Goal: Task Accomplishment & Management: Manage account settings

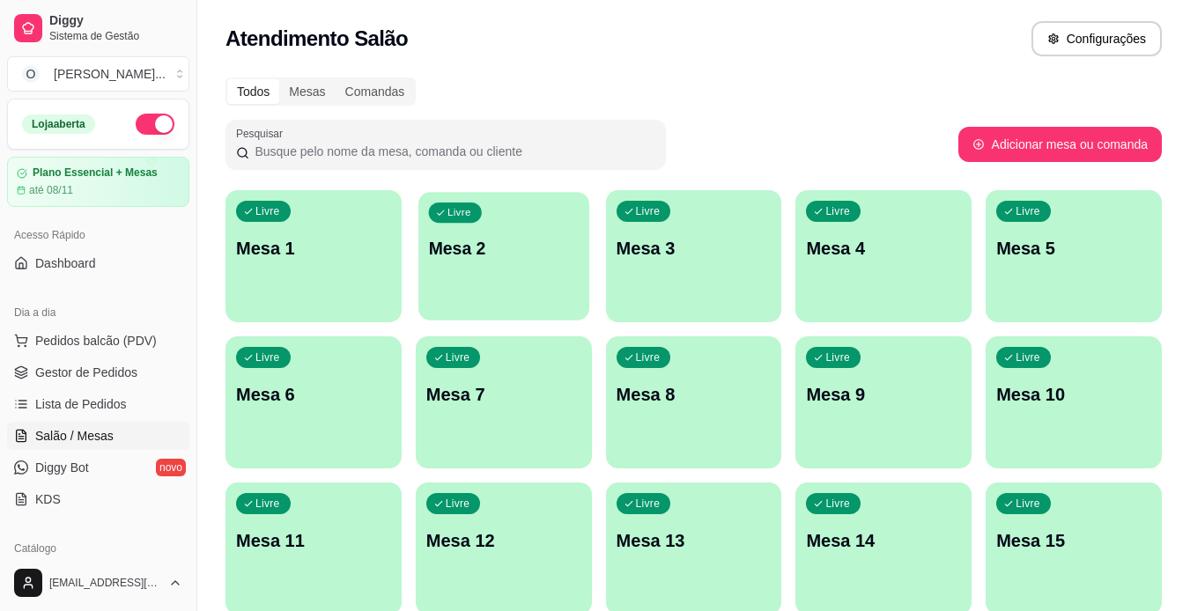
click at [468, 285] on div "Livre Mesa 2" at bounding box center [503, 245] width 171 height 107
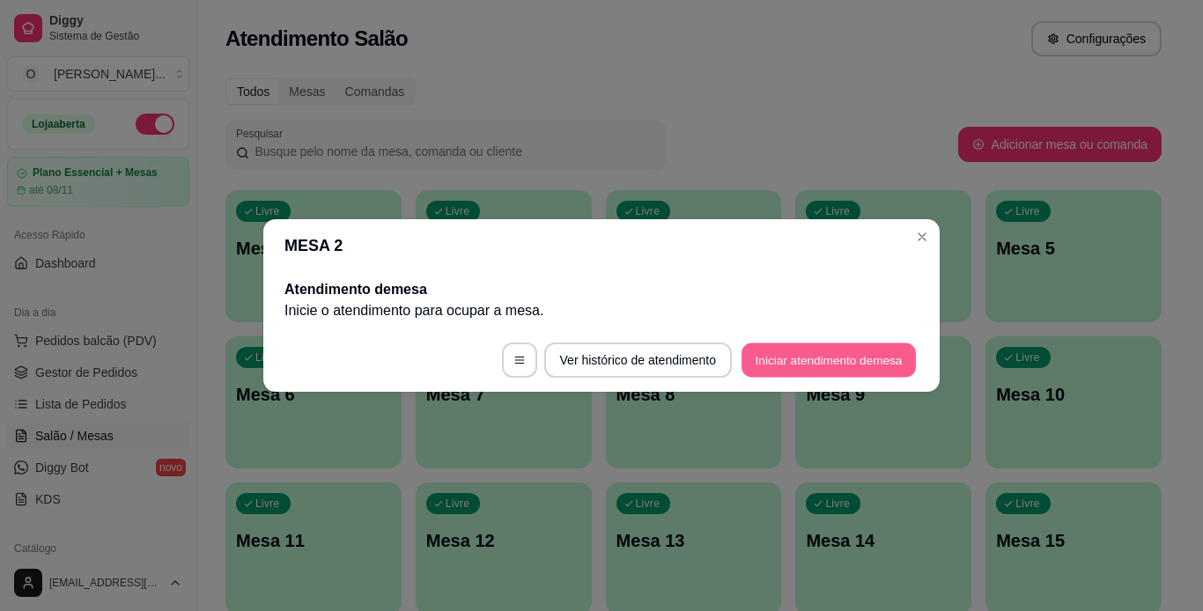
click at [807, 371] on button "Iniciar atendimento de mesa" at bounding box center [829, 361] width 174 height 34
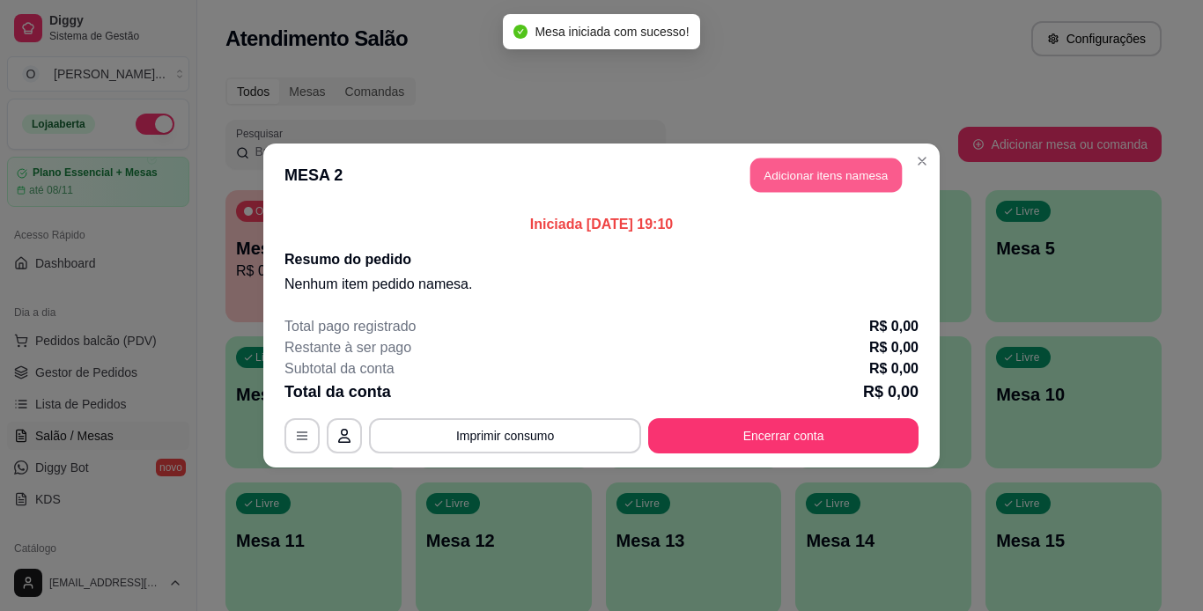
click at [811, 166] on button "Adicionar itens na mesa" at bounding box center [827, 176] width 152 height 34
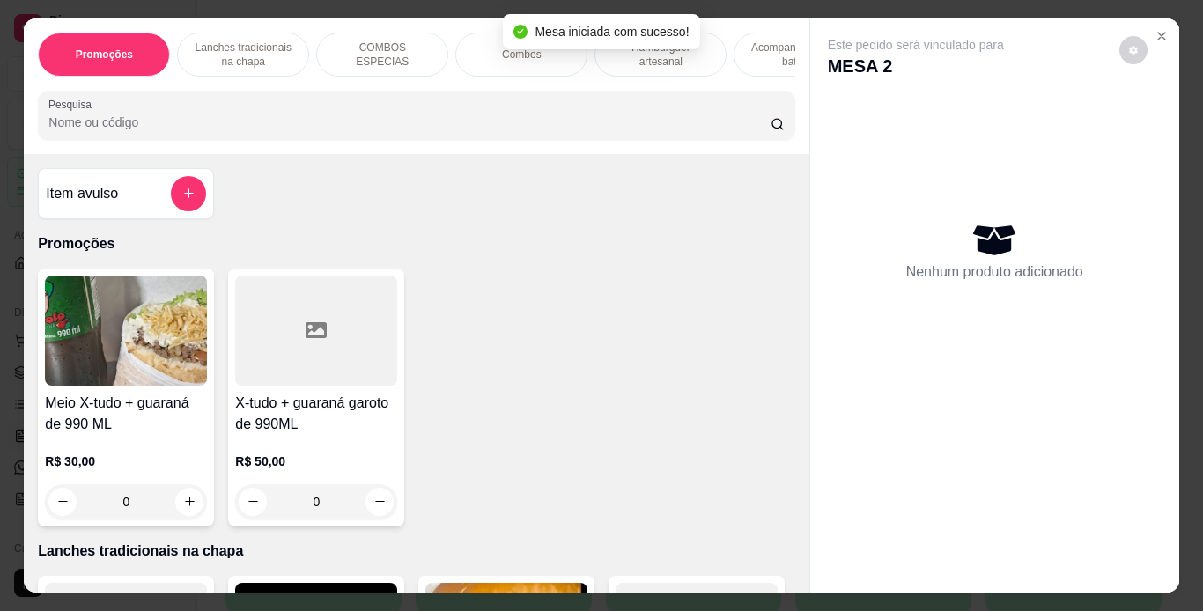
click at [257, 44] on p "Lanches tradicionais na chapa" at bounding box center [243, 55] width 102 height 28
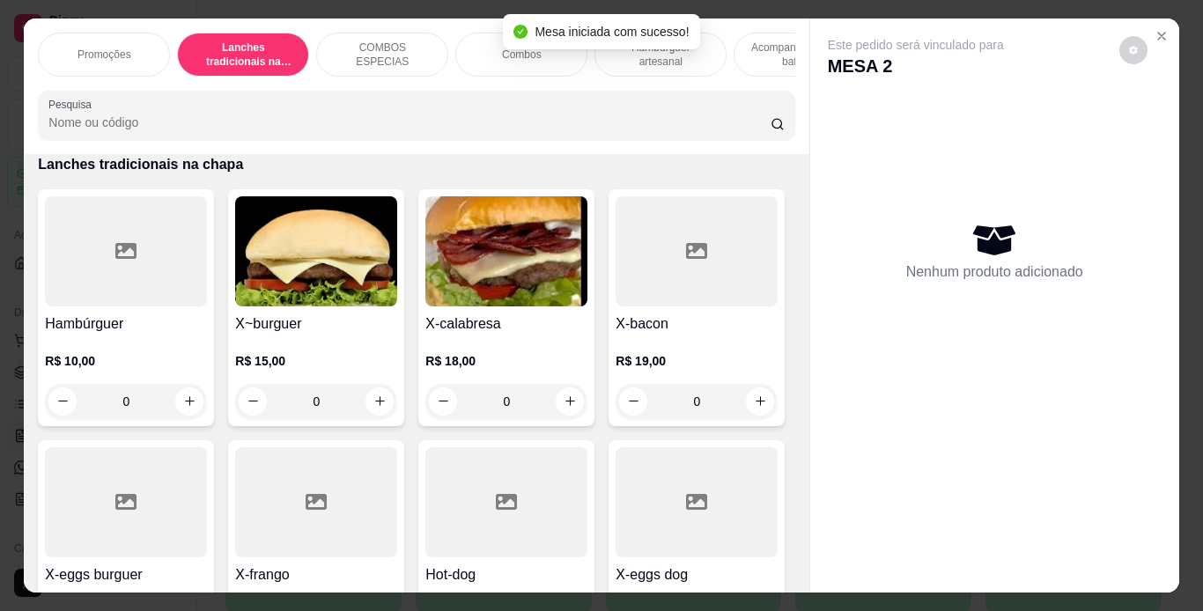
scroll to position [45, 0]
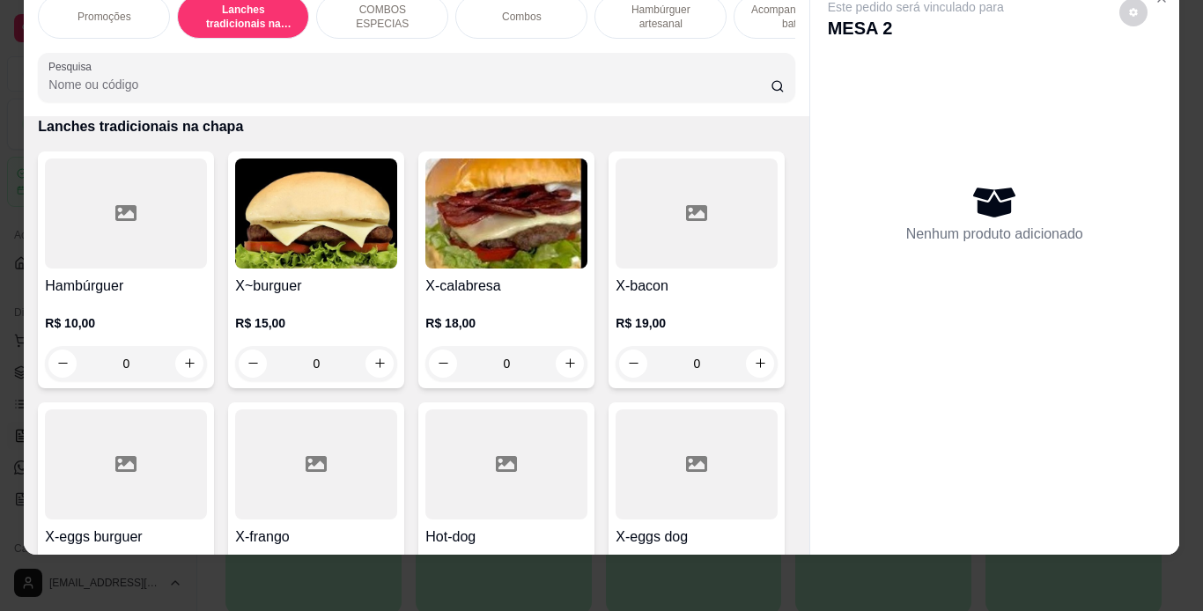
click at [563, 357] on div "0" at bounding box center [506, 363] width 162 height 35
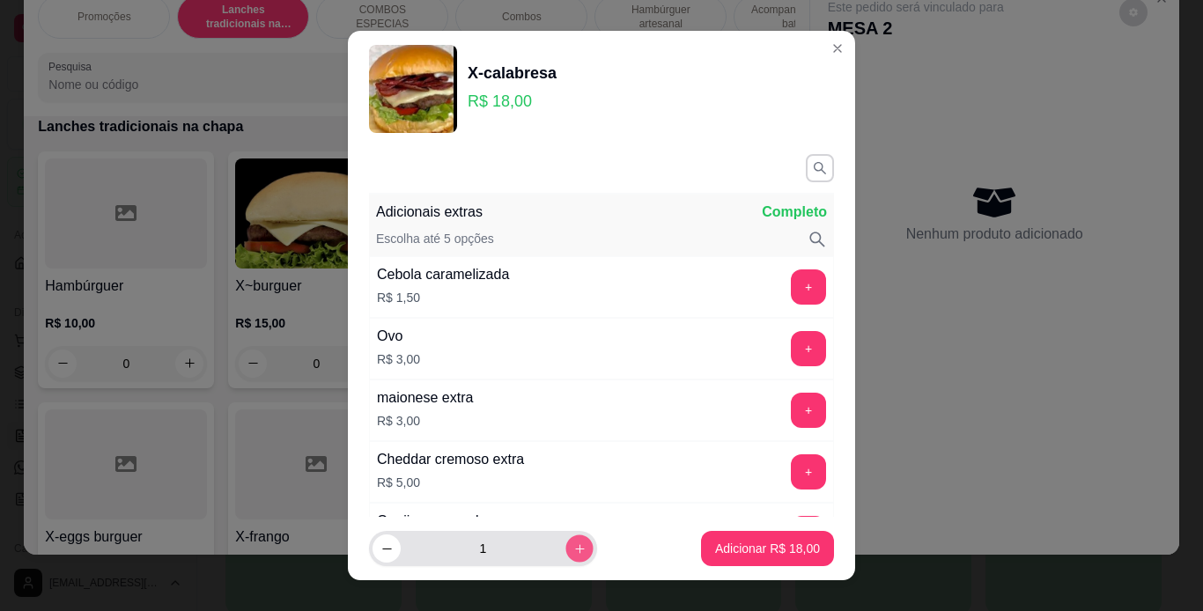
click at [573, 551] on icon "increase-product-quantity" at bounding box center [579, 549] width 13 height 13
type input "2"
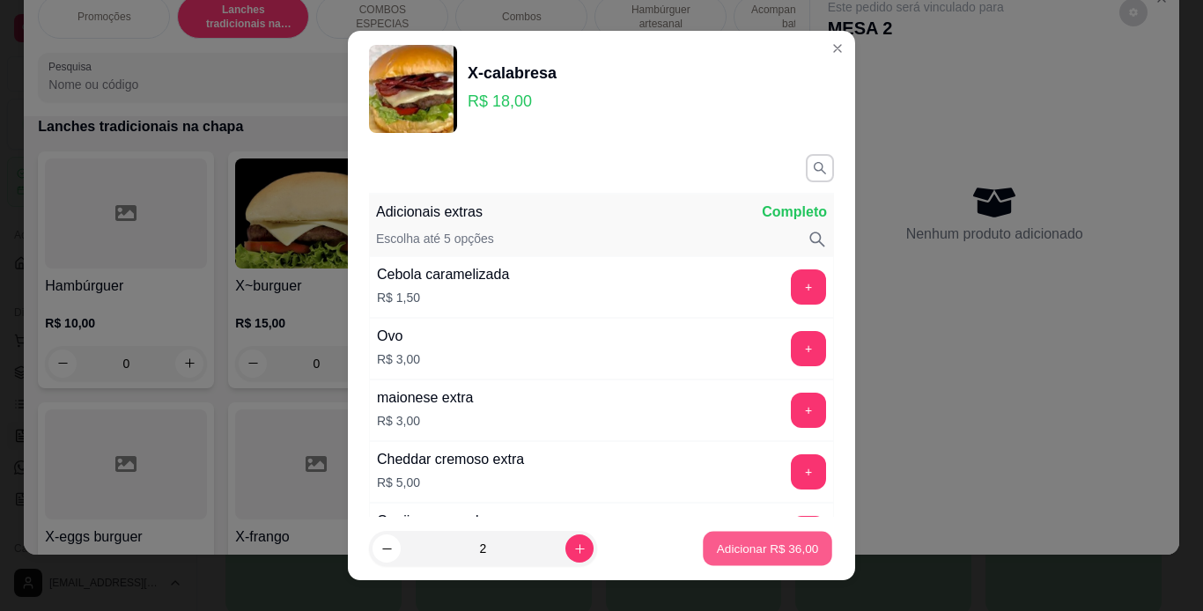
click at [717, 552] on p "Adicionar R$ 36,00" at bounding box center [768, 549] width 102 height 17
type input "2"
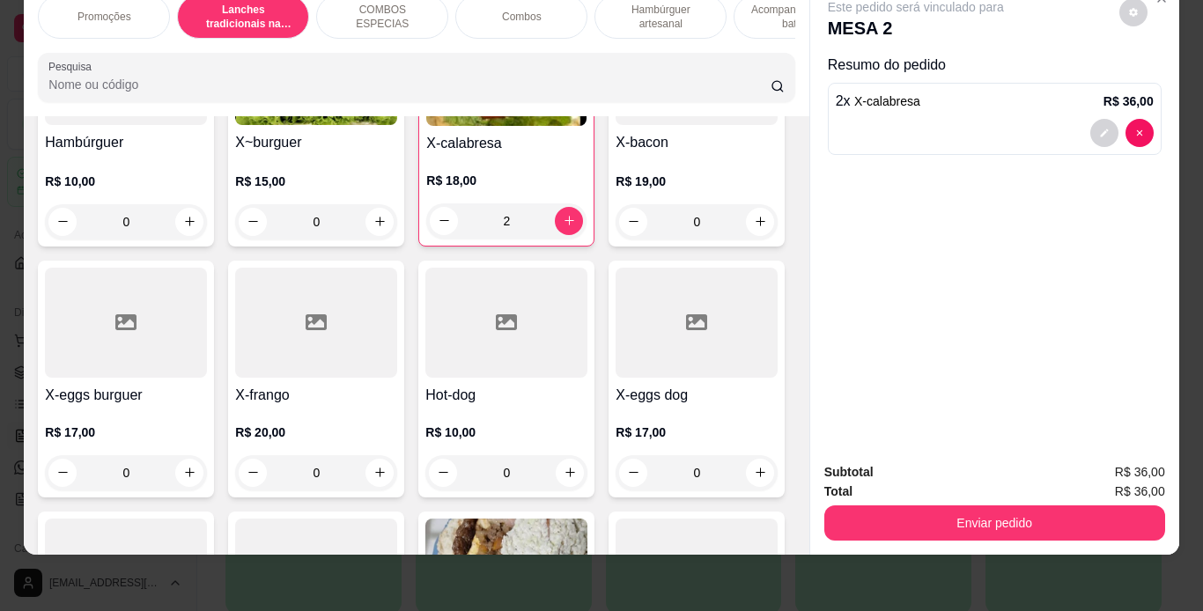
scroll to position [553, 0]
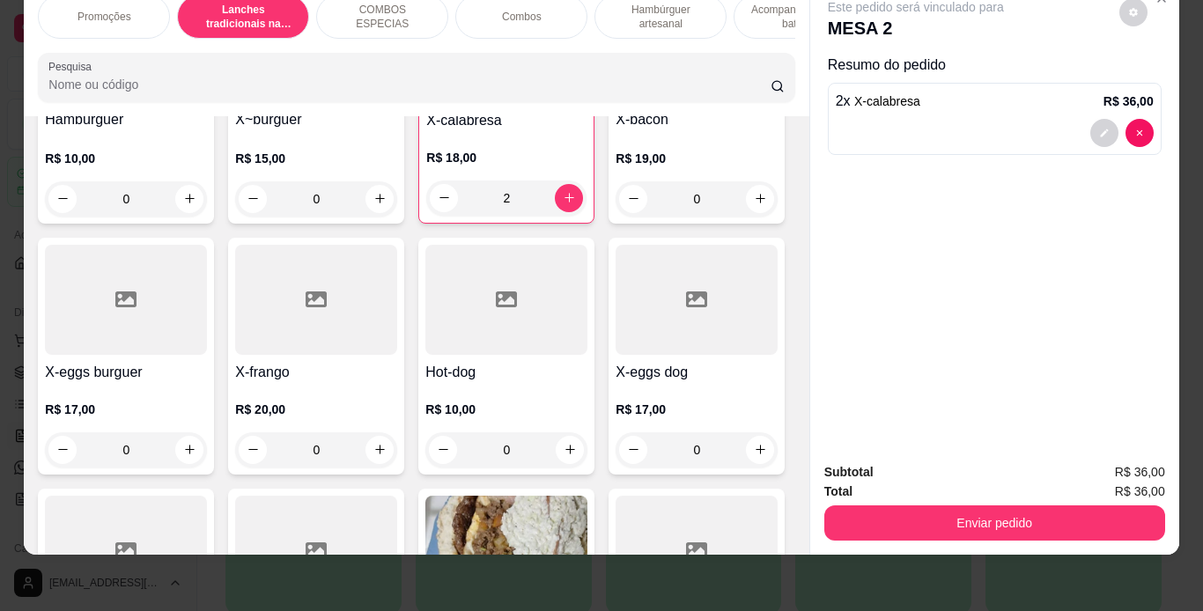
click at [207, 447] on div "0" at bounding box center [126, 450] width 162 height 35
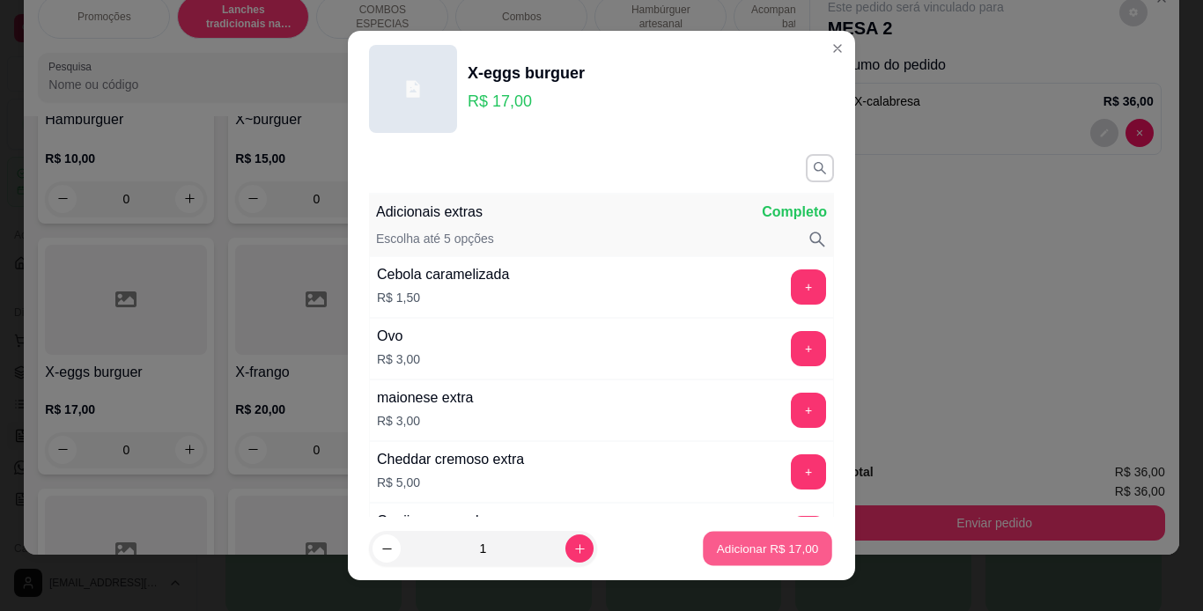
click at [766, 547] on p "Adicionar R$ 17,00" at bounding box center [768, 549] width 102 height 17
type input "1"
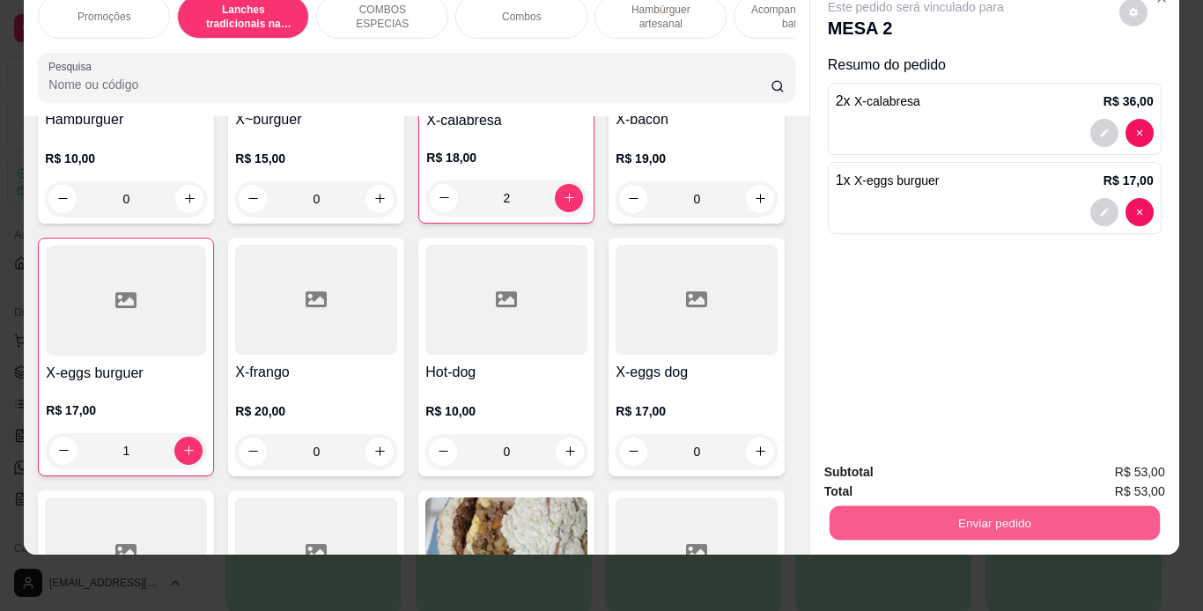
click at [895, 520] on button "Enviar pedido" at bounding box center [994, 524] width 330 height 34
click at [1088, 457] on button "Enviar pedido" at bounding box center [1119, 466] width 100 height 33
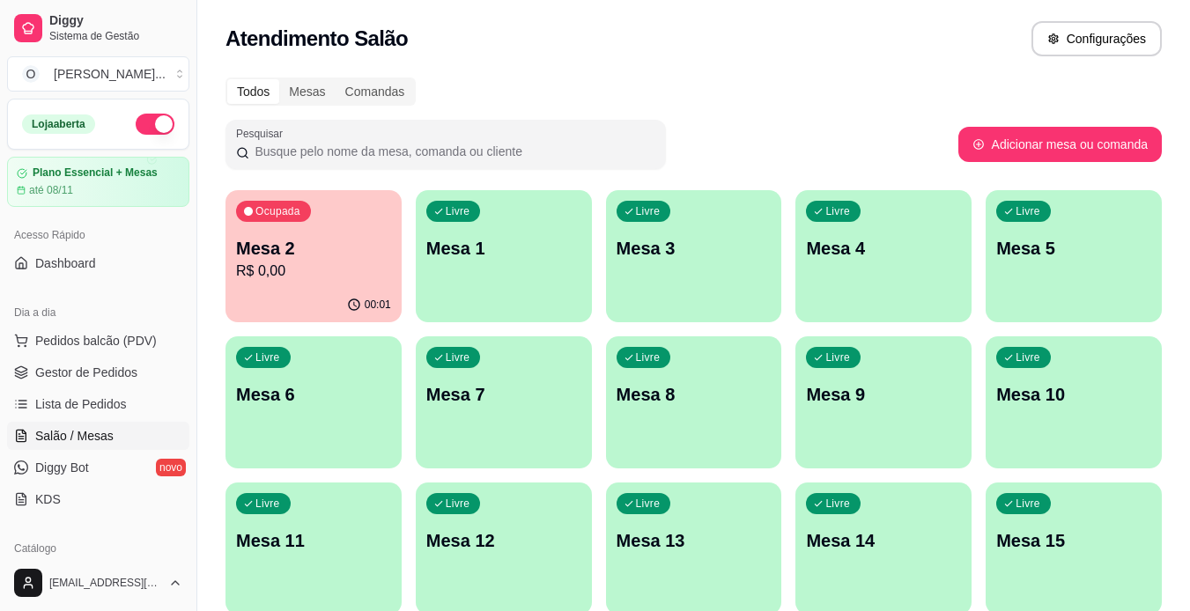
click at [81, 370] on span "Gestor de Pedidos" at bounding box center [86, 373] width 102 height 18
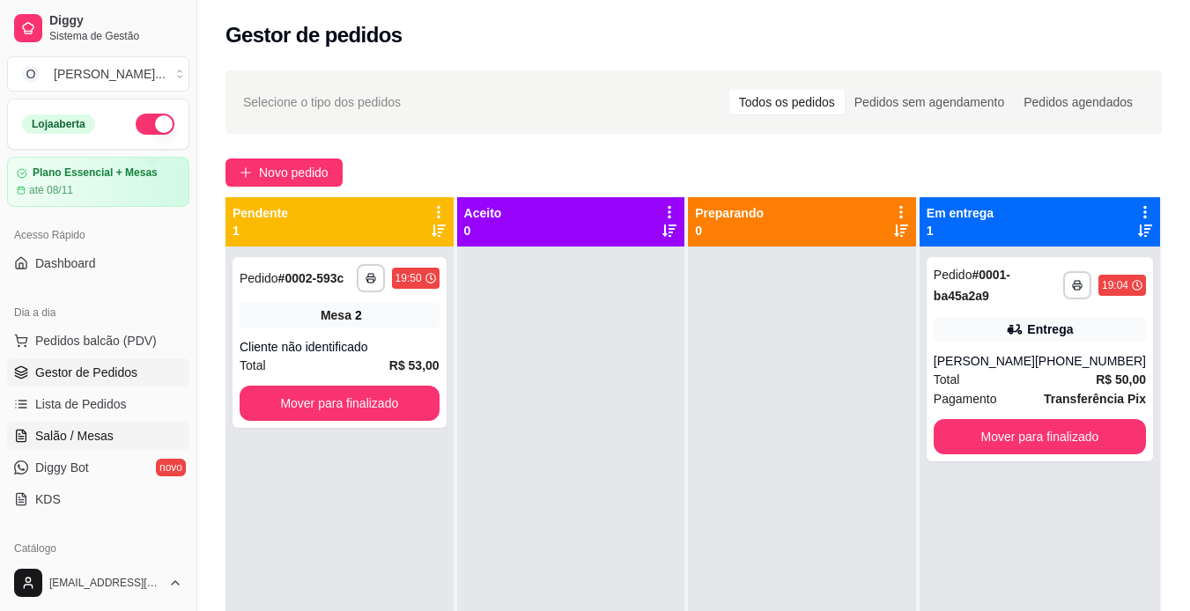
click at [79, 445] on link "Salão / Mesas" at bounding box center [98, 436] width 182 height 28
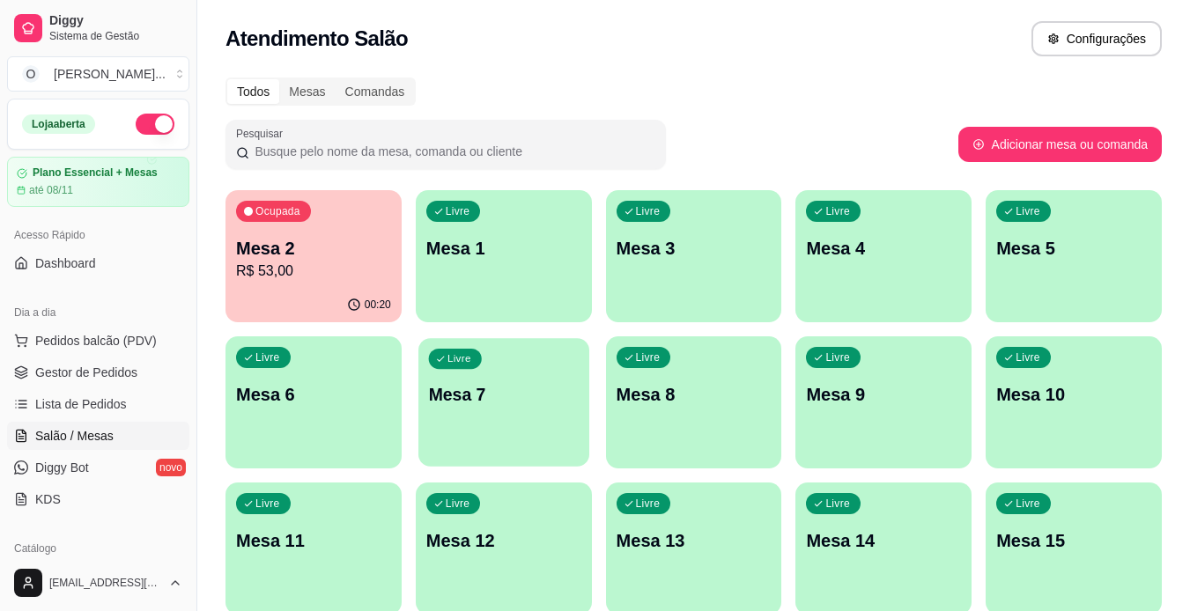
click at [483, 408] on div "Livre Mesa 7" at bounding box center [503, 391] width 171 height 107
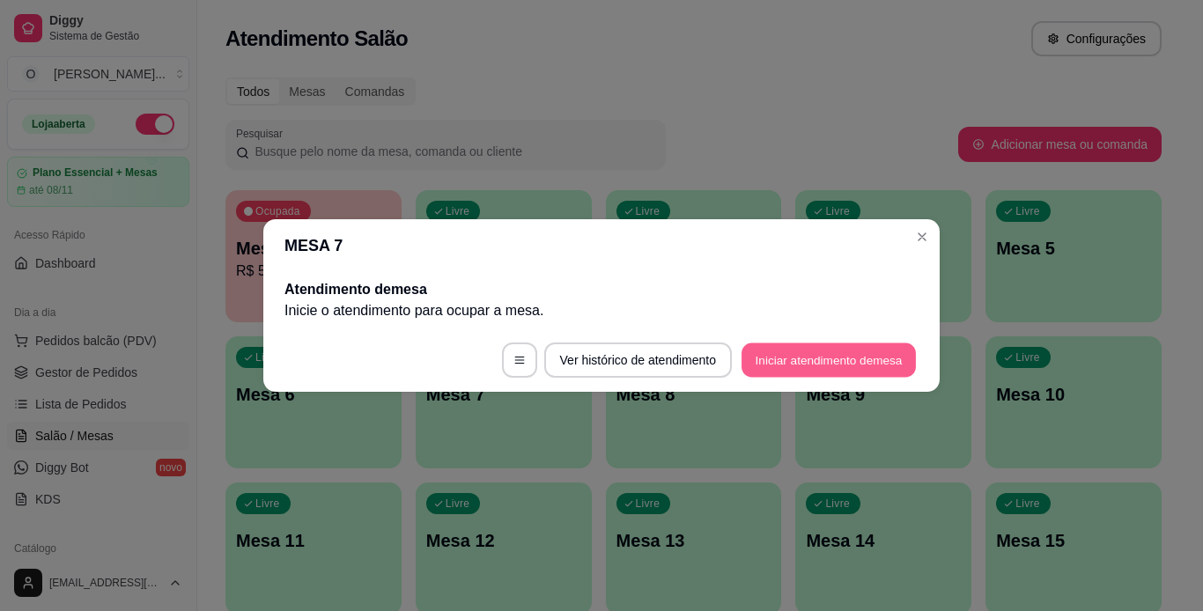
click at [791, 352] on button "Iniciar atendimento de mesa" at bounding box center [829, 361] width 174 height 34
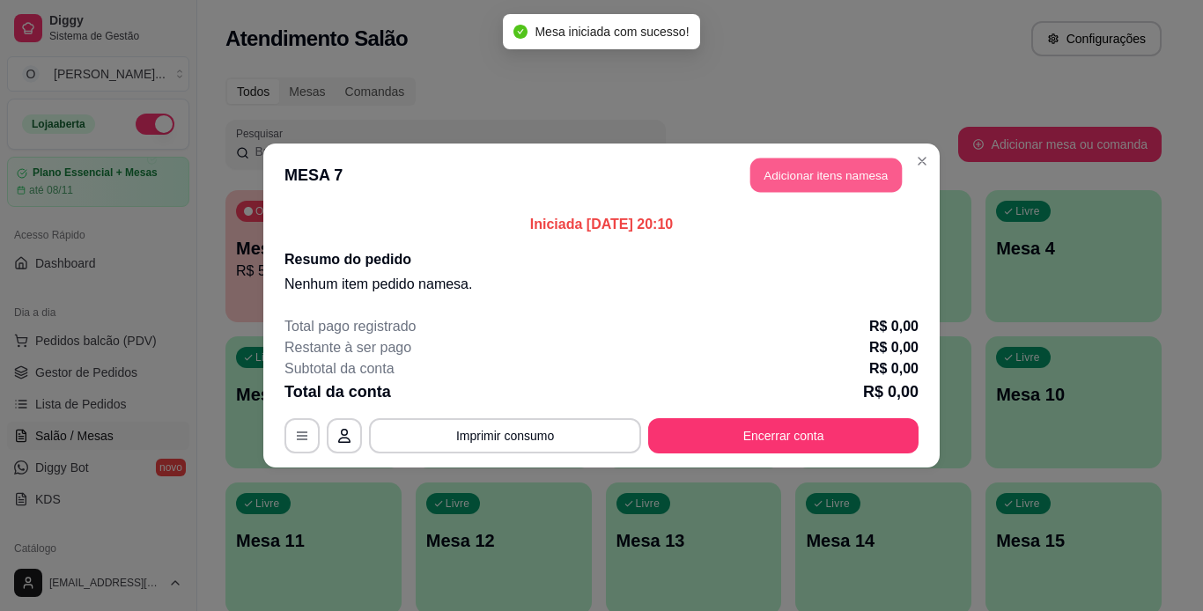
click at [832, 172] on button "Adicionar itens na mesa" at bounding box center [827, 176] width 152 height 34
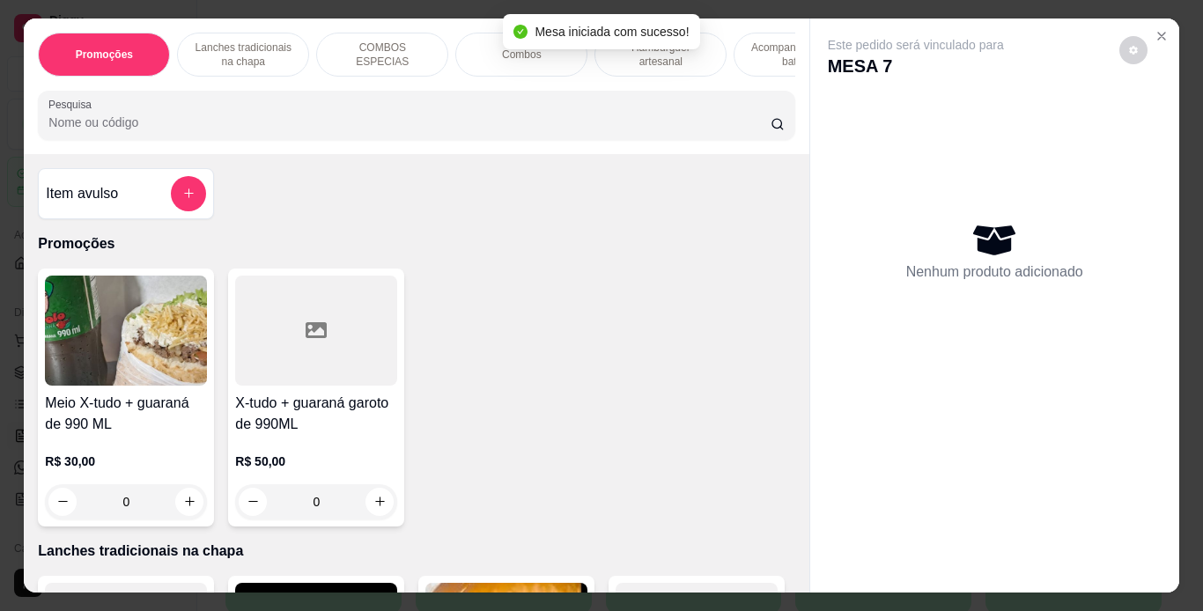
click at [492, 53] on div "Combos" at bounding box center [521, 55] width 132 height 44
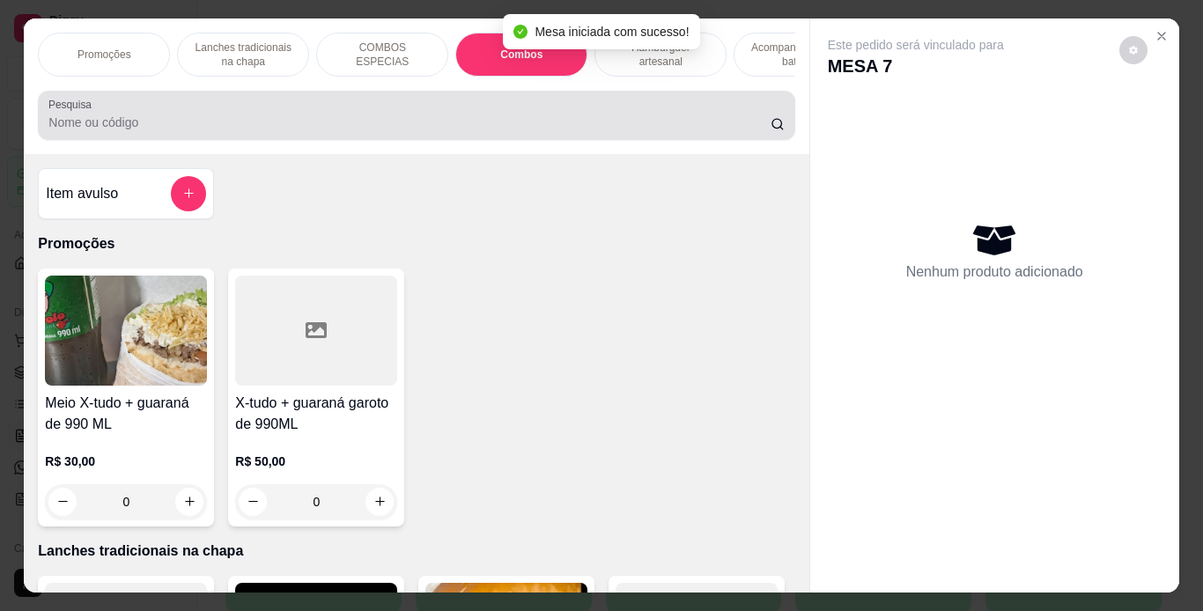
scroll to position [45, 0]
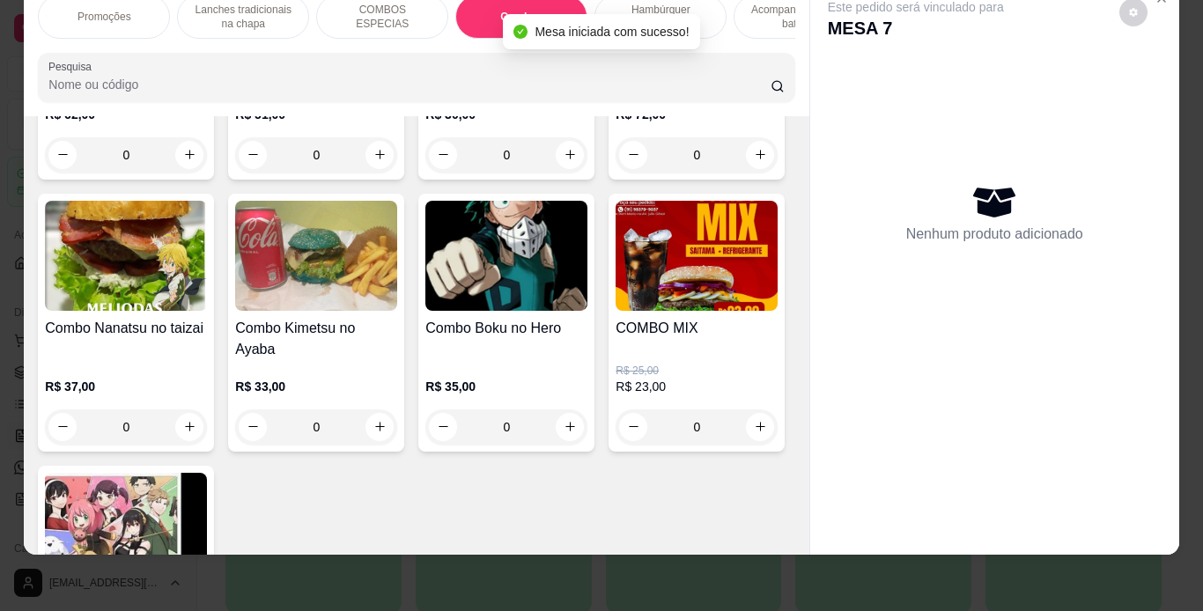
click at [335, 173] on div "R$ 51,00 0" at bounding box center [316, 130] width 162 height 85
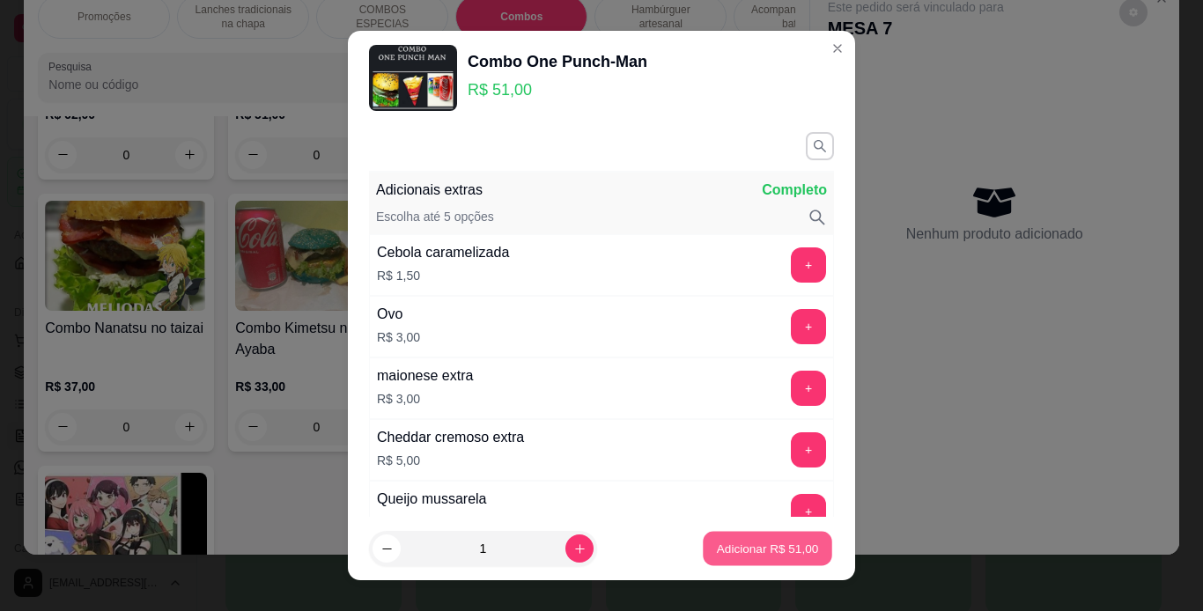
click at [718, 548] on p "Adicionar R$ 51,00" at bounding box center [768, 549] width 102 height 17
type input "1"
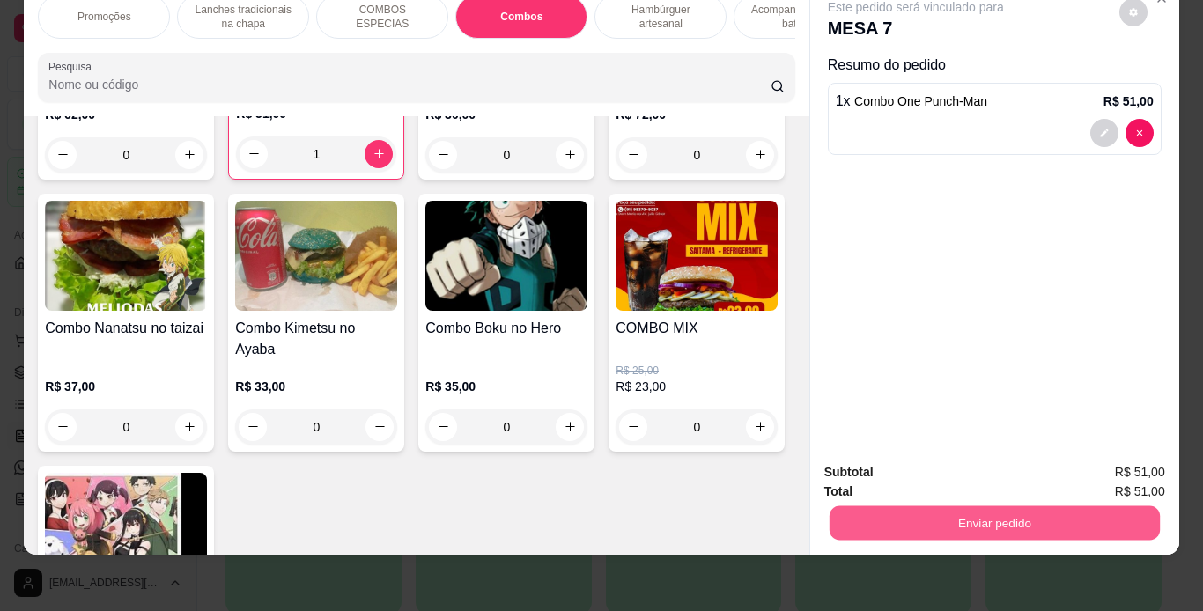
click at [871, 511] on button "Enviar pedido" at bounding box center [994, 524] width 330 height 34
click at [1107, 463] on button "Enviar pedido" at bounding box center [1119, 466] width 100 height 33
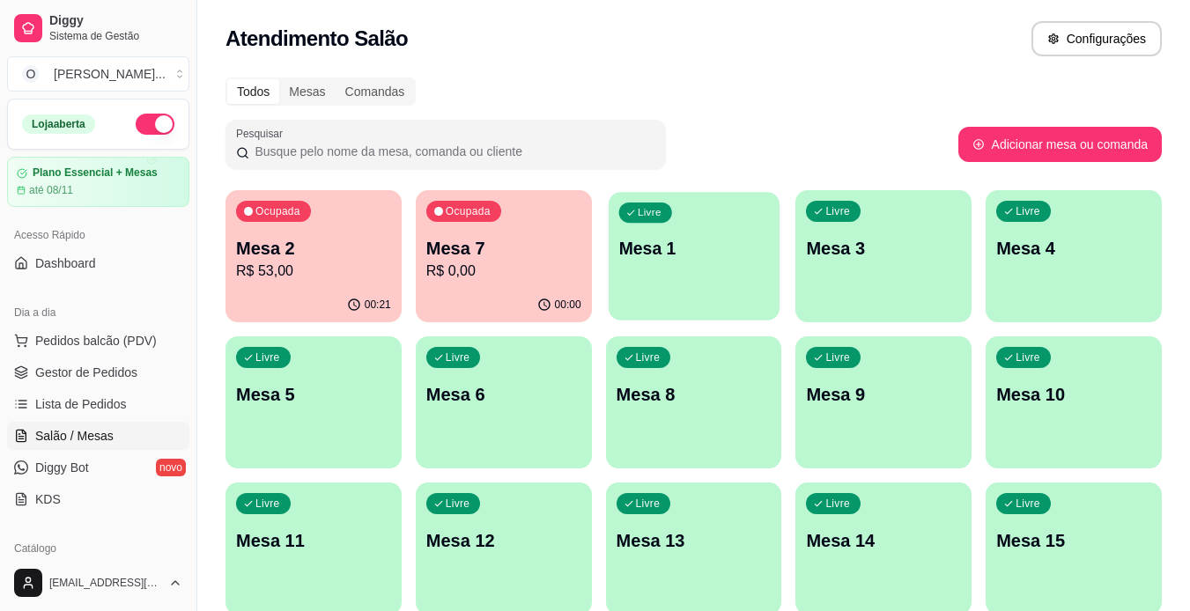
click at [615, 260] on div "Livre Mesa 1" at bounding box center [694, 245] width 171 height 107
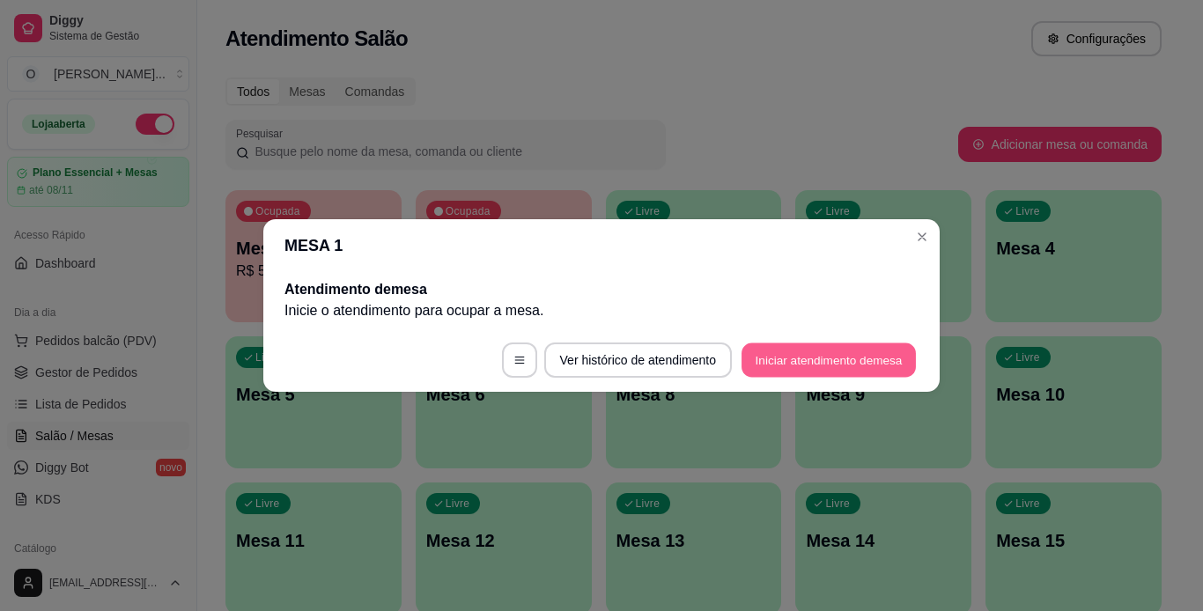
click at [755, 359] on button "Iniciar atendimento de mesa" at bounding box center [829, 361] width 174 height 34
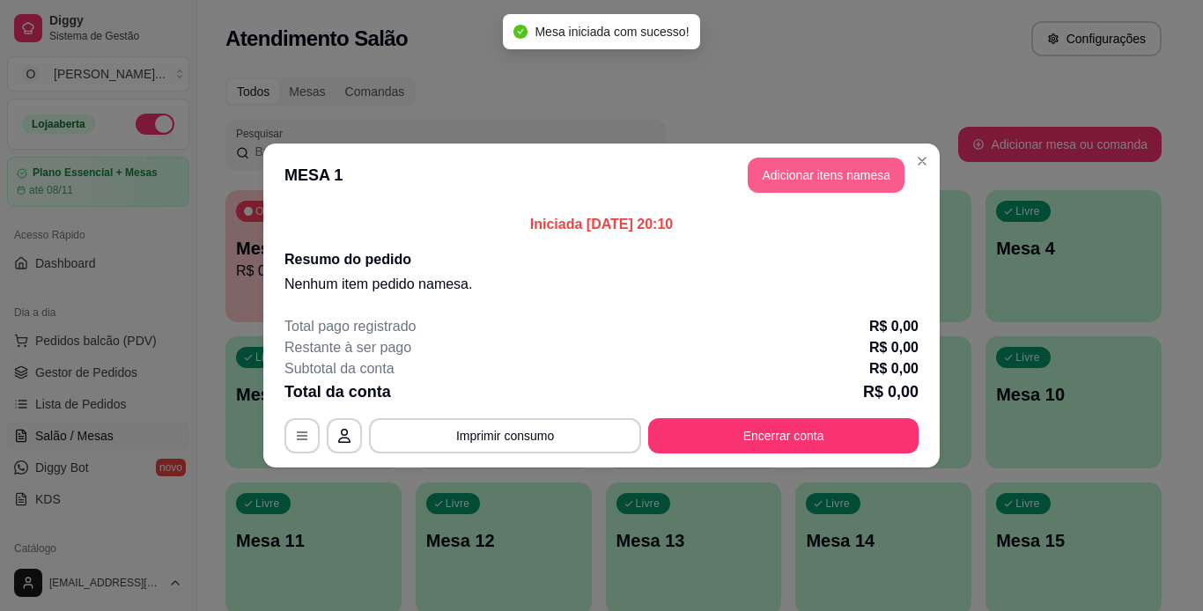
click at [822, 173] on button "Adicionar itens na mesa" at bounding box center [826, 175] width 157 height 35
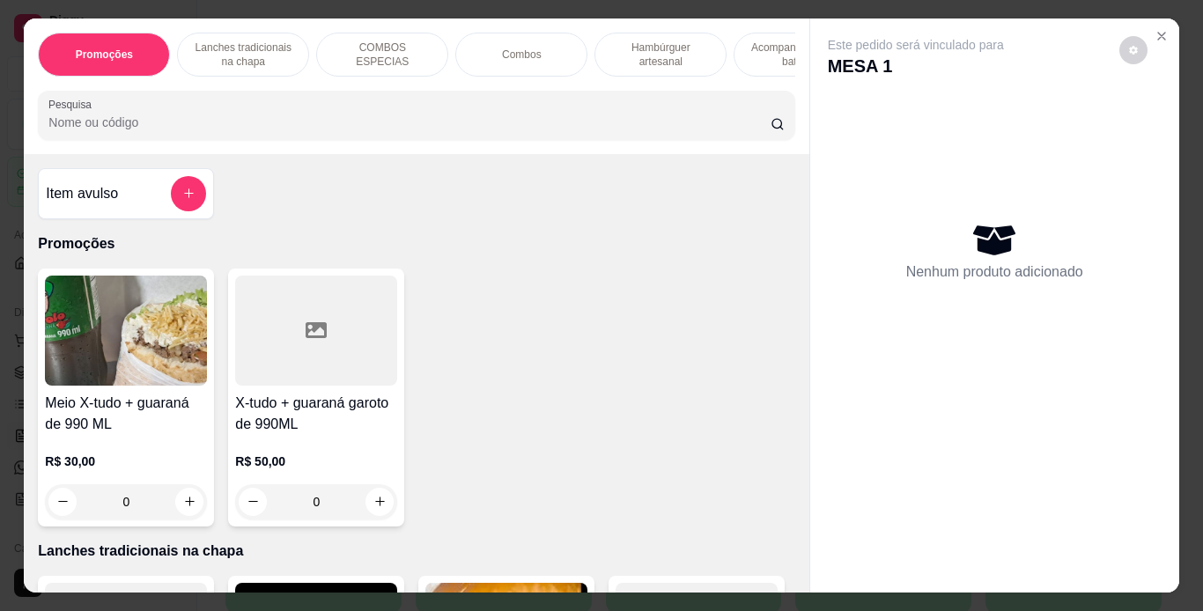
click at [268, 41] on p "Lanches tradicionais na chapa" at bounding box center [243, 55] width 102 height 28
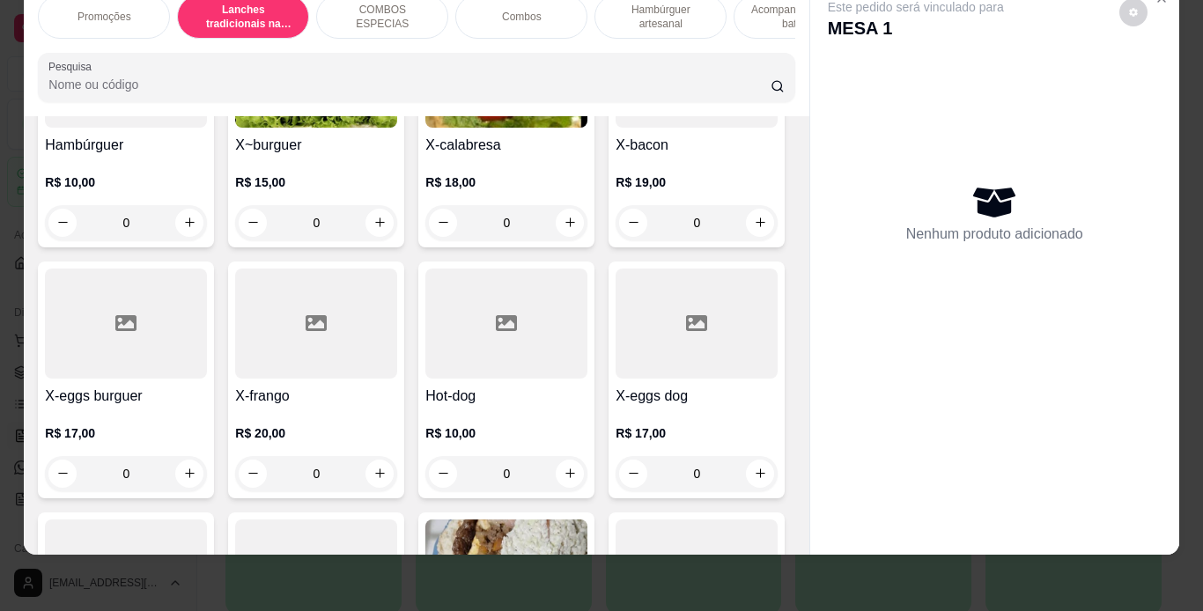
scroll to position [528, 0]
click at [207, 470] on div "0" at bounding box center [126, 473] width 162 height 35
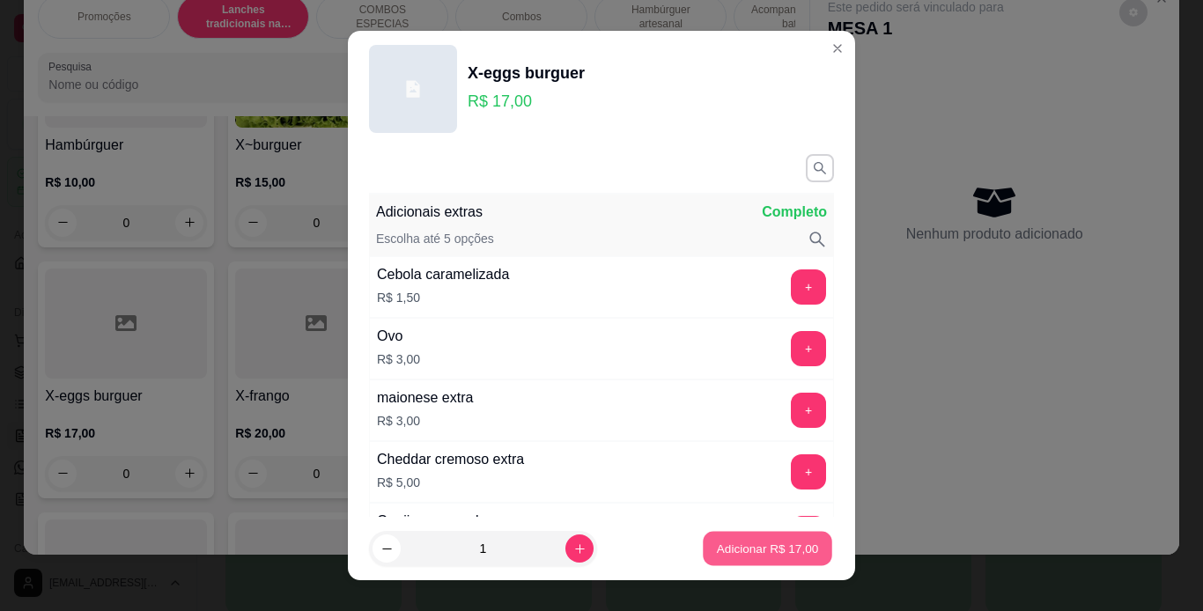
click at [754, 549] on p "Adicionar R$ 17,00" at bounding box center [768, 549] width 102 height 17
type input "1"
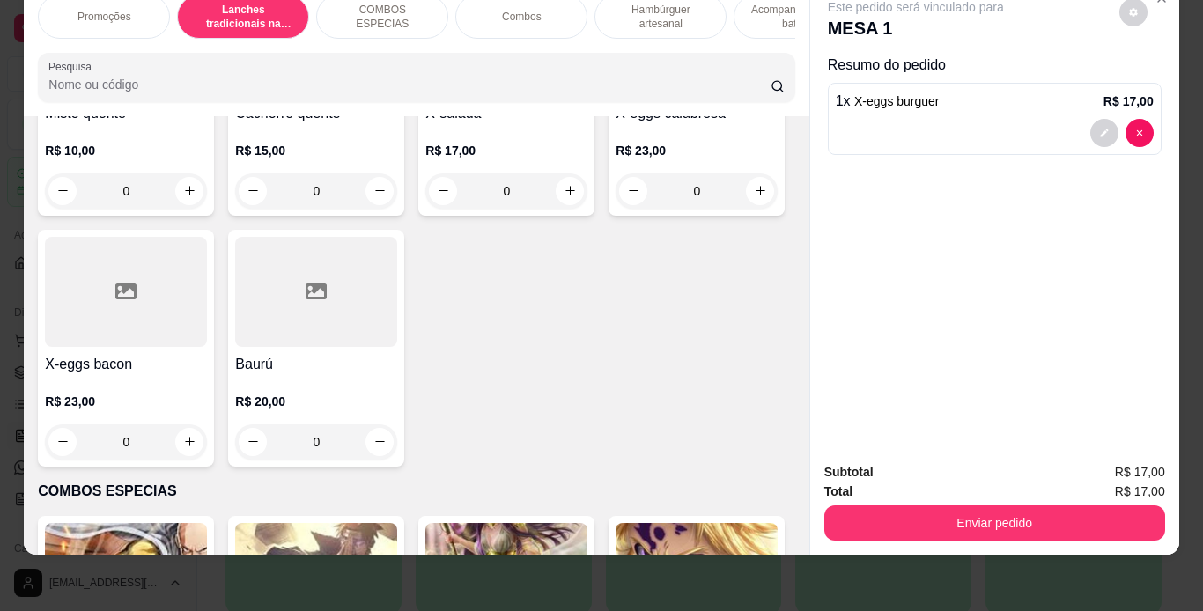
scroll to position [1315, 0]
click at [374, 208] on div "0" at bounding box center [316, 190] width 162 height 35
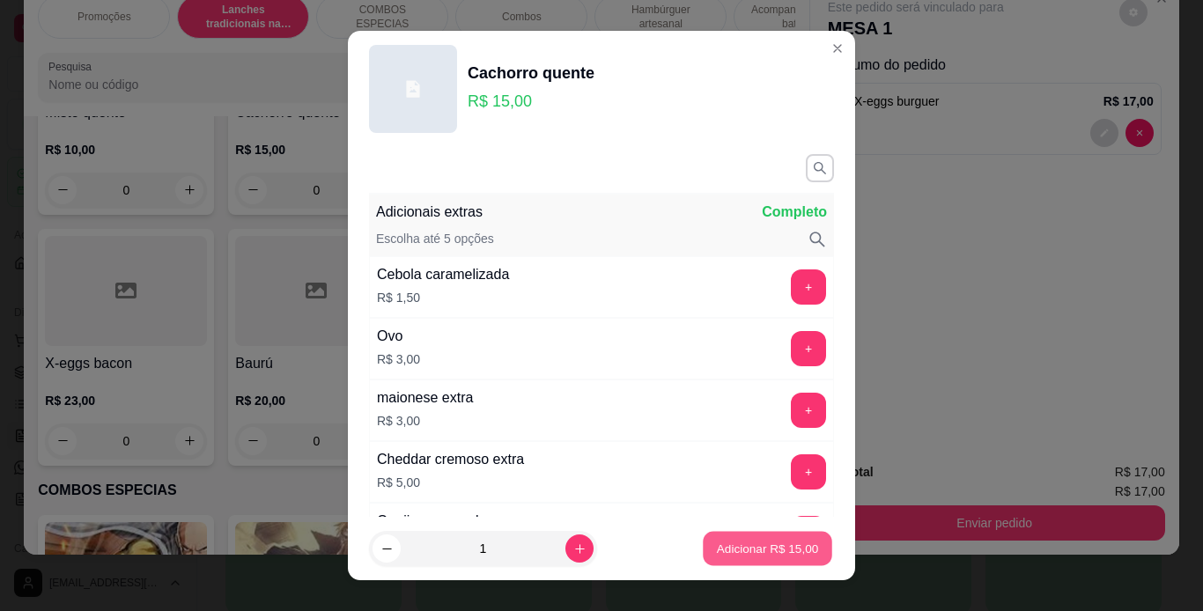
click at [743, 554] on p "Adicionar R$ 15,00" at bounding box center [768, 549] width 102 height 17
type input "1"
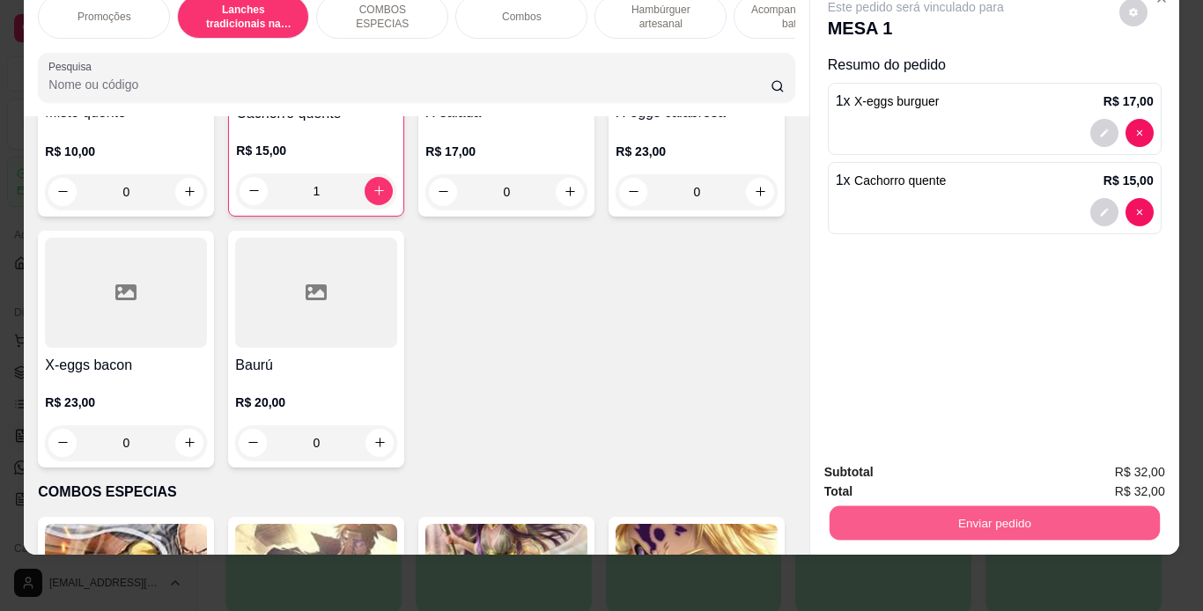
click at [854, 519] on button "Enviar pedido" at bounding box center [994, 524] width 330 height 34
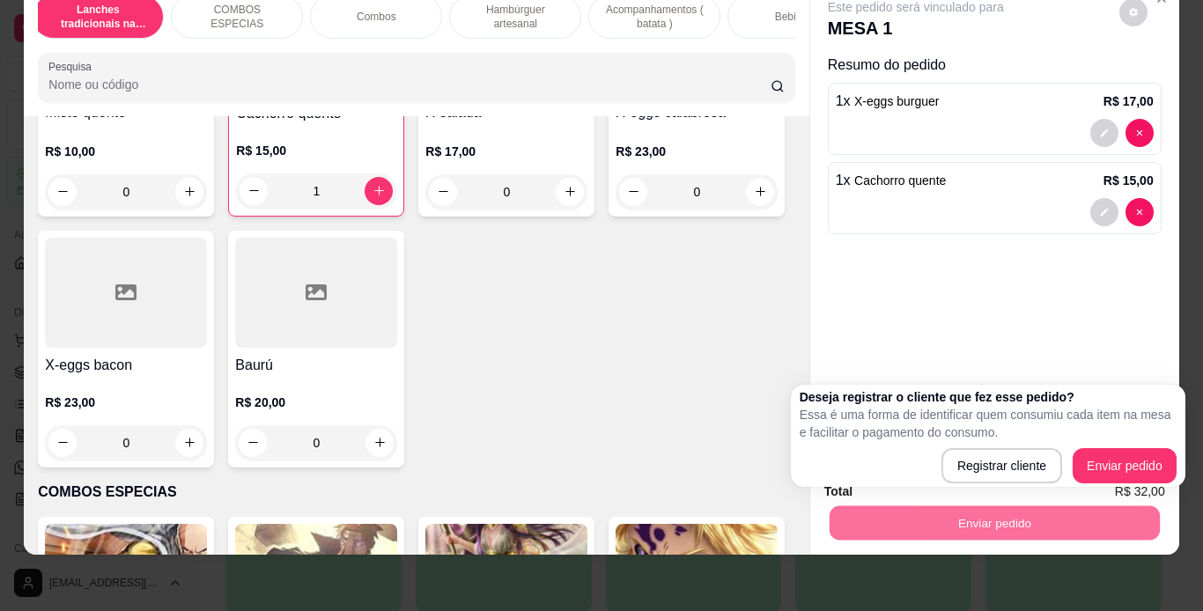
scroll to position [0, 145]
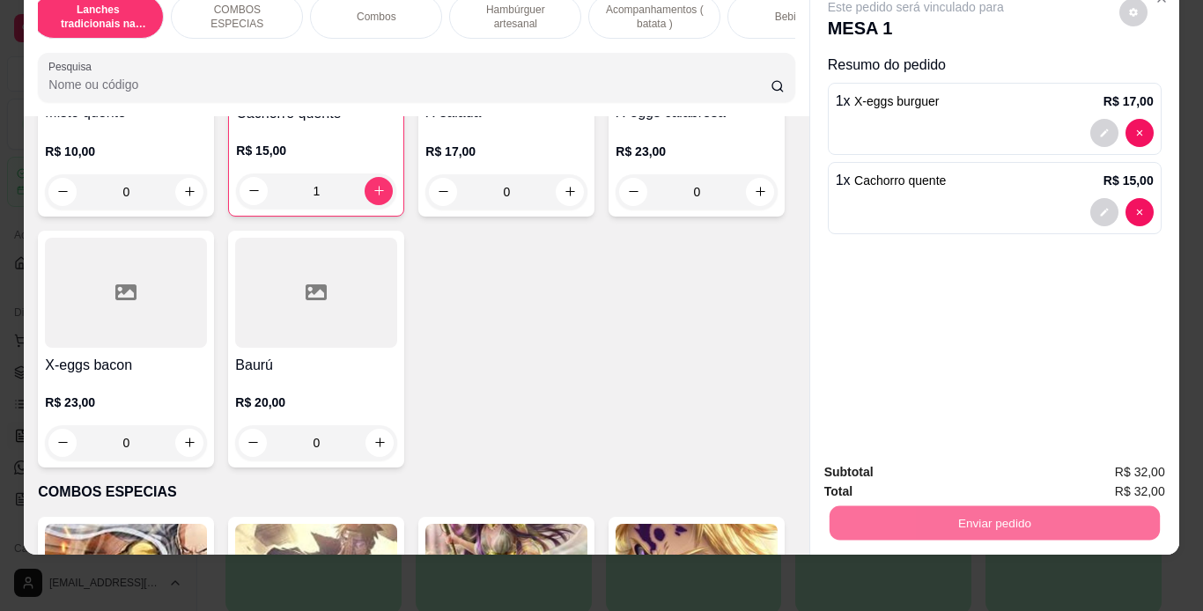
click at [760, 11] on div "Bebidas" at bounding box center [794, 17] width 132 height 44
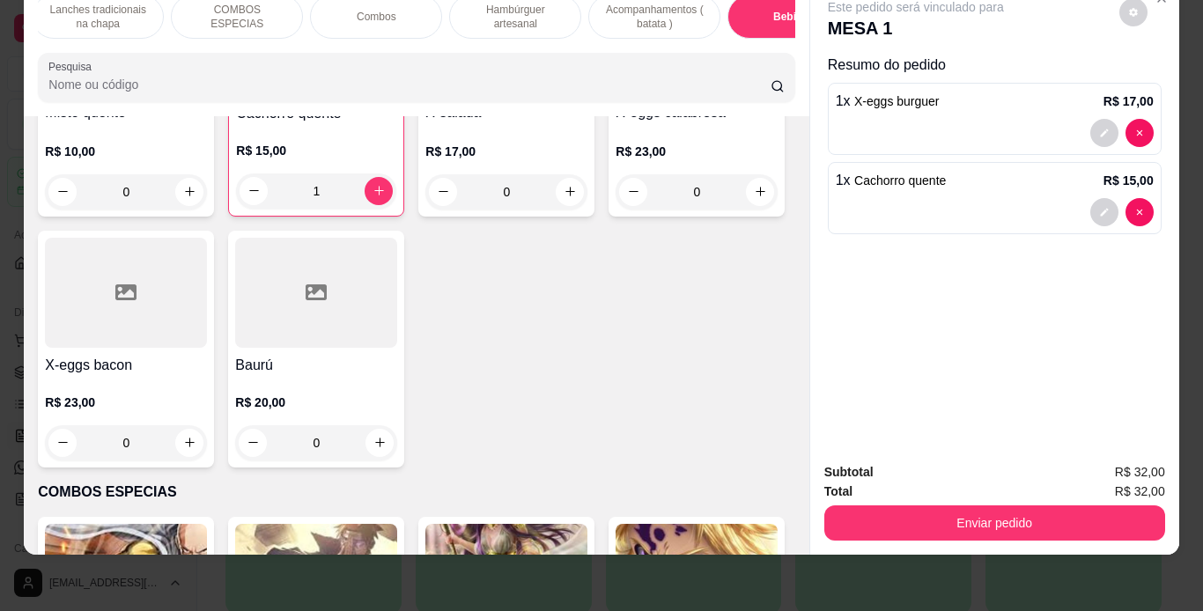
scroll to position [5163, 0]
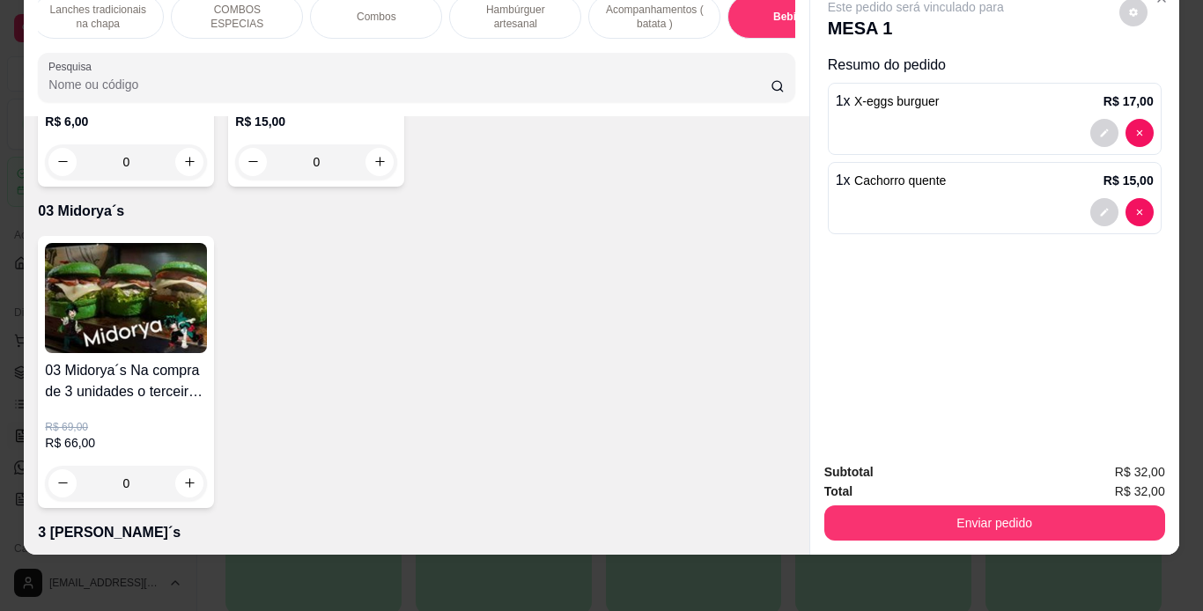
type input "1"
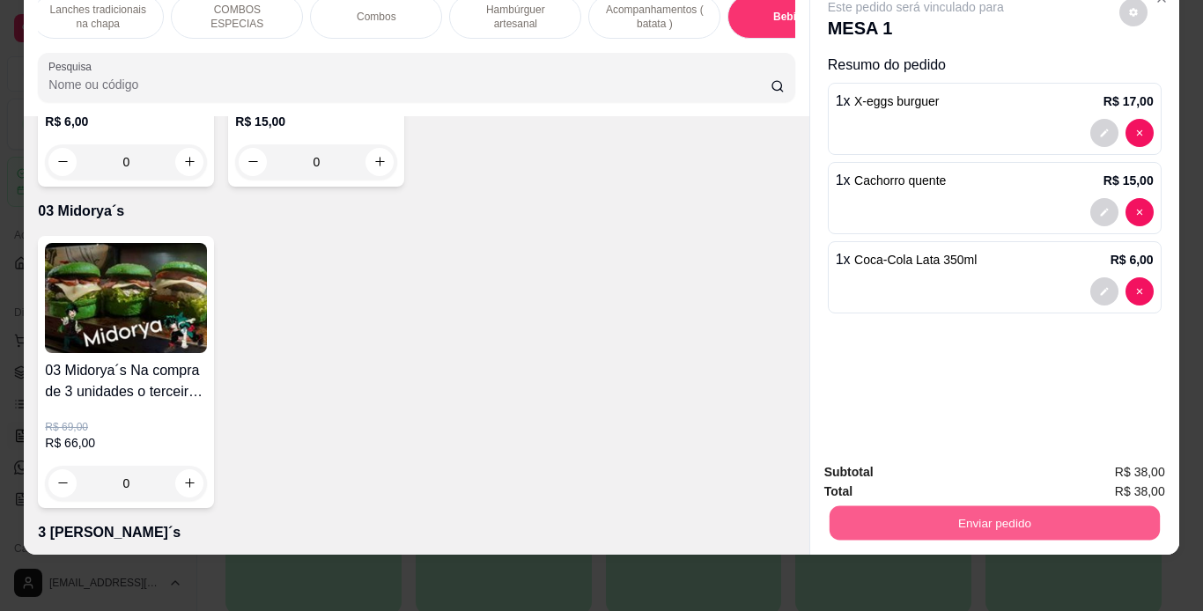
click at [964, 507] on button "Enviar pedido" at bounding box center [994, 524] width 330 height 34
click at [1113, 473] on button "Enviar pedido" at bounding box center [1119, 466] width 97 height 33
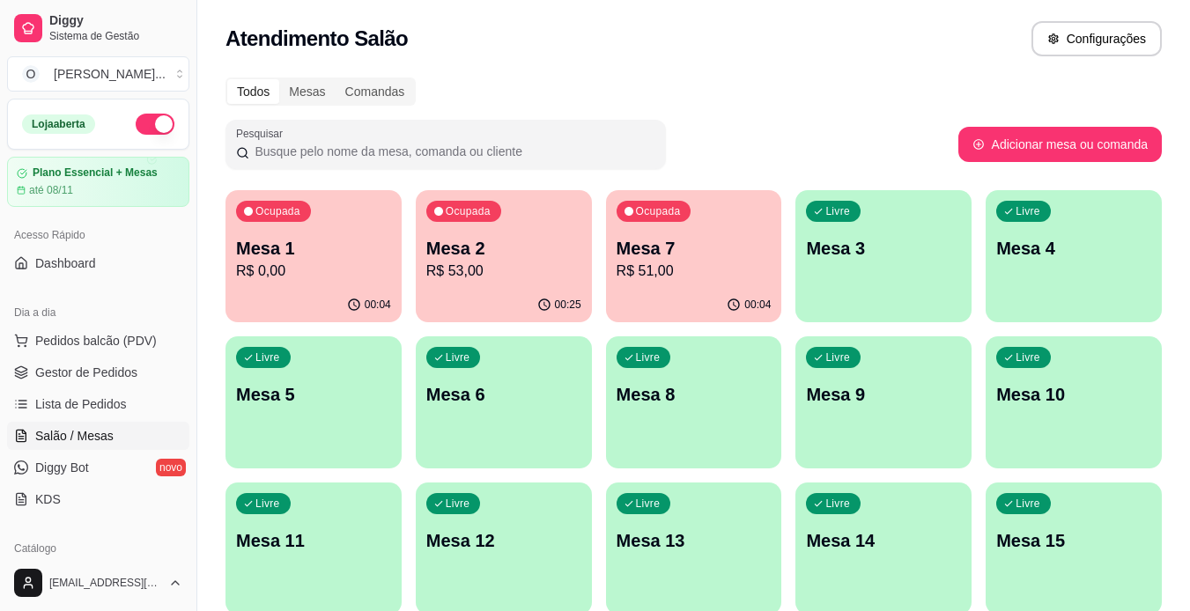
click at [96, 369] on span "Gestor de Pedidos" at bounding box center [86, 373] width 102 height 18
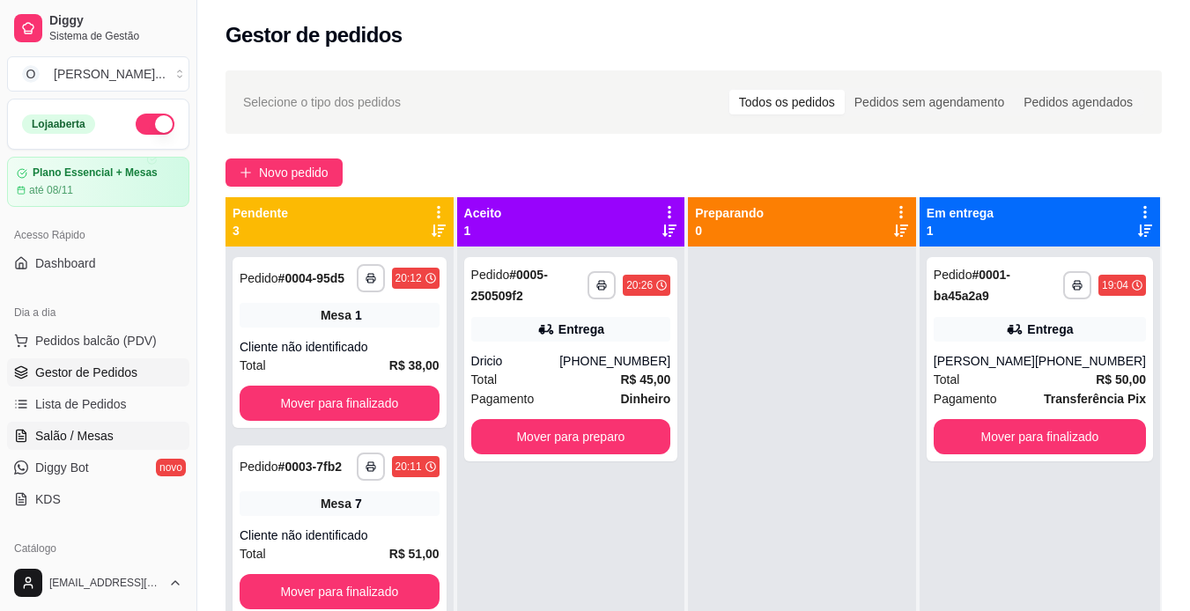
click at [94, 430] on span "Salão / Mesas" at bounding box center [74, 436] width 78 height 18
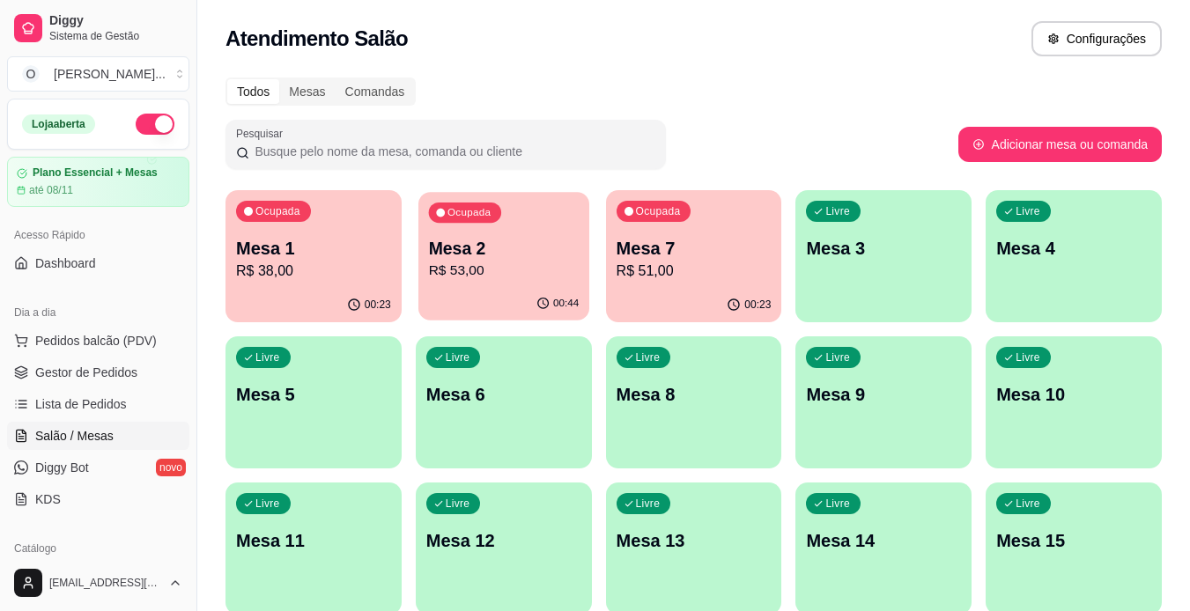
click at [465, 286] on div "Ocupada Mesa 2 R$ 53,00" at bounding box center [503, 239] width 171 height 95
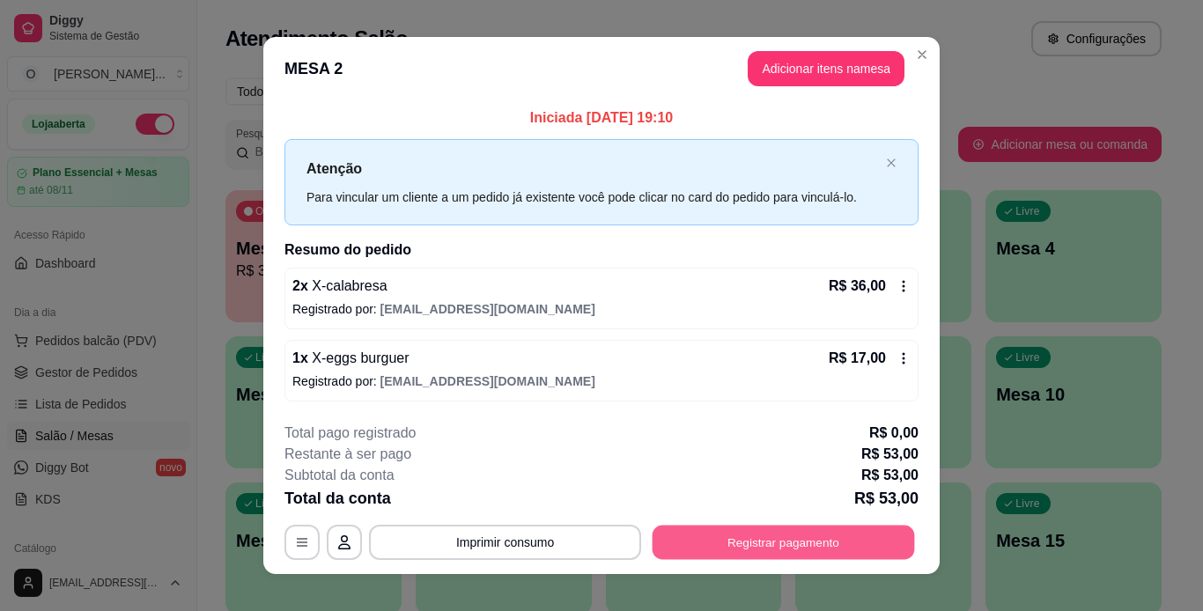
click at [843, 545] on button "Registrar pagamento" at bounding box center [784, 542] width 263 height 34
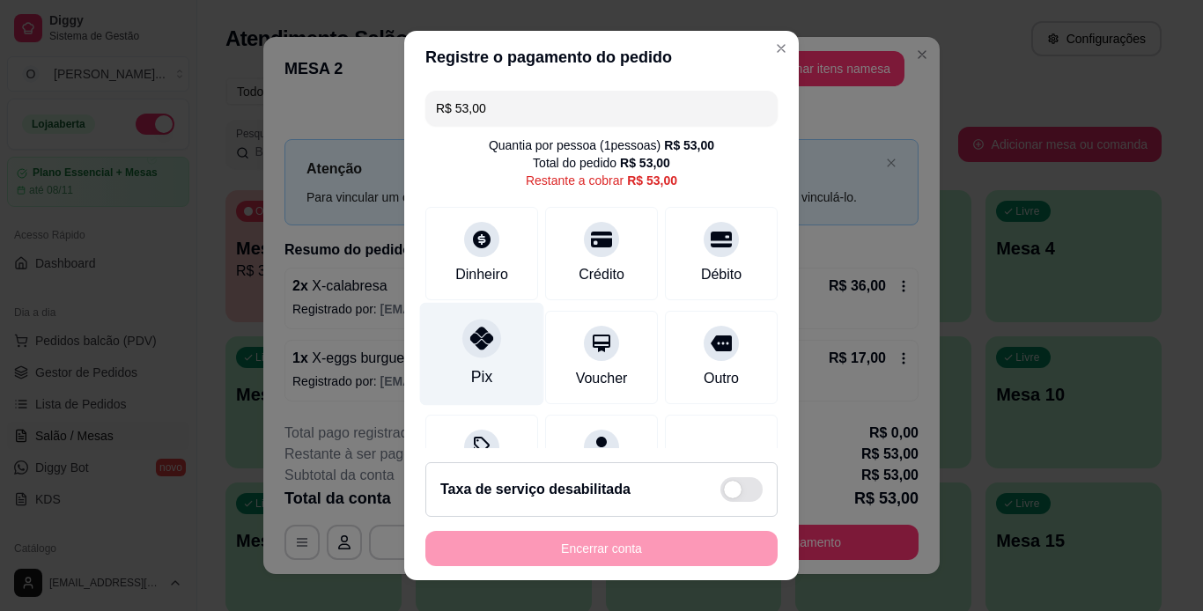
click at [491, 348] on div "Pix" at bounding box center [482, 353] width 124 height 103
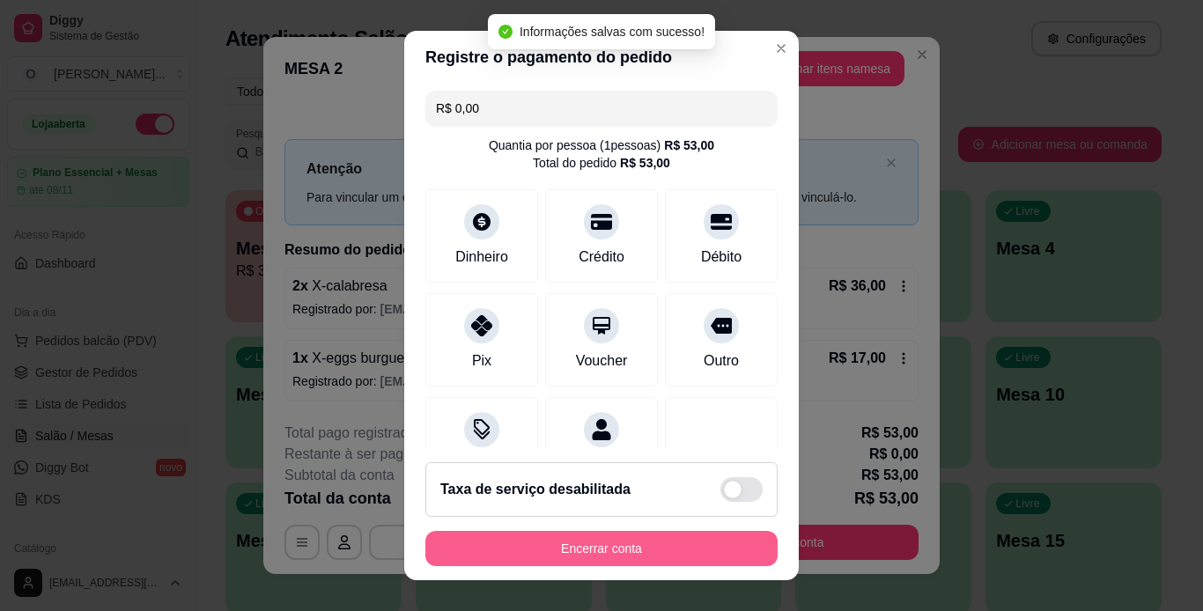
type input "R$ 0,00"
click at [592, 557] on button "Encerrar conta" at bounding box center [602, 549] width 342 height 34
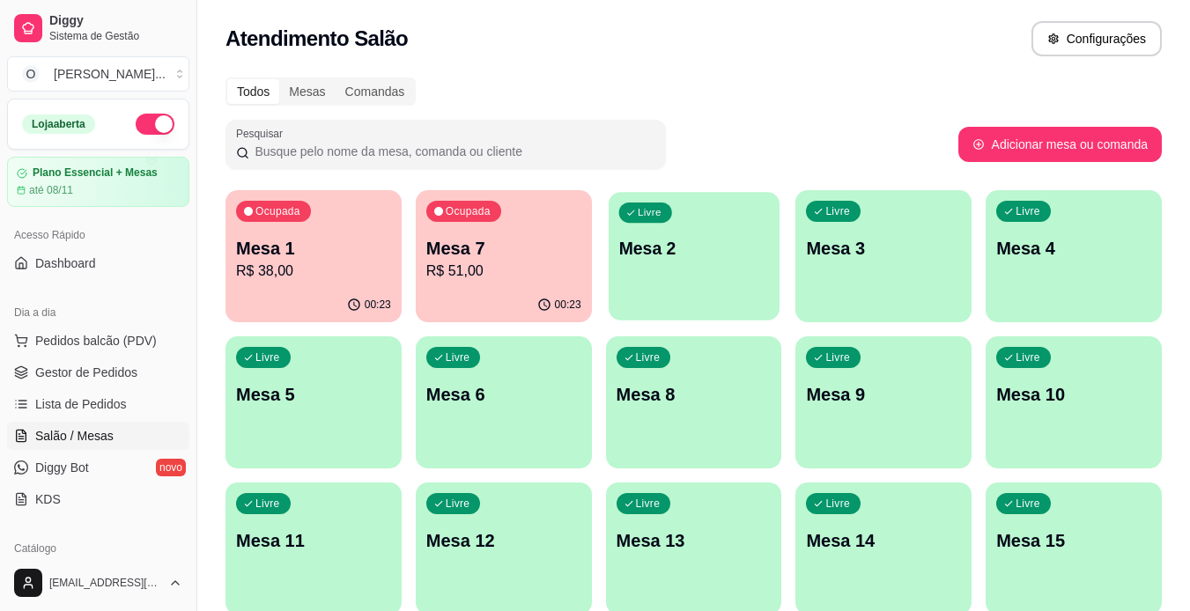
click at [708, 275] on div "Livre Mesa 2" at bounding box center [694, 245] width 171 height 107
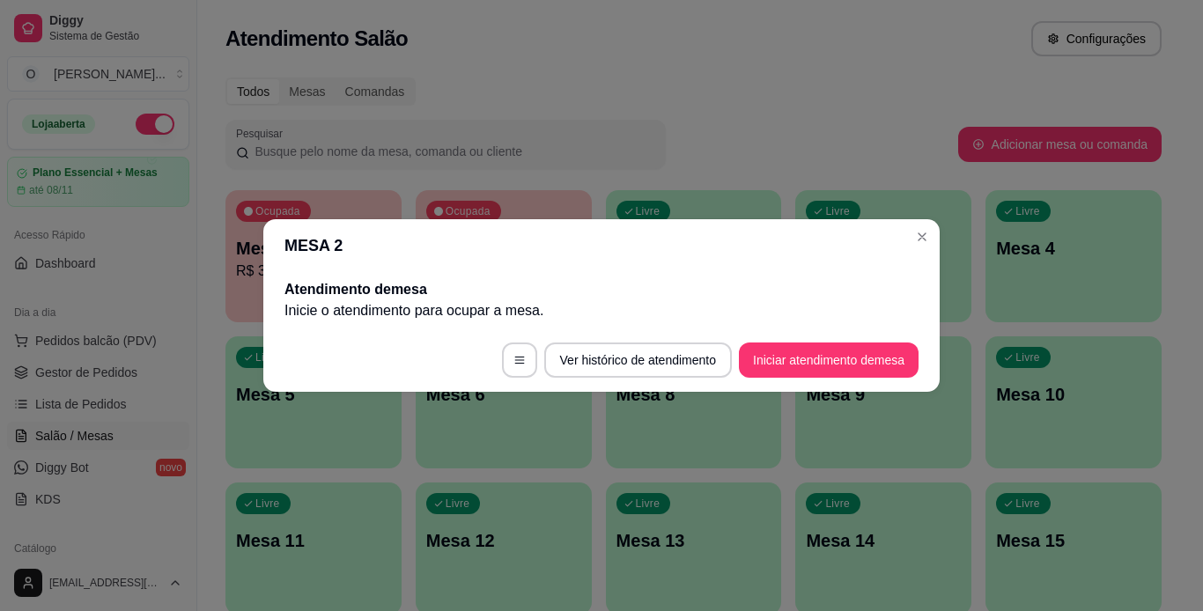
click at [775, 342] on footer "Ver histórico de atendimento Iniciar atendimento de mesa" at bounding box center [601, 360] width 677 height 63
click at [774, 360] on button "Iniciar atendimento de mesa" at bounding box center [829, 361] width 174 height 34
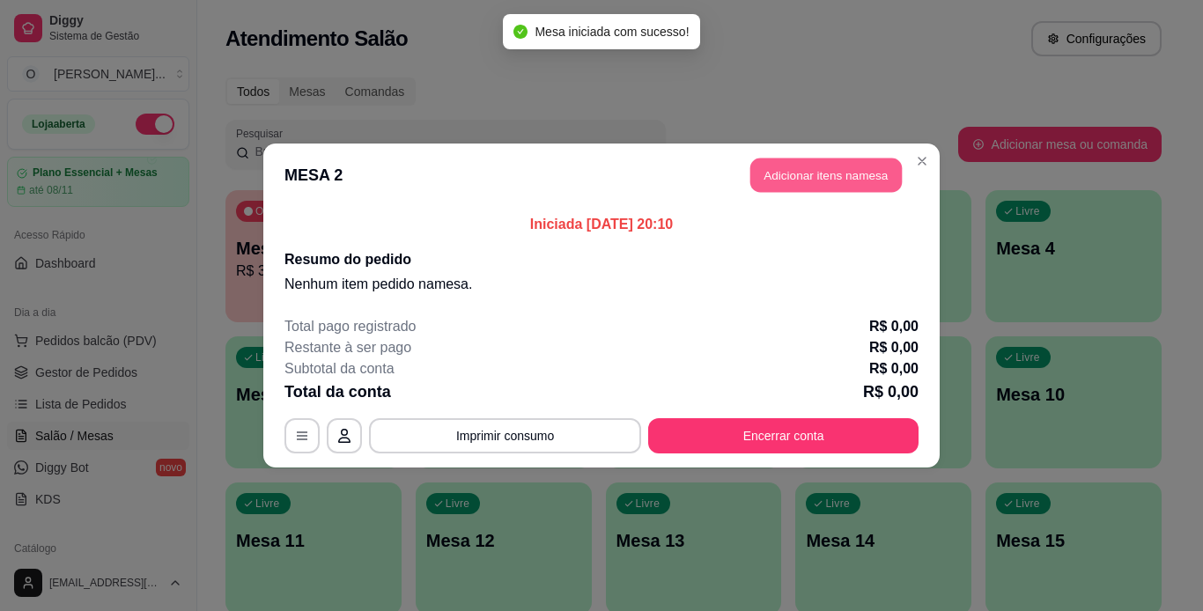
click at [851, 167] on button "Adicionar itens na mesa" at bounding box center [827, 176] width 152 height 34
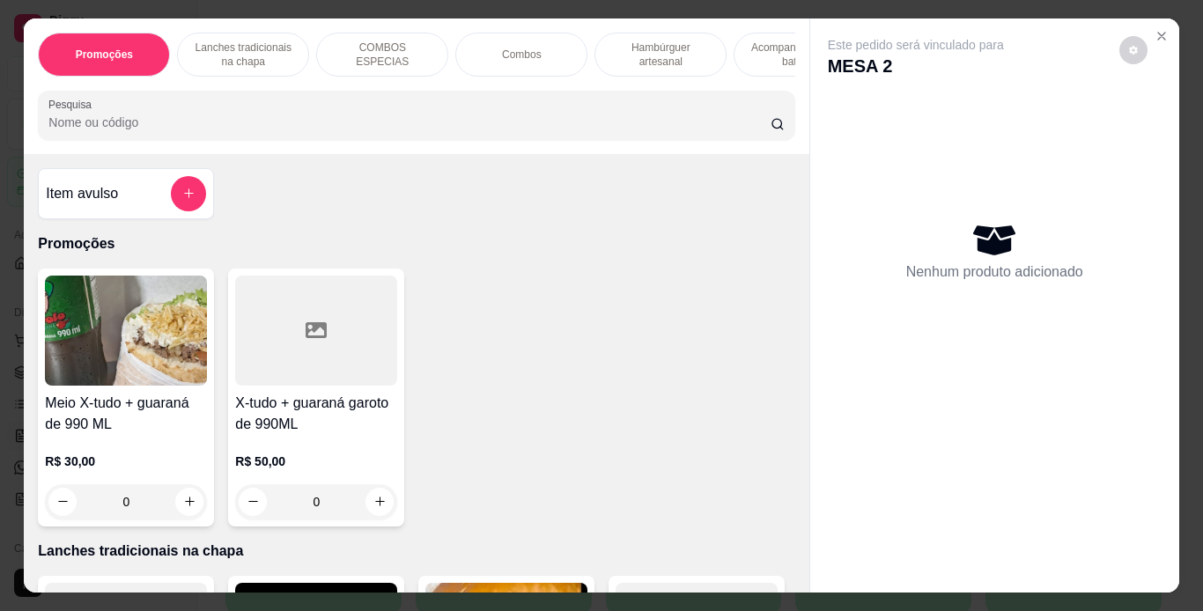
click at [651, 54] on p "Hambúrguer artesanal" at bounding box center [661, 55] width 102 height 28
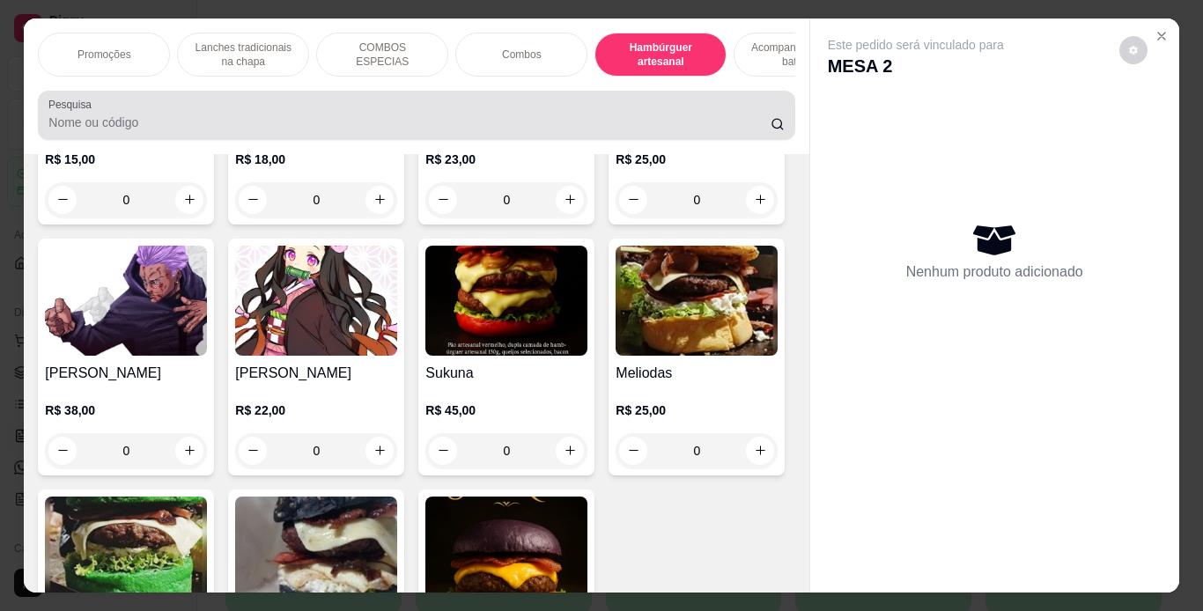
scroll to position [45, 0]
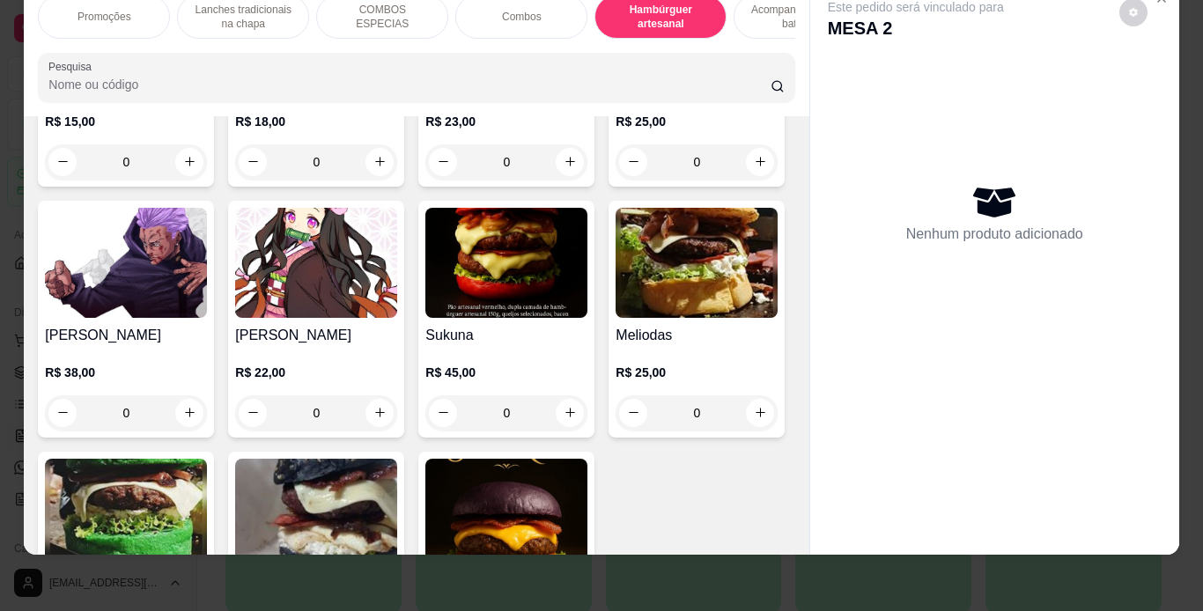
click at [283, 9] on p "Lanches tradicionais na chapa" at bounding box center [243, 17] width 102 height 28
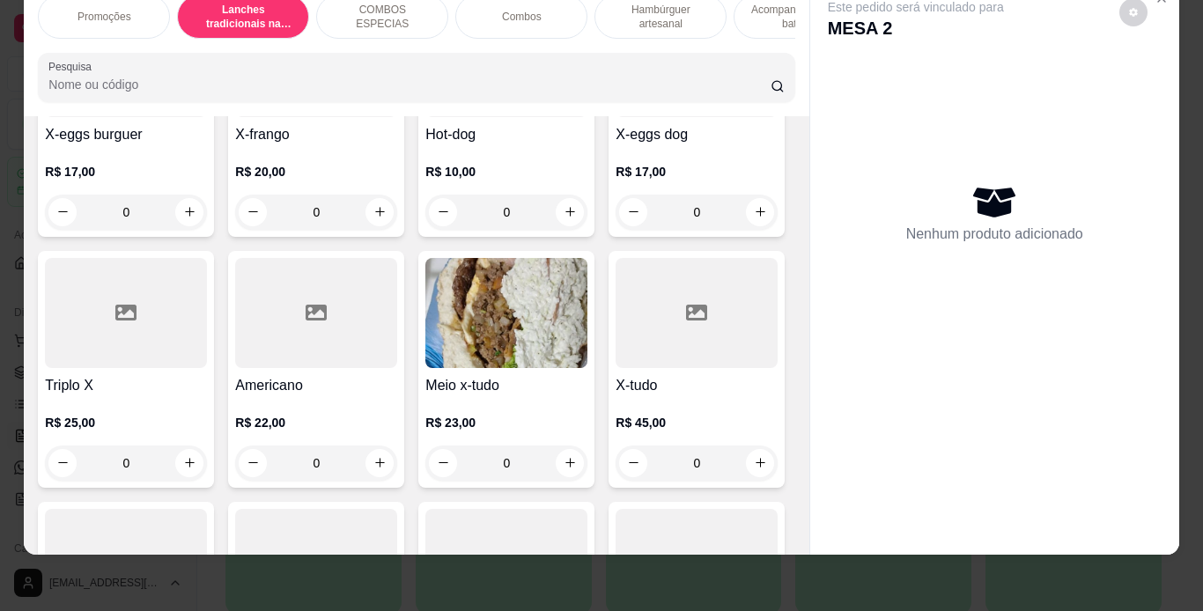
scroll to position [791, 0]
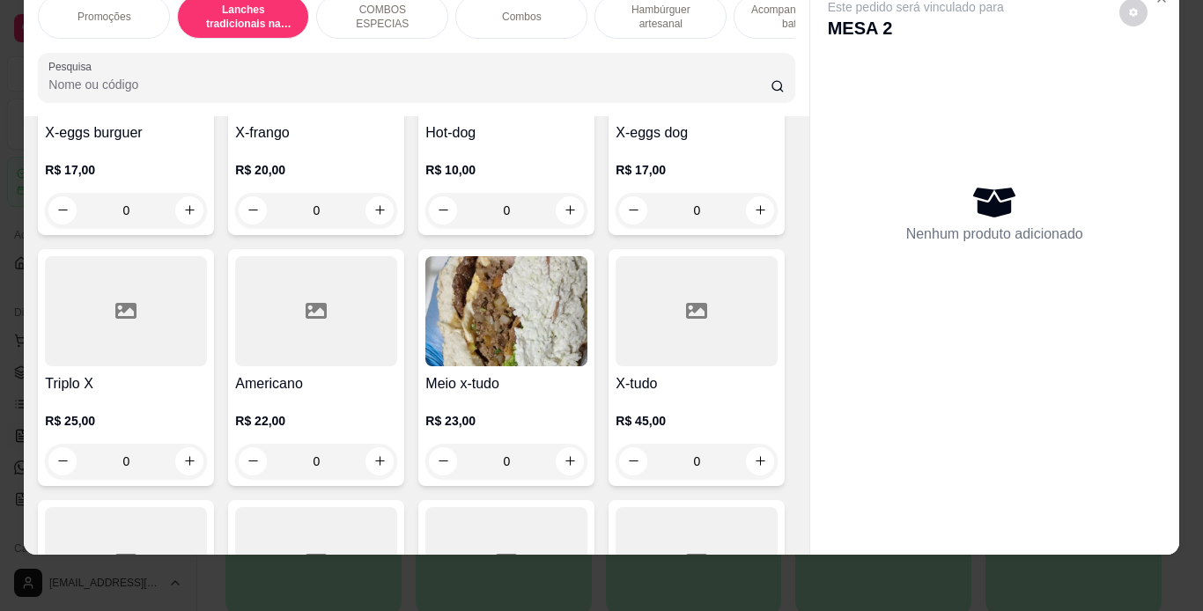
click at [207, 205] on div "0" at bounding box center [126, 210] width 162 height 35
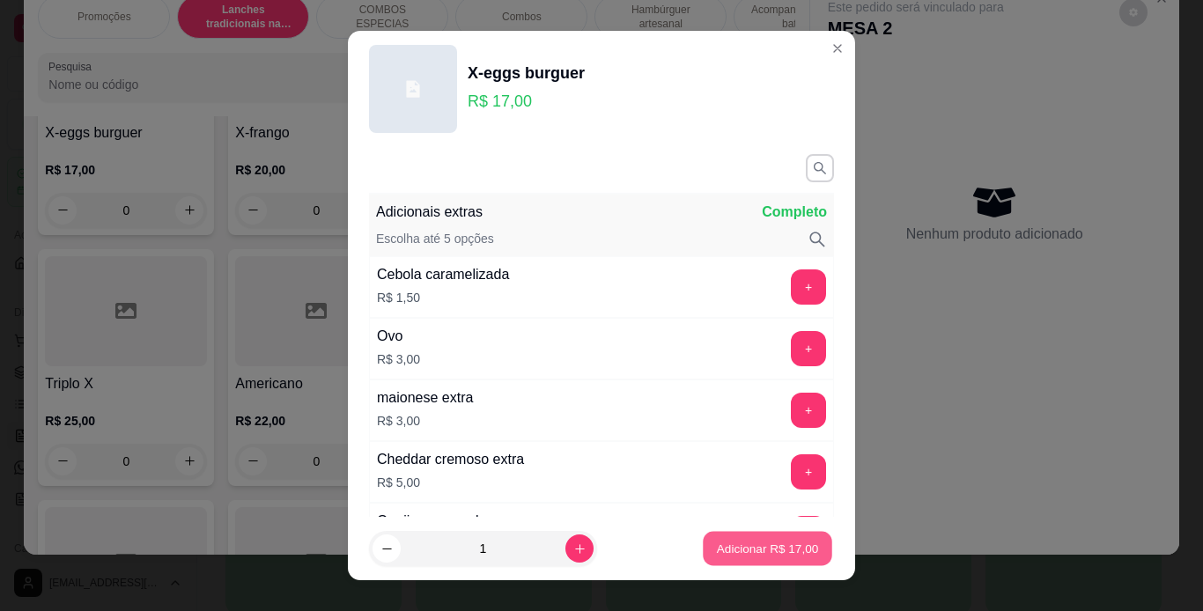
click at [760, 551] on p "Adicionar R$ 17,00" at bounding box center [768, 549] width 102 height 17
type input "1"
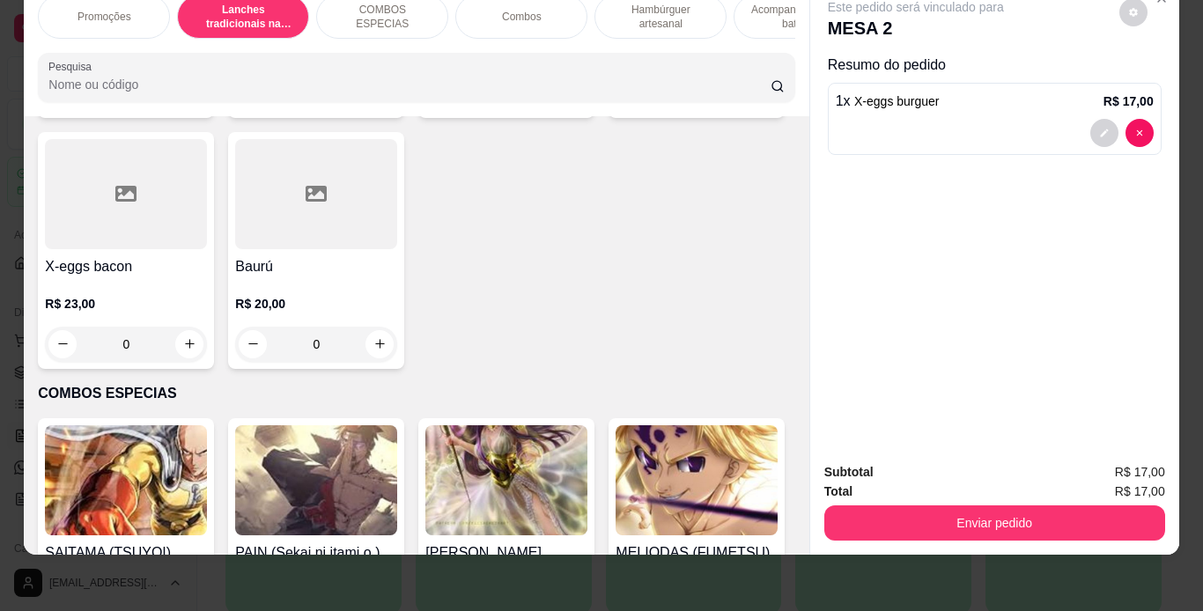
scroll to position [1413, 0]
click at [375, 110] on div "0" at bounding box center [316, 92] width 162 height 35
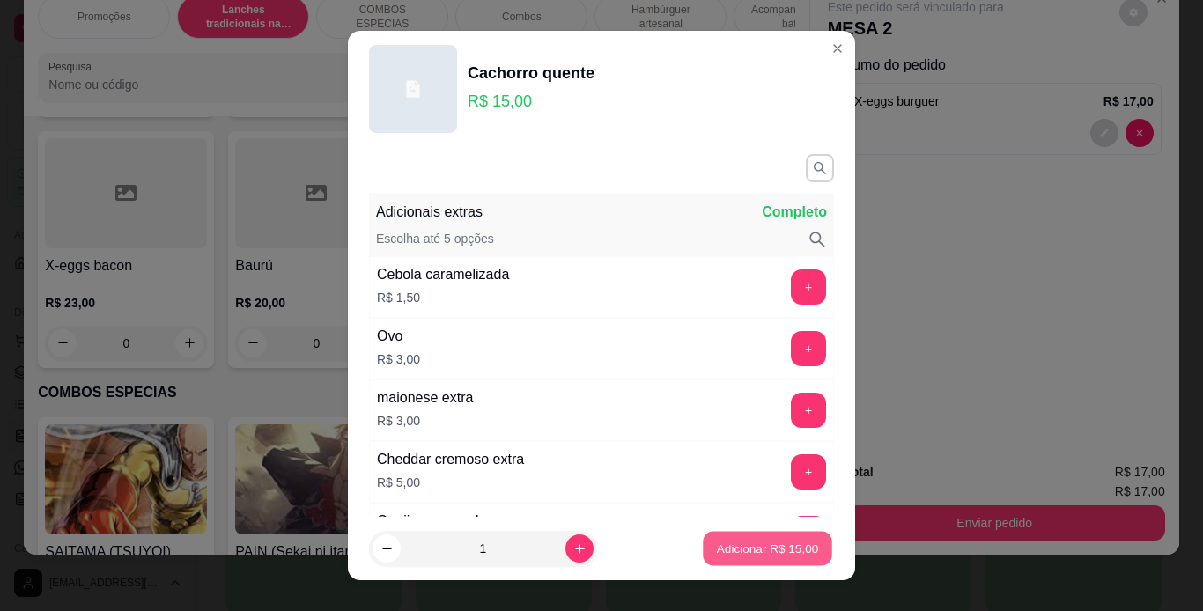
click at [731, 555] on p "Adicionar R$ 15,00" at bounding box center [768, 549] width 102 height 17
type input "1"
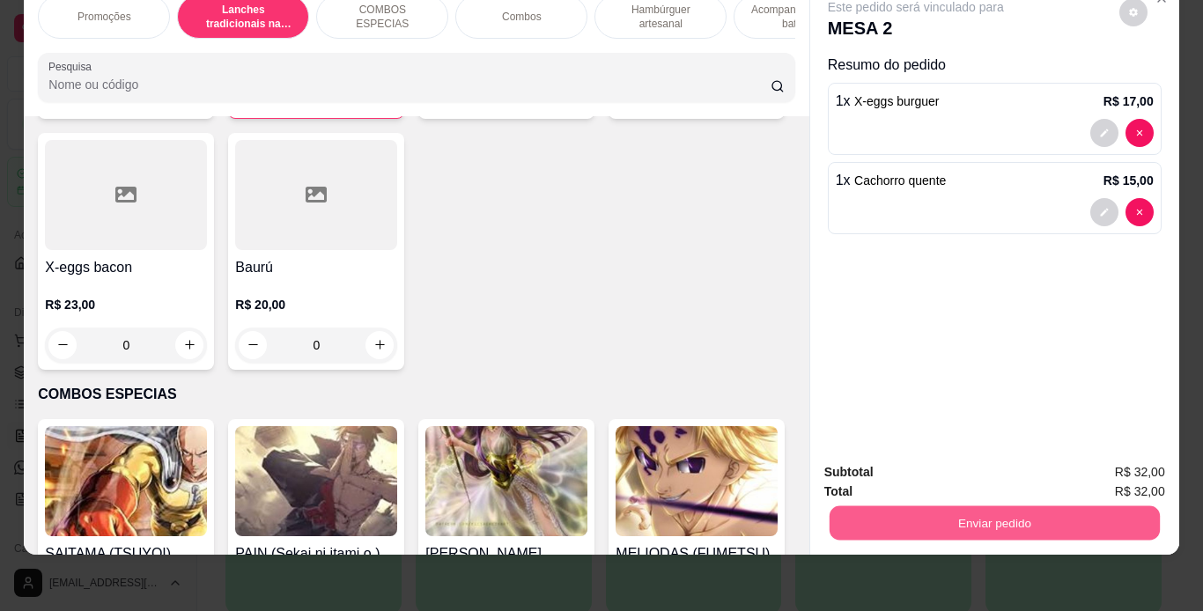
click at [930, 521] on button "Enviar pedido" at bounding box center [994, 524] width 330 height 34
click at [1106, 463] on button "Enviar pedido" at bounding box center [1119, 466] width 97 height 33
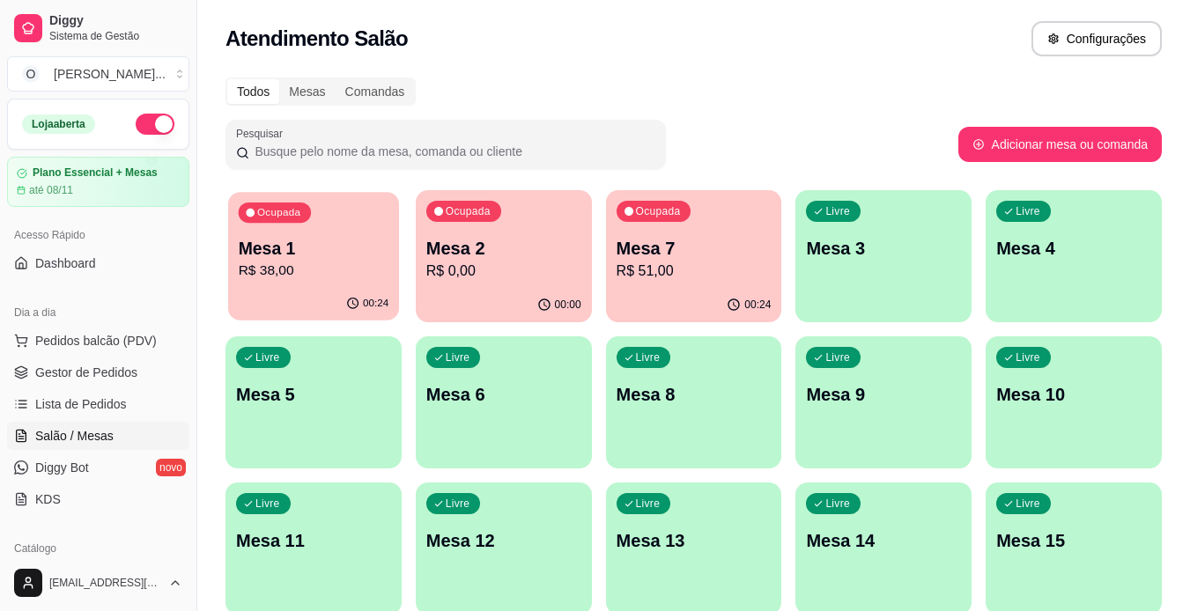
click at [378, 238] on p "Mesa 1" at bounding box center [314, 249] width 151 height 24
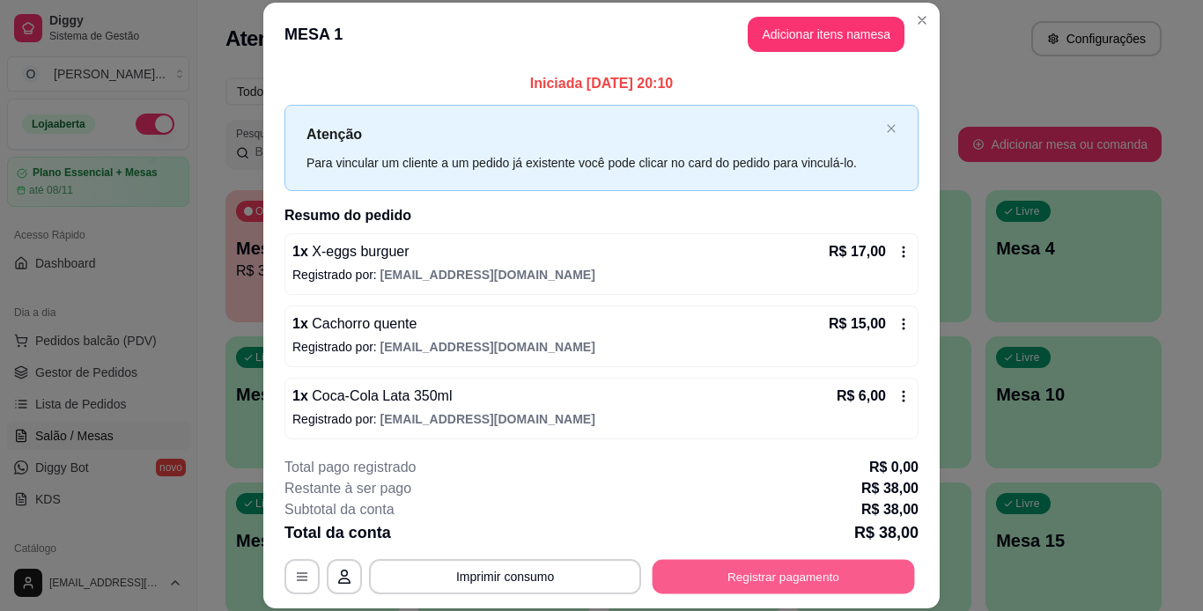
click at [793, 571] on button "Registrar pagamento" at bounding box center [784, 576] width 263 height 34
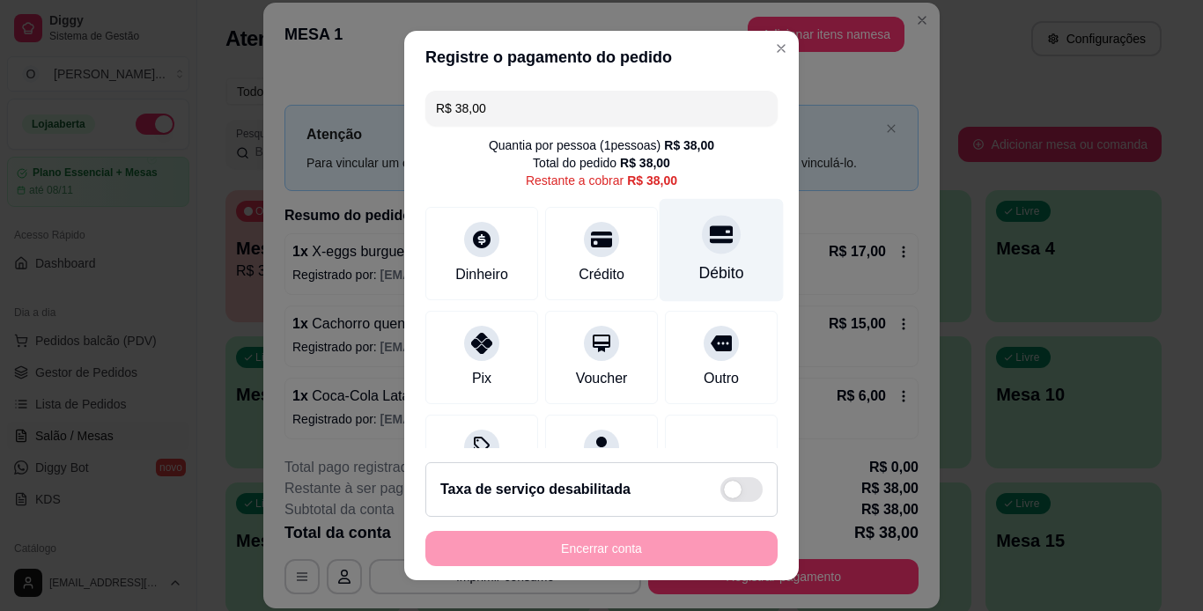
click at [660, 244] on div "Débito" at bounding box center [722, 249] width 124 height 103
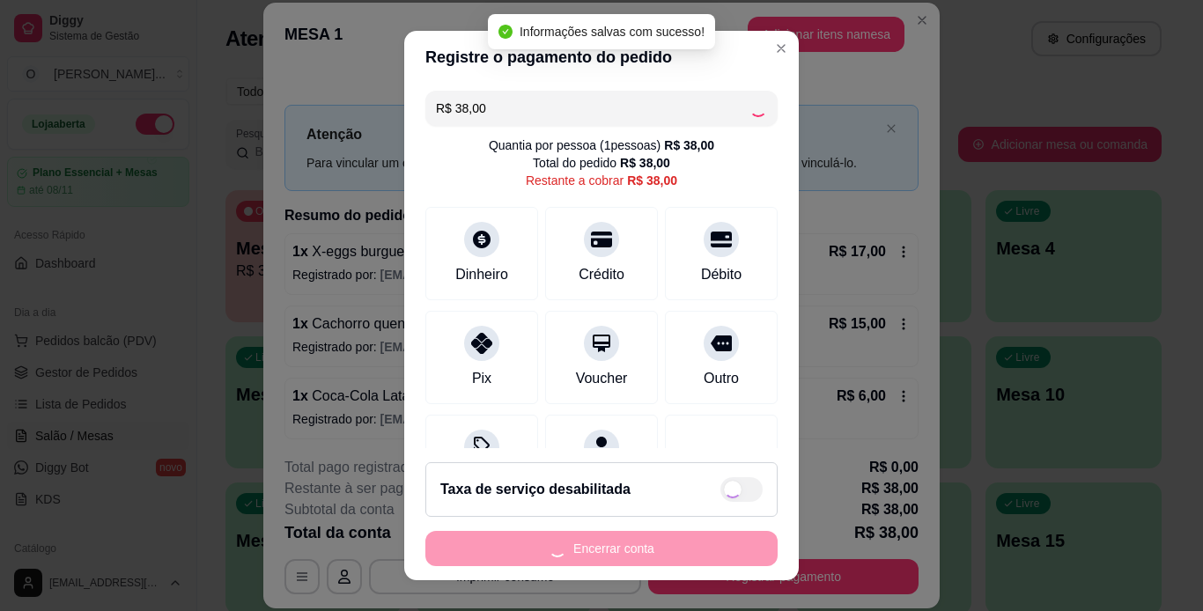
type input "R$ 0,00"
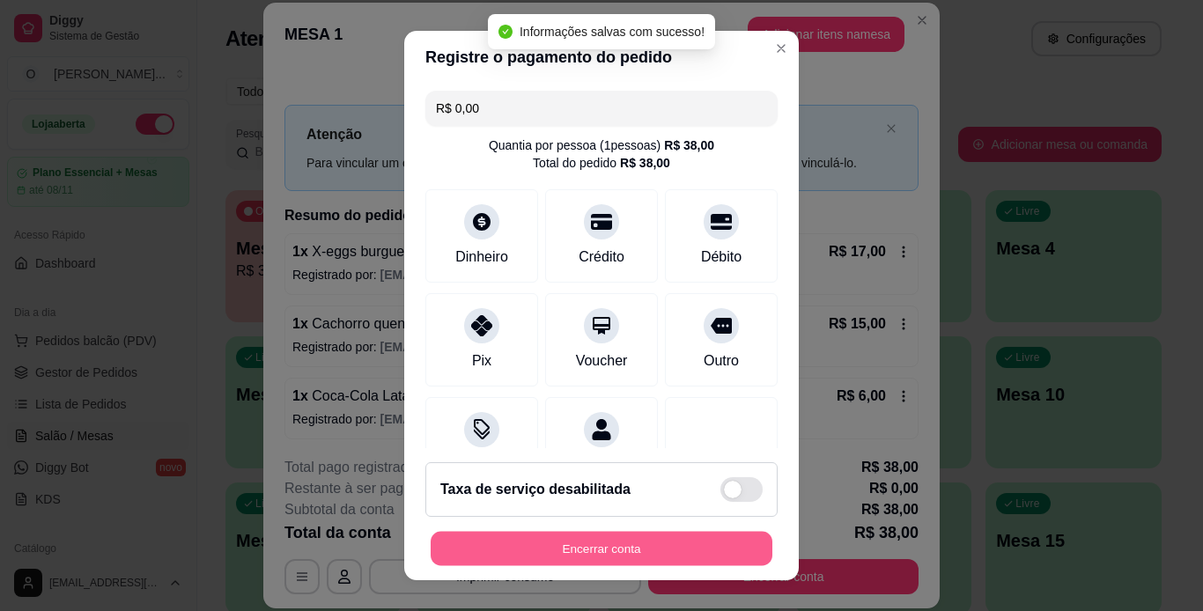
click at [655, 547] on button "Encerrar conta" at bounding box center [602, 549] width 342 height 34
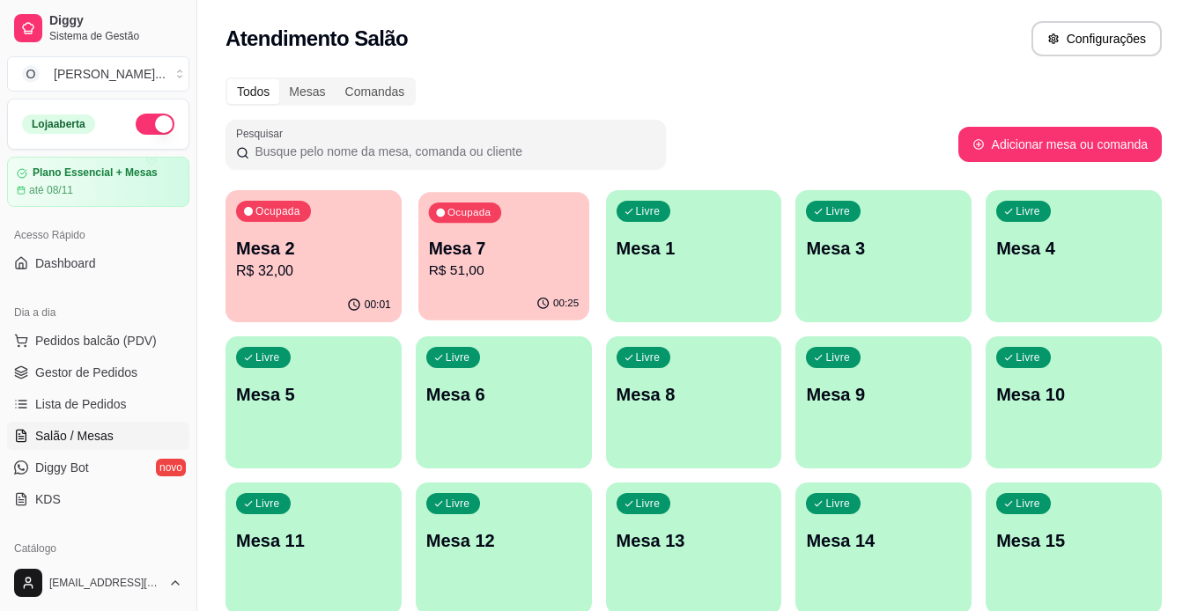
click at [522, 278] on p "R$ 51,00" at bounding box center [503, 271] width 151 height 20
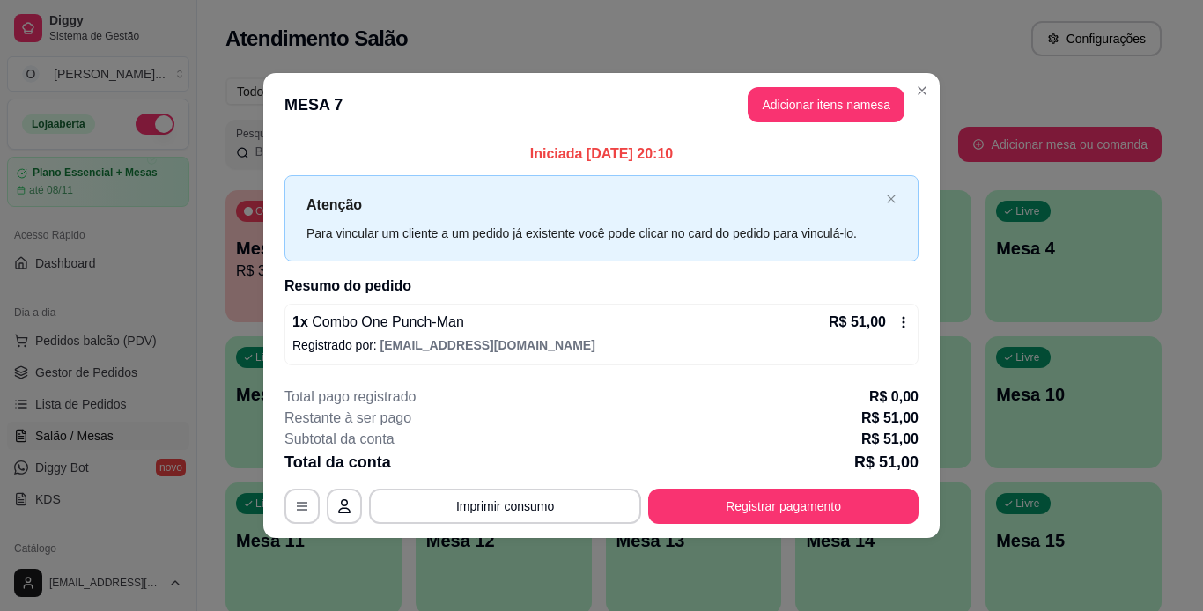
click at [804, 475] on div "**********" at bounding box center [601, 305] width 1203 height 611
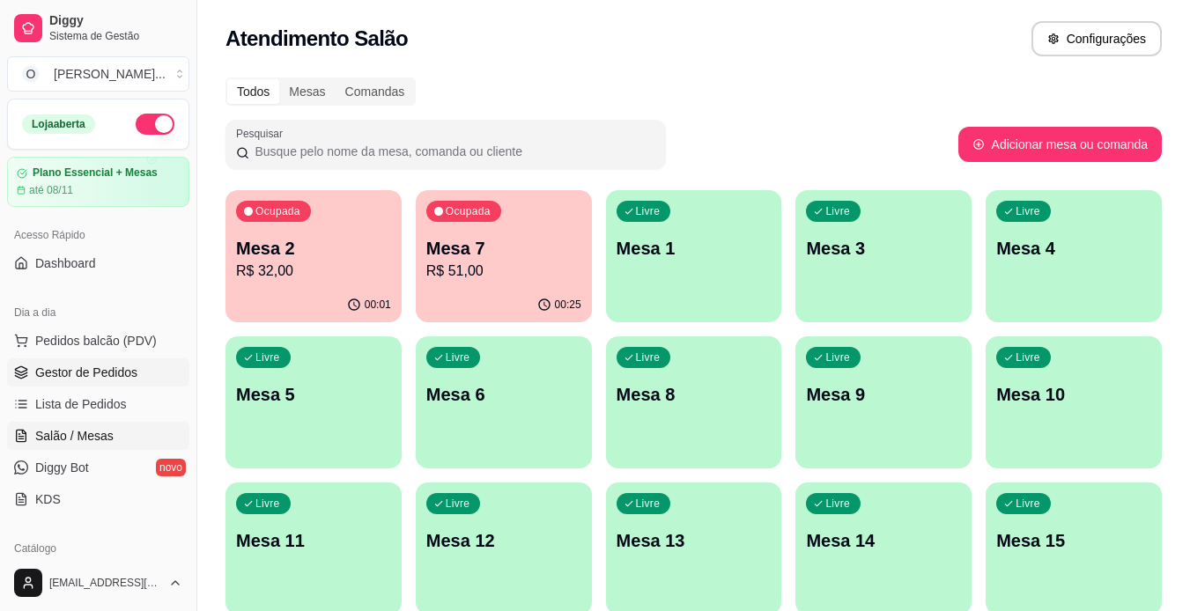
click at [120, 374] on span "Gestor de Pedidos" at bounding box center [86, 373] width 102 height 18
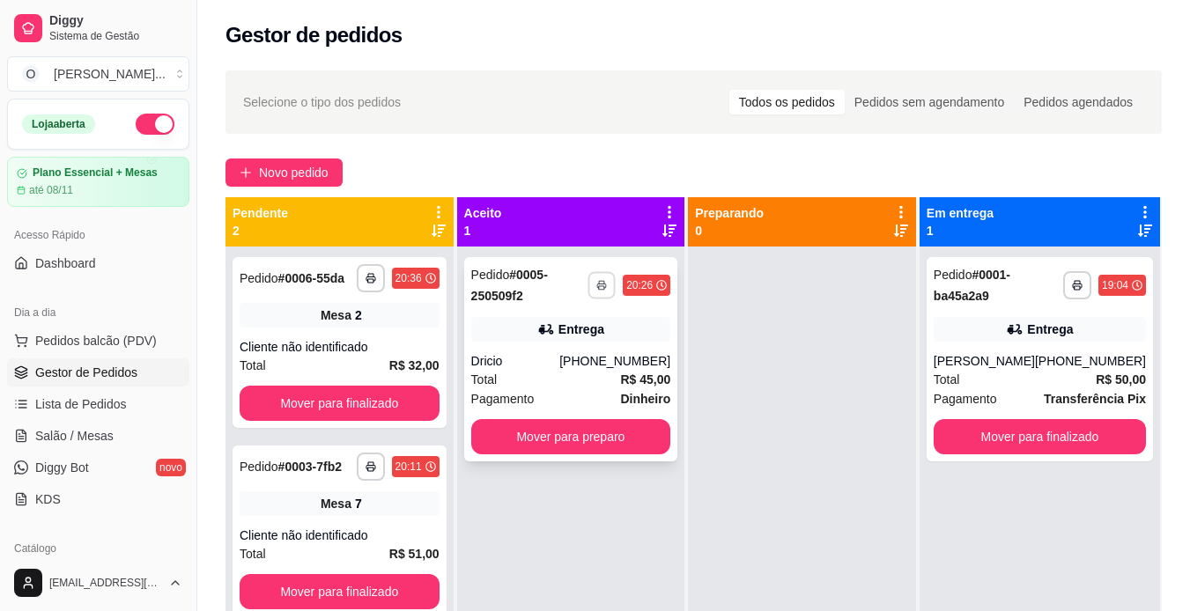
click at [603, 289] on icon "button" at bounding box center [601, 285] width 11 height 11
click at [588, 342] on button "IMPRESSORA" at bounding box center [556, 347] width 128 height 28
click at [70, 442] on span "Salão / Mesas" at bounding box center [74, 436] width 78 height 18
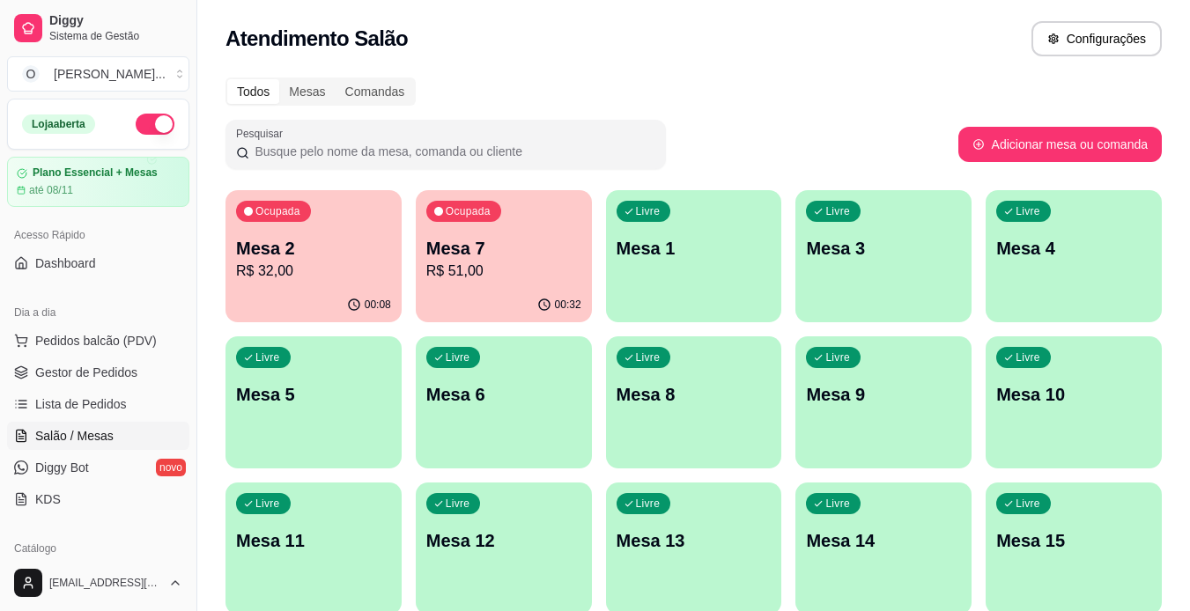
click at [689, 246] on p "Mesa 1" at bounding box center [694, 248] width 155 height 25
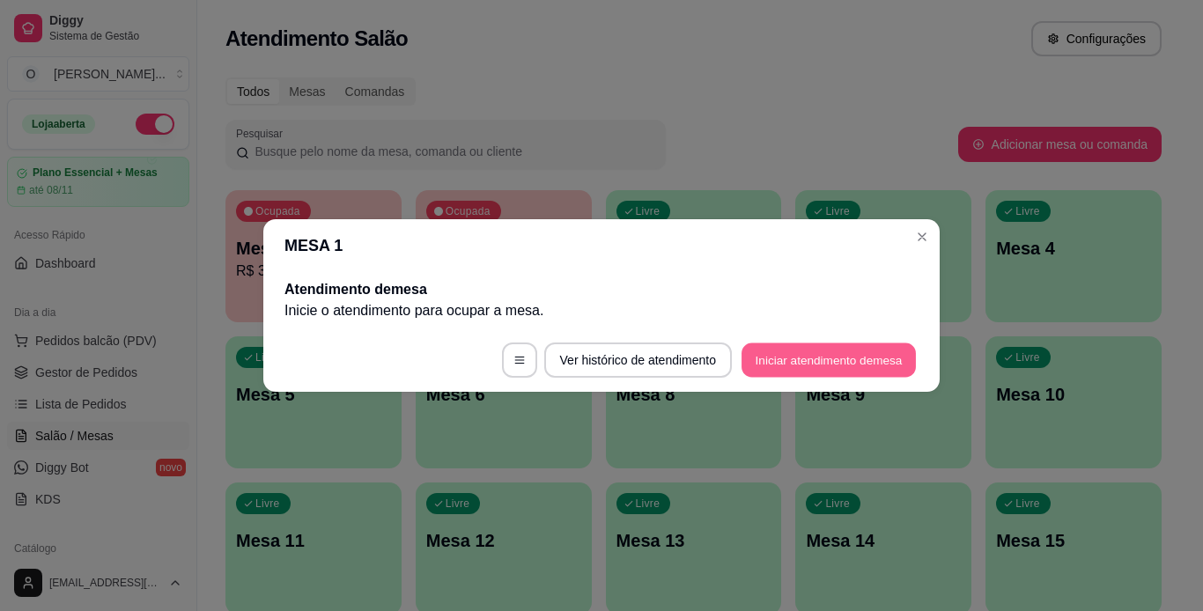
click at [788, 367] on button "Iniciar atendimento de mesa" at bounding box center [829, 361] width 174 height 34
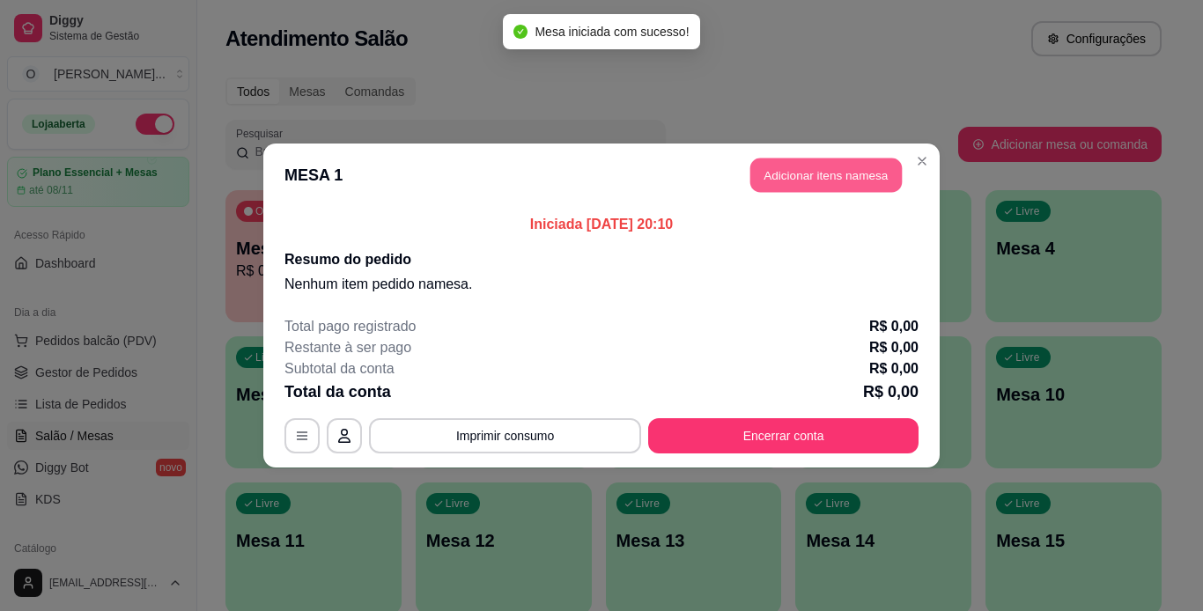
click at [832, 176] on button "Adicionar itens na mesa" at bounding box center [827, 176] width 152 height 34
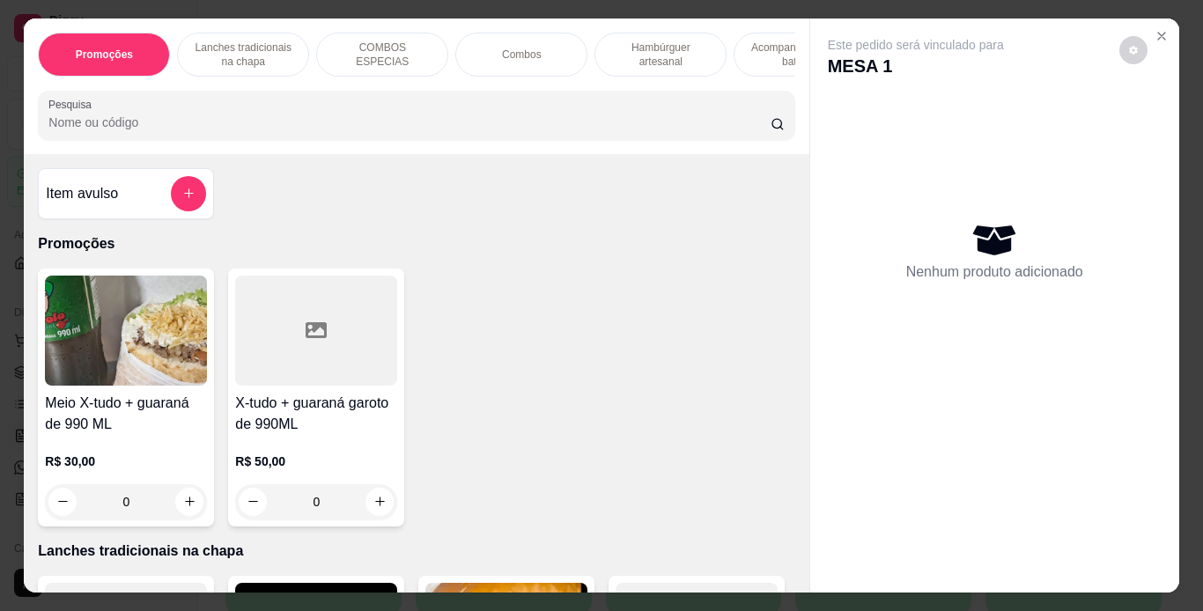
click at [285, 55] on p "Lanches tradicionais na chapa" at bounding box center [243, 55] width 102 height 28
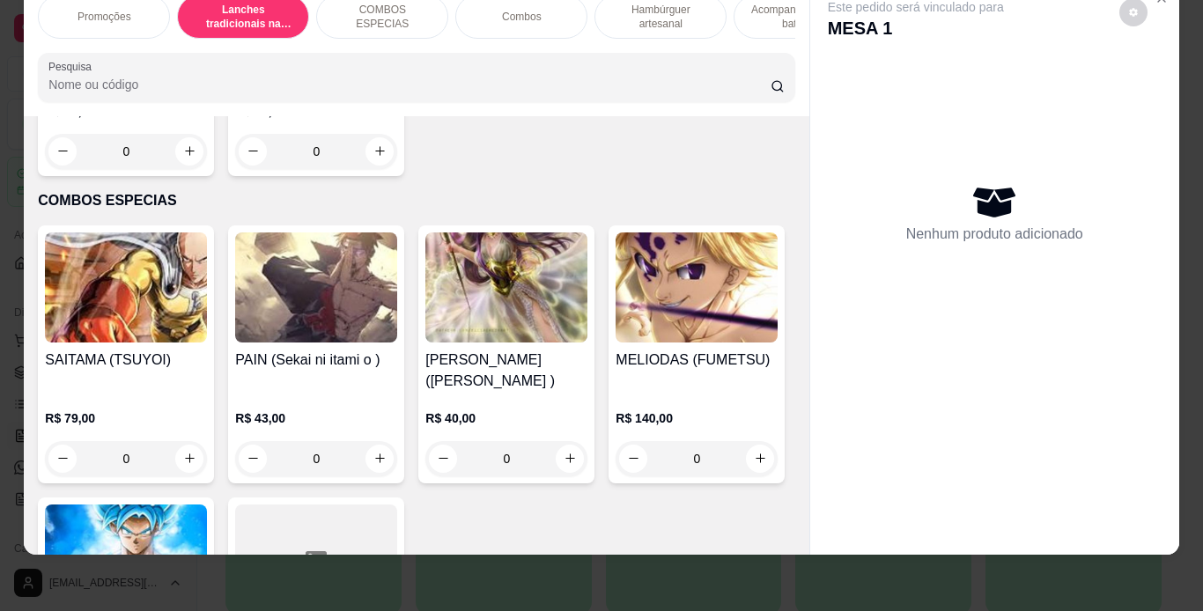
scroll to position [1615, 0]
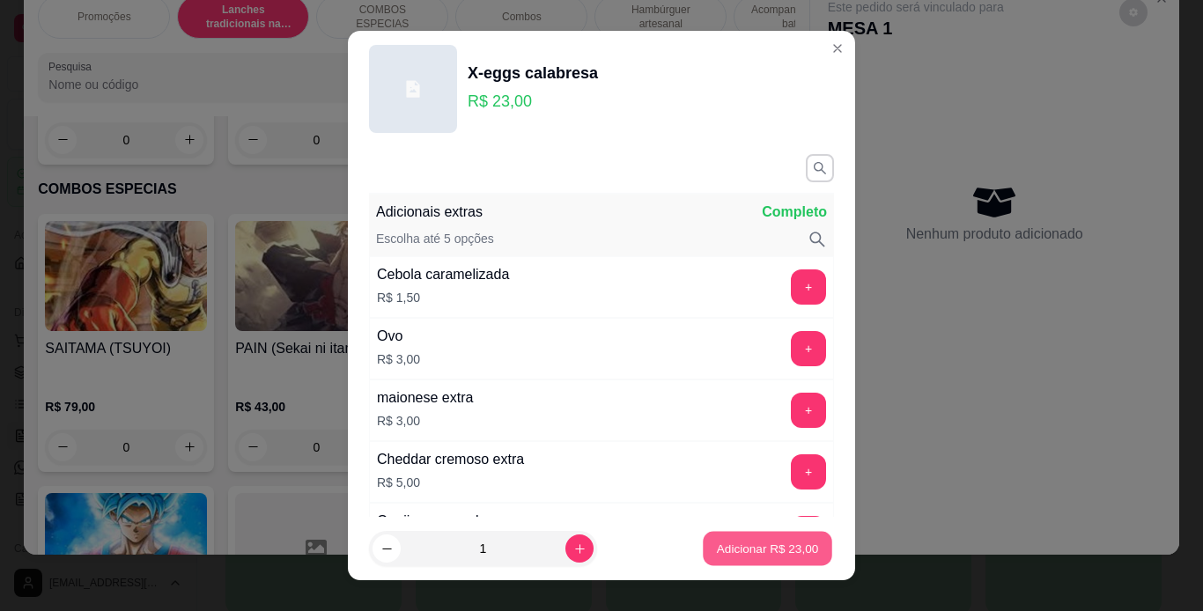
click at [721, 553] on p "Adicionar R$ 23,00" at bounding box center [768, 549] width 102 height 17
type input "1"
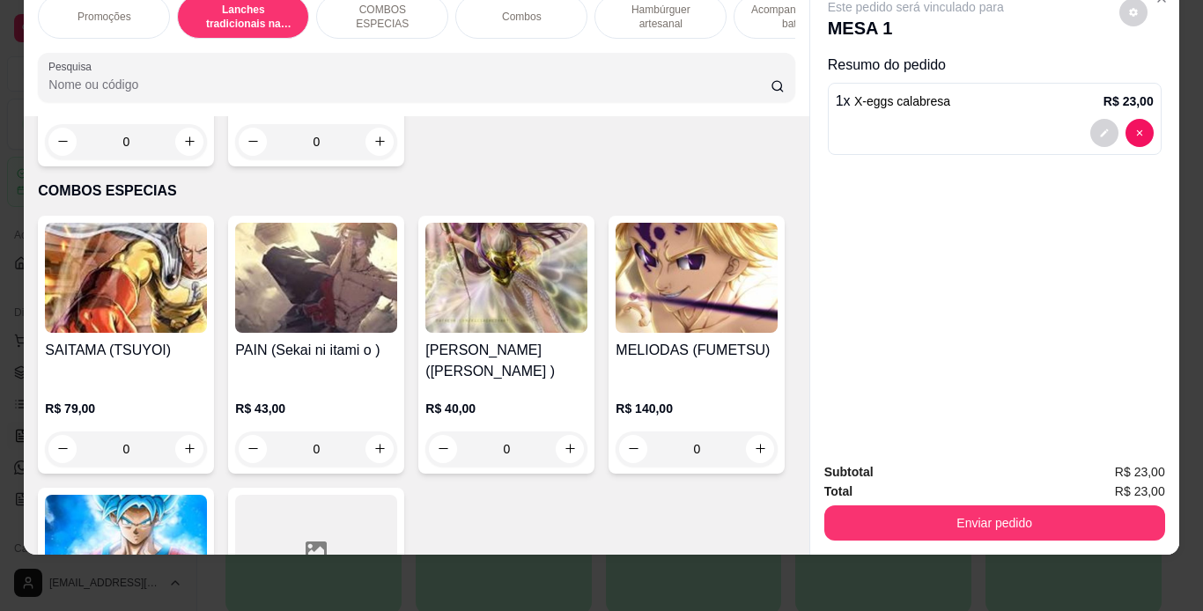
click at [207, 159] on div "0" at bounding box center [126, 141] width 162 height 35
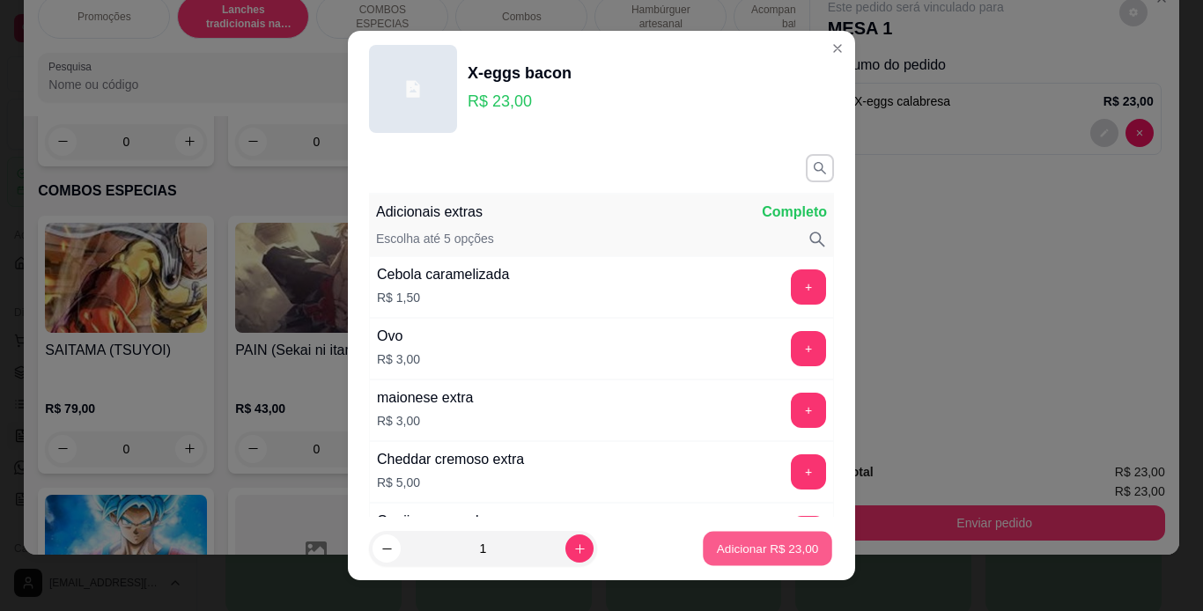
click at [717, 549] on p "Adicionar R$ 23,00" at bounding box center [768, 549] width 102 height 17
type input "1"
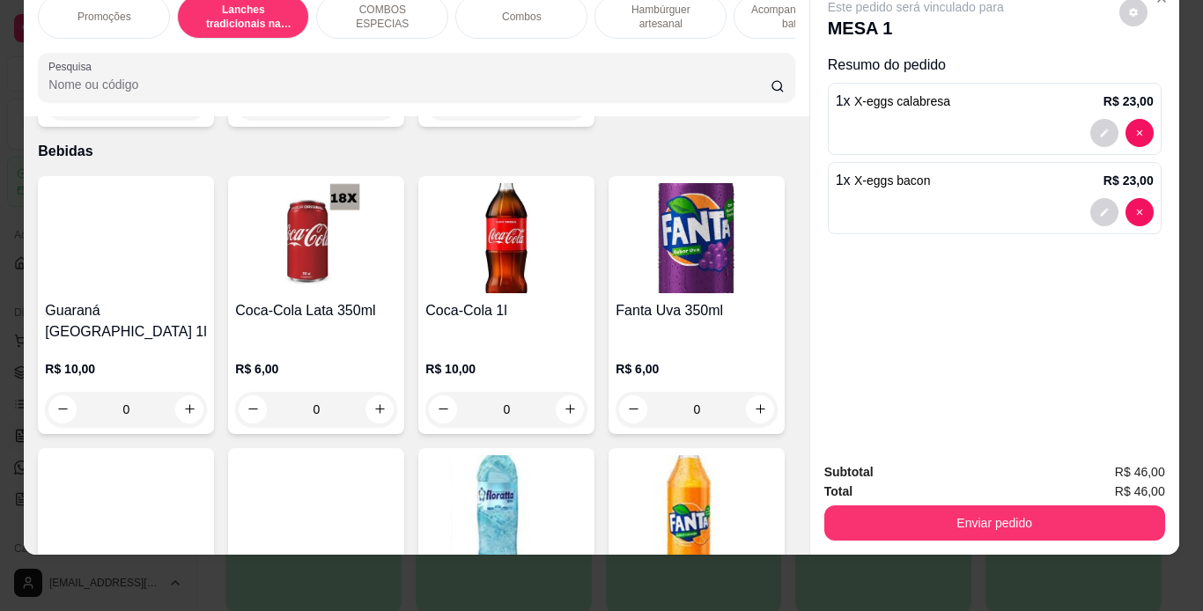
scroll to position [4415, 0]
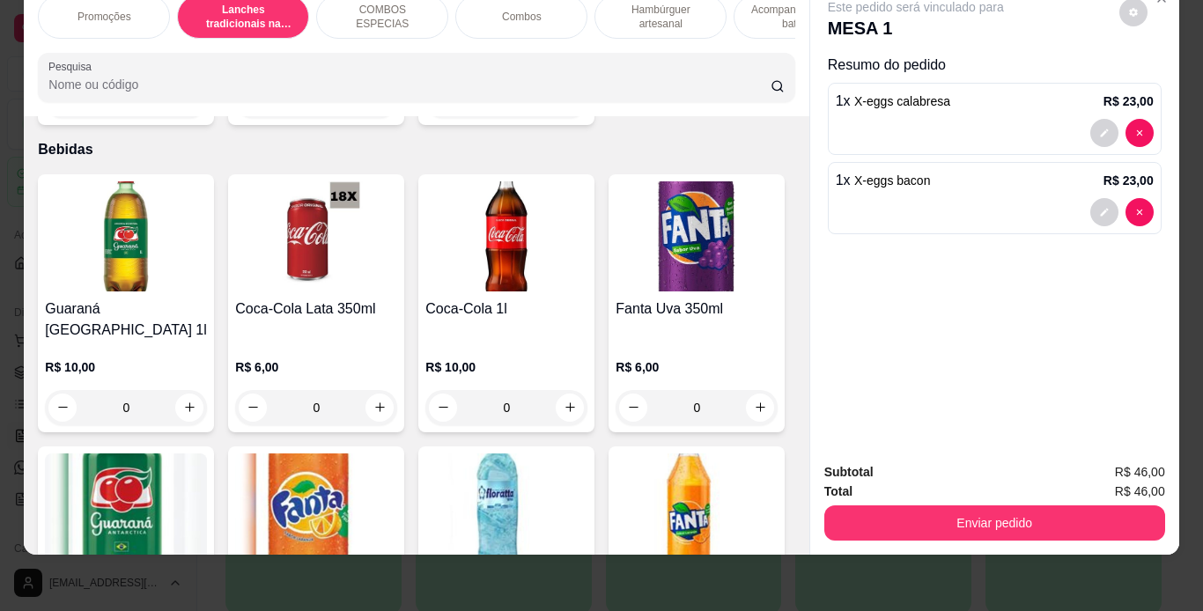
type input "1"
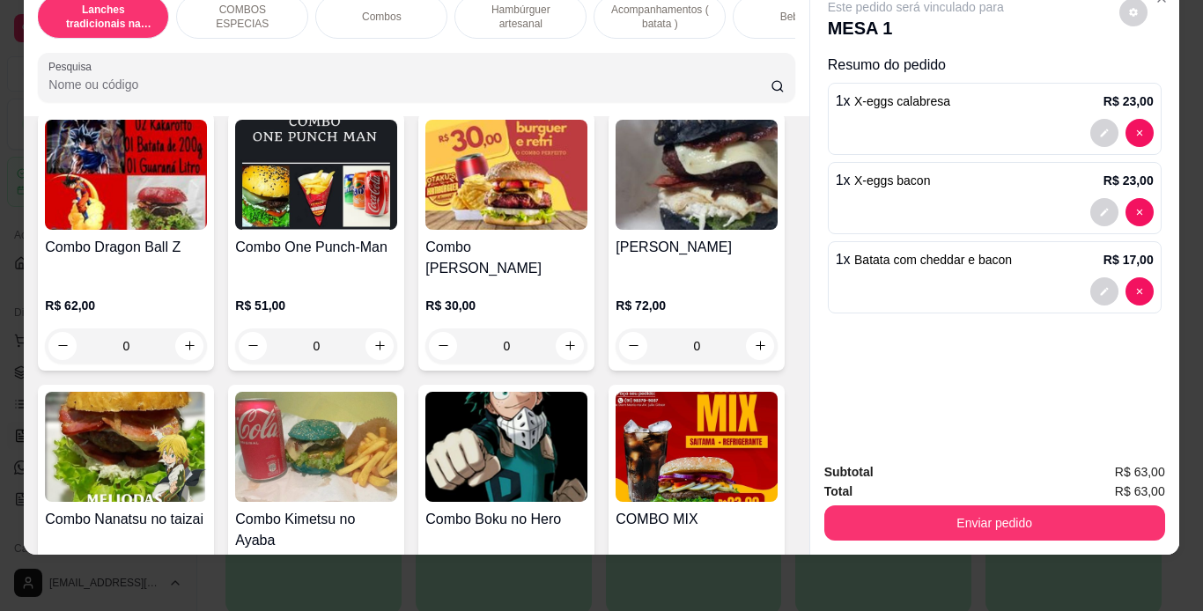
scroll to position [0, 139]
click at [741, 7] on div "Bebidas" at bounding box center [800, 17] width 132 height 44
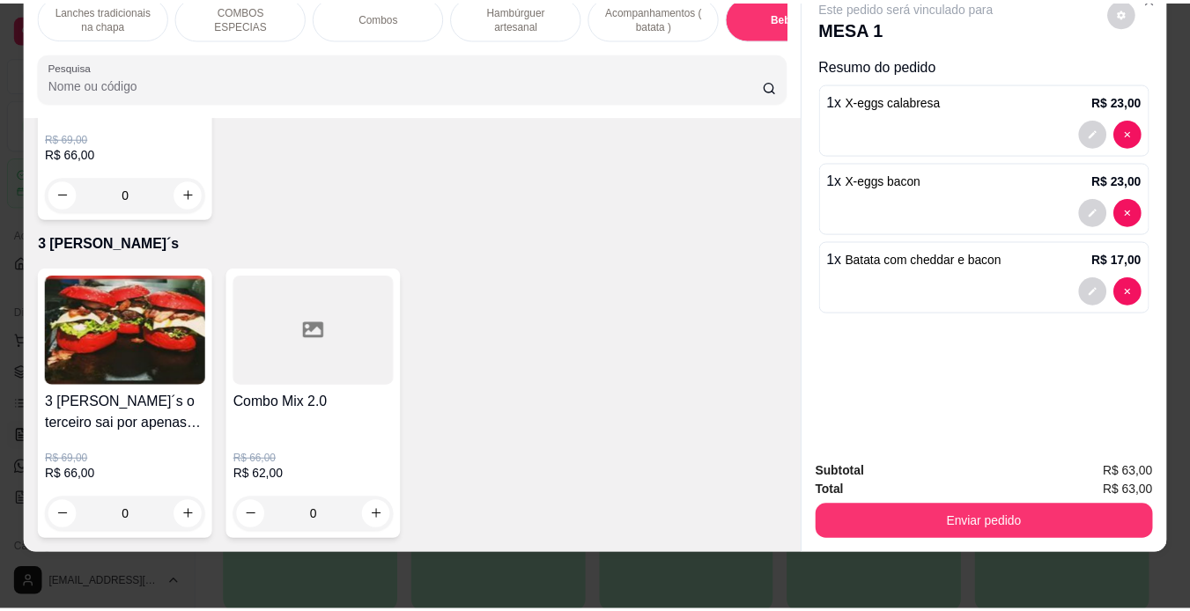
scroll to position [6027, 0]
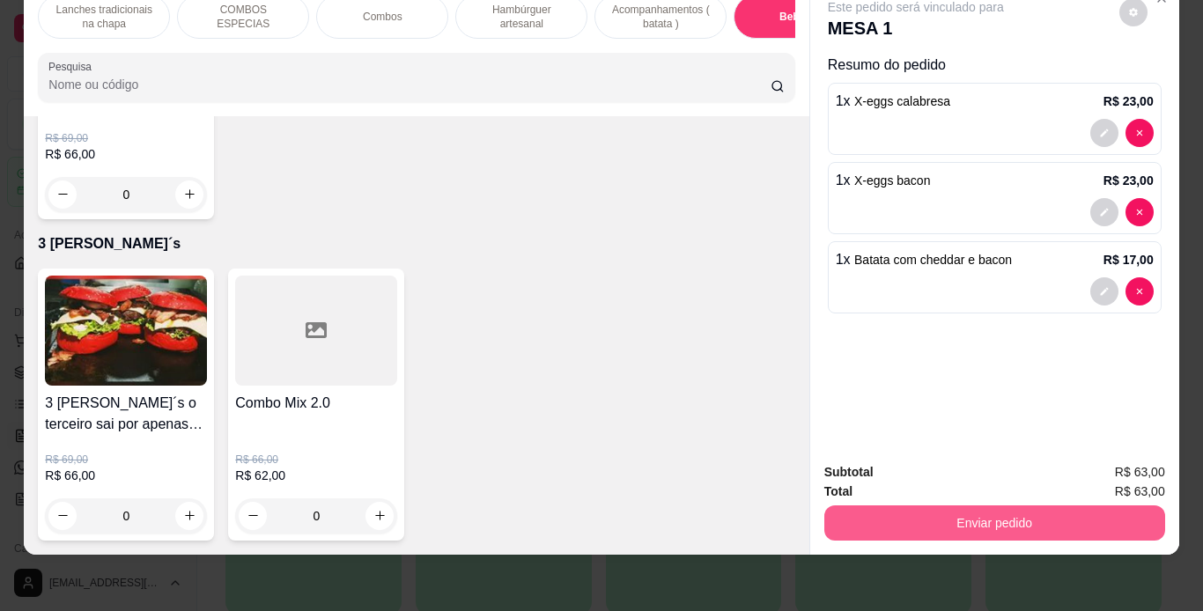
click at [932, 512] on button "Enviar pedido" at bounding box center [995, 523] width 341 height 35
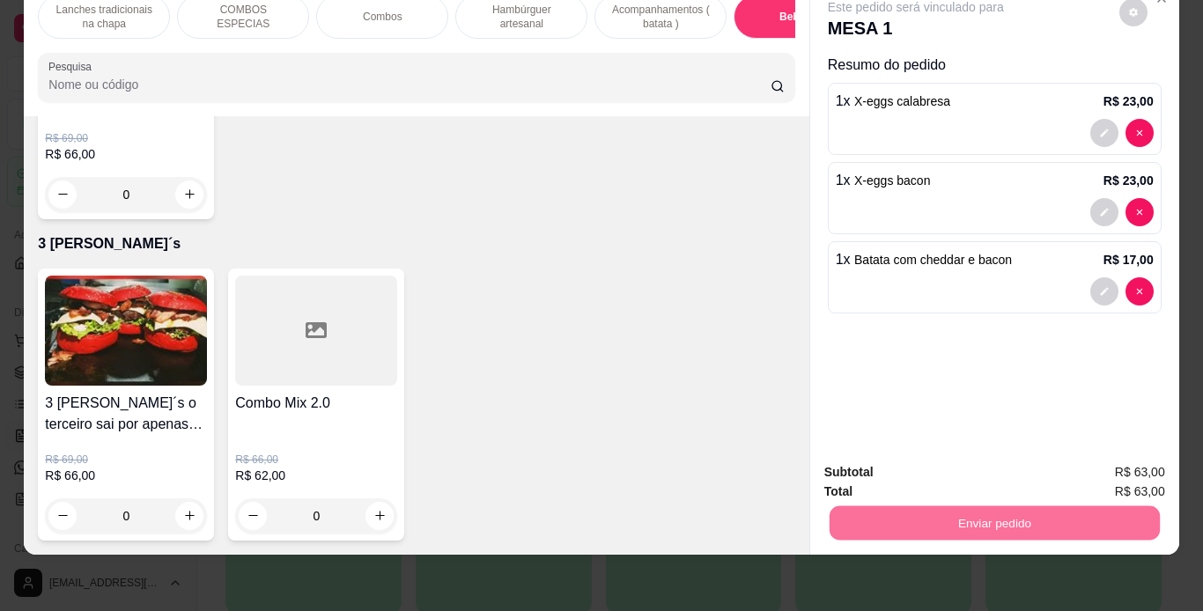
click at [1093, 473] on button "Enviar pedido" at bounding box center [1119, 466] width 97 height 33
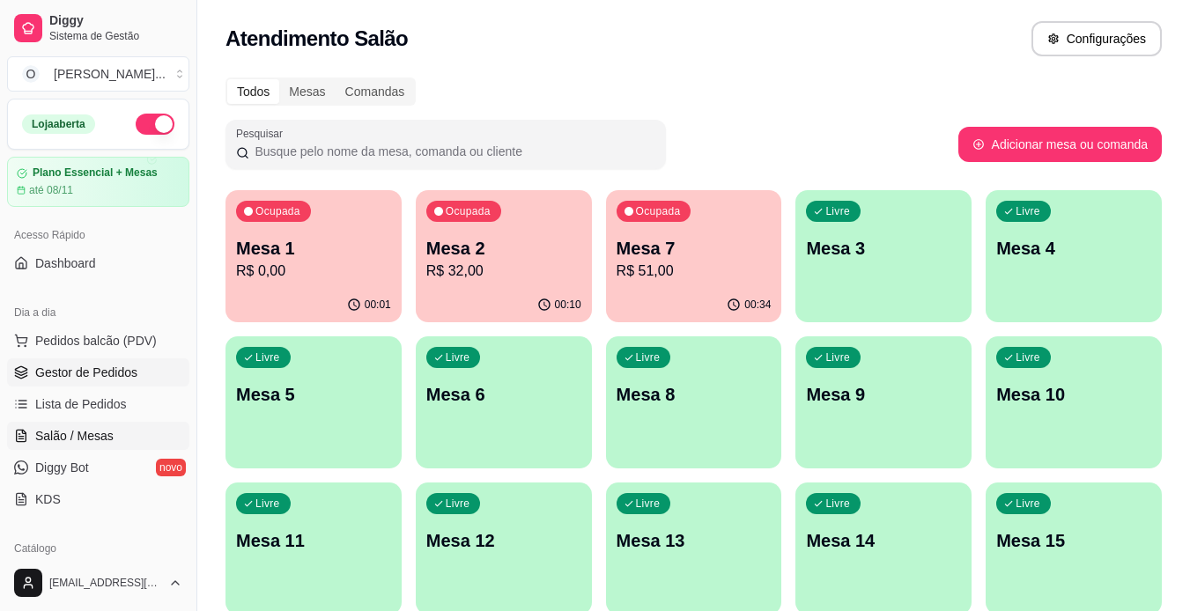
click at [146, 373] on link "Gestor de Pedidos" at bounding box center [98, 373] width 182 height 28
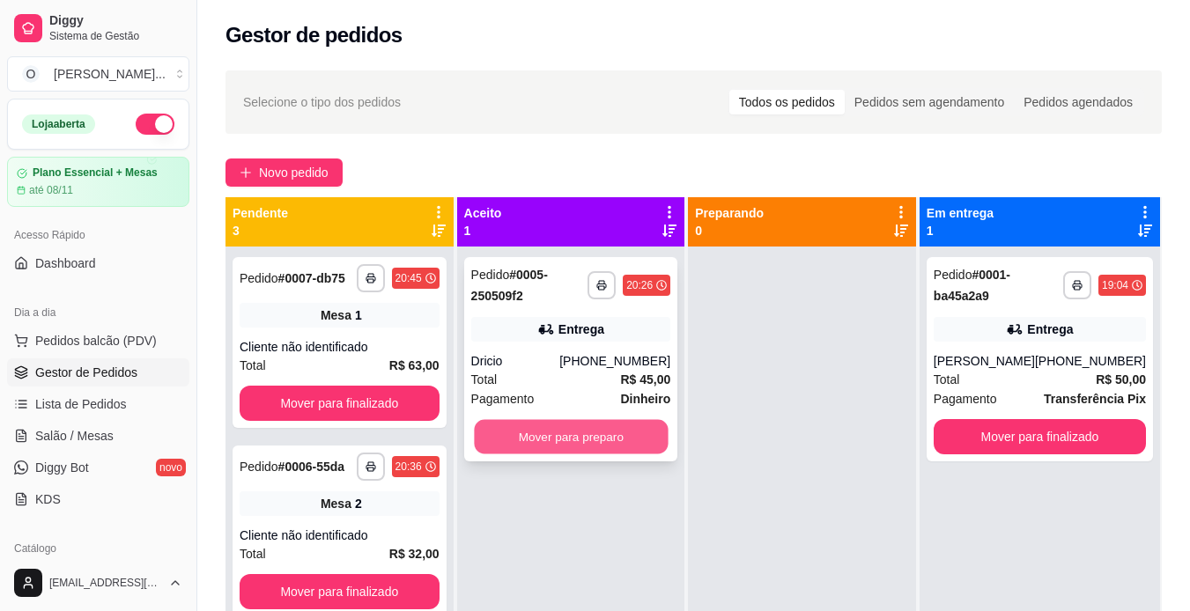
click at [582, 447] on button "Mover para preparo" at bounding box center [571, 437] width 194 height 34
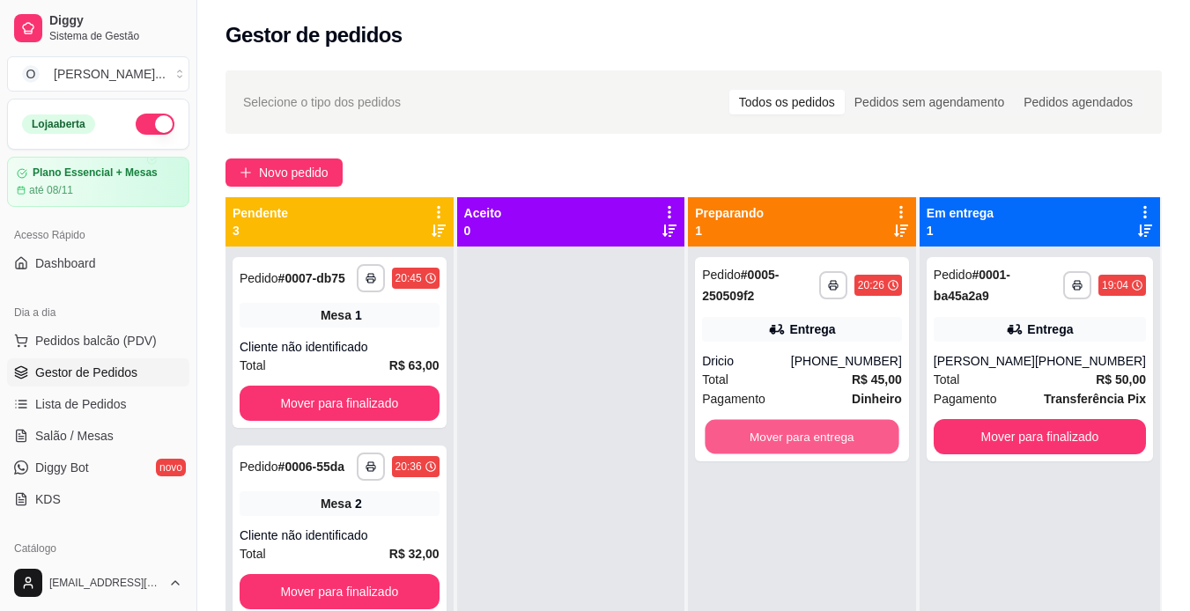
click at [751, 435] on button "Mover para entrega" at bounding box center [803, 437] width 194 height 34
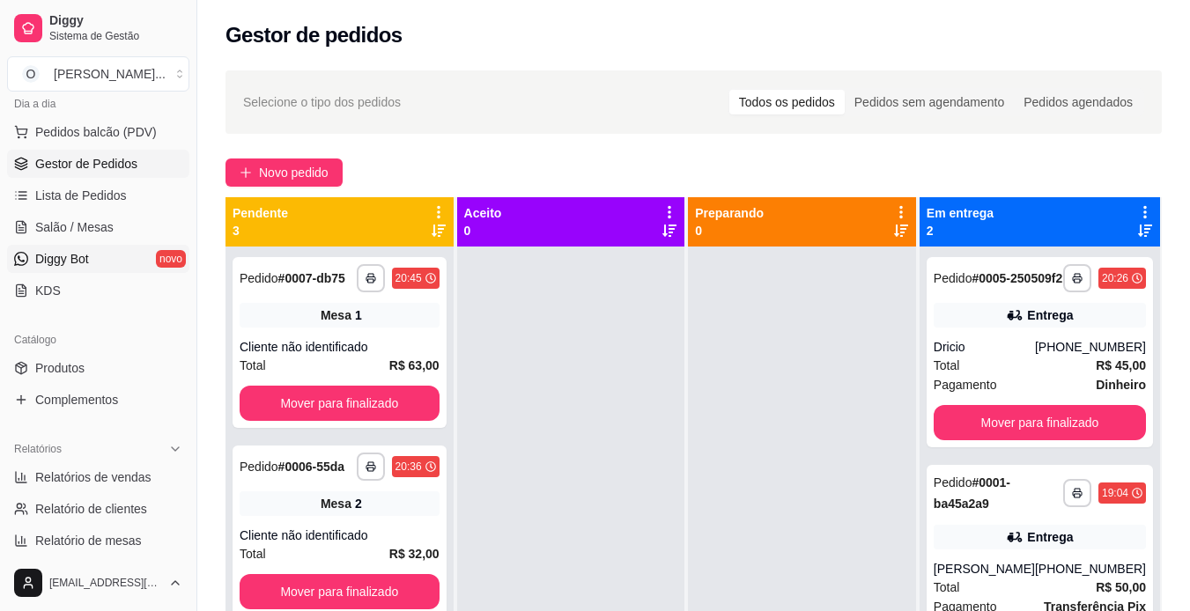
scroll to position [223, 0]
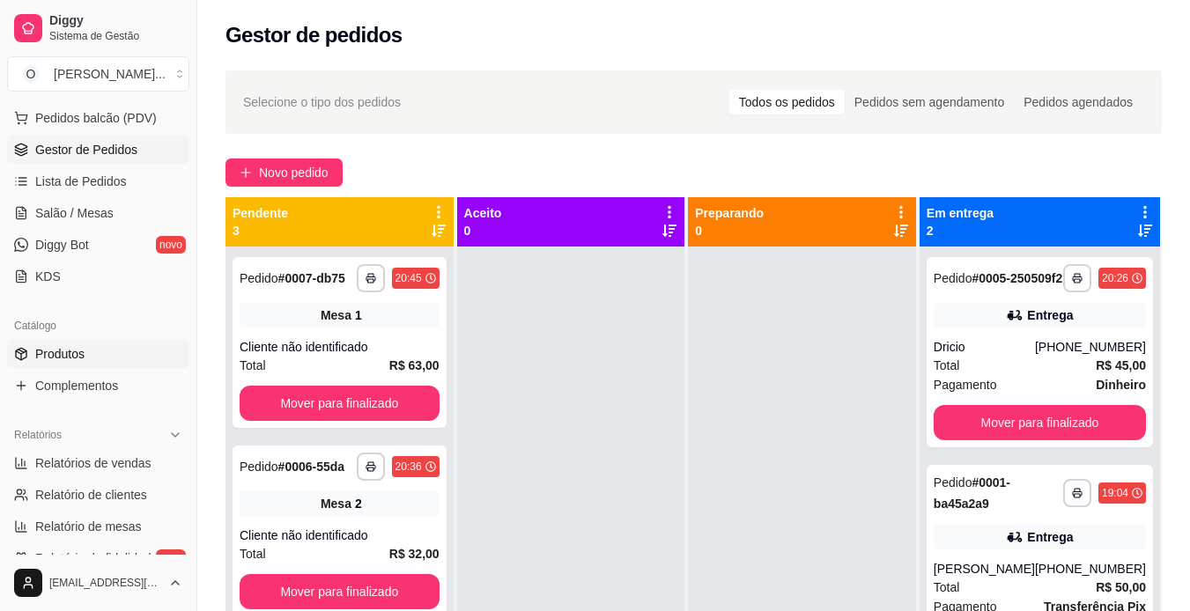
click at [90, 360] on link "Produtos" at bounding box center [98, 354] width 182 height 28
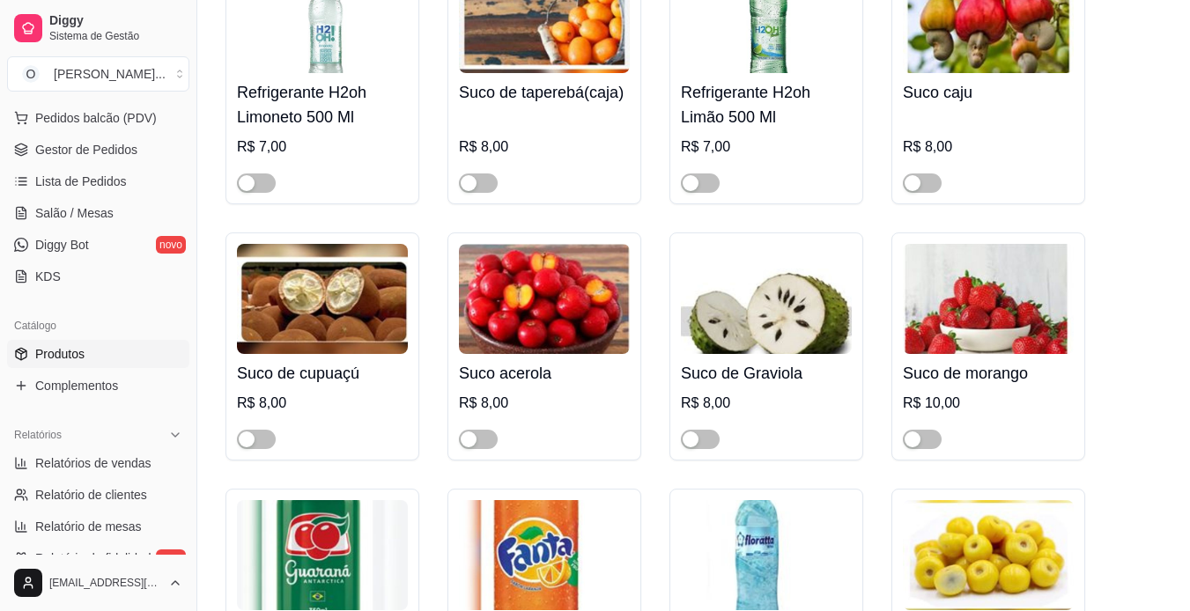
scroll to position [5593, 0]
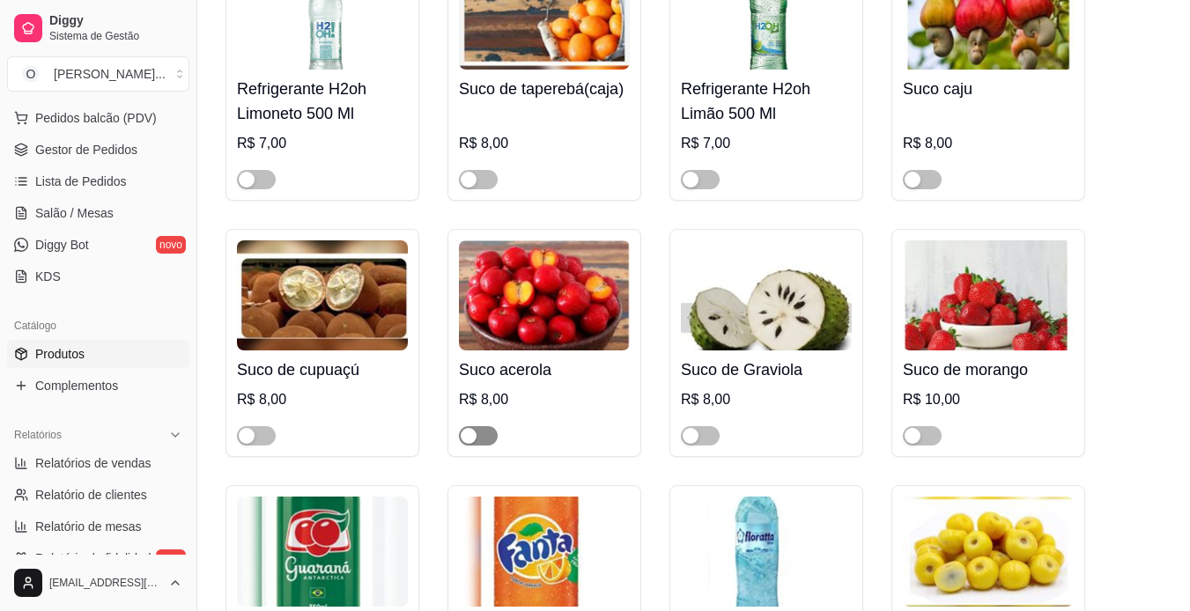
click at [478, 426] on button "button" at bounding box center [478, 435] width 39 height 19
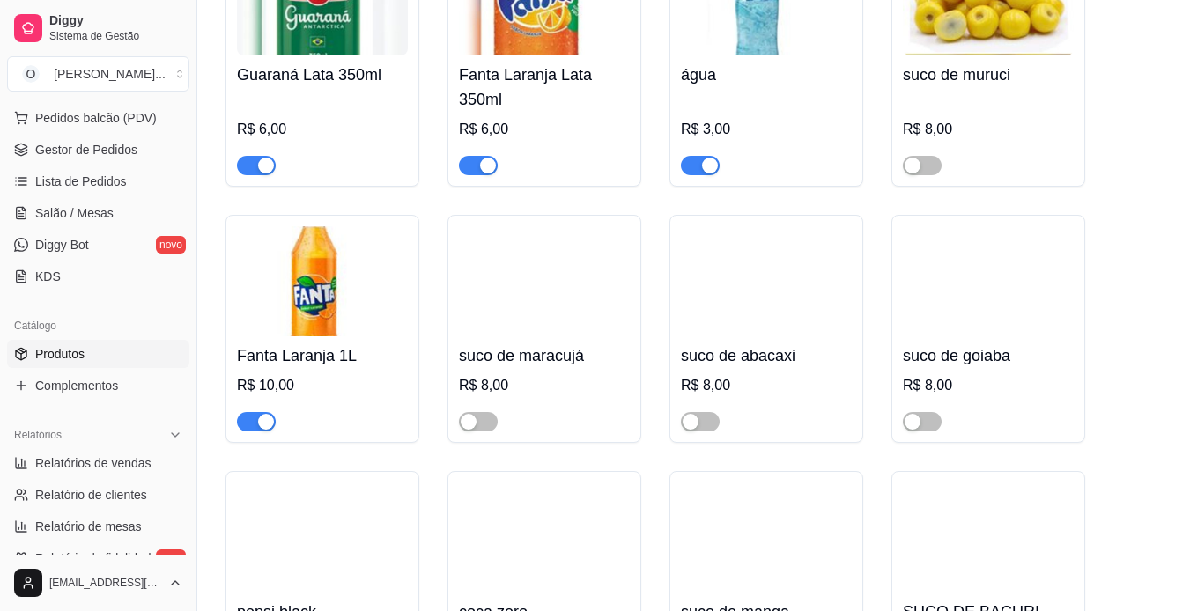
scroll to position [6145, 0]
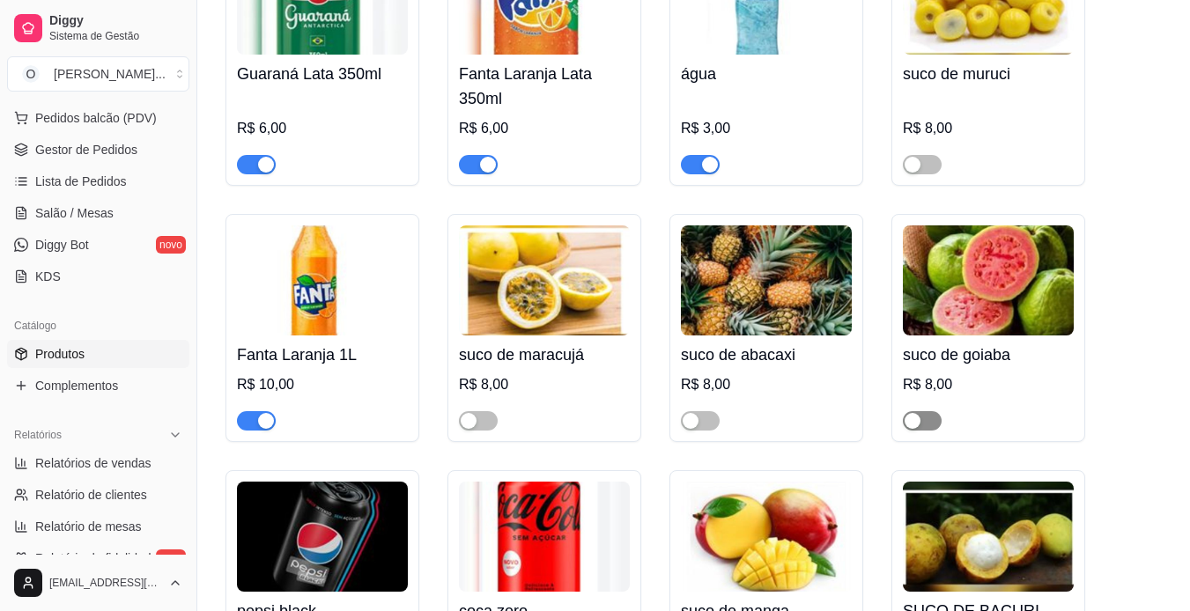
click at [934, 411] on span "button" at bounding box center [922, 420] width 39 height 19
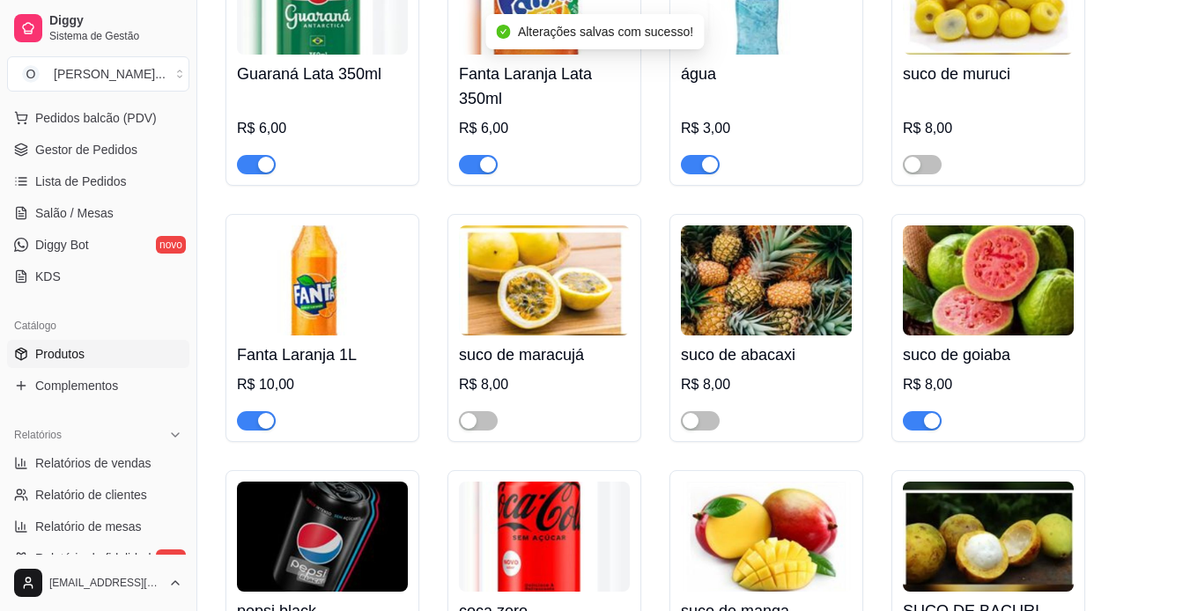
drag, startPoint x: 934, startPoint y: 396, endPoint x: 418, endPoint y: 351, distance: 517.3
click at [418, 351] on div "Guaraná [GEOGRAPHIC_DATA] 1l R$ 10,00 Coca-Cola Lata 350ml R$ 6,00 Coca-Cola 1l…" at bounding box center [694, 35] width 936 height 1840
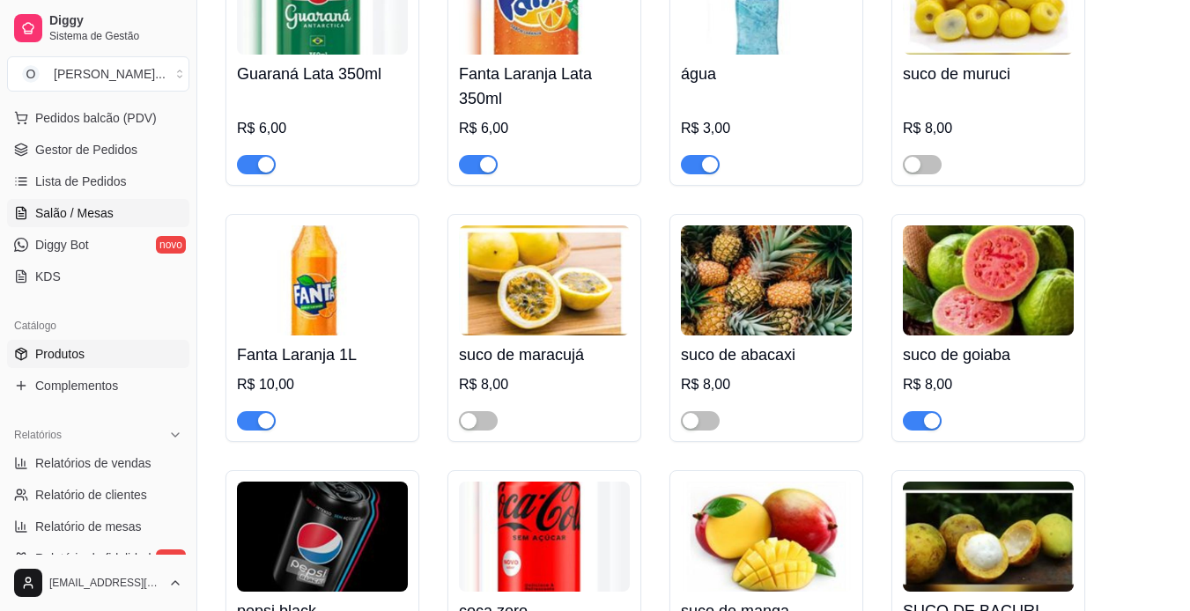
click at [61, 210] on span "Salão / Mesas" at bounding box center [74, 213] width 78 height 18
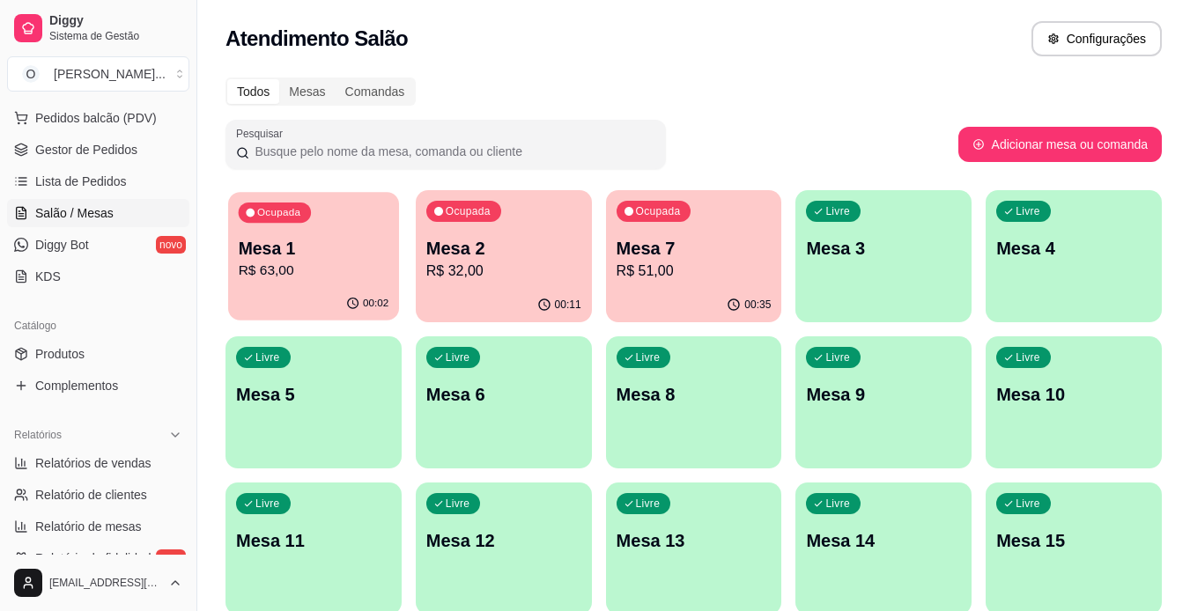
click at [343, 258] on p "Mesa 1" at bounding box center [314, 249] width 151 height 24
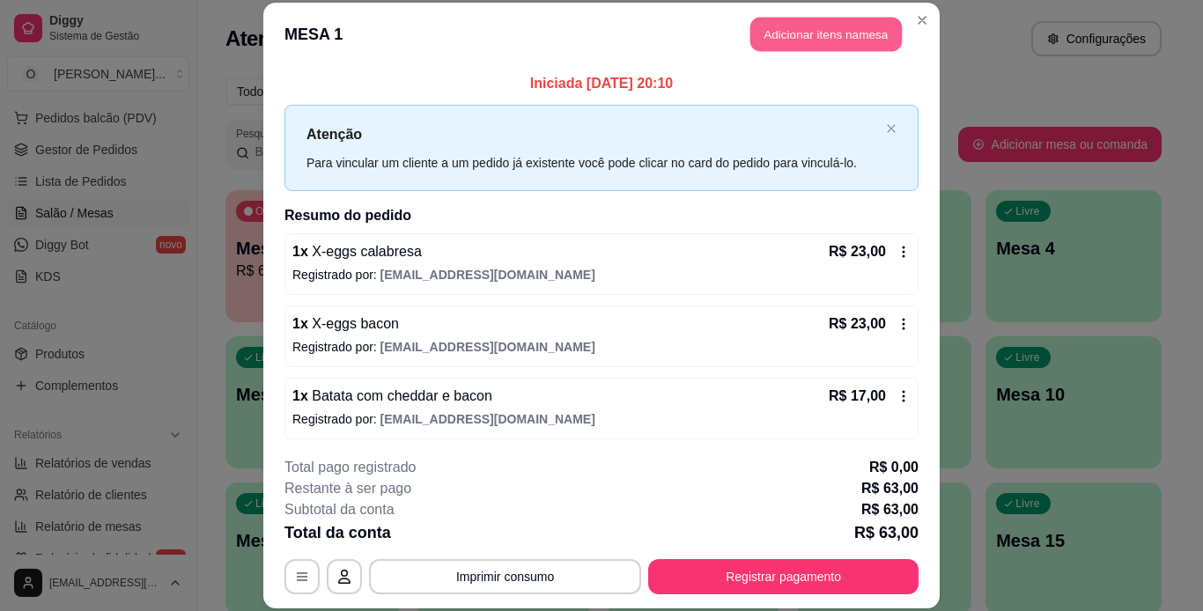
click at [869, 38] on button "Adicionar itens na mesa" at bounding box center [827, 35] width 152 height 34
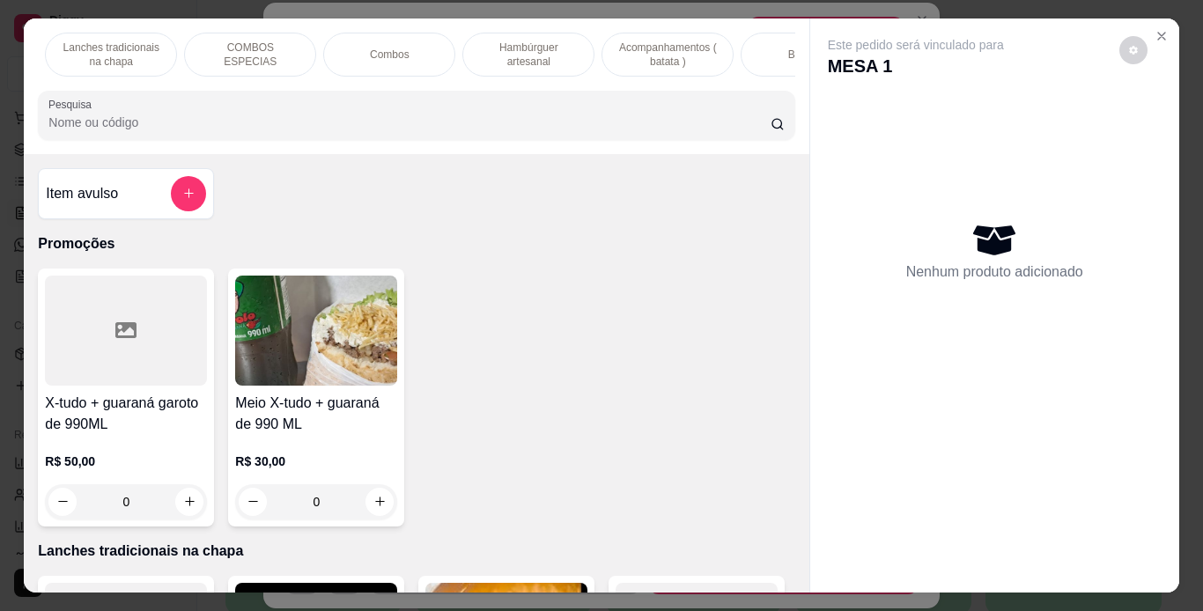
scroll to position [0, 131]
click at [761, 38] on div "Bebidas" at bounding box center [808, 55] width 132 height 44
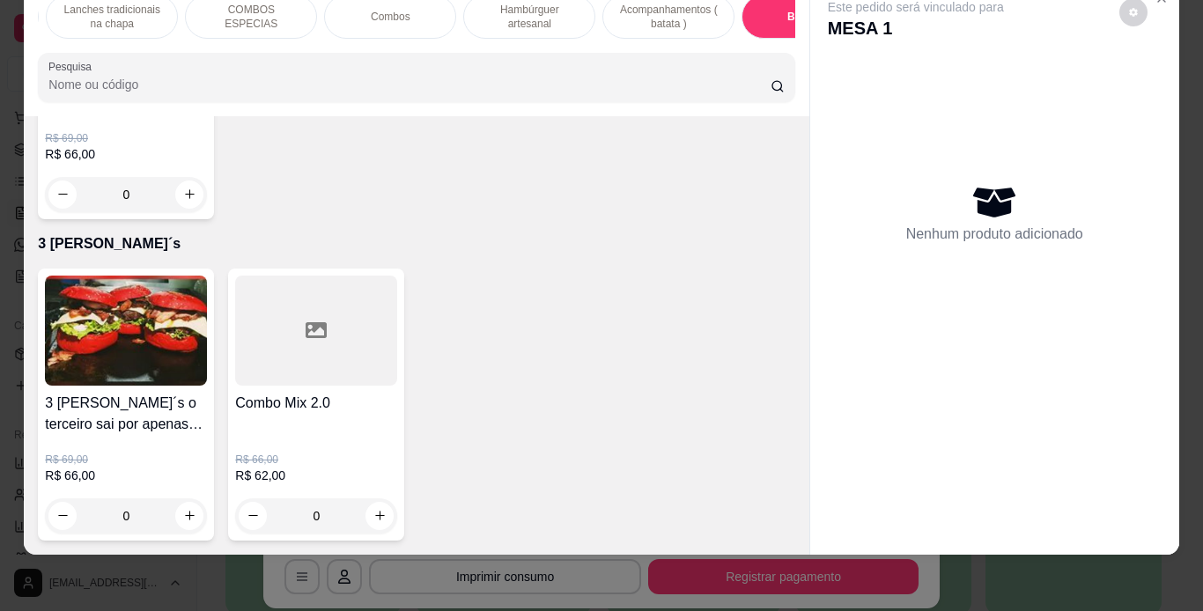
scroll to position [5507, 0]
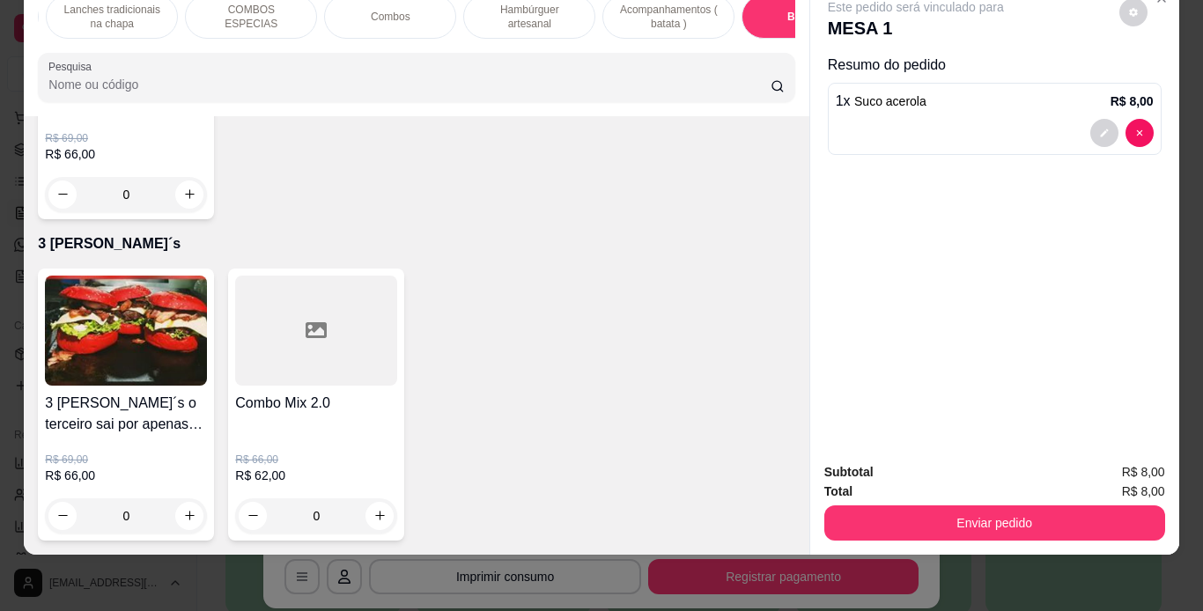
type input "2"
type input "1"
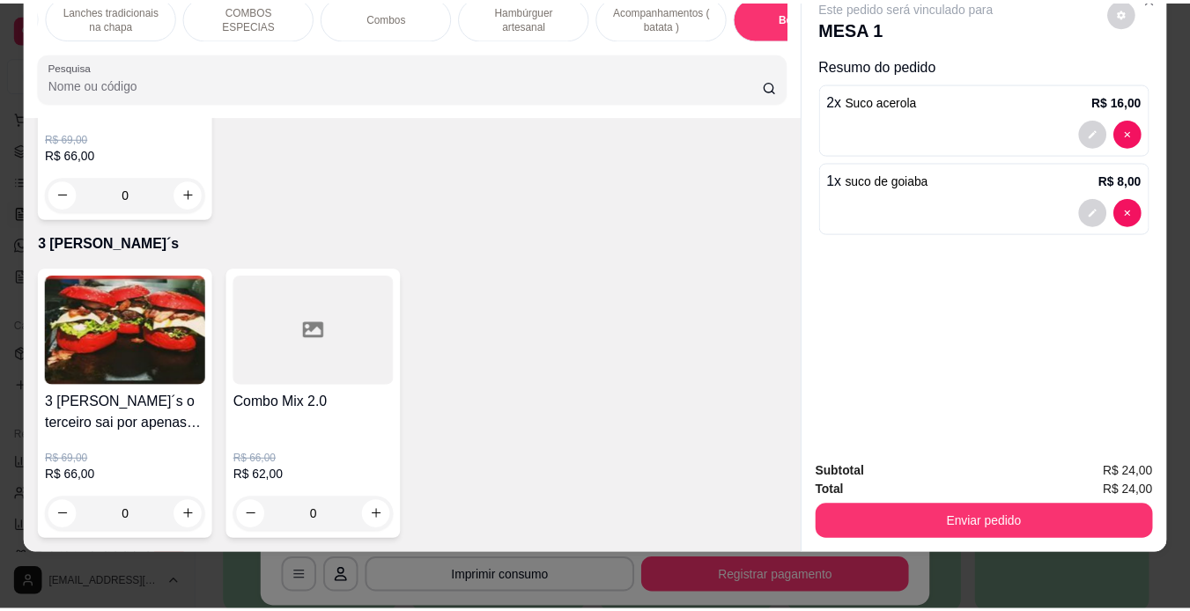
scroll to position [5959, 0]
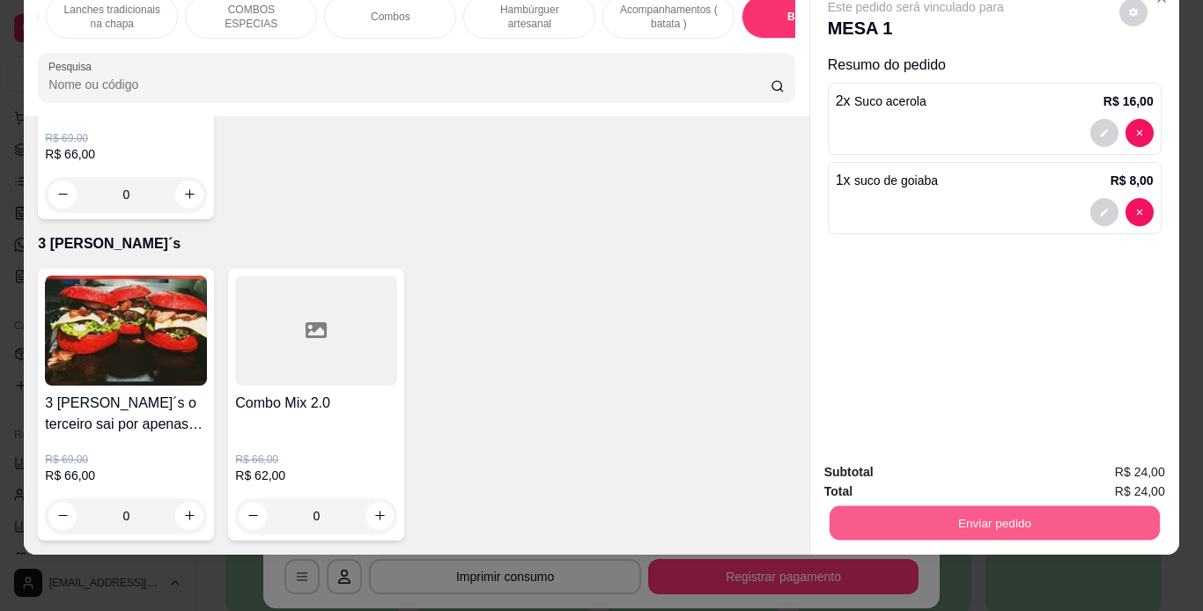
click at [931, 507] on button "Enviar pedido" at bounding box center [994, 524] width 330 height 34
click at [1097, 462] on button "Enviar pedido" at bounding box center [1119, 466] width 97 height 33
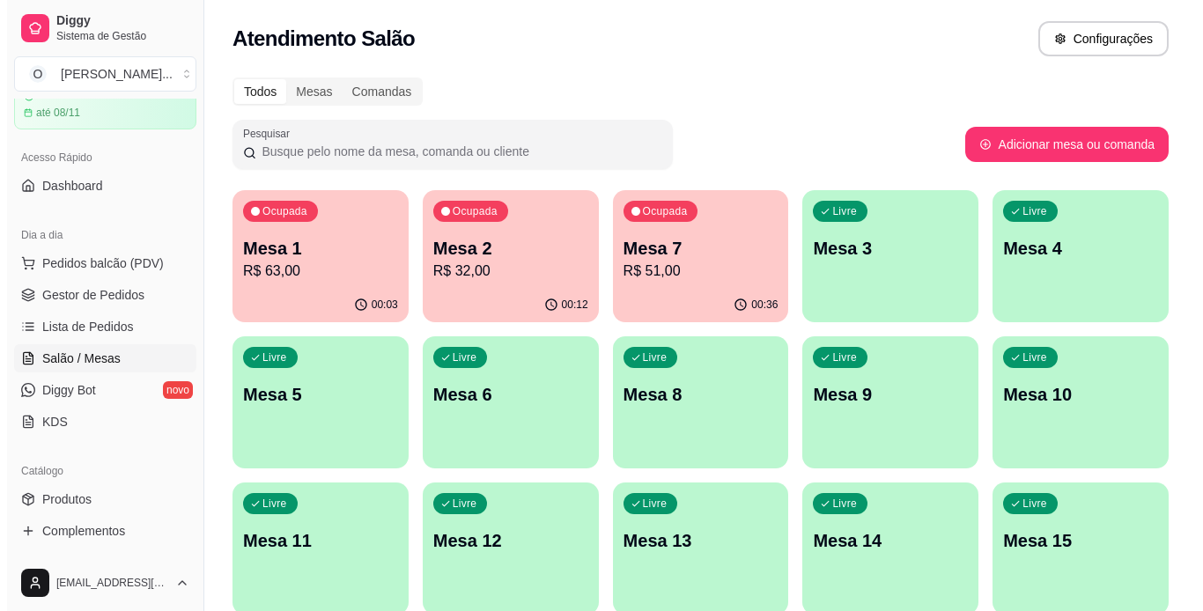
scroll to position [0, 0]
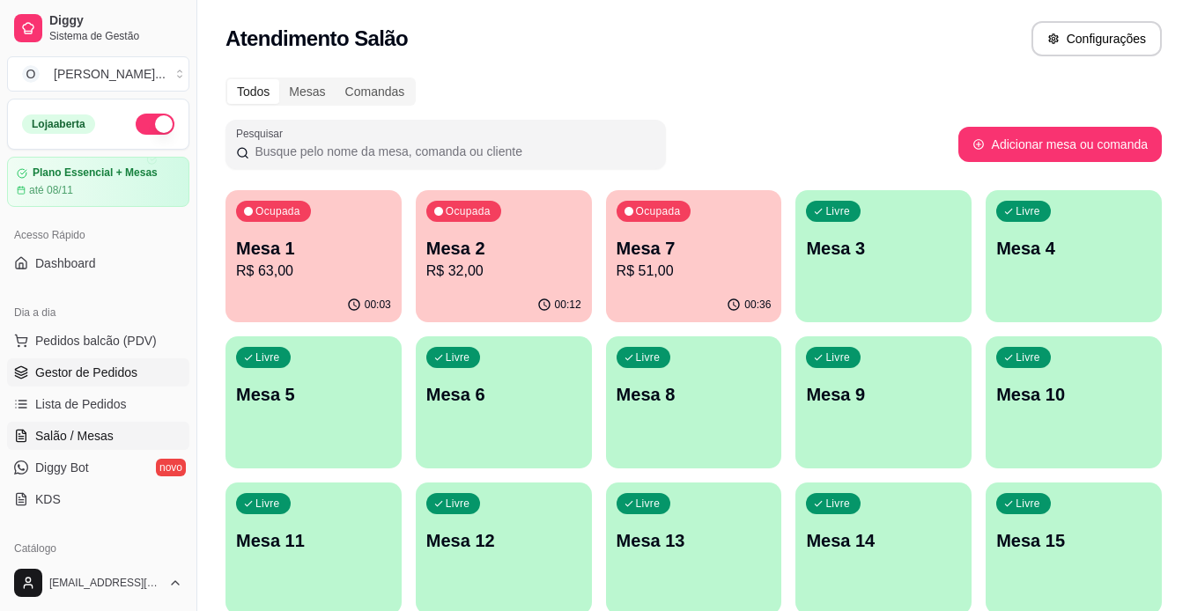
click at [138, 377] on link "Gestor de Pedidos" at bounding box center [98, 373] width 182 height 28
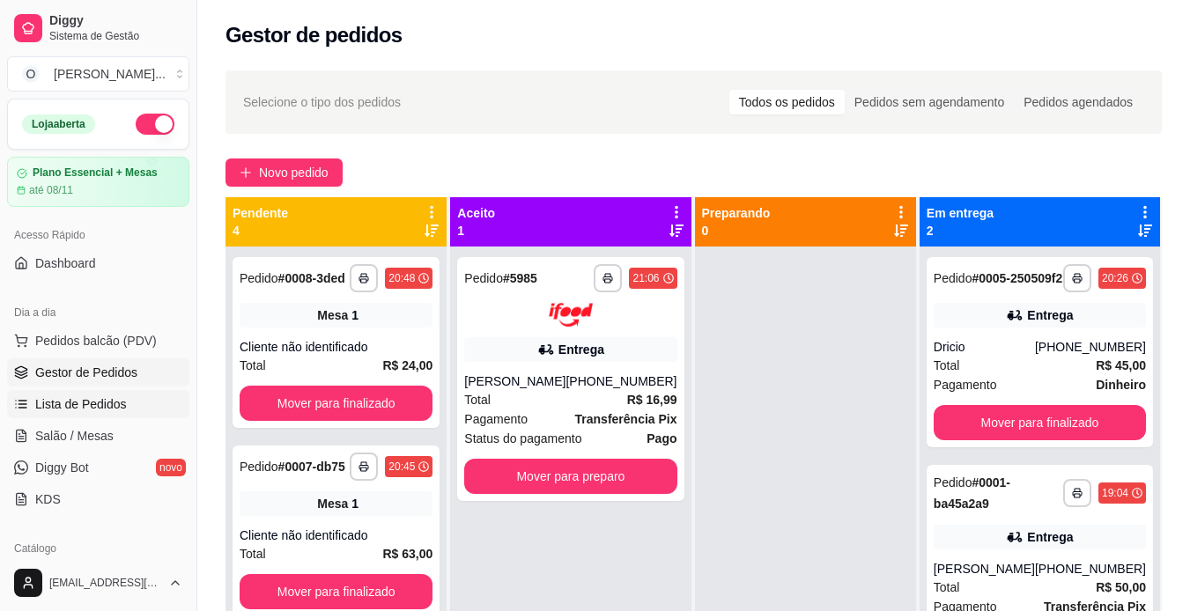
click at [71, 402] on span "Lista de Pedidos" at bounding box center [81, 405] width 92 height 18
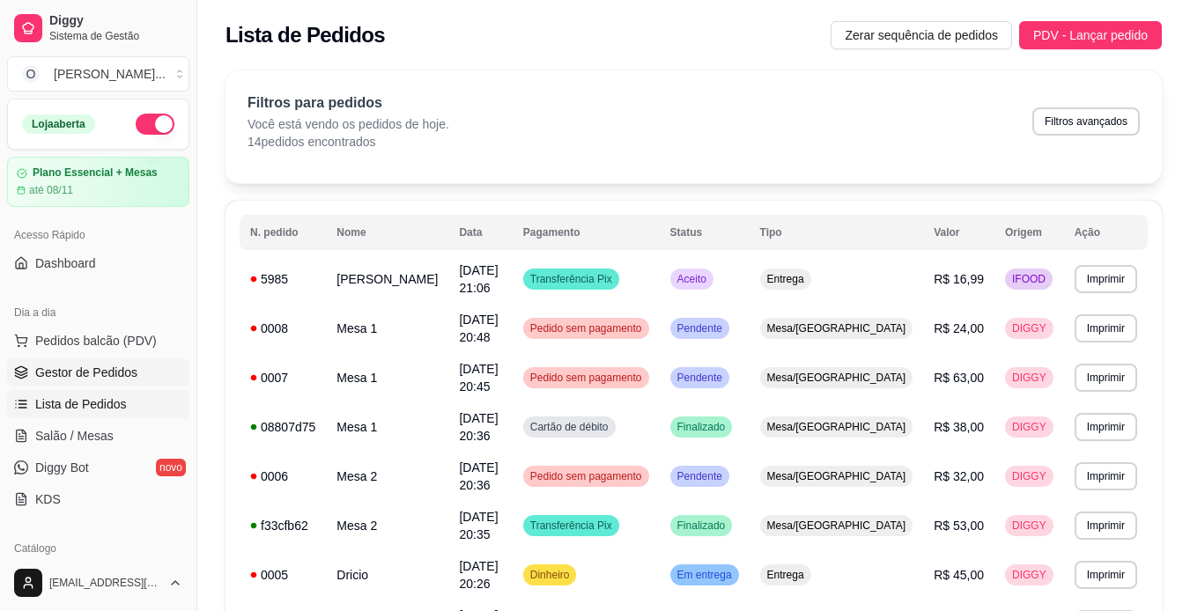
click at [76, 374] on span "Gestor de Pedidos" at bounding box center [86, 373] width 102 height 18
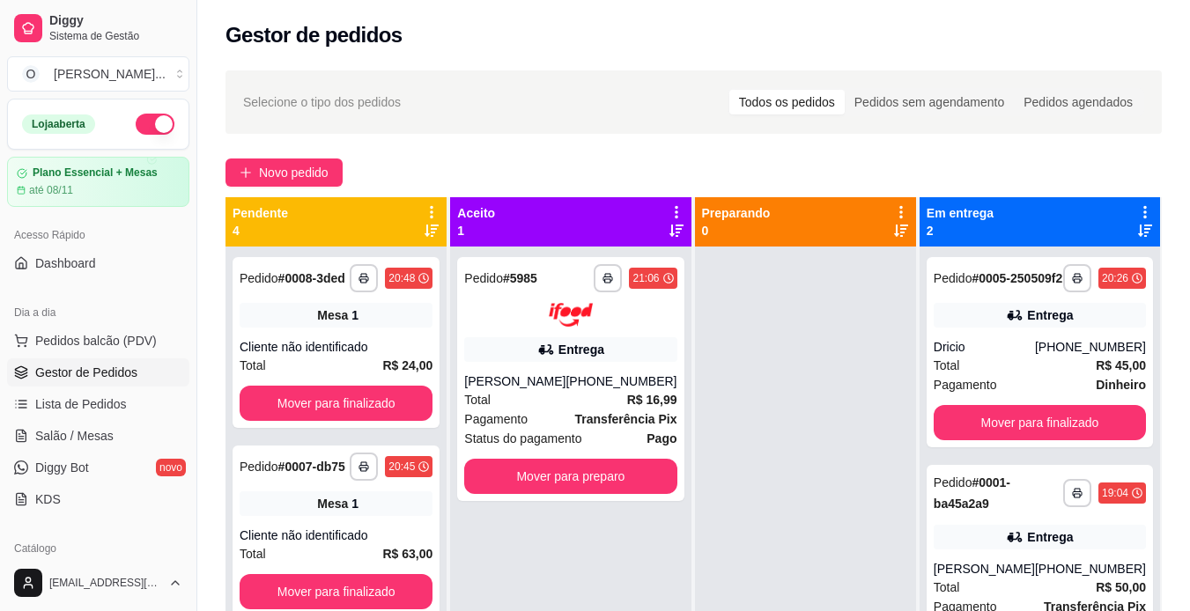
click at [1166, 452] on div at bounding box center [1000, 300] width 352 height 462
click at [1171, 451] on div at bounding box center [1000, 300] width 352 height 462
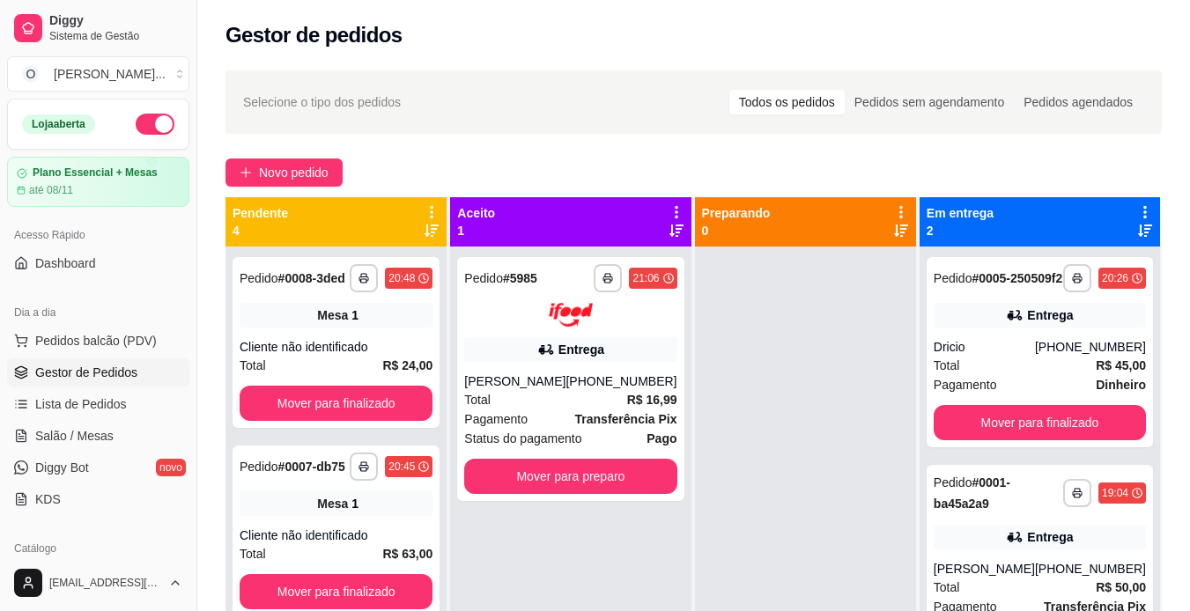
click at [1171, 451] on div at bounding box center [1000, 300] width 352 height 462
drag, startPoint x: 1171, startPoint y: 451, endPoint x: 1173, endPoint y: 398, distance: 52.9
click at [1173, 398] on div at bounding box center [1000, 300] width 352 height 462
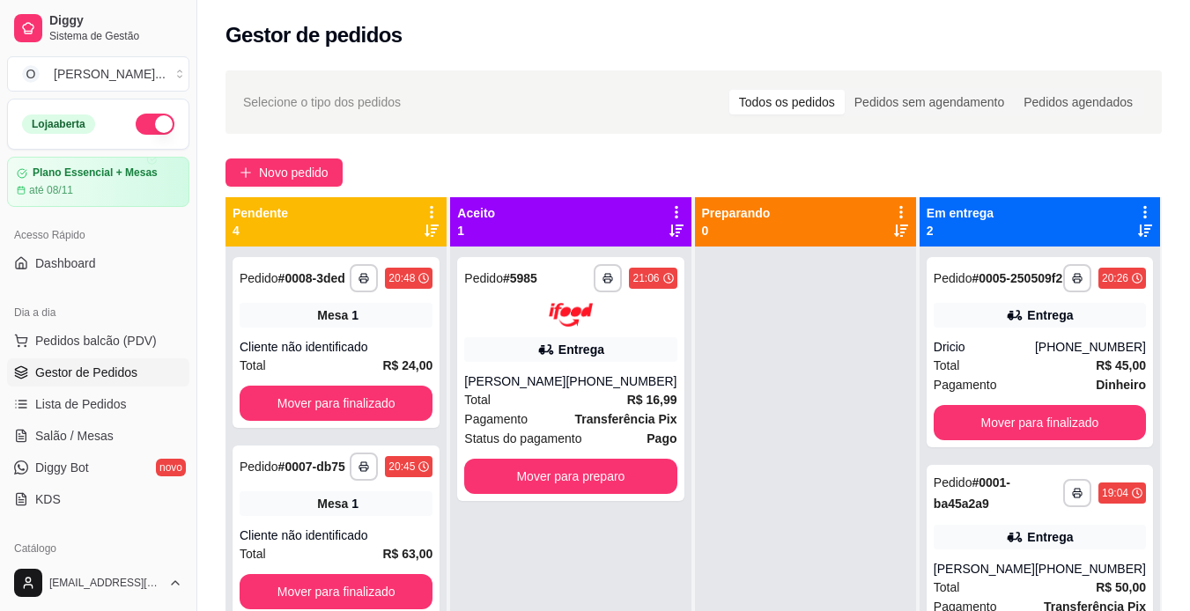
drag, startPoint x: 1173, startPoint y: 398, endPoint x: 1161, endPoint y: 416, distance: 21.0
click at [1161, 416] on div at bounding box center [1000, 300] width 352 height 462
click at [278, 175] on span "Novo pedido" at bounding box center [294, 172] width 70 height 19
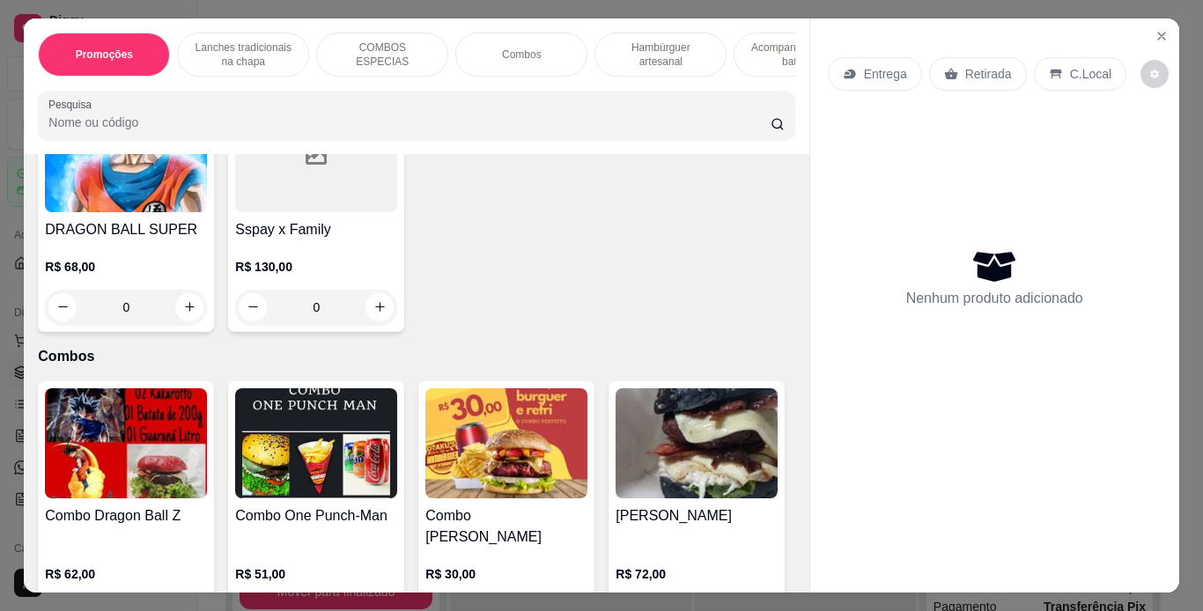
scroll to position [2079, 0]
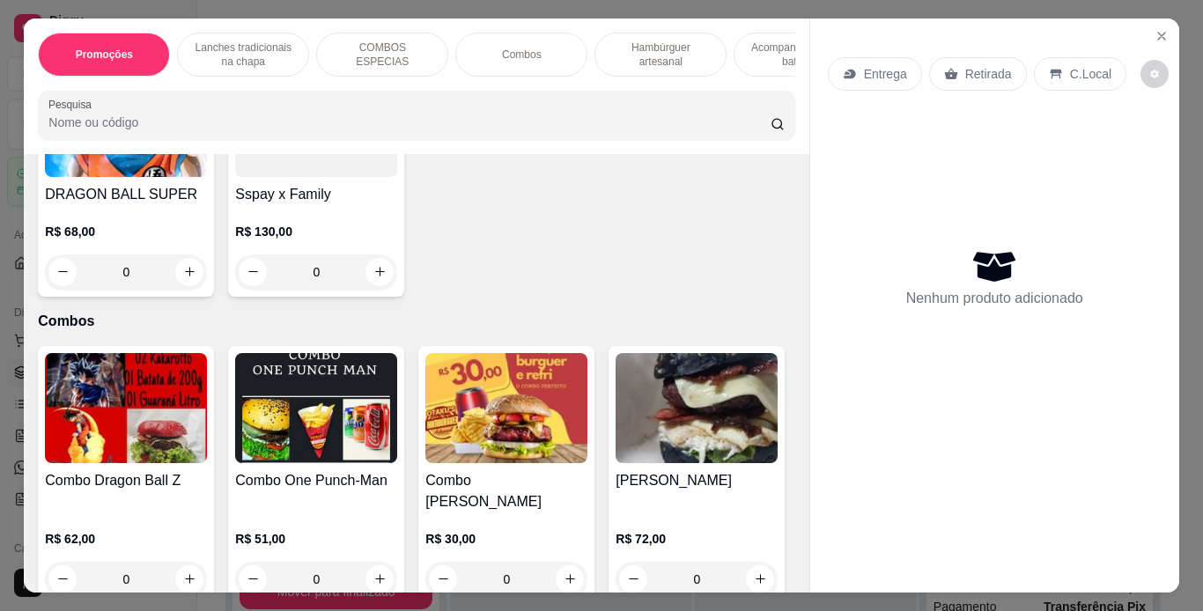
click at [207, 290] on div "0" at bounding box center [126, 272] width 162 height 35
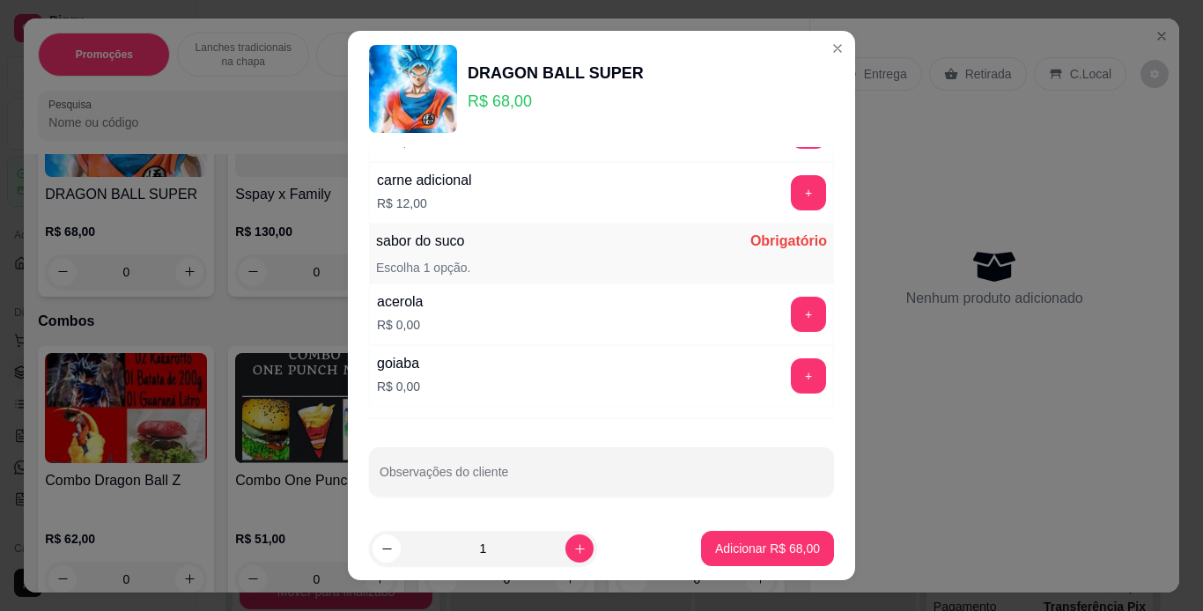
scroll to position [653, 0]
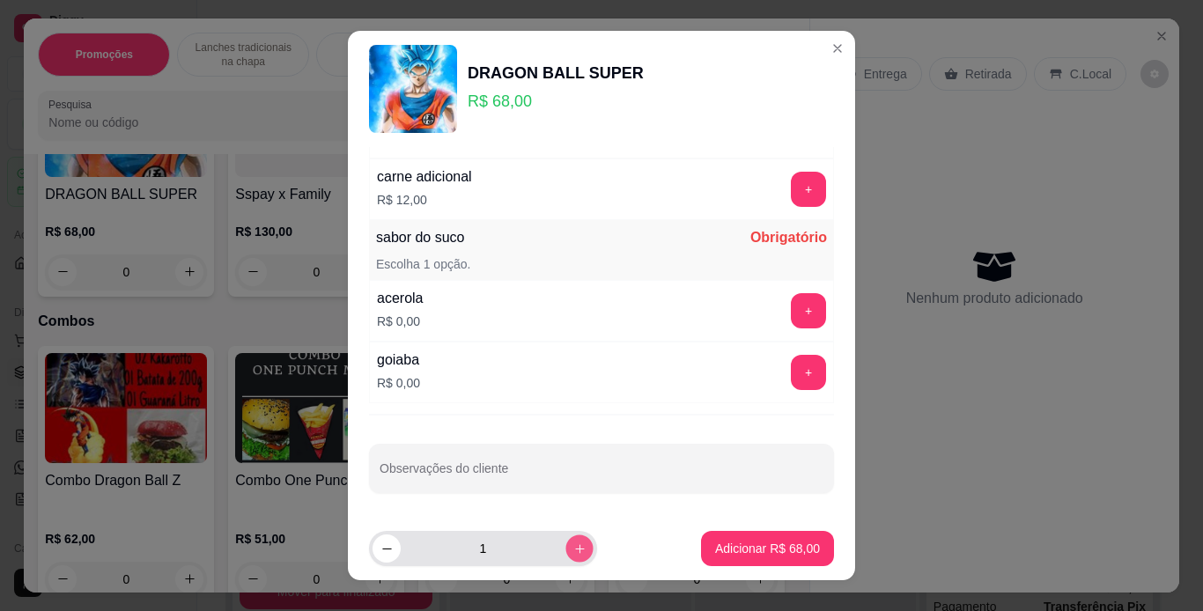
click at [573, 543] on icon "increase-product-quantity" at bounding box center [579, 549] width 13 height 13
click at [383, 549] on icon "decrease-product-quantity" at bounding box center [386, 549] width 9 height 1
type input "1"
click at [409, 263] on p "Escolha 1 opção." at bounding box center [423, 264] width 94 height 18
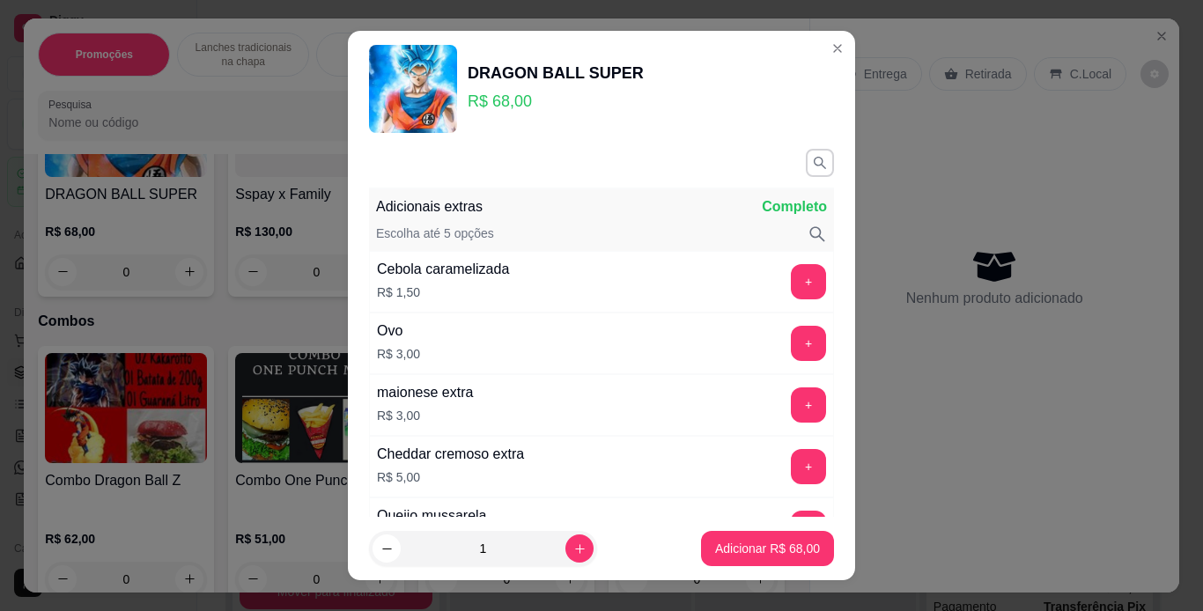
scroll to position [0, 0]
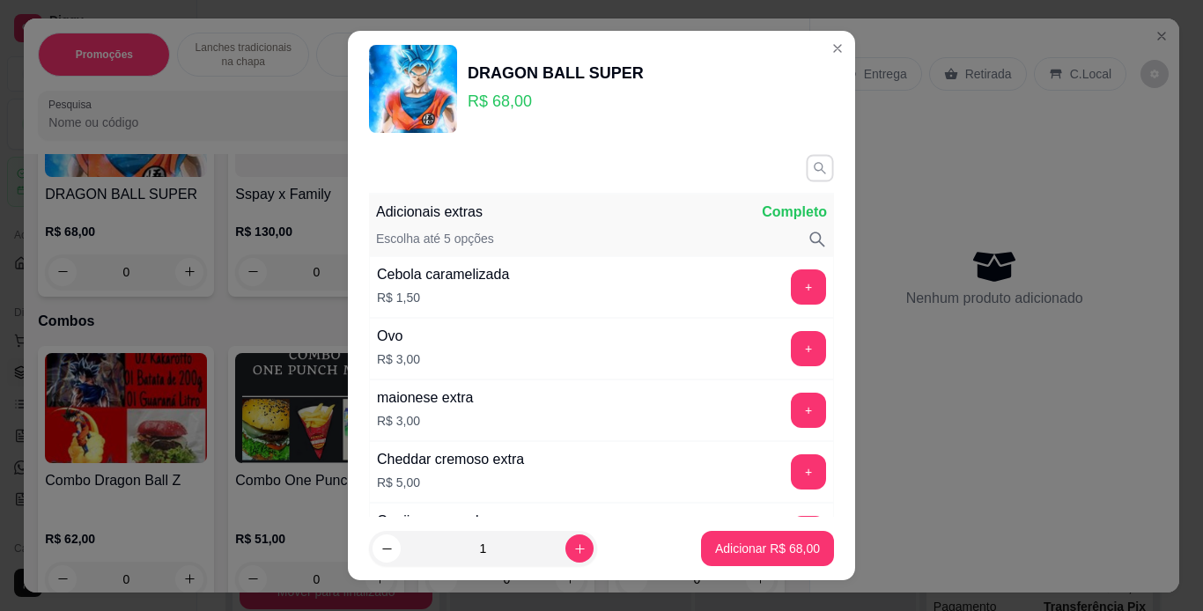
click at [814, 163] on icon "button" at bounding box center [820, 168] width 12 height 12
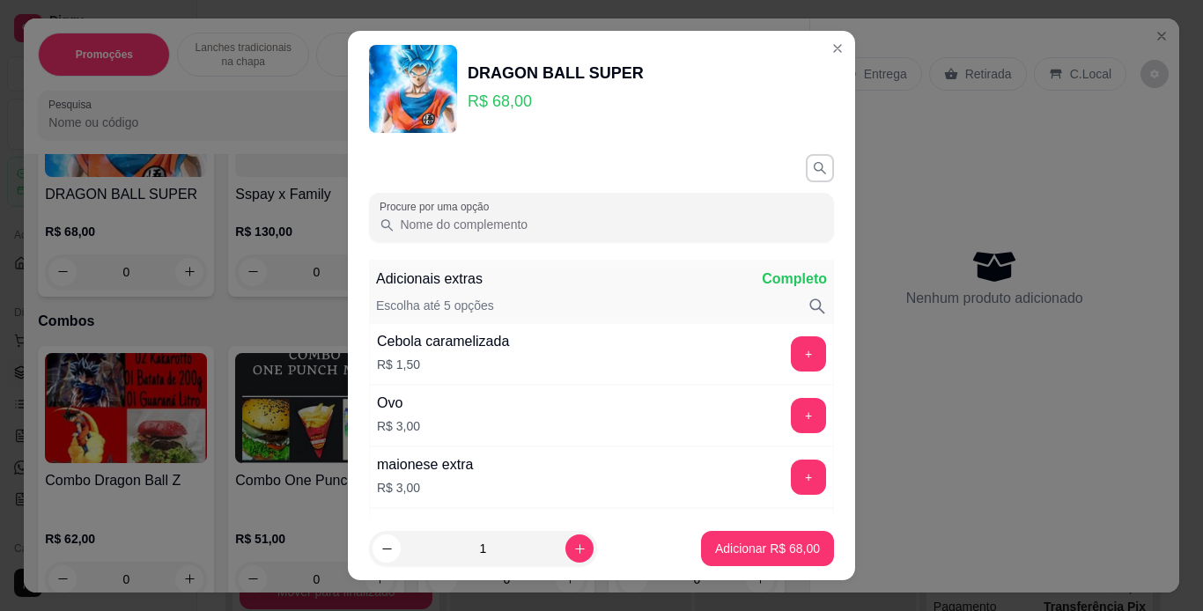
click at [531, 227] on input "Procure por uma opção" at bounding box center [609, 225] width 429 height 18
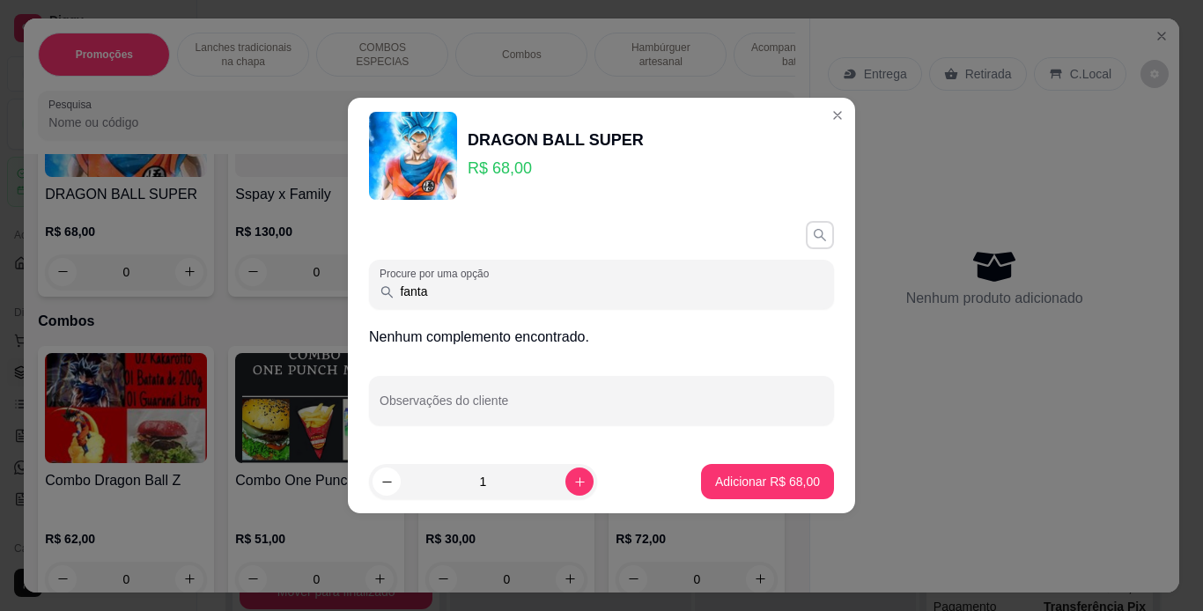
type input "fanta"
click at [814, 235] on icon "button" at bounding box center [820, 235] width 12 height 12
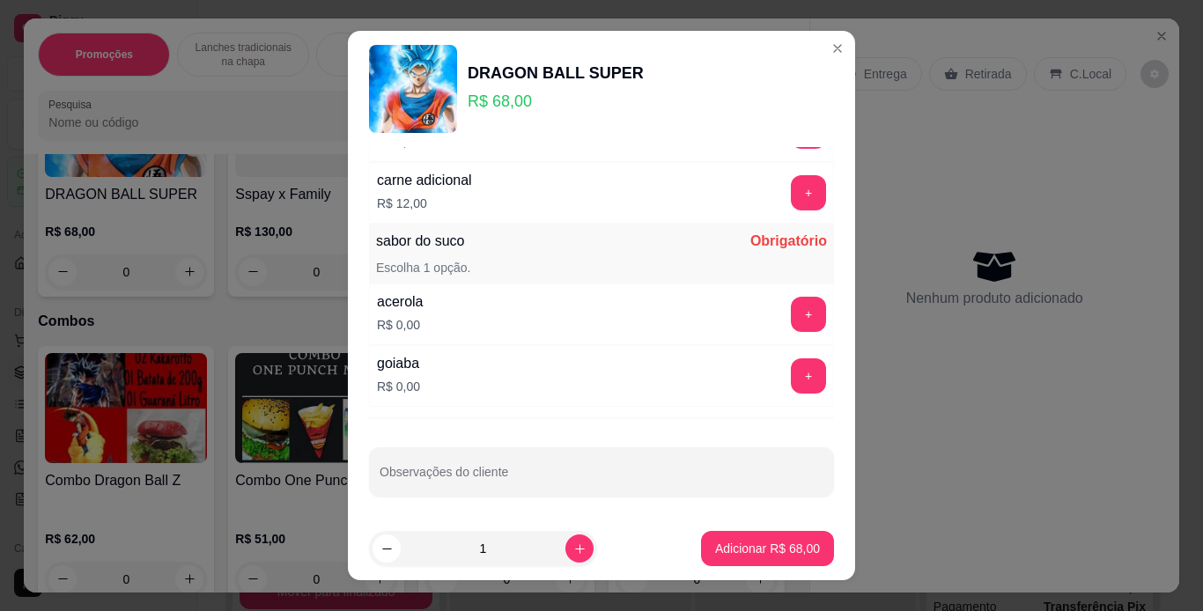
scroll to position [653, 0]
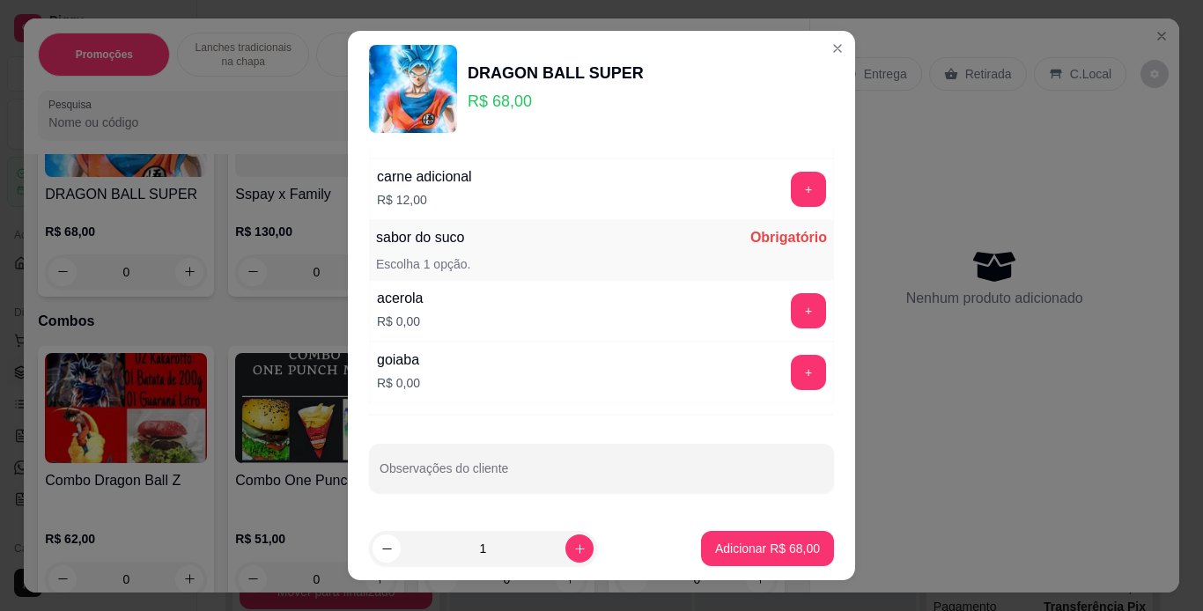
click at [584, 240] on div "sabor do suco Obrigatório" at bounding box center [601, 237] width 451 height 21
drag, startPoint x: 439, startPoint y: 259, endPoint x: 455, endPoint y: 264, distance: 16.7
click at [455, 264] on p "Escolha 1 opção." at bounding box center [423, 264] width 94 height 18
drag, startPoint x: 411, startPoint y: 262, endPoint x: 627, endPoint y: 281, distance: 216.7
click at [627, 281] on div "sabor do suco Obrigatório Escolha 1 opção. acerola R$ 0,00 + goiaba R$ 0,00 +" at bounding box center [601, 311] width 465 height 183
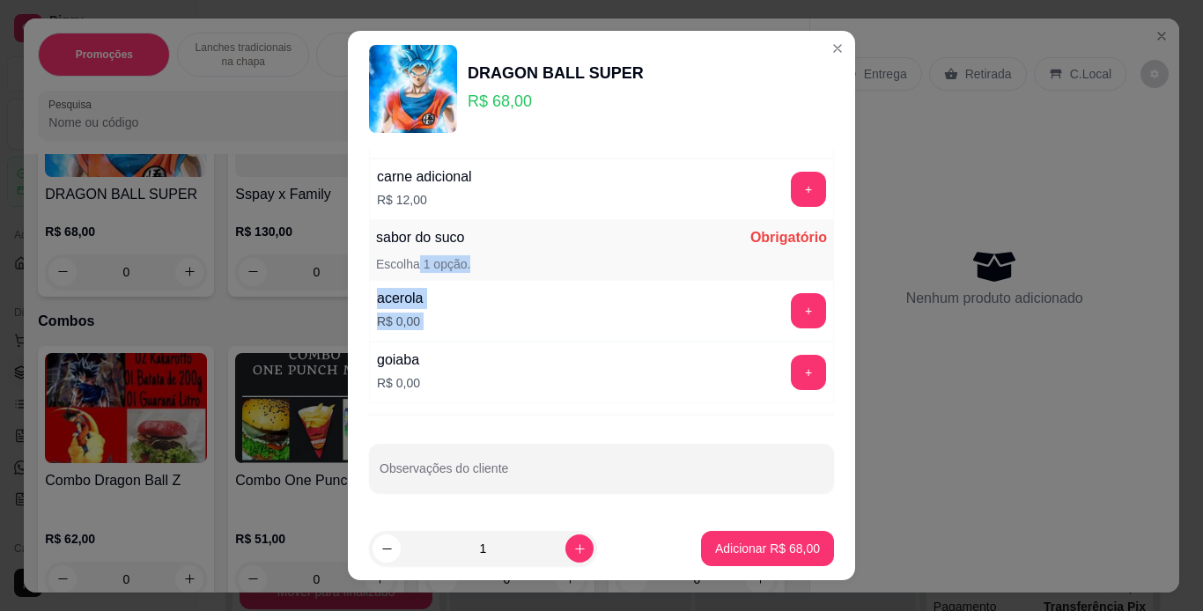
click at [627, 281] on div "acerola R$ 0,00 +" at bounding box center [601, 311] width 465 height 62
click at [792, 365] on button "+" at bounding box center [809, 372] width 34 height 34
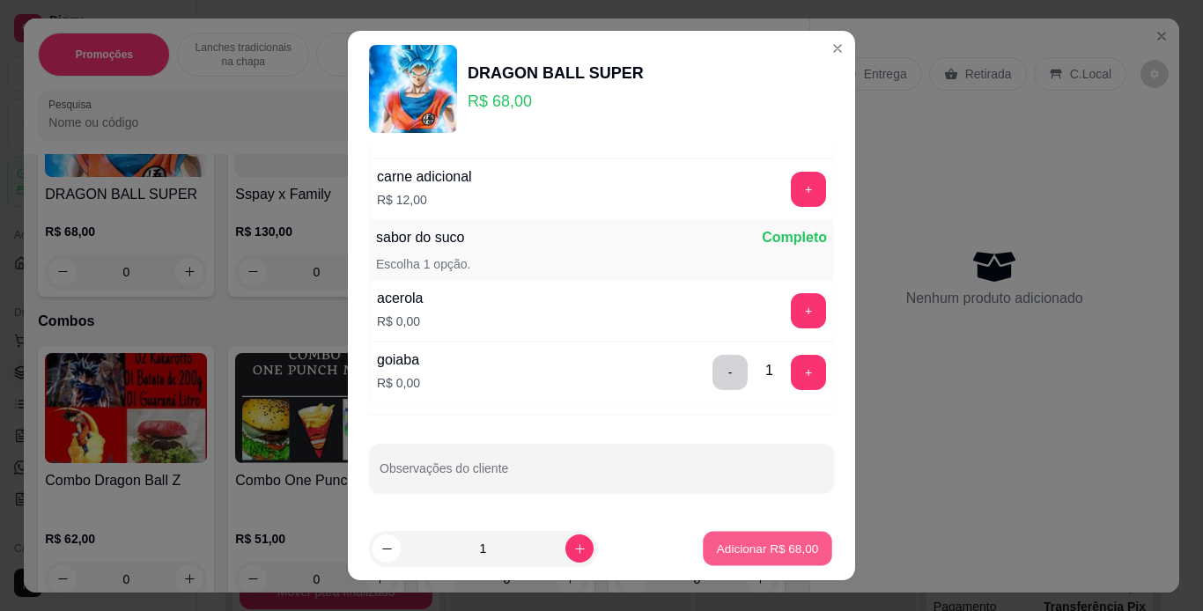
click at [765, 547] on p "Adicionar R$ 68,00" at bounding box center [768, 549] width 102 height 17
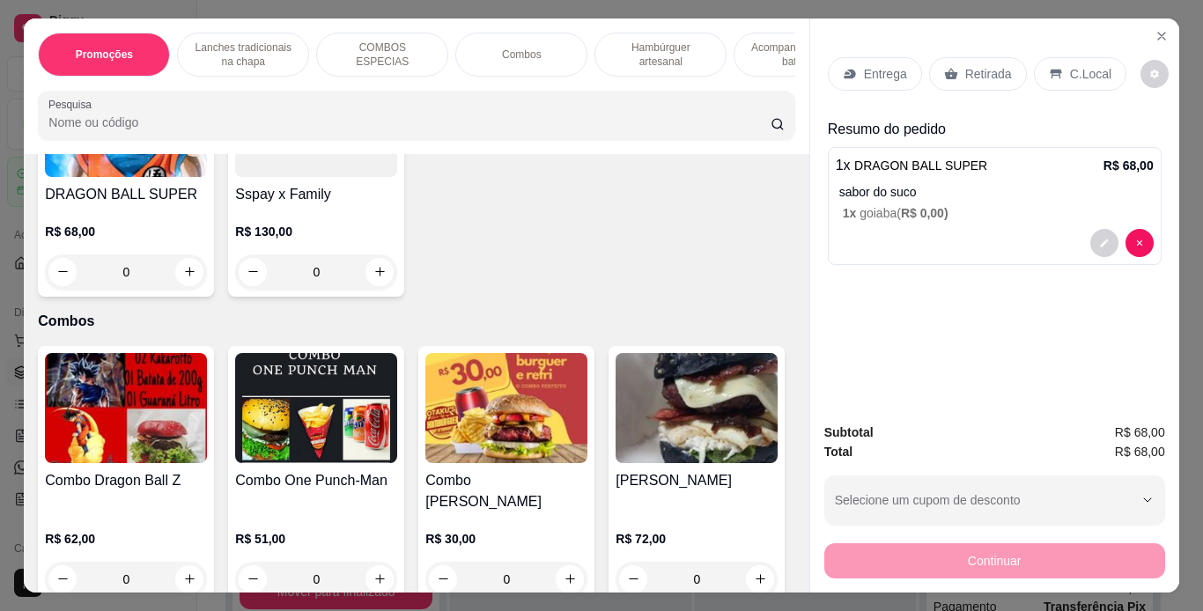
click at [1048, 189] on p "sabor do suco" at bounding box center [997, 192] width 314 height 18
click at [1074, 66] on p "C.Local" at bounding box center [1090, 74] width 41 height 18
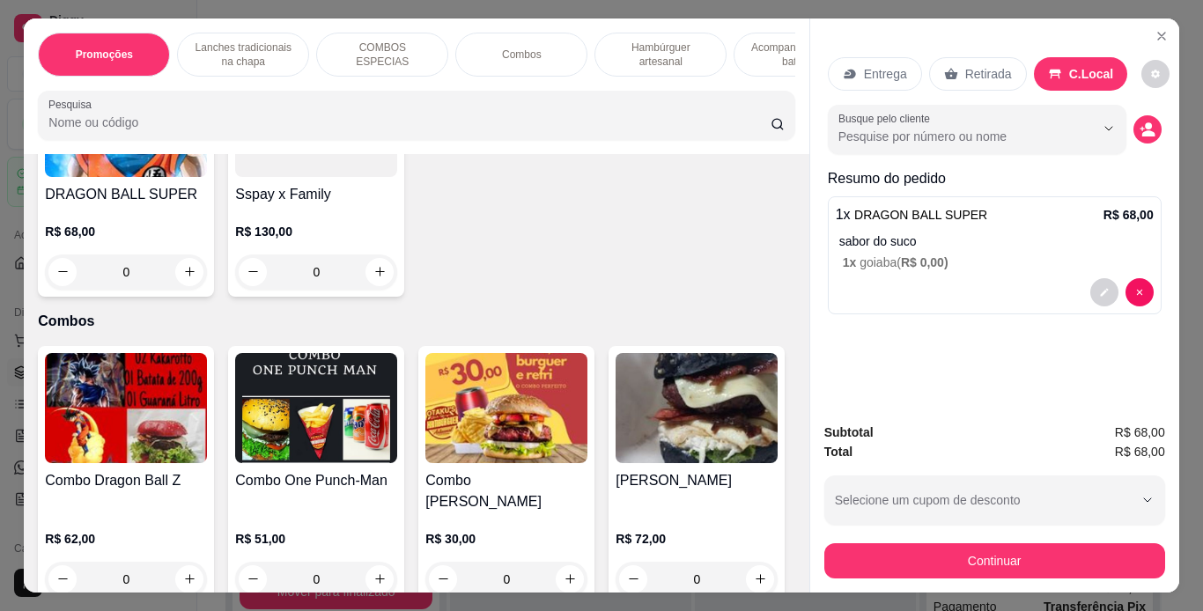
click at [1074, 66] on p "C.Local" at bounding box center [1091, 74] width 45 height 18
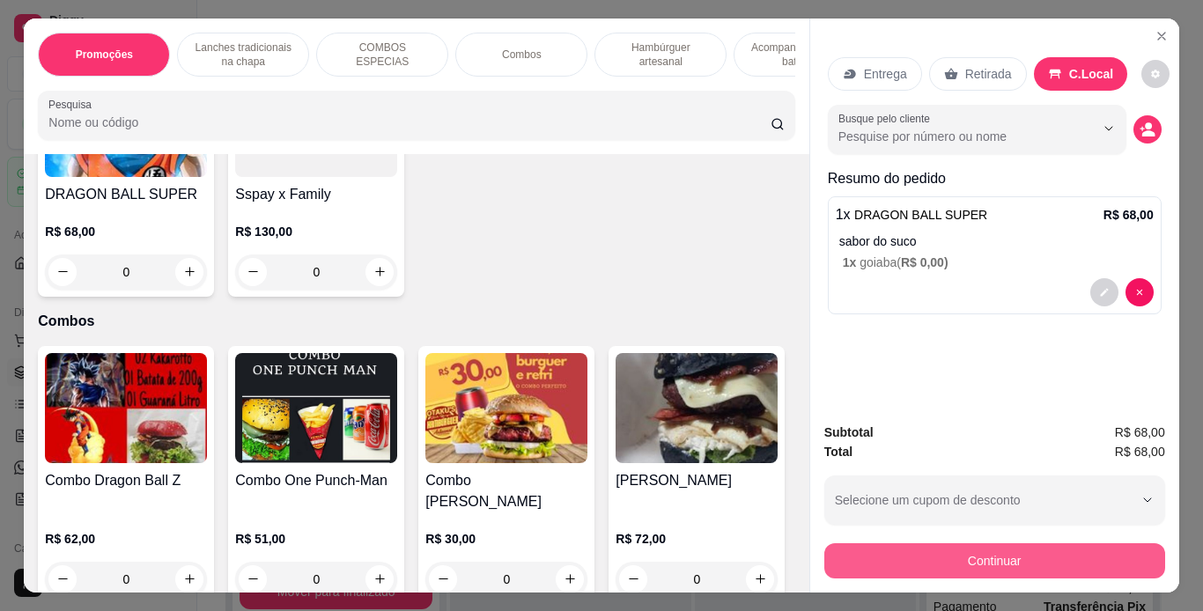
click at [940, 557] on button "Continuar" at bounding box center [995, 561] width 341 height 35
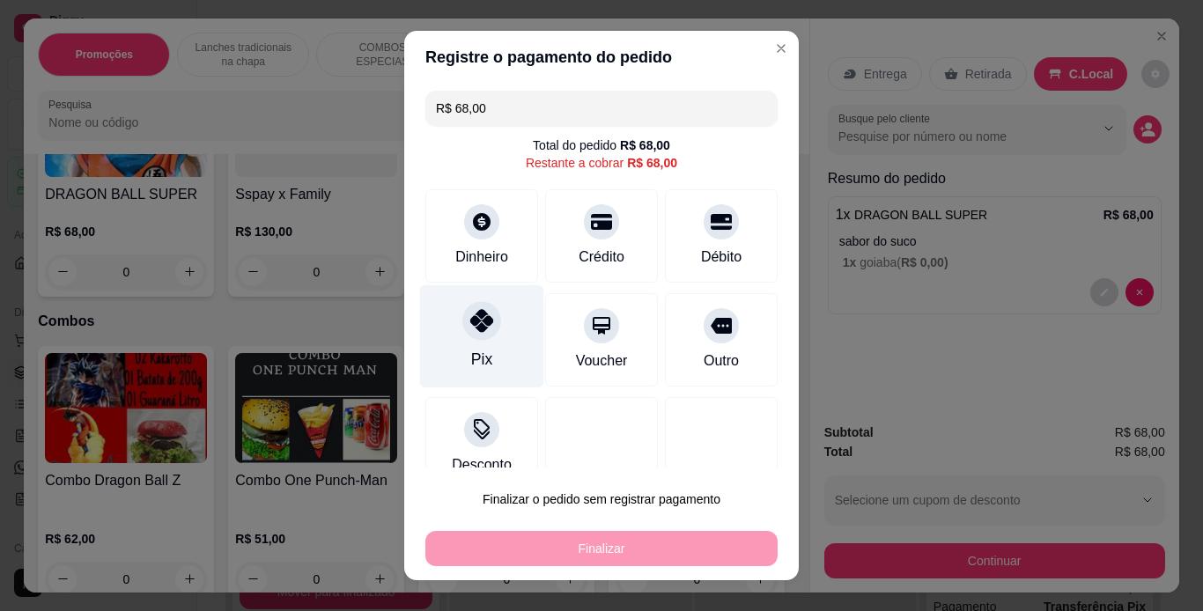
click at [462, 342] on div "Pix" at bounding box center [482, 336] width 124 height 103
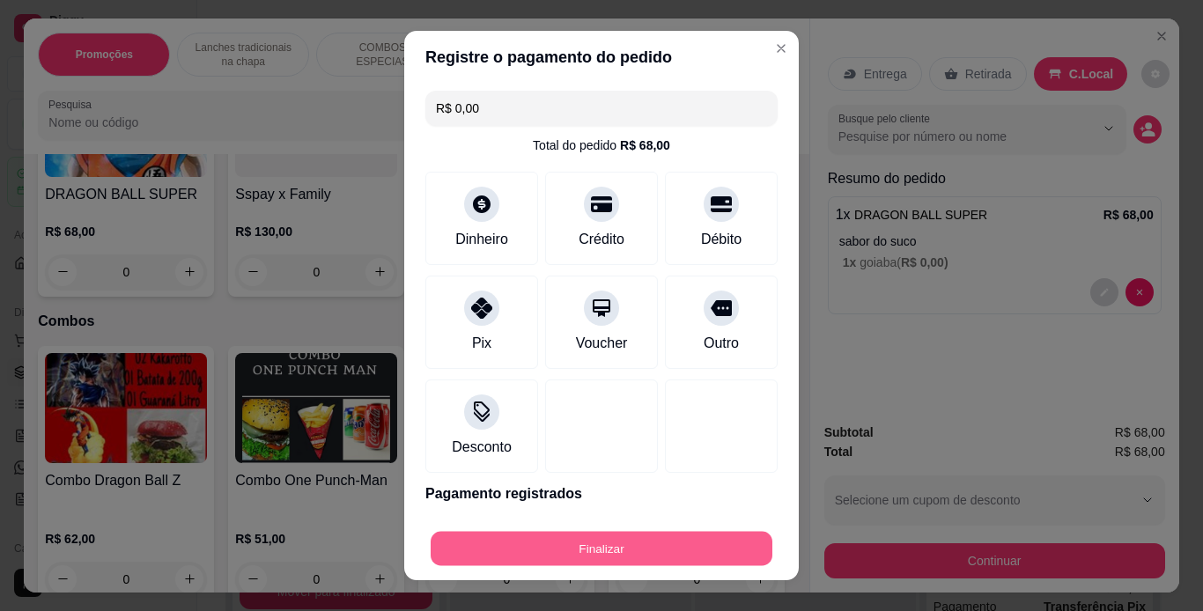
click at [712, 540] on button "Finalizar" at bounding box center [602, 549] width 342 height 34
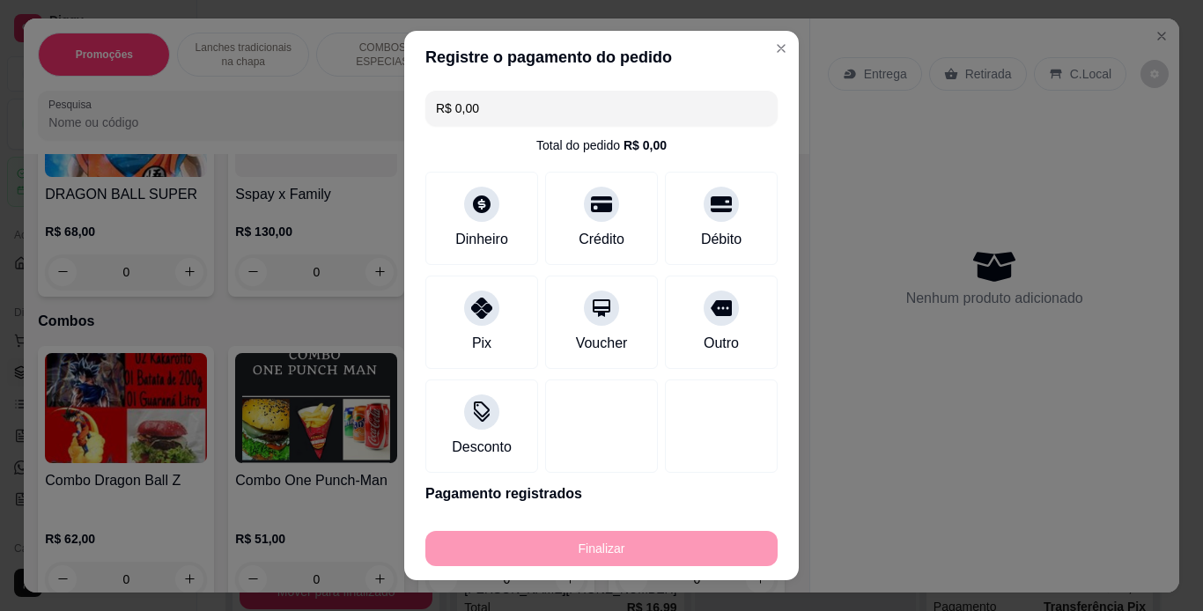
type input "-R$ 68,00"
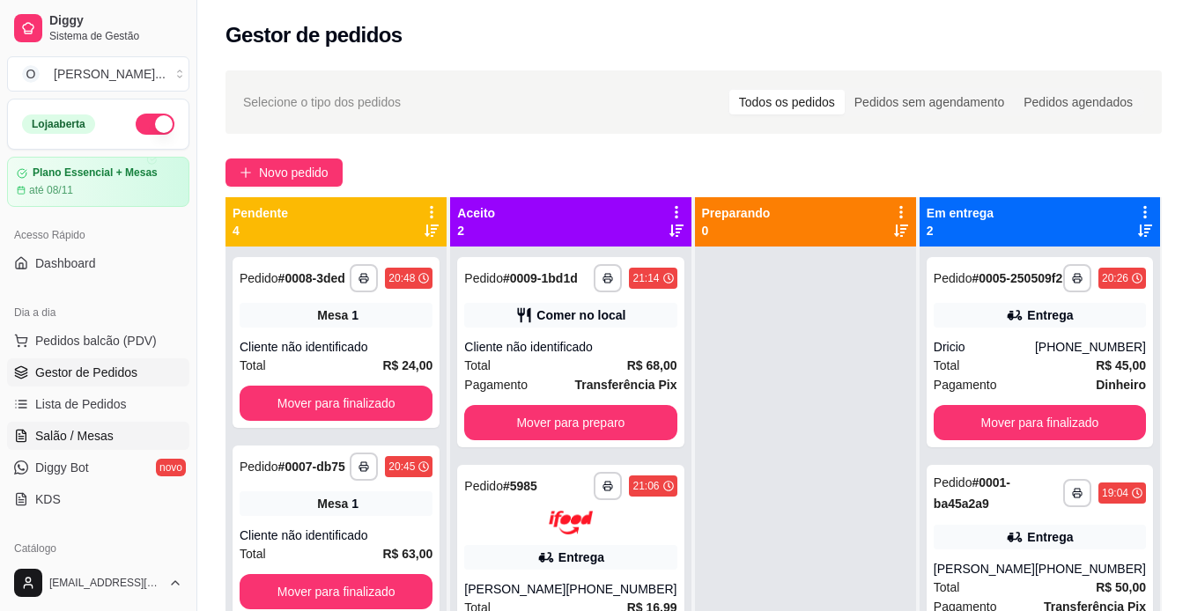
click at [73, 433] on span "Salão / Mesas" at bounding box center [74, 436] width 78 height 18
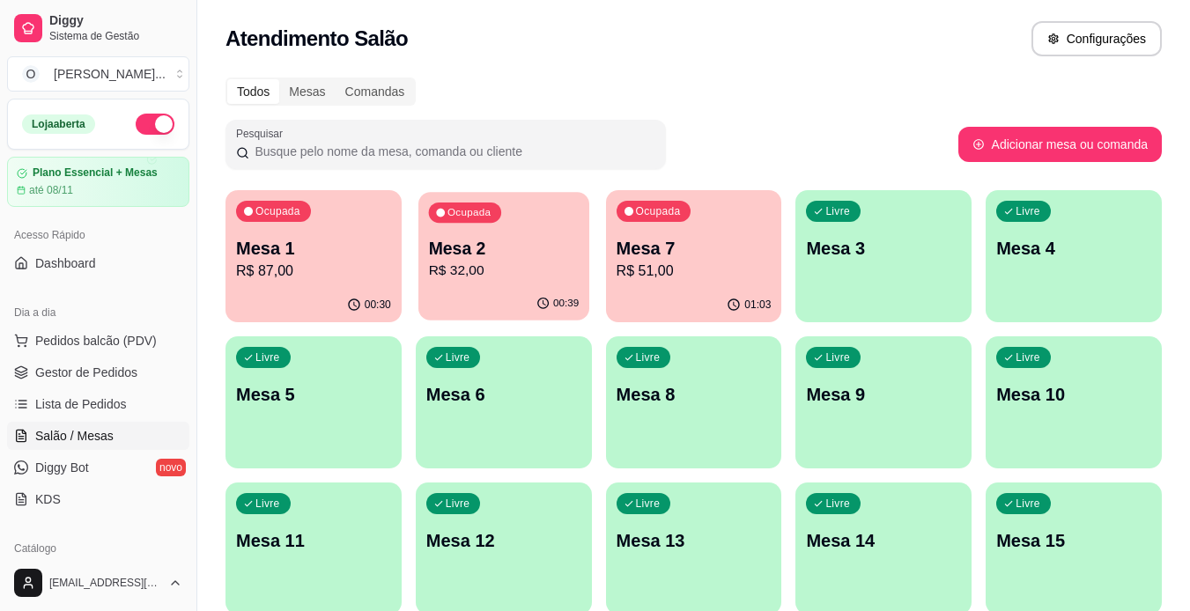
click at [549, 207] on div "Ocupada Mesa 2 R$ 32,00" at bounding box center [503, 239] width 171 height 95
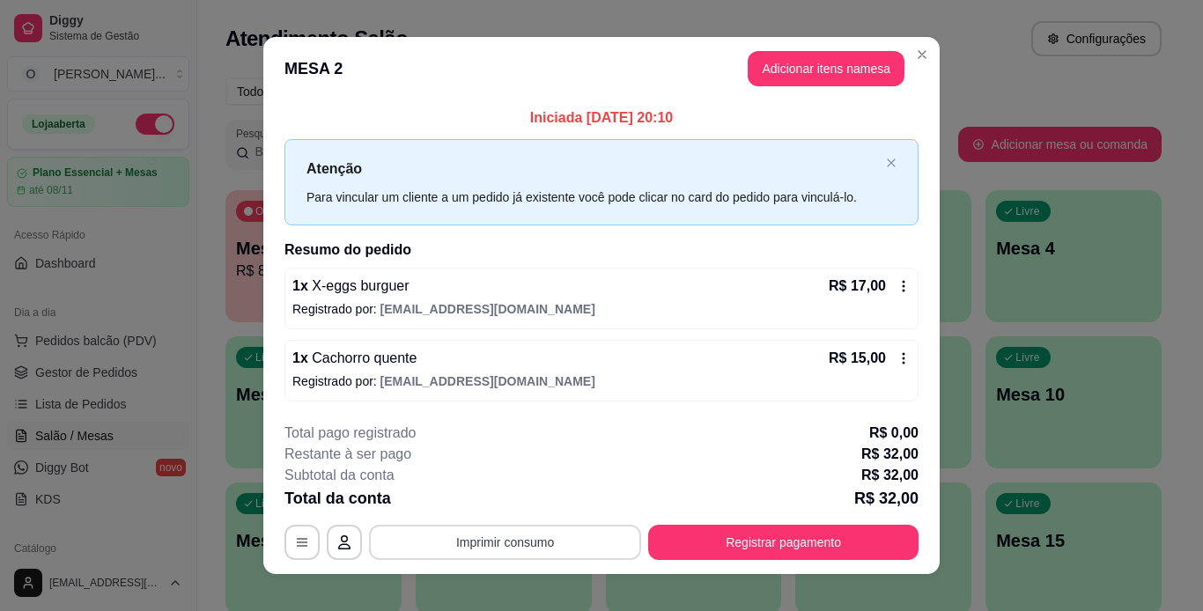
click at [477, 540] on button "Imprimir consumo" at bounding box center [505, 542] width 272 height 35
click at [508, 498] on button "IMPRESSORA" at bounding box center [503, 501] width 123 height 27
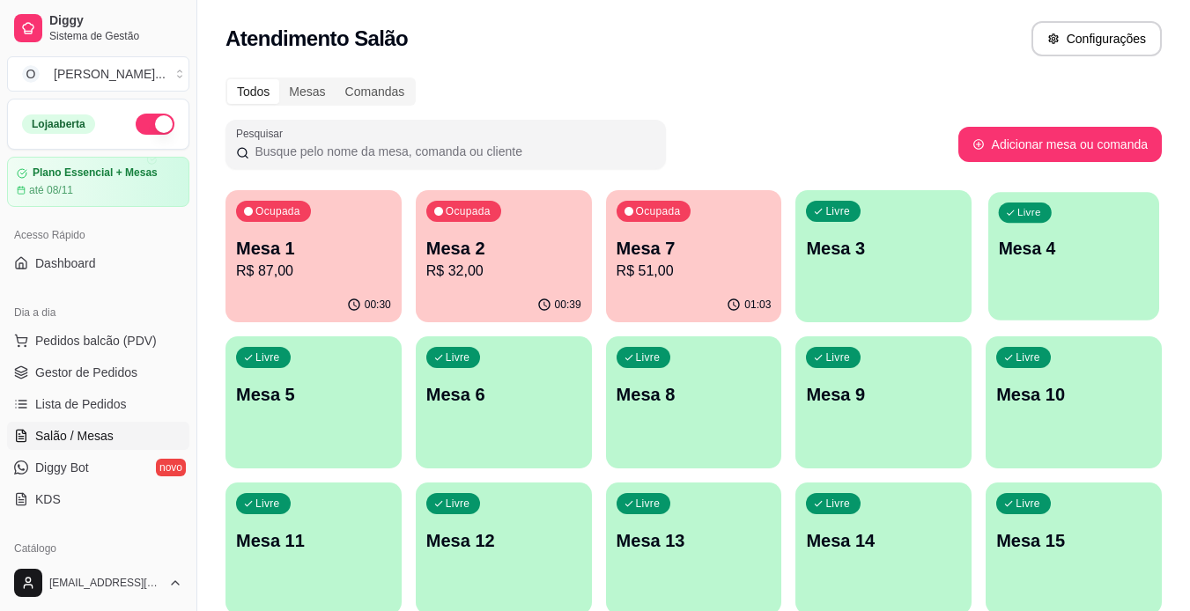
click at [1050, 239] on p "Mesa 4" at bounding box center [1074, 249] width 151 height 24
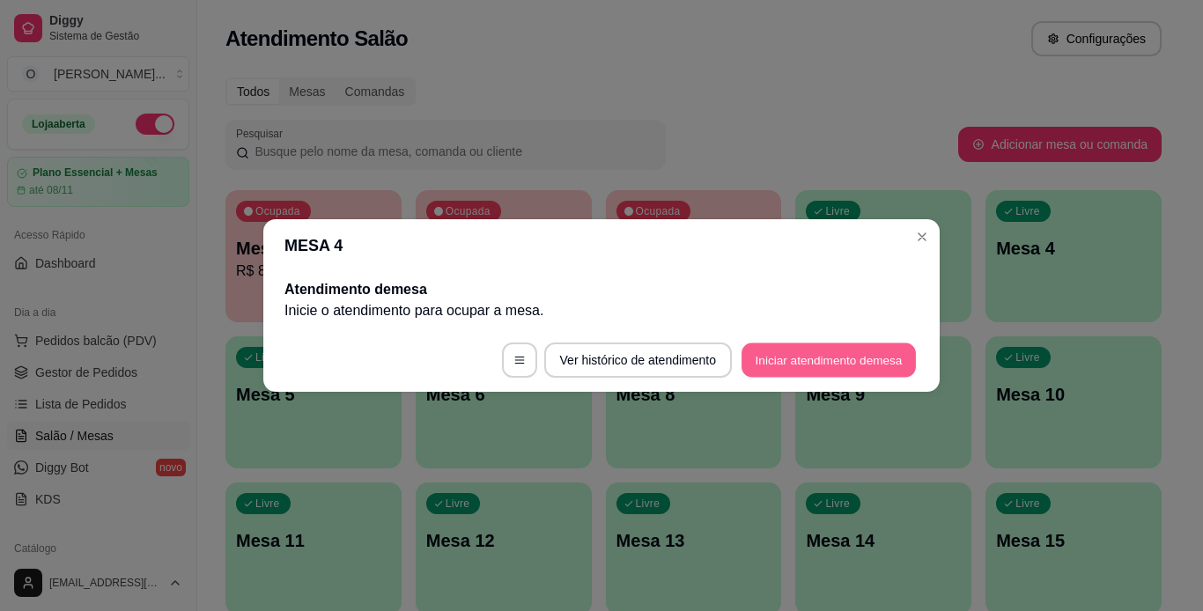
click at [806, 356] on button "Iniciar atendimento de mesa" at bounding box center [829, 361] width 174 height 34
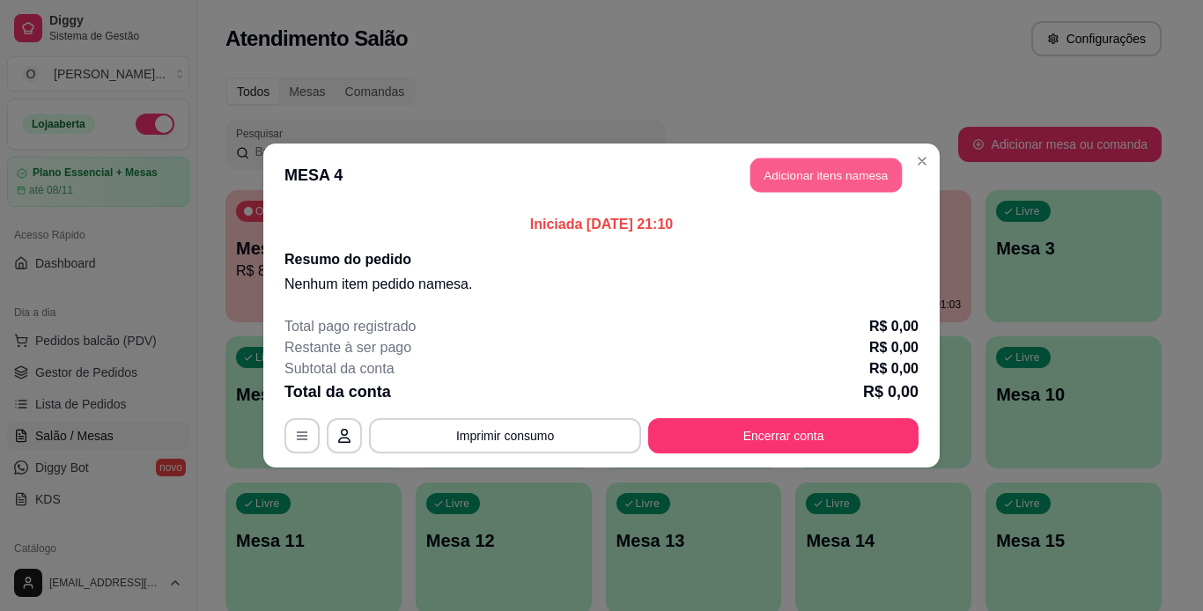
click at [839, 175] on button "Adicionar itens na mesa" at bounding box center [827, 176] width 152 height 34
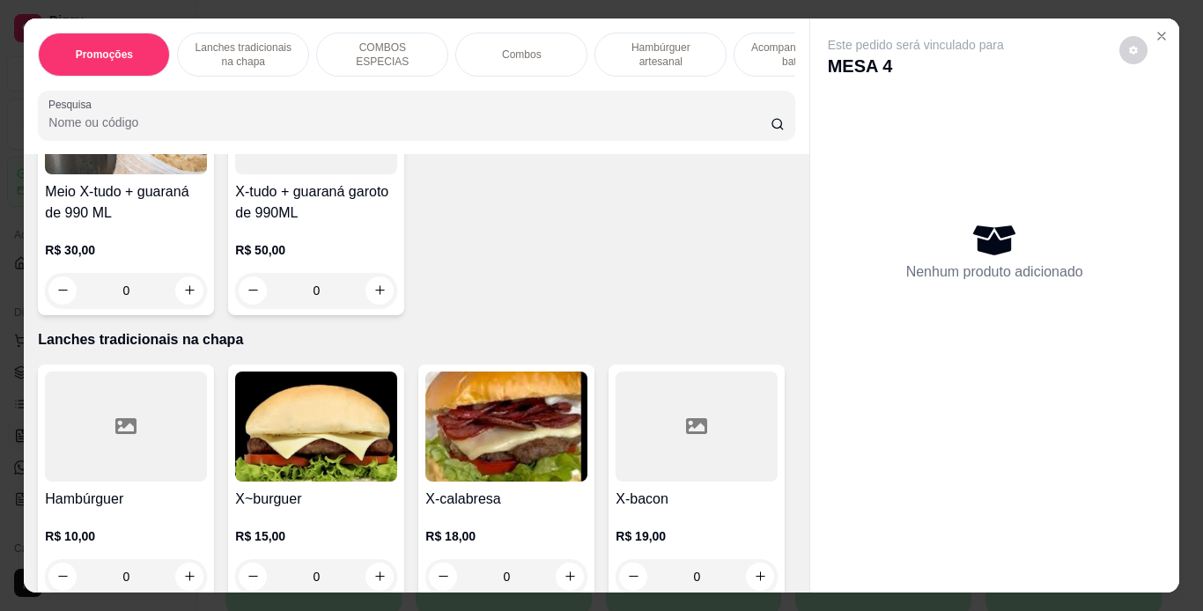
scroll to position [247, 0]
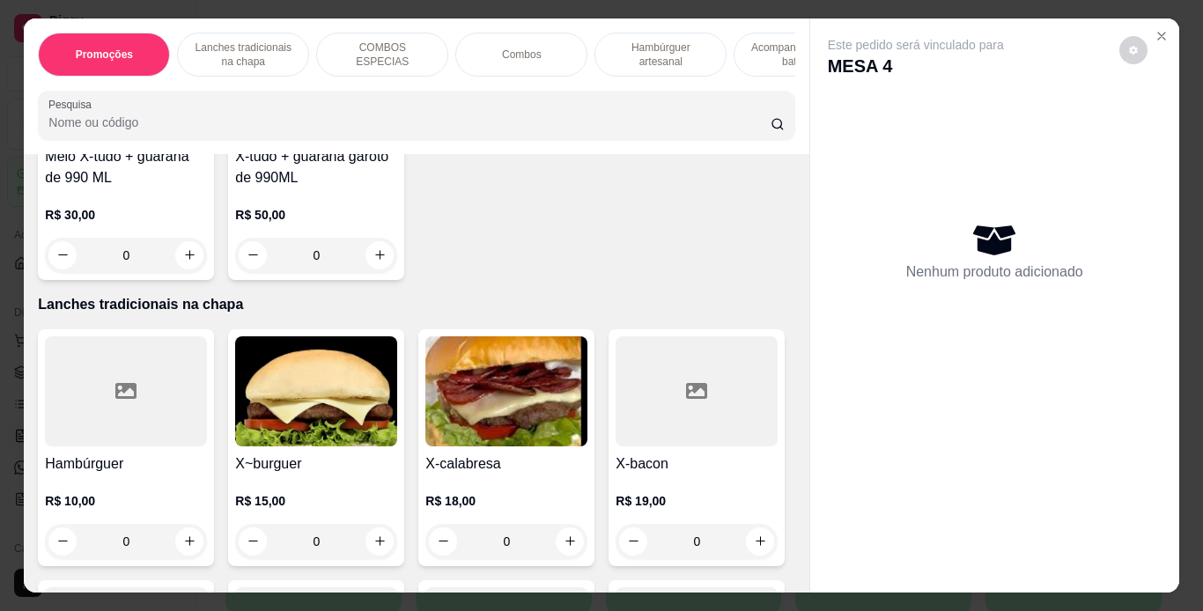
click at [372, 544] on div "0" at bounding box center [316, 541] width 162 height 35
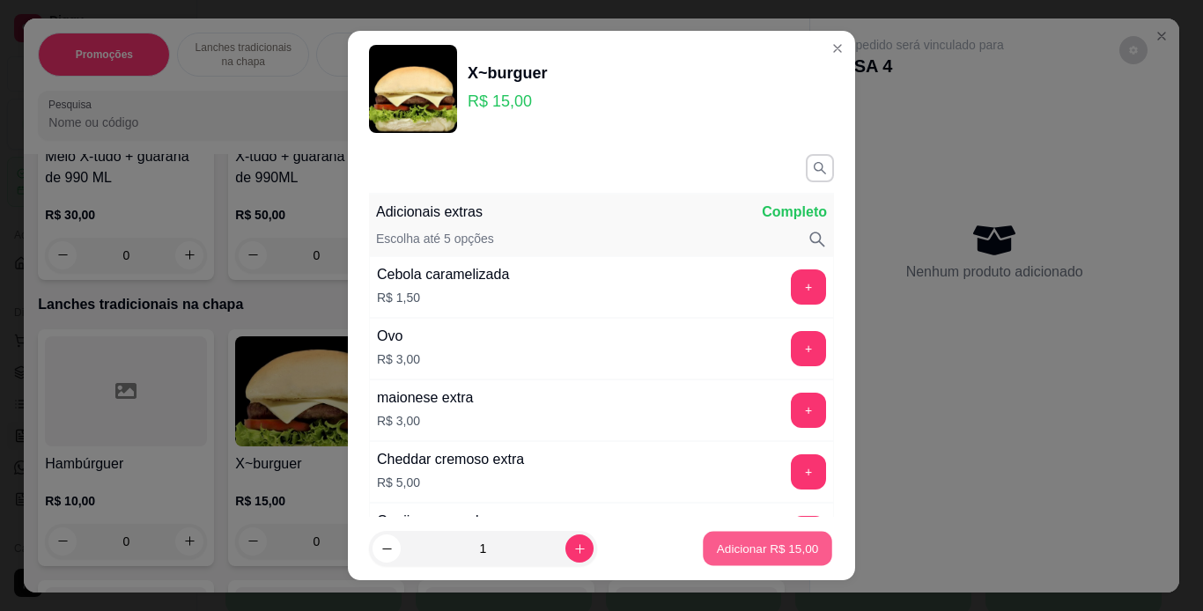
click at [768, 555] on p "Adicionar R$ 15,00" at bounding box center [768, 549] width 102 height 17
type input "1"
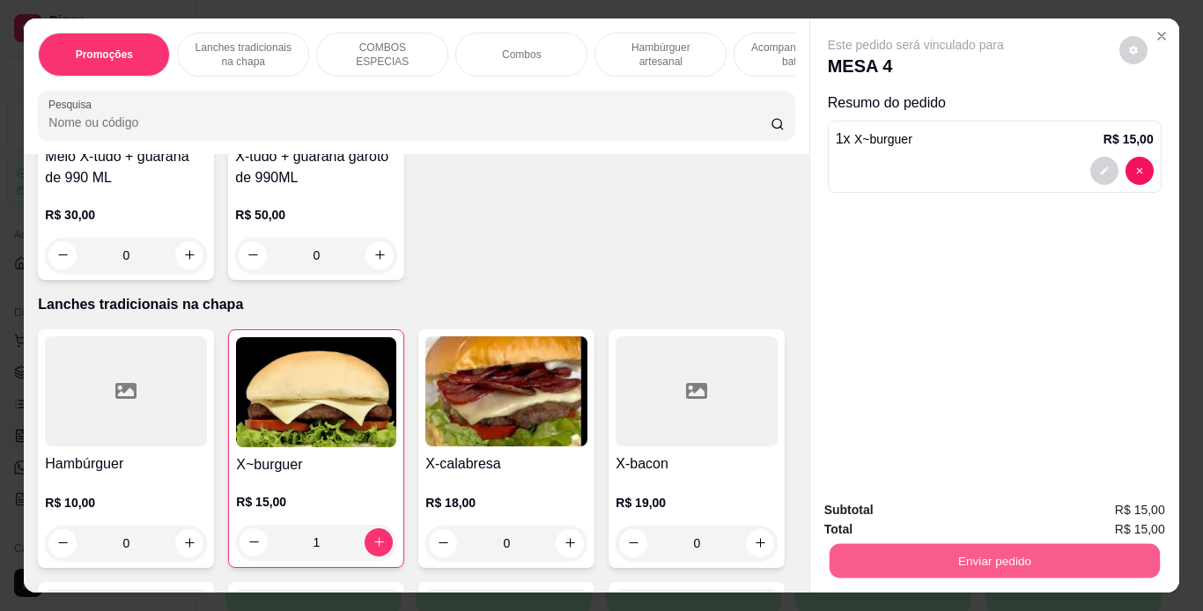
click at [979, 551] on button "Enviar pedido" at bounding box center [994, 561] width 330 height 34
click at [985, 551] on button "Enviar pedido" at bounding box center [994, 561] width 330 height 34
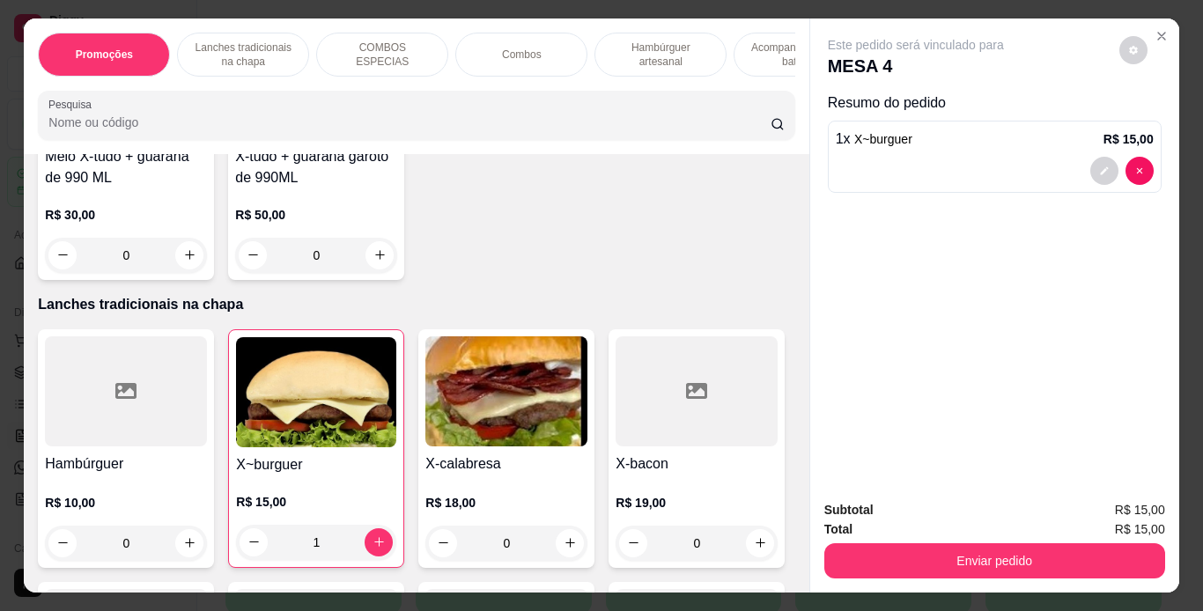
click at [1029, 157] on div at bounding box center [995, 171] width 318 height 28
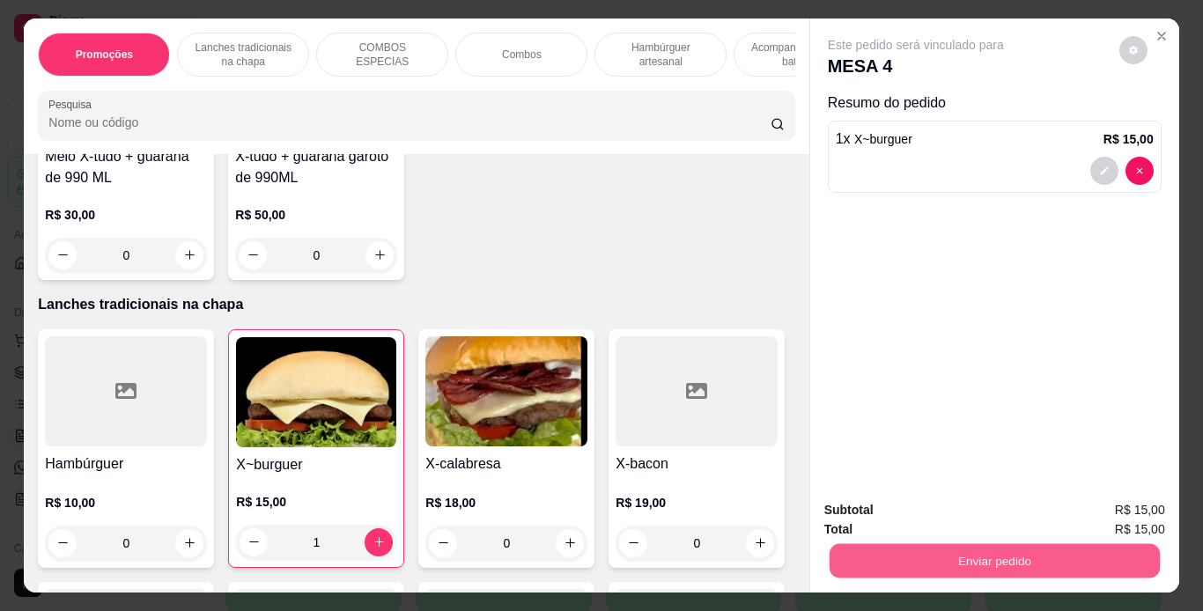
click at [996, 544] on button "Enviar pedido" at bounding box center [994, 561] width 330 height 34
click at [1112, 544] on button "Enviar pedido" at bounding box center [994, 561] width 330 height 34
click at [1054, 551] on button "Enviar pedido" at bounding box center [994, 561] width 330 height 34
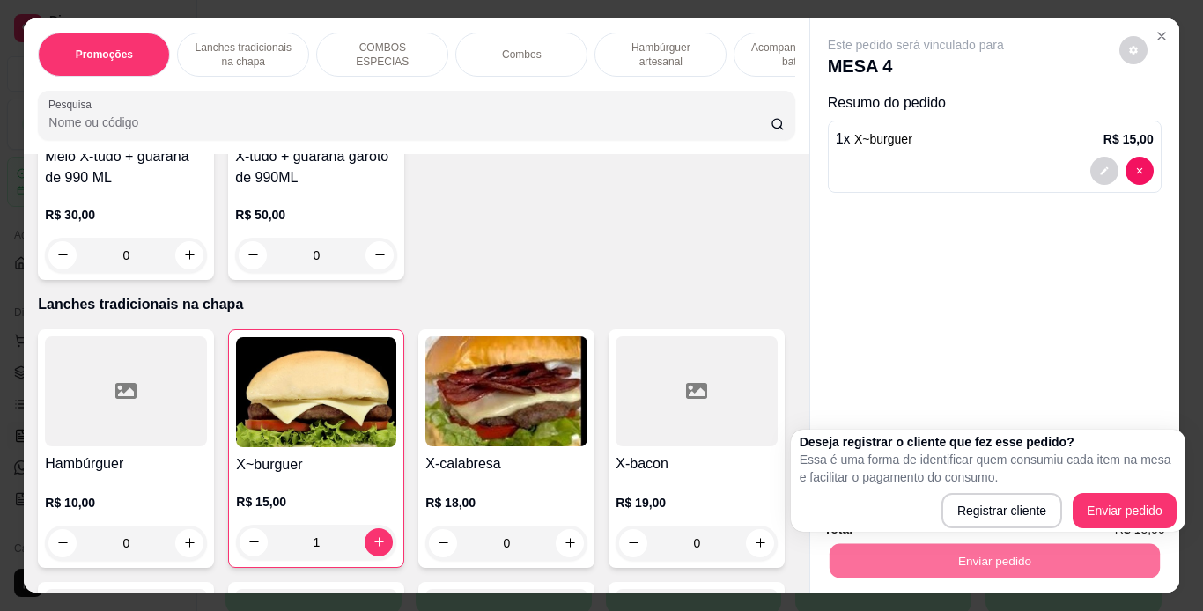
click at [1168, 486] on div "Deseja registrar o cliente que fez esse pedido? Essa é uma forma de identificar…" at bounding box center [988, 480] width 377 height 95
click at [1154, 487] on div "Deseja registrar o cliente que fez esse pedido? Essa é uma forma de identificar…" at bounding box center [988, 480] width 377 height 95
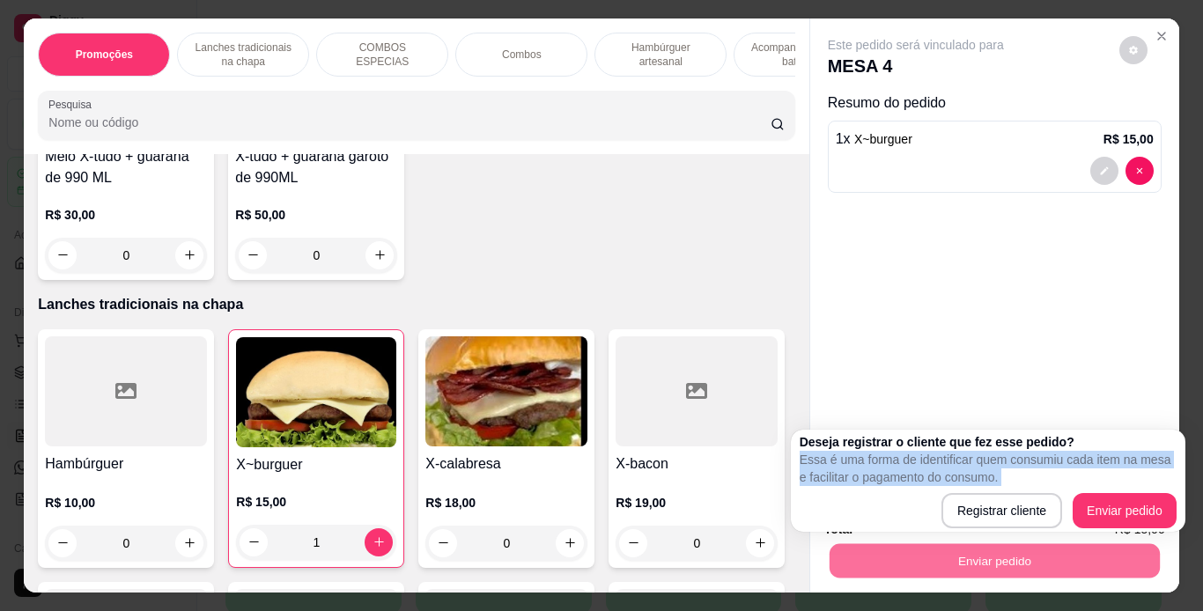
click at [1154, 487] on div "Deseja registrar o cliente que fez esse pedido? Essa é uma forma de identificar…" at bounding box center [988, 480] width 377 height 95
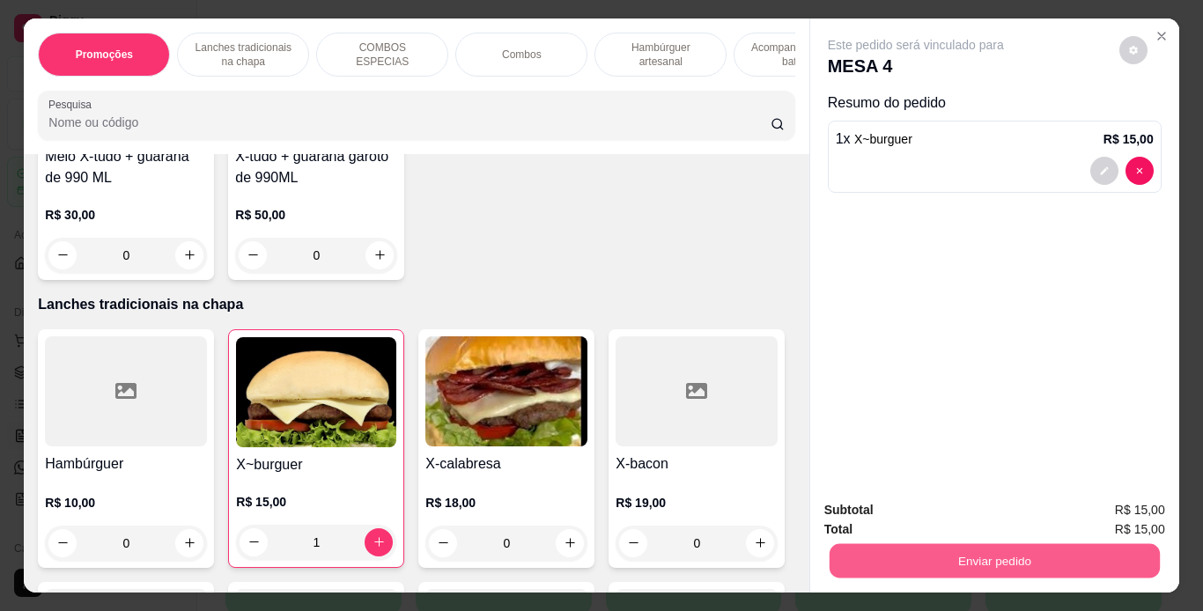
click at [1049, 555] on button "Enviar pedido" at bounding box center [994, 561] width 330 height 34
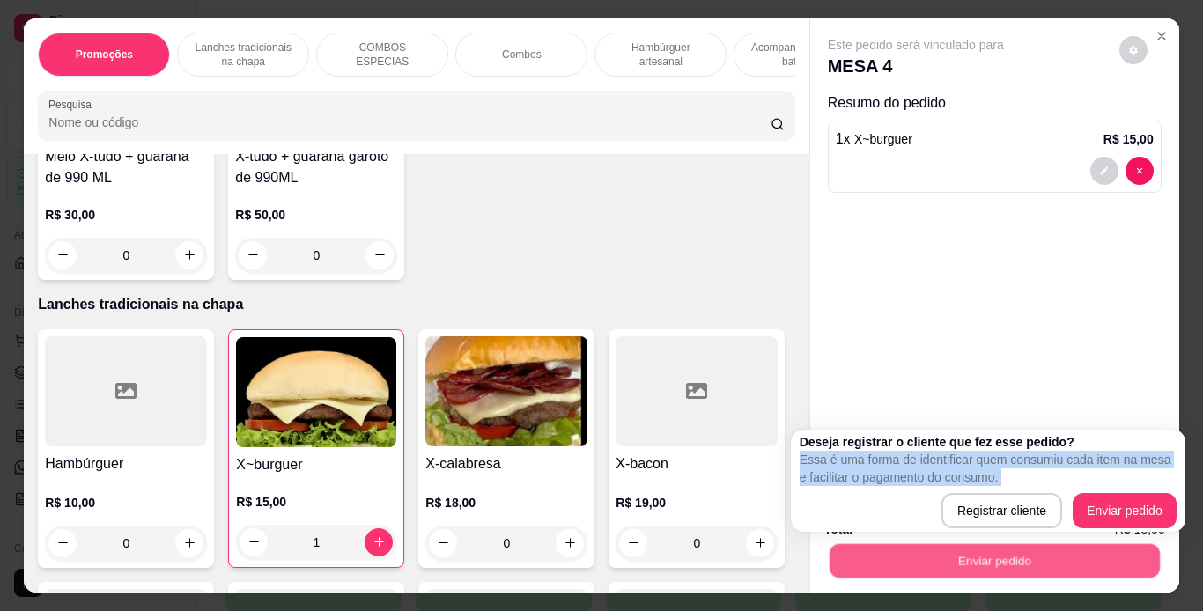
click at [1049, 555] on button "Enviar pedido" at bounding box center [994, 561] width 330 height 34
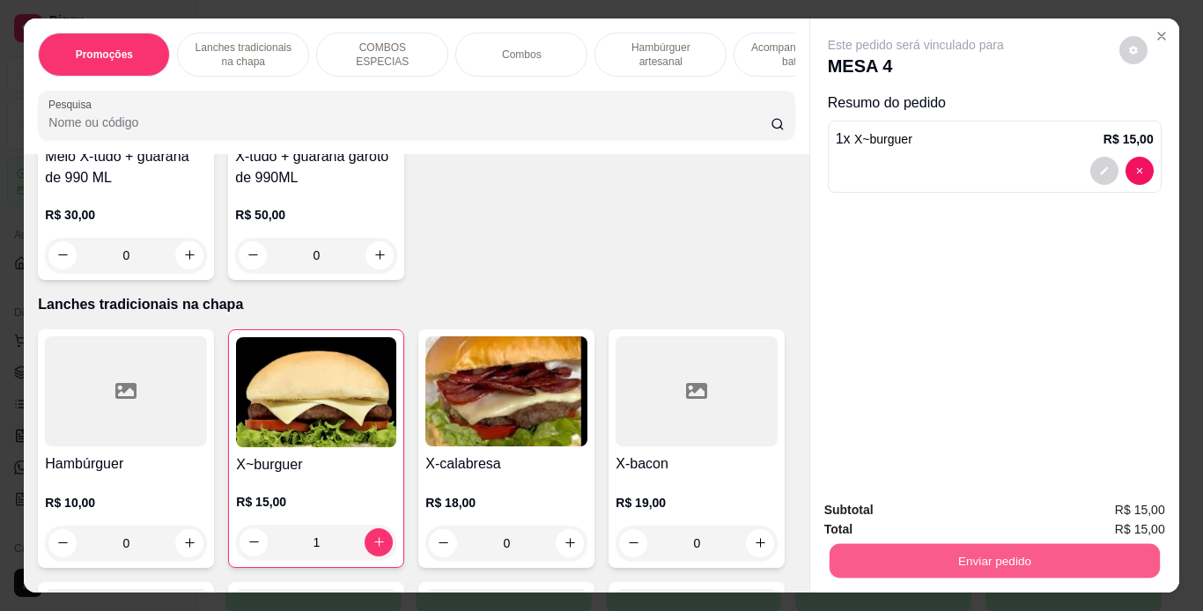
click at [1049, 555] on button "Enviar pedido" at bounding box center [994, 561] width 330 height 34
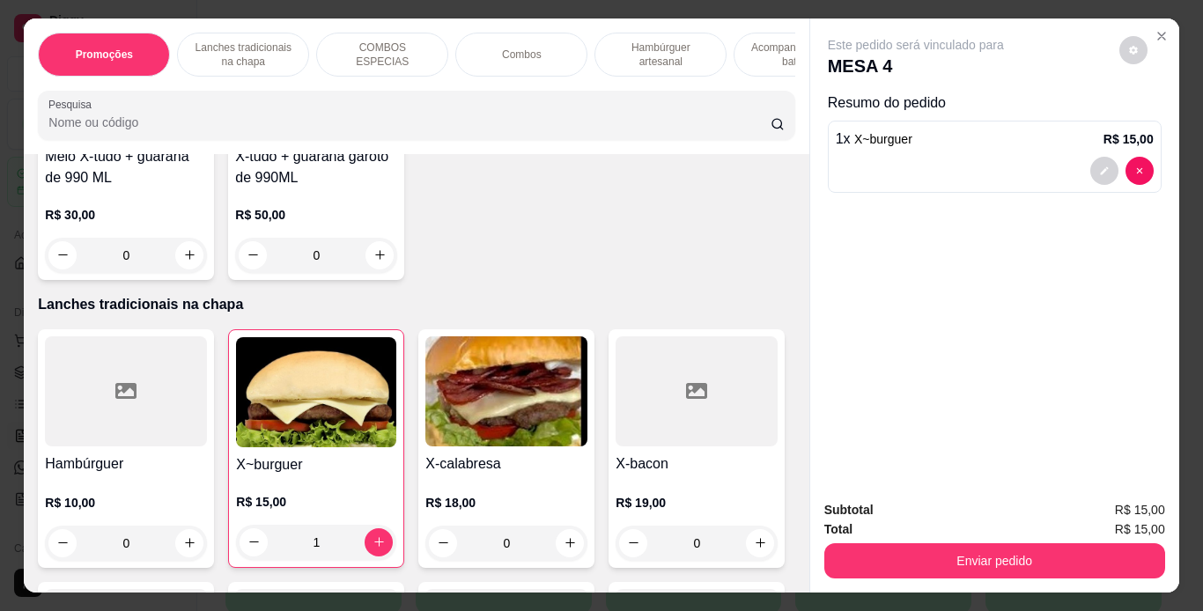
scroll to position [45, 0]
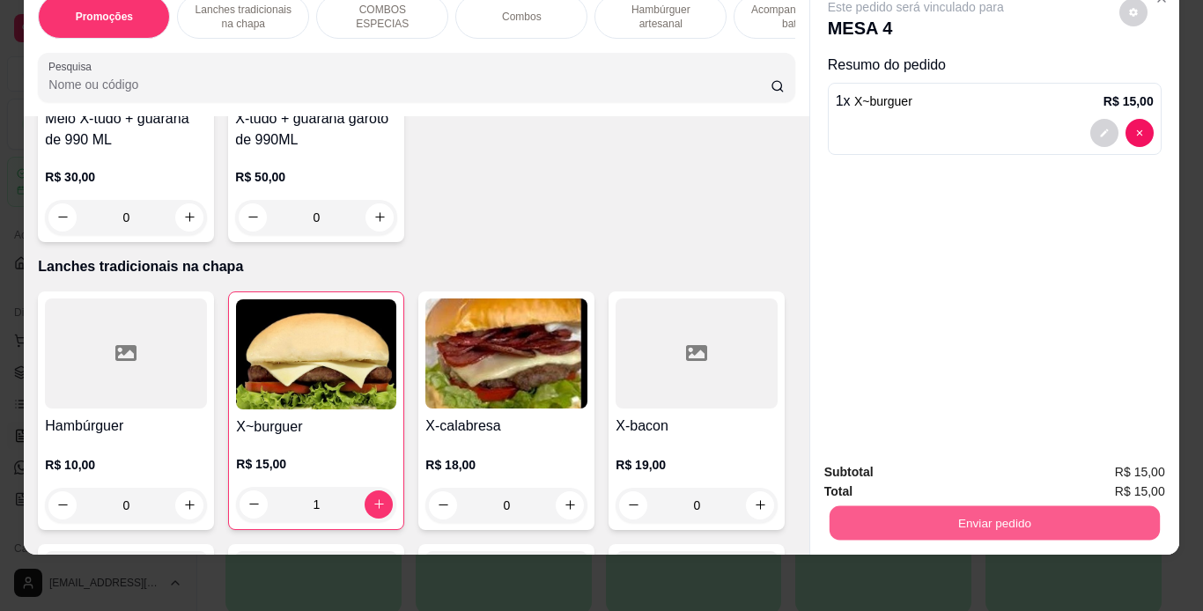
click at [946, 508] on button "Enviar pedido" at bounding box center [994, 524] width 330 height 34
click at [1155, 466] on button "Enviar pedido" at bounding box center [1119, 466] width 97 height 33
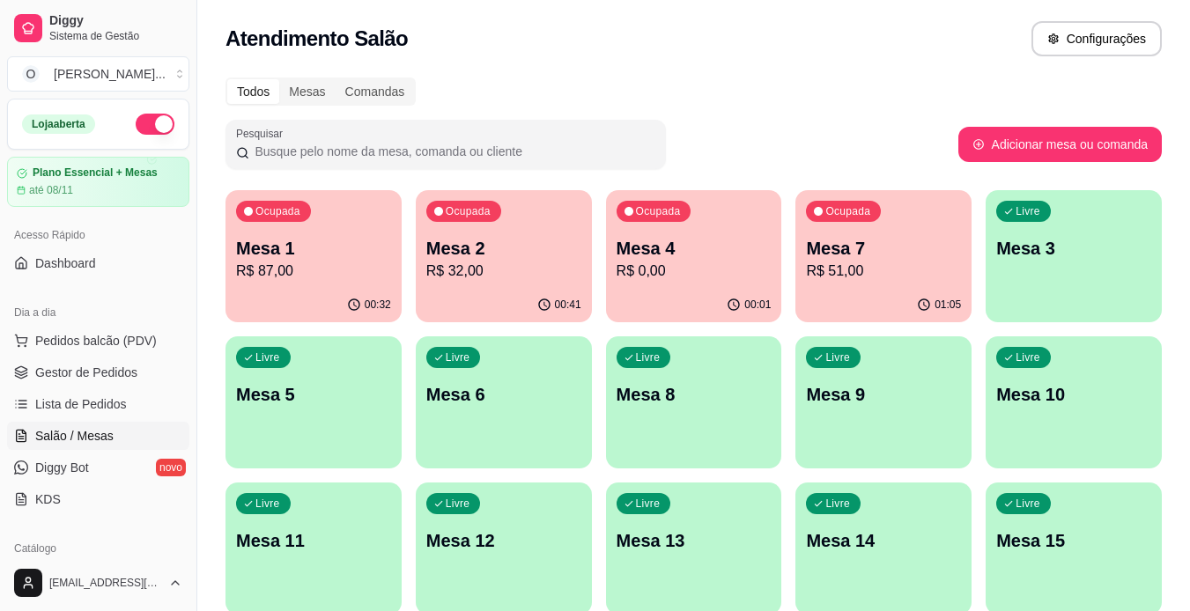
click at [691, 577] on div "Livre Mesa 13" at bounding box center [694, 538] width 176 height 111
click at [691, 577] on div "Livre Mesa 13" at bounding box center [694, 538] width 171 height 107
click at [322, 254] on p "Mesa 1" at bounding box center [314, 249] width 151 height 24
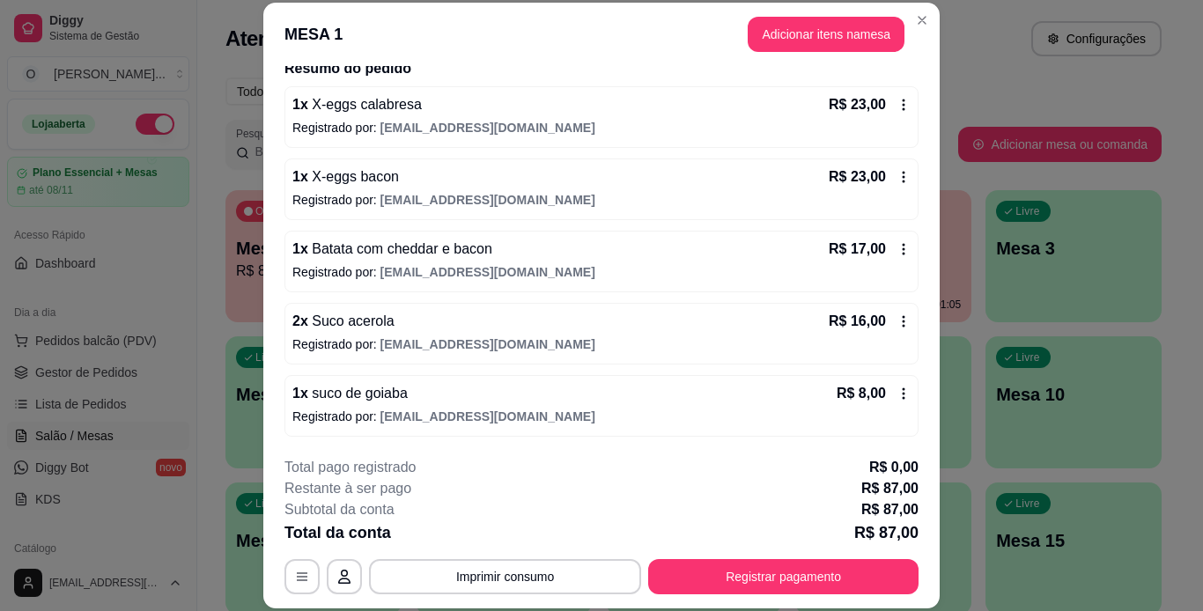
scroll to position [148, 0]
click at [460, 574] on button "Imprimir consumo" at bounding box center [505, 576] width 272 height 35
click at [492, 535] on button "IMPRESSORA" at bounding box center [503, 535] width 123 height 27
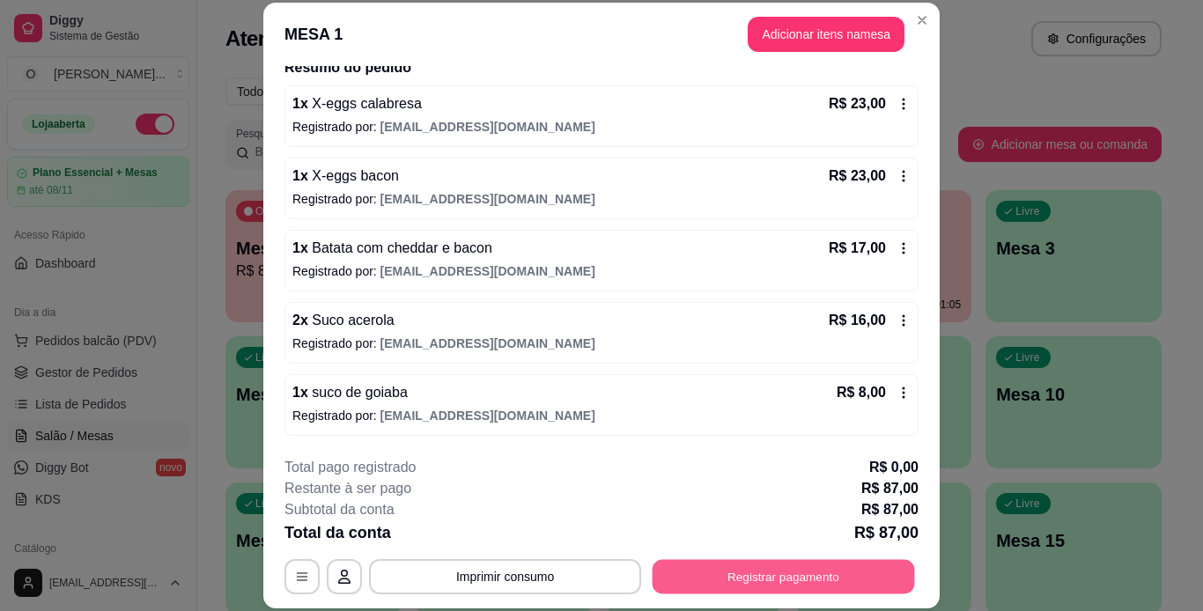
click at [795, 577] on button "Registrar pagamento" at bounding box center [784, 576] width 263 height 34
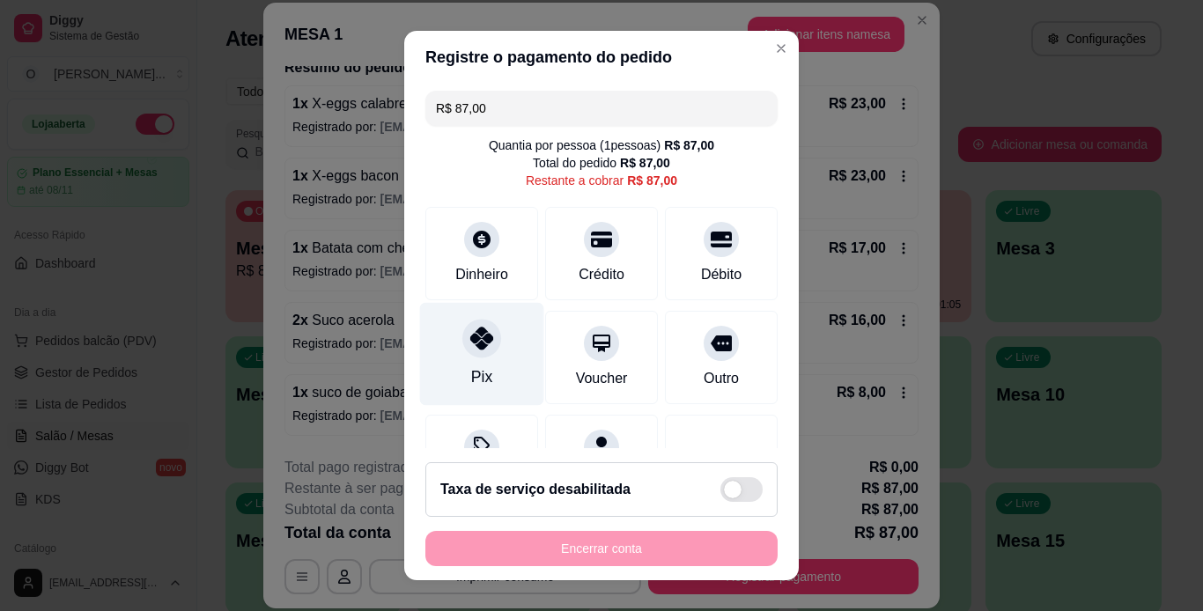
click at [470, 345] on icon at bounding box center [481, 338] width 23 height 23
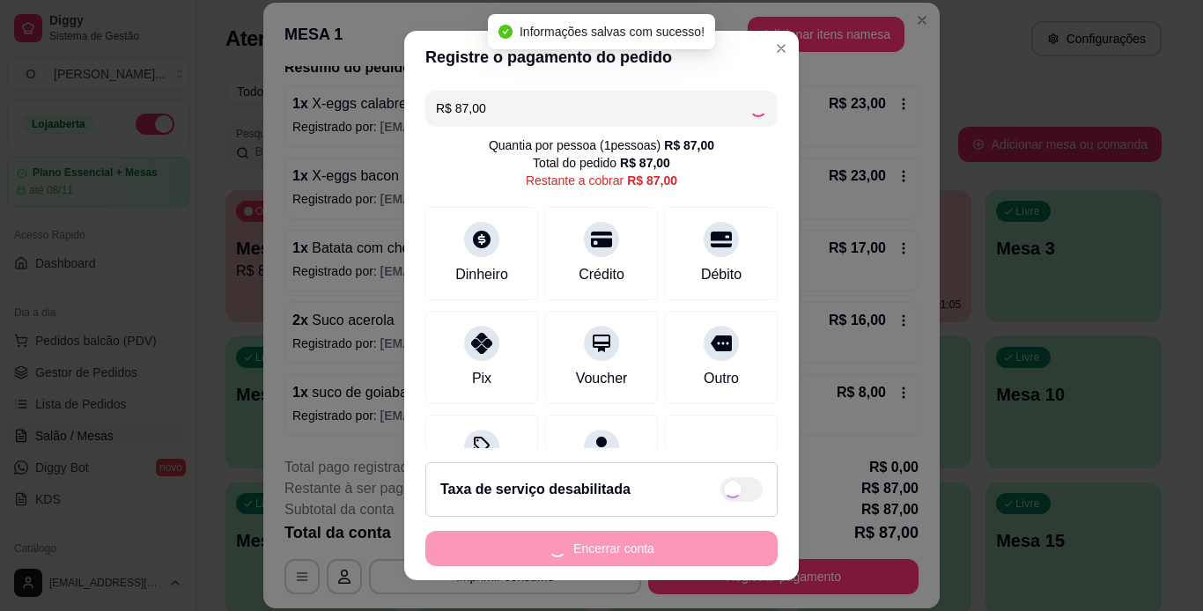
type input "R$ 0,00"
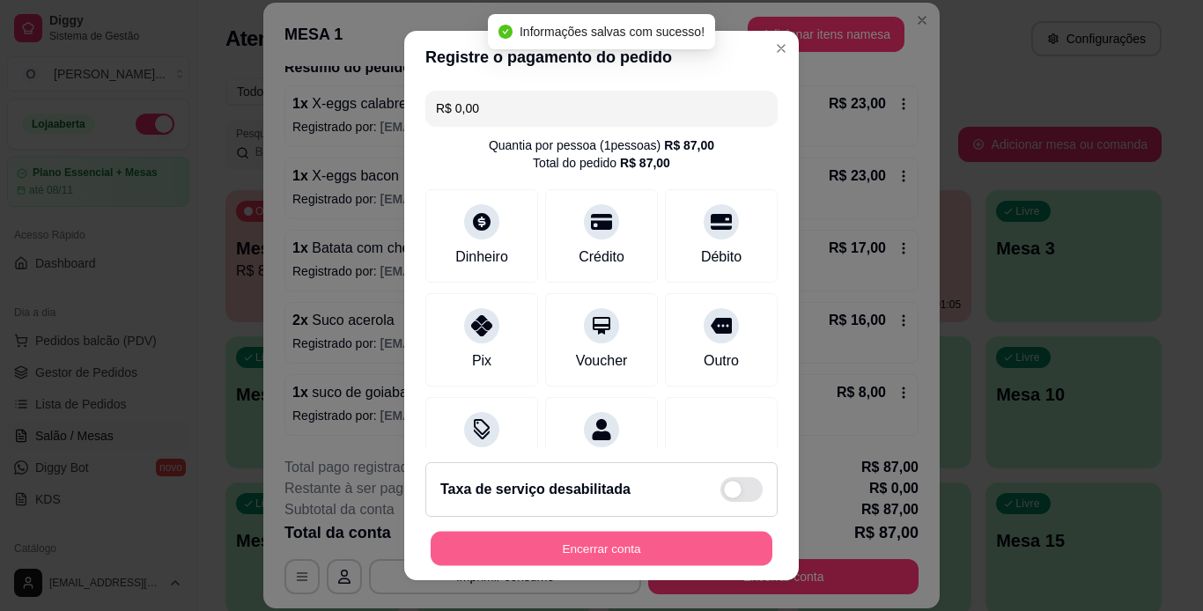
click at [531, 544] on button "Encerrar conta" at bounding box center [602, 549] width 342 height 34
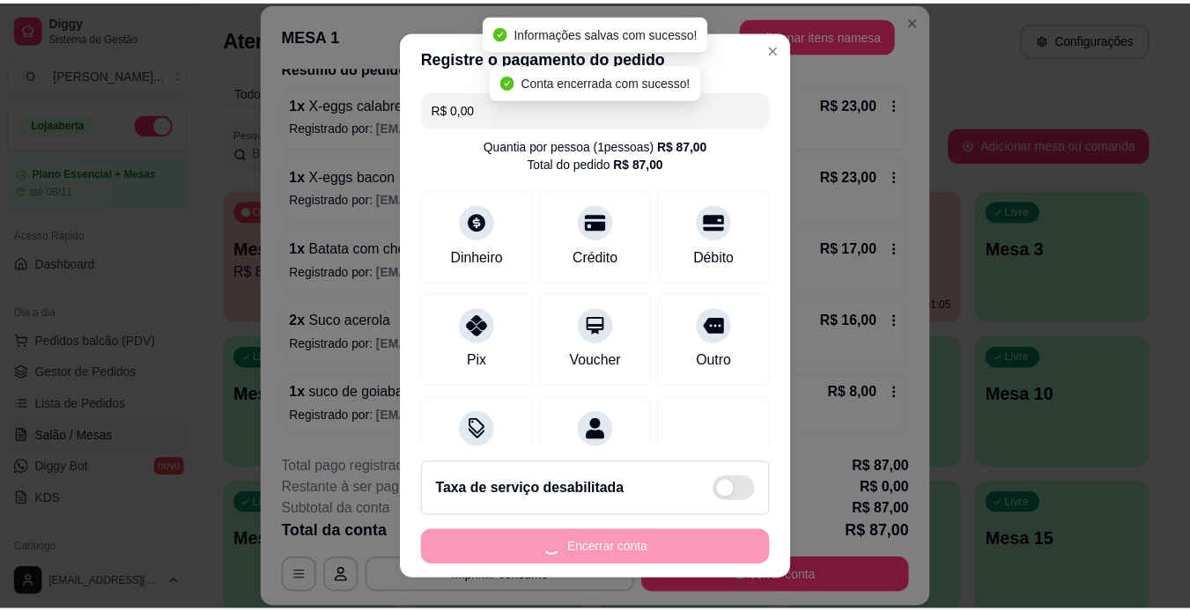
scroll to position [0, 0]
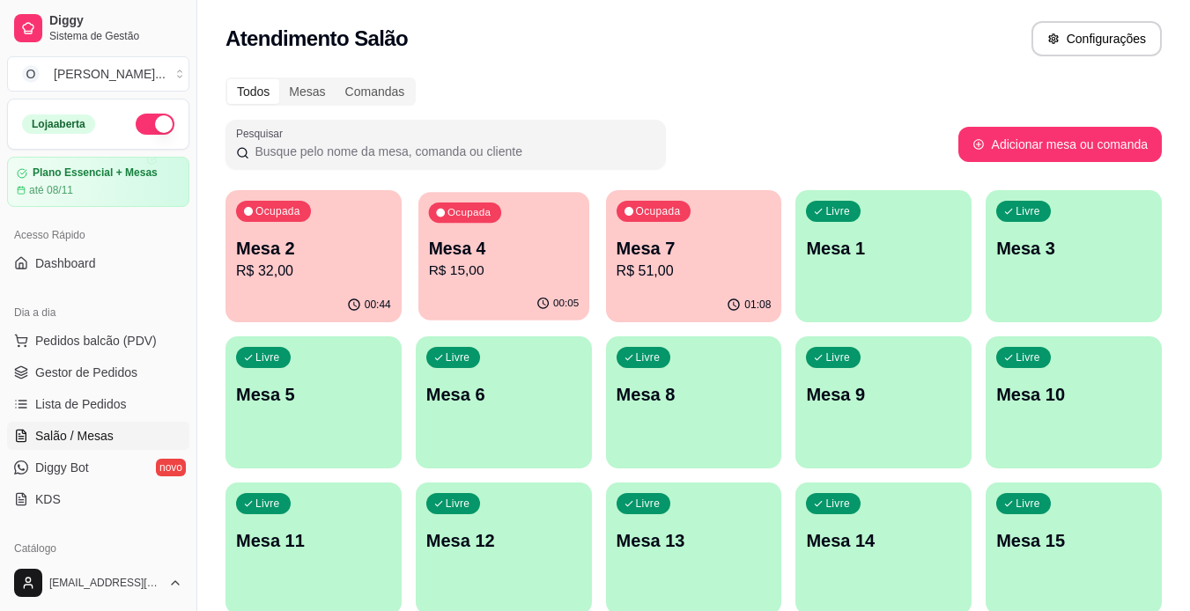
click at [466, 256] on p "Mesa 4" at bounding box center [503, 249] width 151 height 24
click at [725, 237] on p "Mesa 7" at bounding box center [693, 249] width 151 height 24
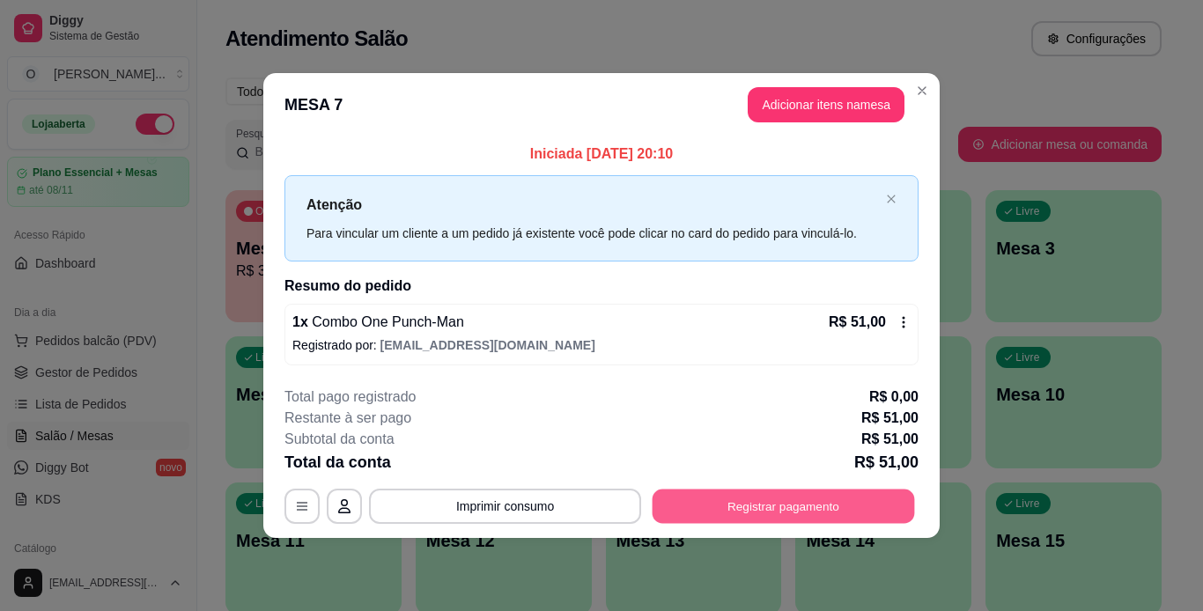
click at [799, 499] on button "Registrar pagamento" at bounding box center [784, 506] width 263 height 34
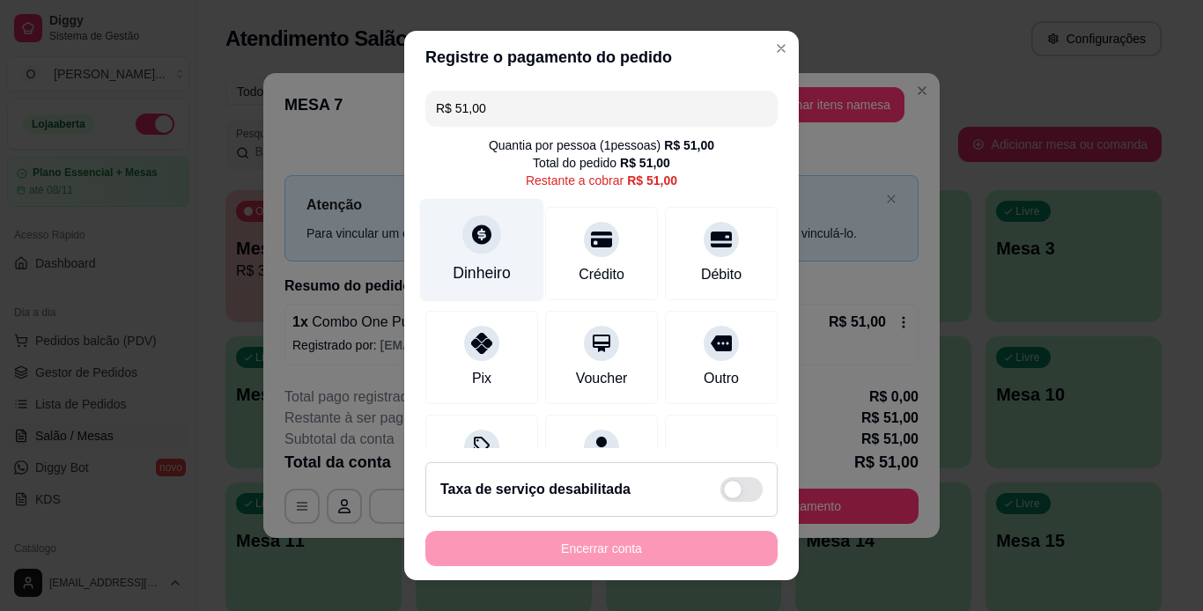
click at [479, 269] on div "Dinheiro" at bounding box center [482, 273] width 58 height 23
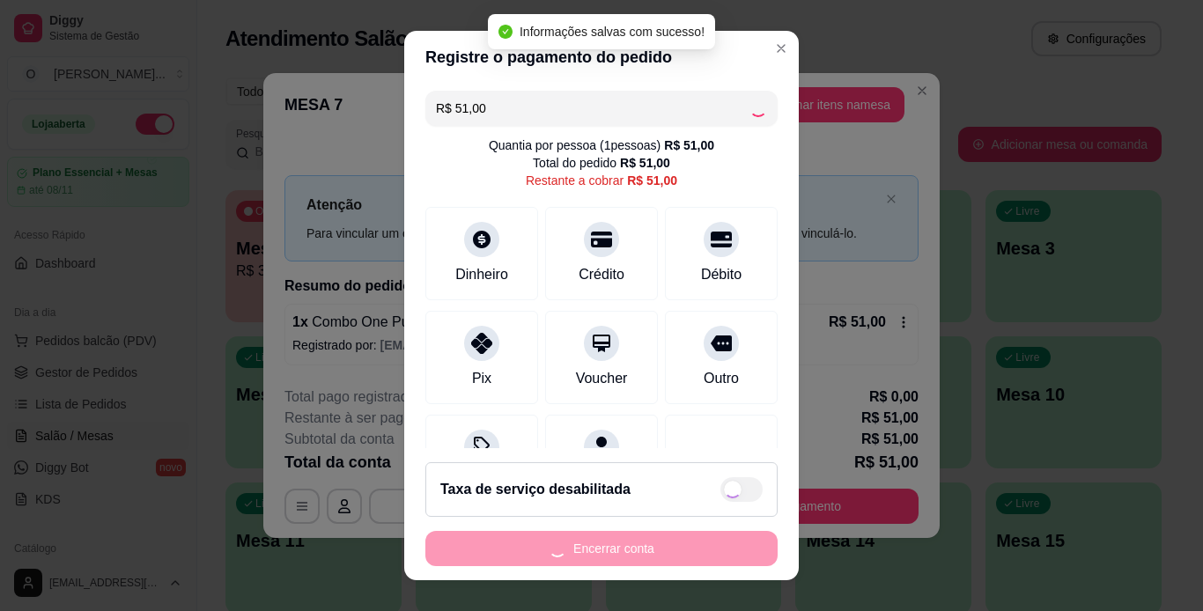
type input "R$ 0,00"
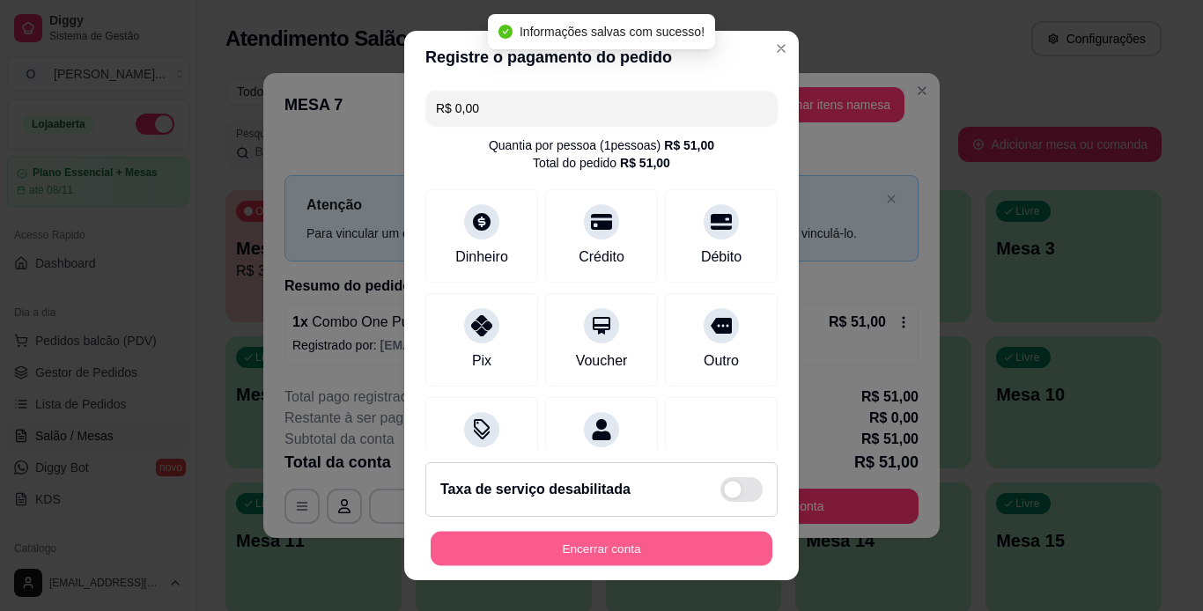
click at [660, 551] on button "Encerrar conta" at bounding box center [602, 549] width 342 height 34
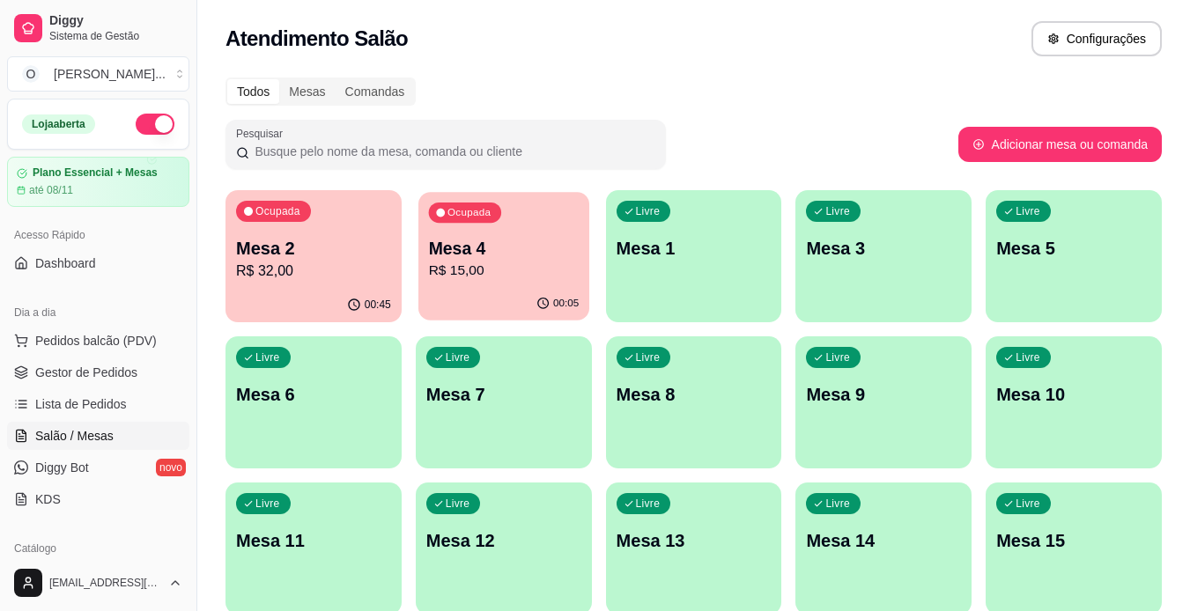
click at [529, 266] on p "R$ 15,00" at bounding box center [503, 271] width 151 height 20
click at [275, 312] on div "00:45" at bounding box center [313, 303] width 171 height 33
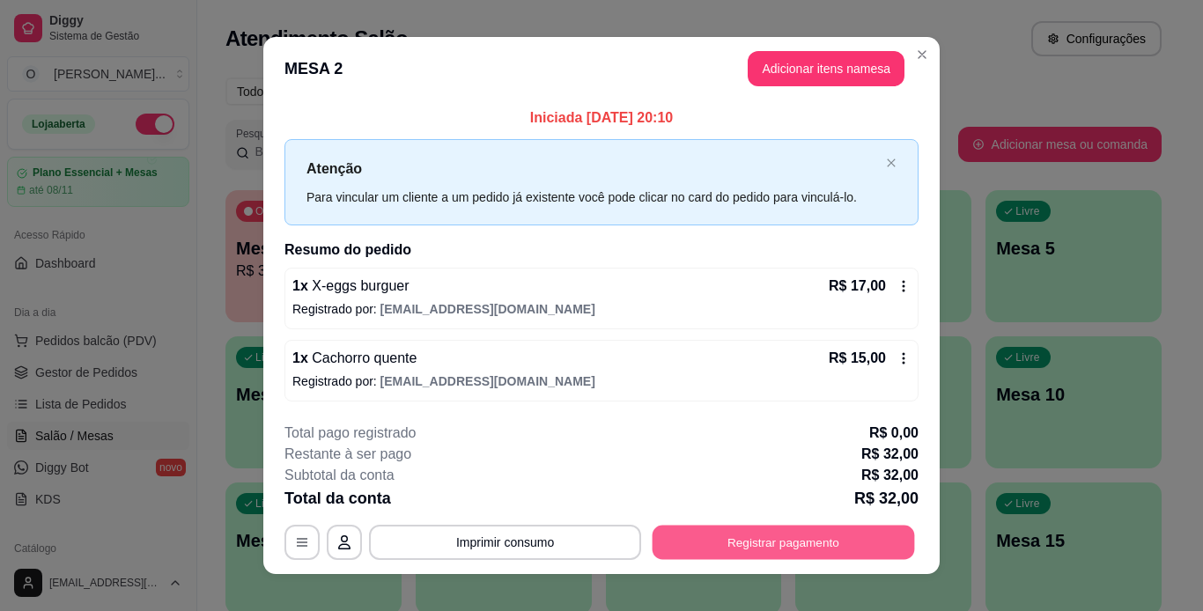
click at [734, 538] on button "Registrar pagamento" at bounding box center [784, 542] width 263 height 34
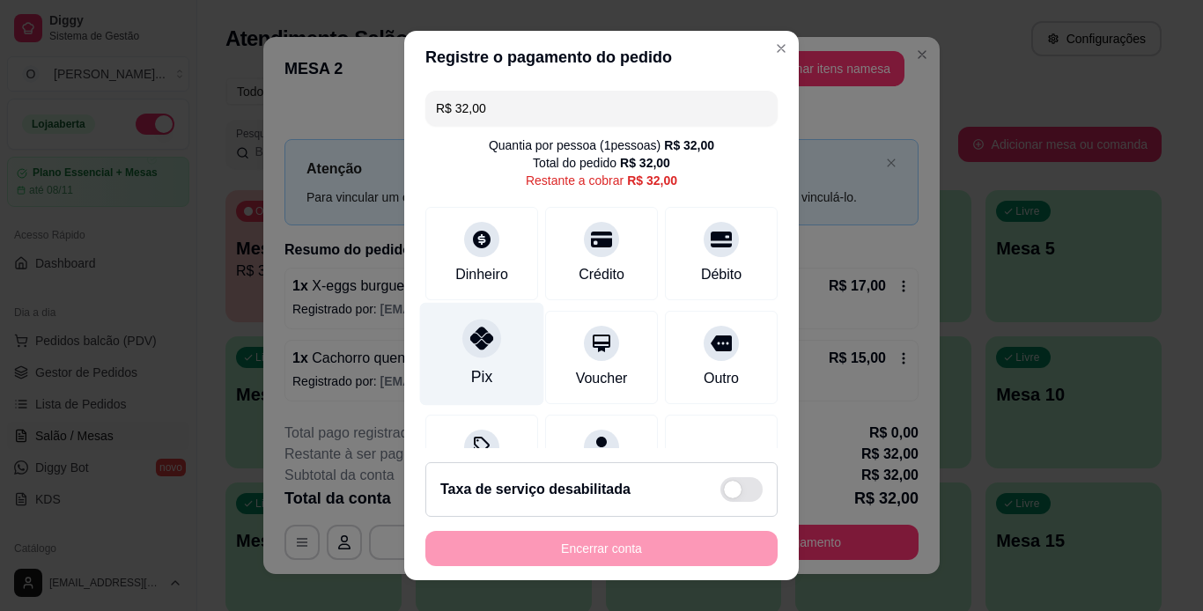
click at [462, 329] on div at bounding box center [481, 338] width 39 height 39
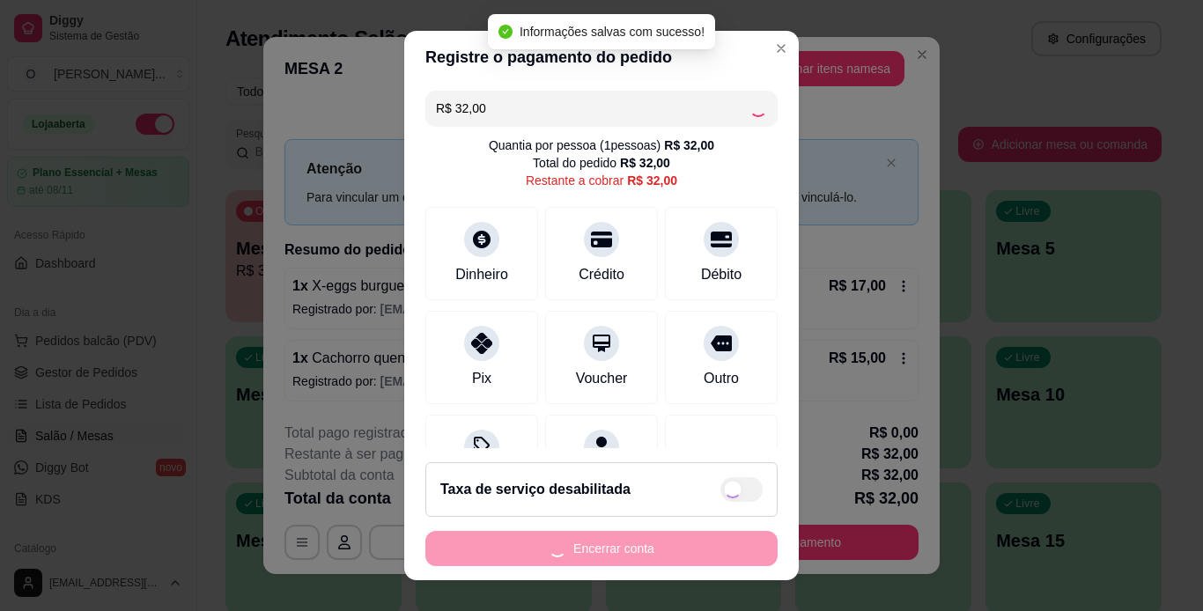
type input "R$ 0,00"
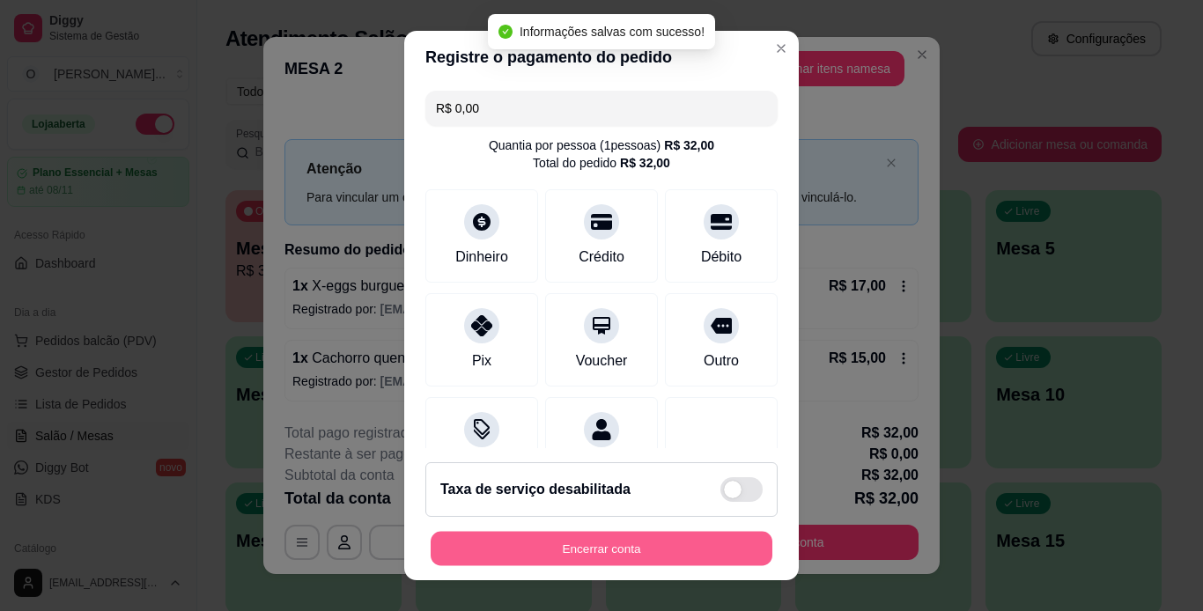
click at [640, 557] on button "Encerrar conta" at bounding box center [602, 549] width 342 height 34
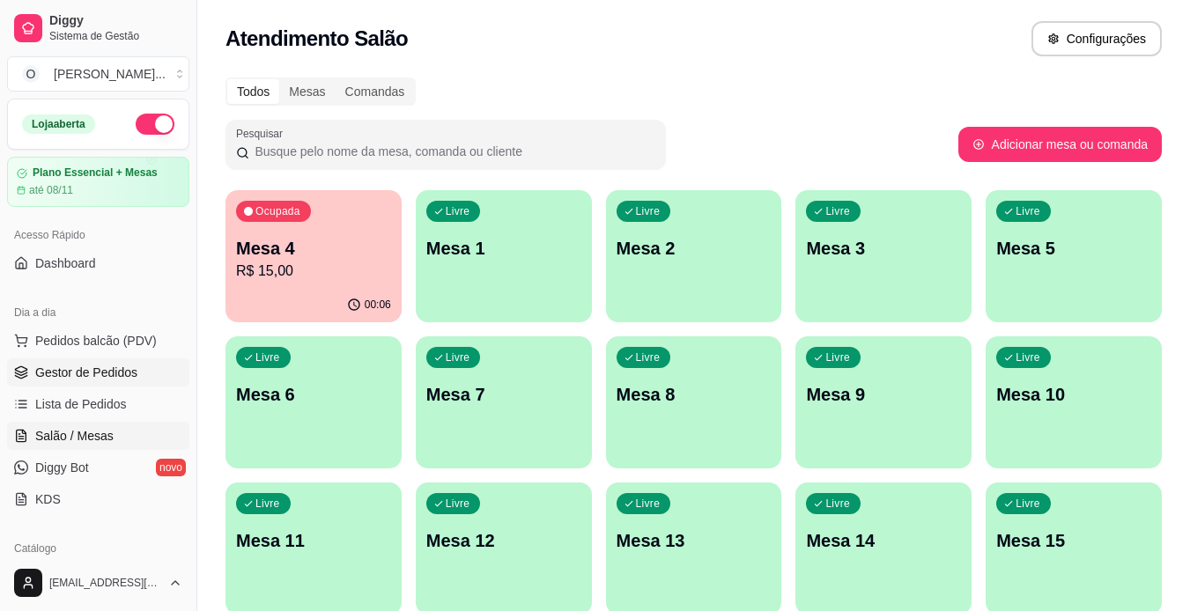
click at [115, 365] on span "Gestor de Pedidos" at bounding box center [86, 373] width 102 height 18
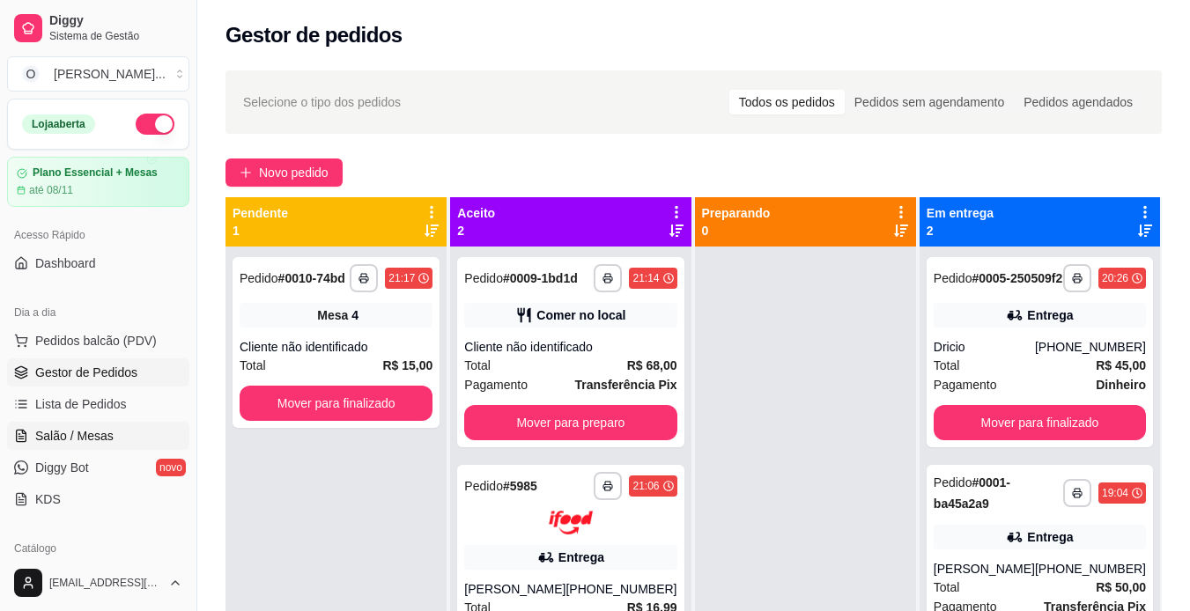
click at [92, 433] on span "Salão / Mesas" at bounding box center [74, 436] width 78 height 18
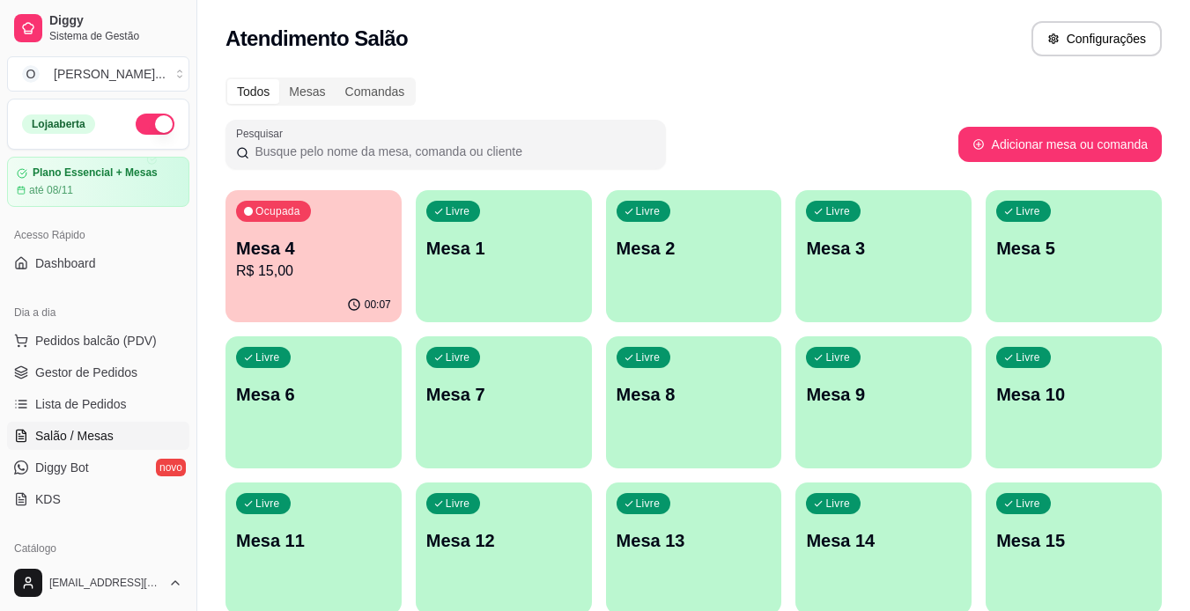
click at [483, 399] on p "Mesa 7" at bounding box center [503, 394] width 155 height 25
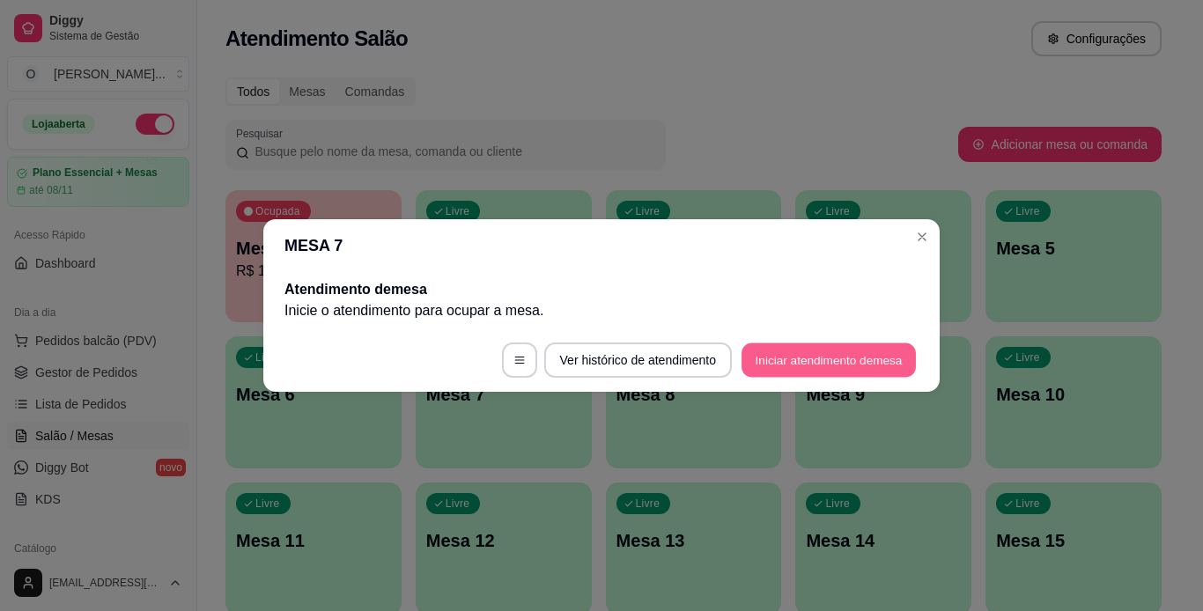
click at [813, 366] on button "Iniciar atendimento de mesa" at bounding box center [829, 361] width 174 height 34
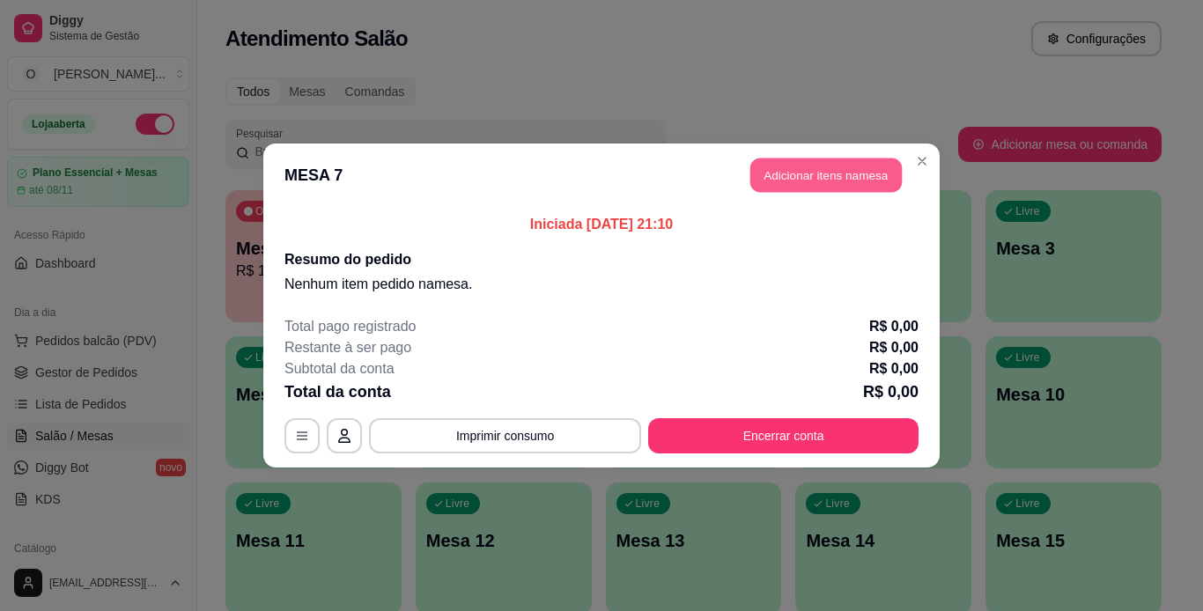
click at [842, 174] on button "Adicionar itens na mesa" at bounding box center [827, 176] width 152 height 34
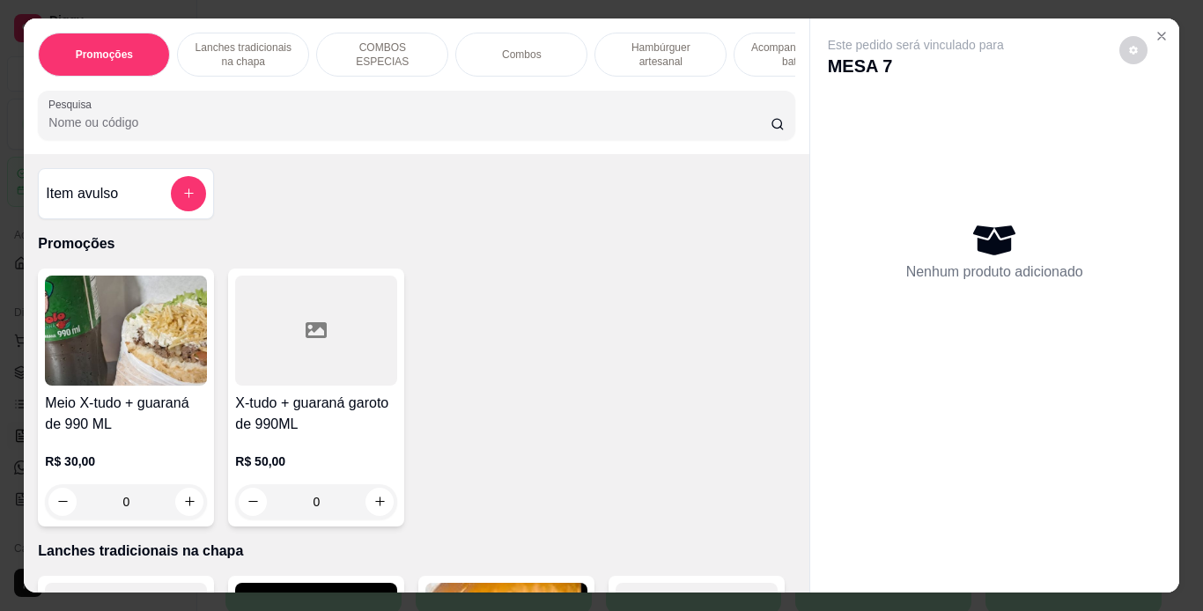
click at [652, 46] on p "Hambúrguer artesanal" at bounding box center [661, 55] width 102 height 28
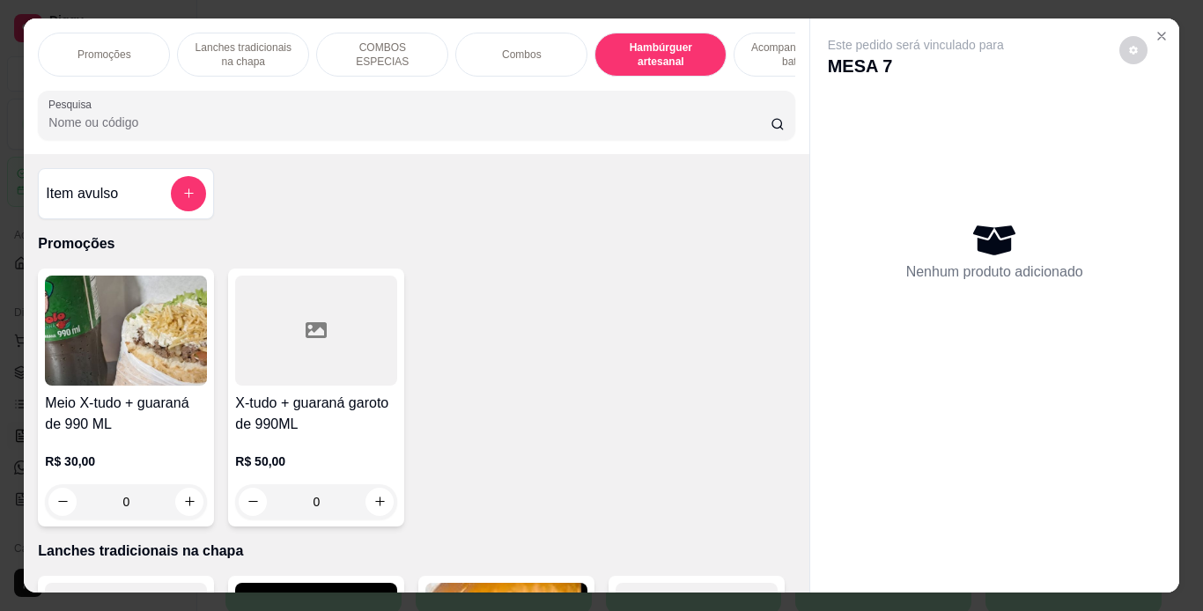
scroll to position [45, 0]
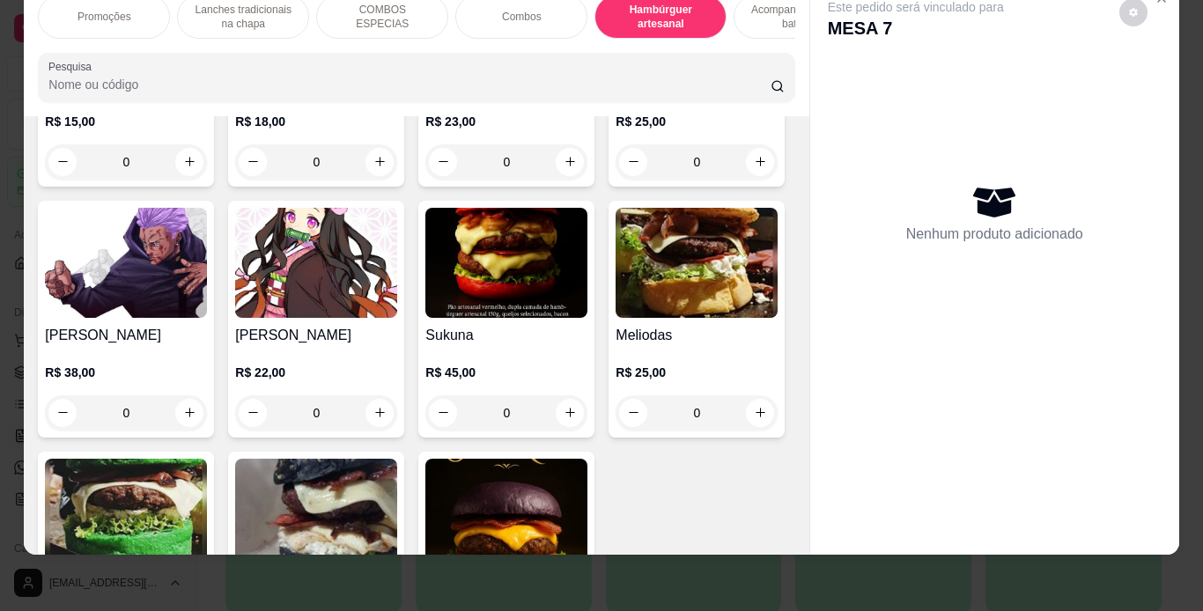
click at [566, 180] on div "0" at bounding box center [506, 161] width 162 height 35
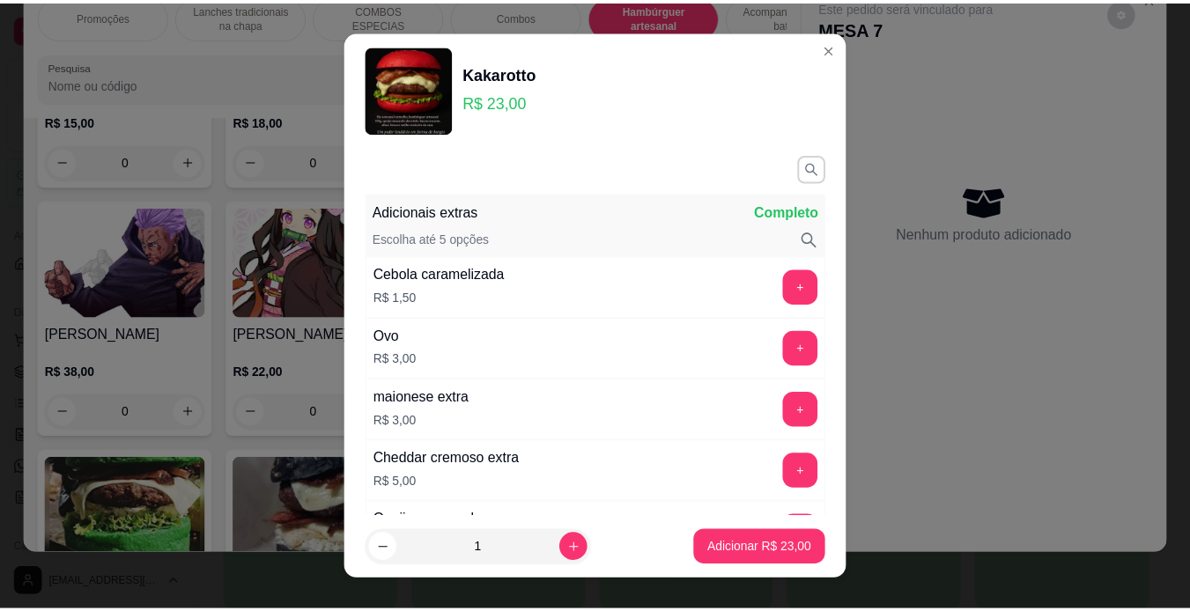
scroll to position [714, 0]
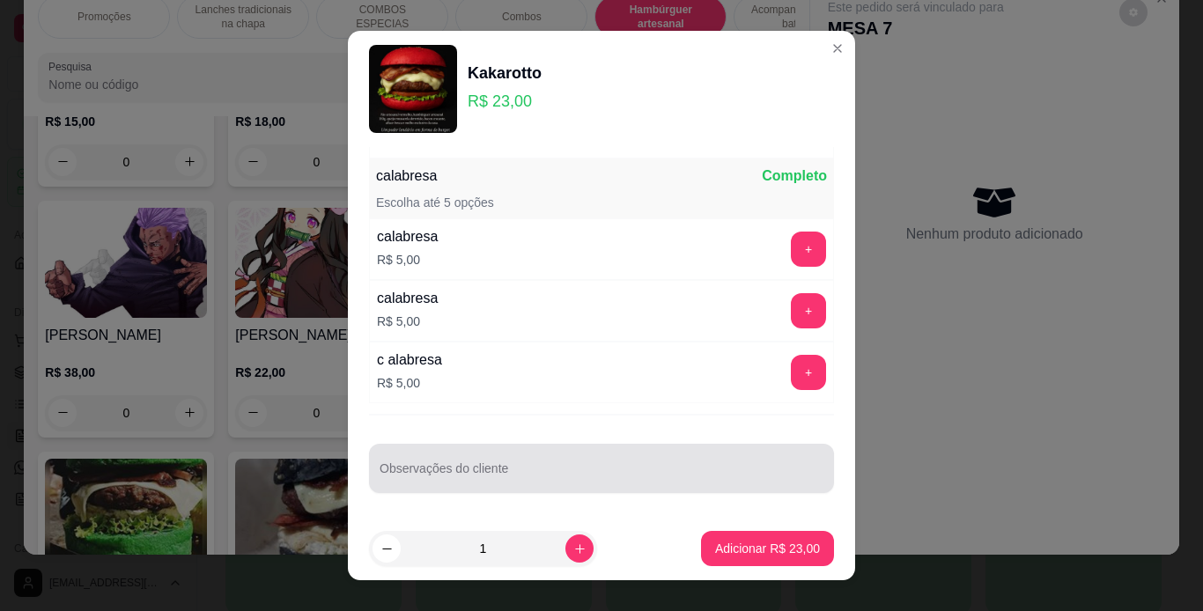
click at [604, 464] on div at bounding box center [602, 468] width 444 height 35
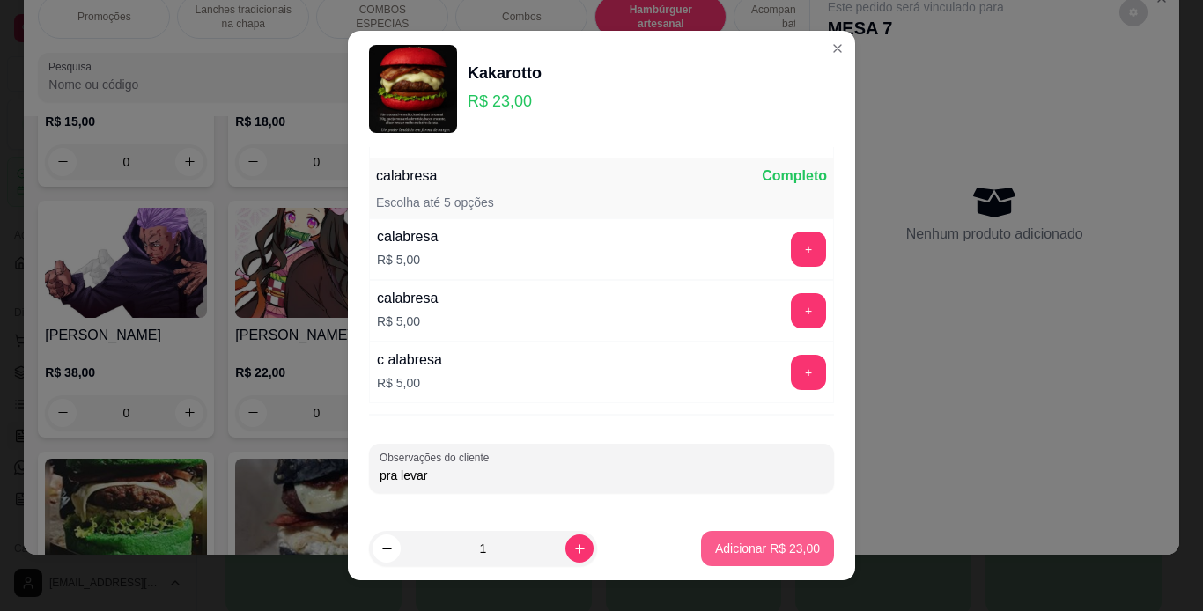
type input "pra levar"
click at [703, 538] on button "Adicionar R$ 23,00" at bounding box center [767, 549] width 129 height 34
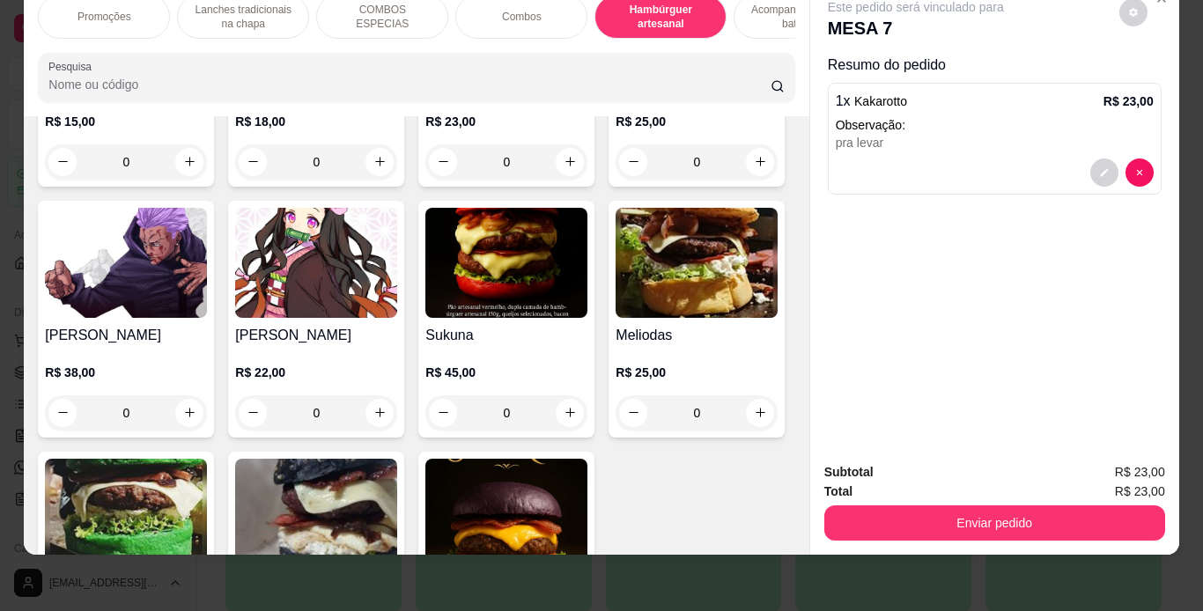
click at [567, 180] on div "0" at bounding box center [506, 161] width 162 height 35
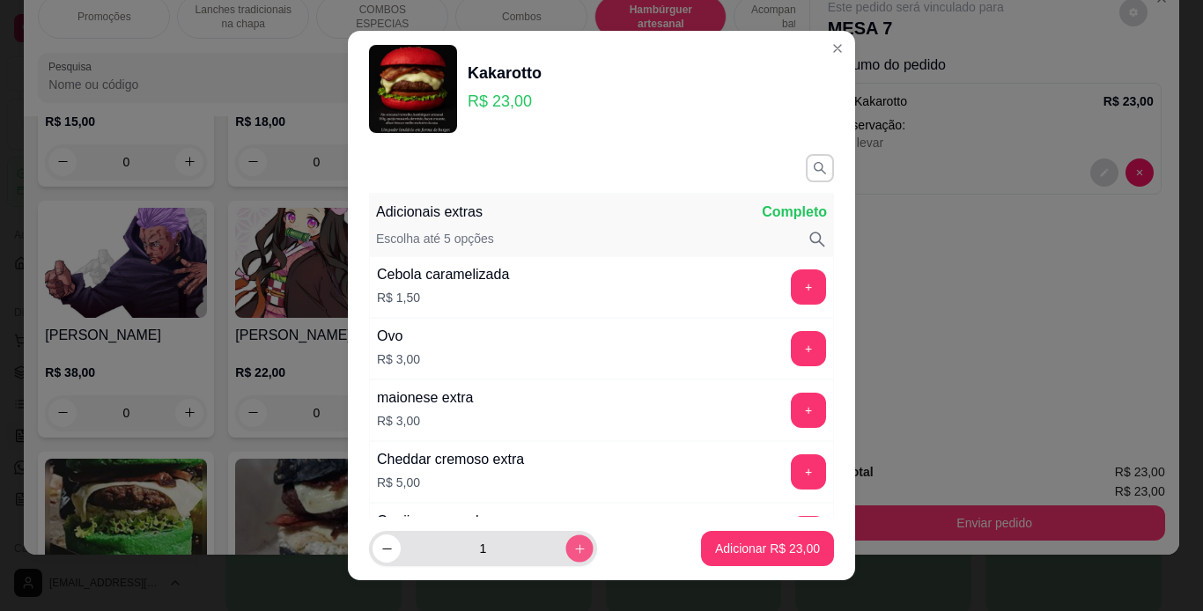
click at [575, 549] on icon "increase-product-quantity" at bounding box center [579, 548] width 9 height 9
type input "3"
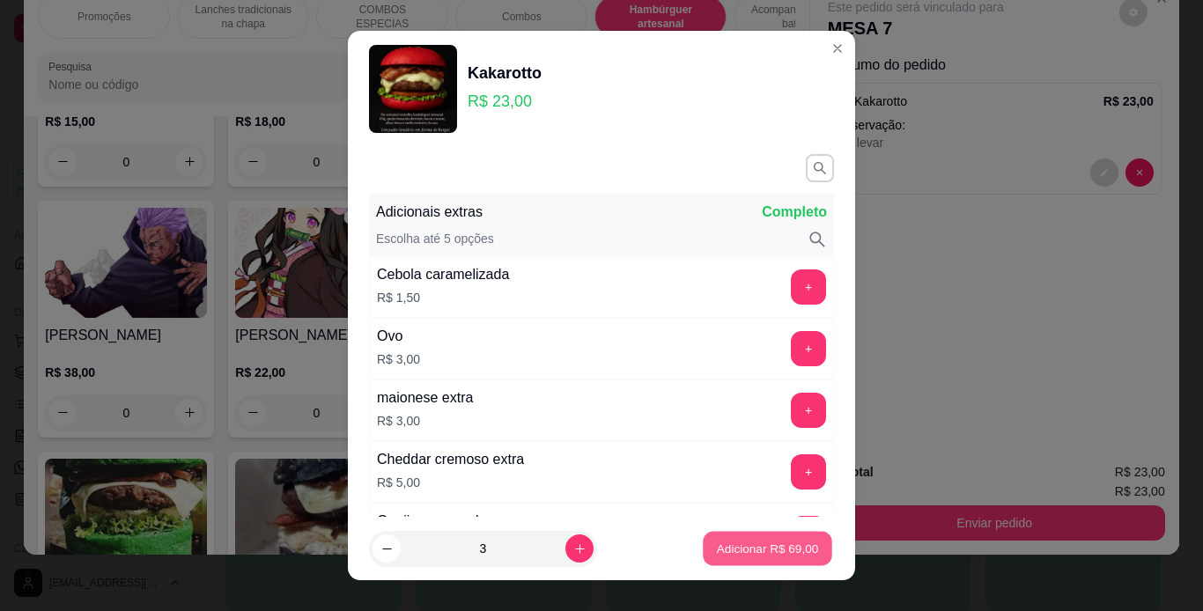
click at [729, 550] on p "Adicionar R$ 69,00" at bounding box center [768, 549] width 102 height 17
type input "3"
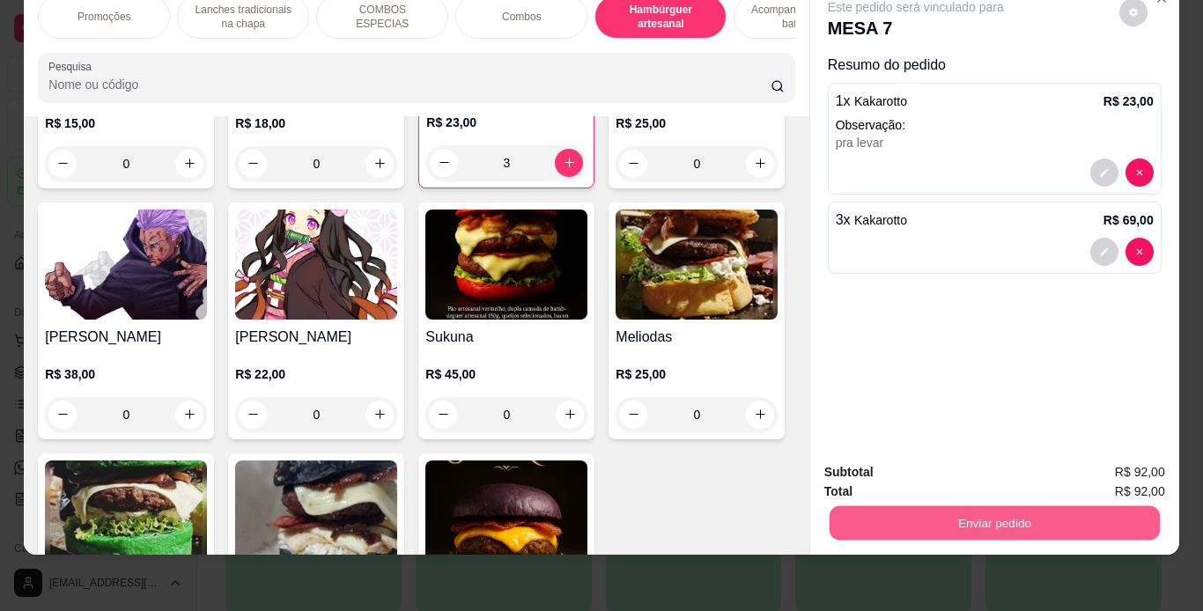
click at [886, 507] on button "Enviar pedido" at bounding box center [994, 524] width 330 height 34
click at [1122, 473] on button "Enviar pedido" at bounding box center [1119, 466] width 97 height 33
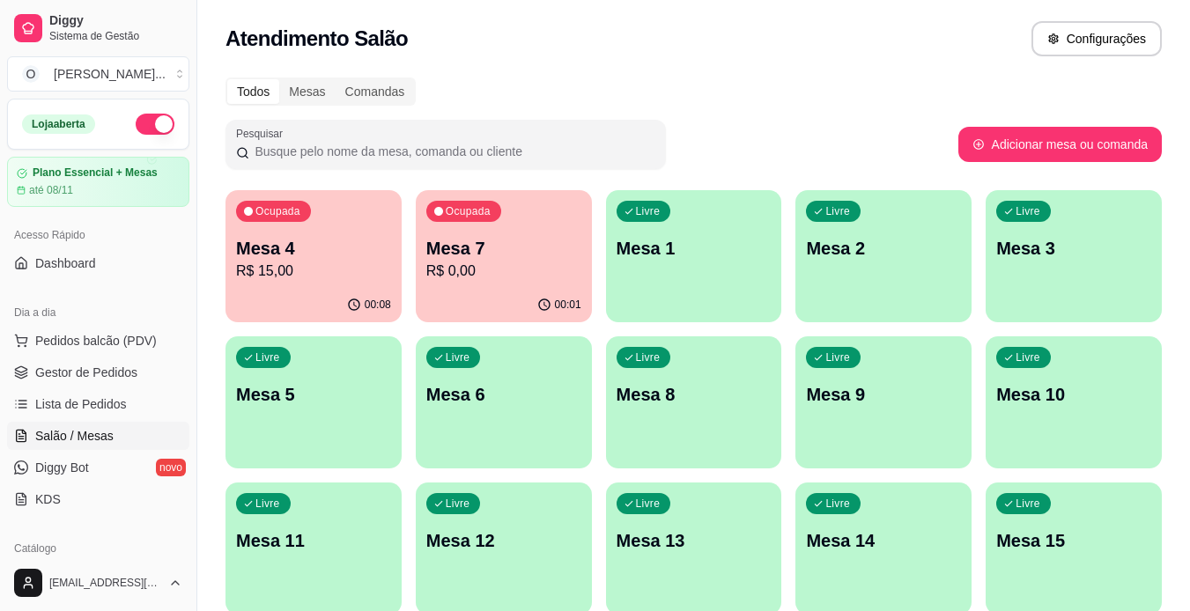
click at [130, 370] on span "Gestor de Pedidos" at bounding box center [86, 373] width 102 height 18
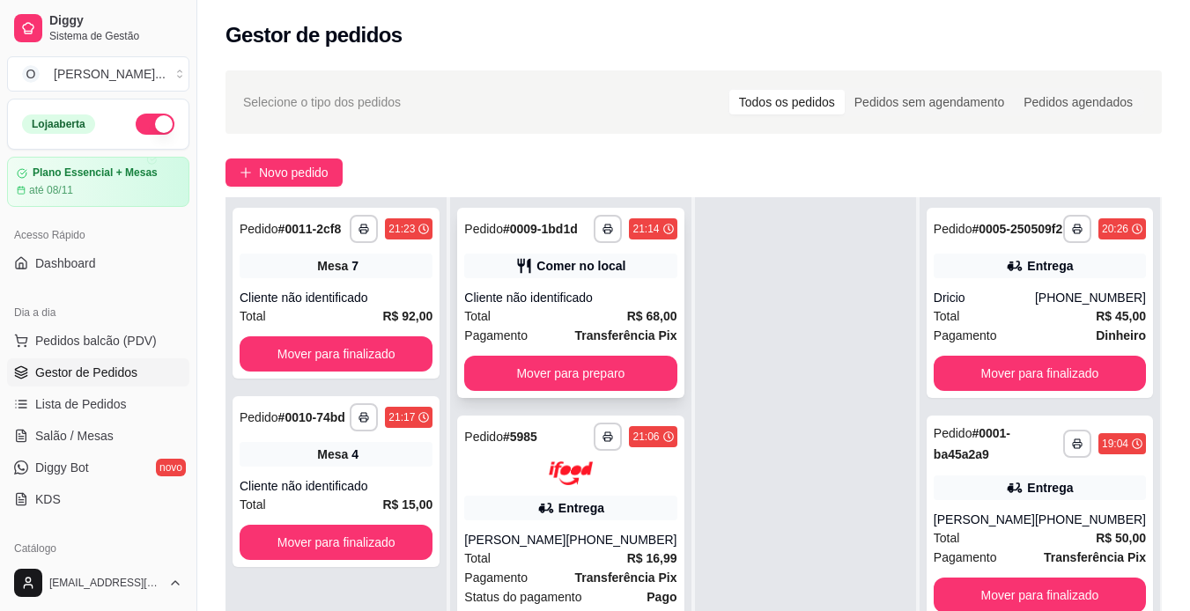
scroll to position [47, 0]
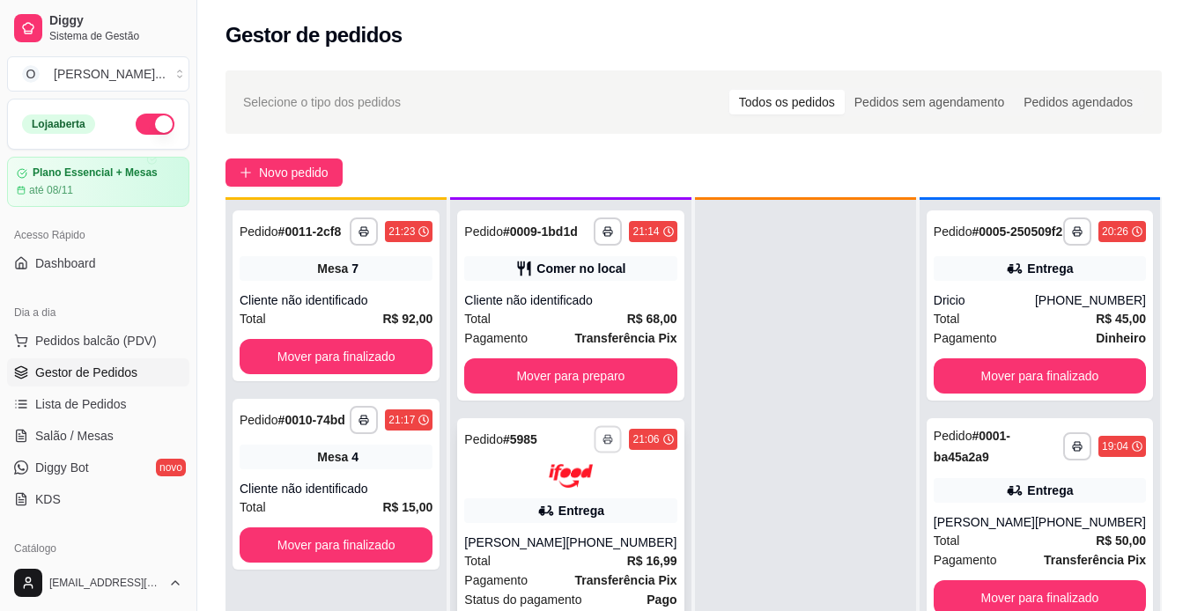
click at [601, 432] on button "button" at bounding box center [608, 438] width 27 height 27
click at [586, 499] on button "IMPRESSORA" at bounding box center [554, 500] width 123 height 27
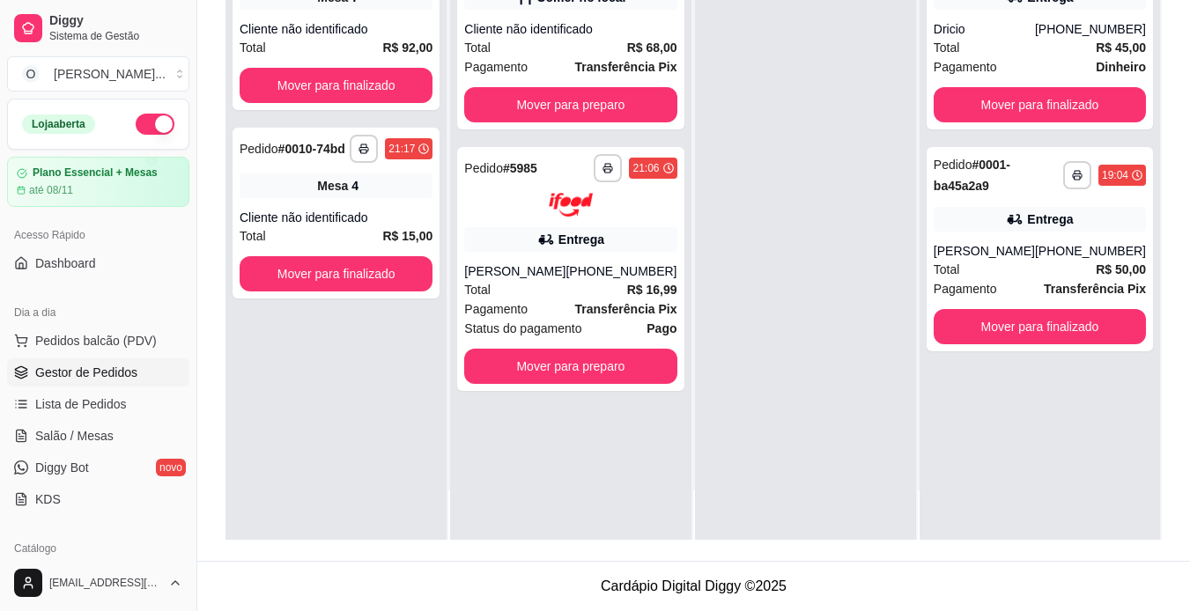
scroll to position [266, 0]
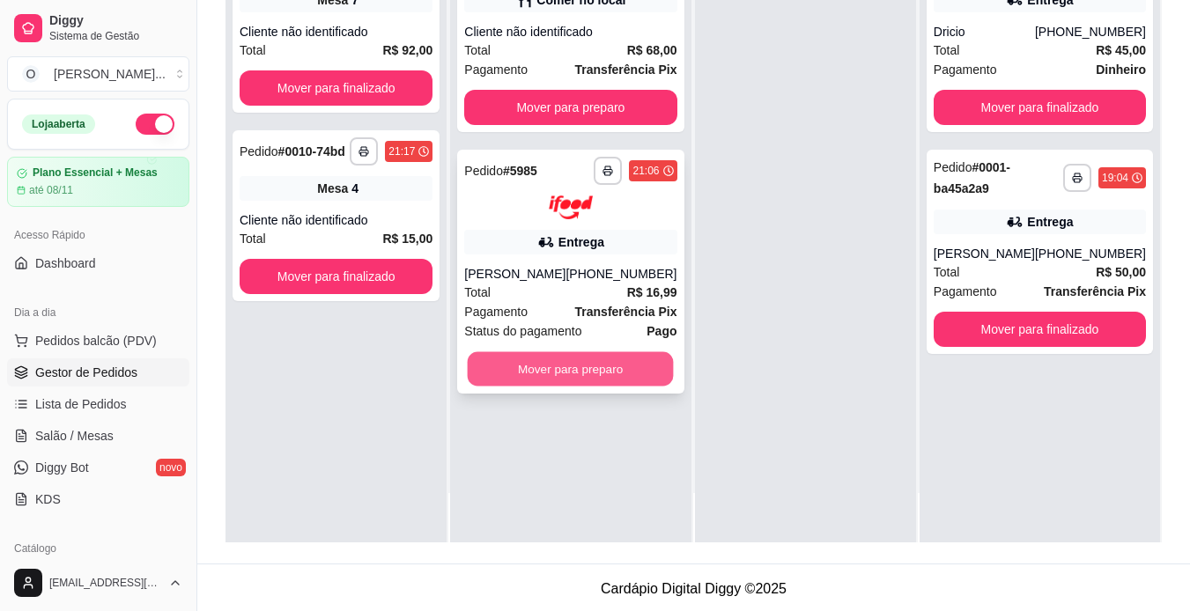
click at [630, 369] on button "Mover para preparo" at bounding box center [571, 368] width 206 height 34
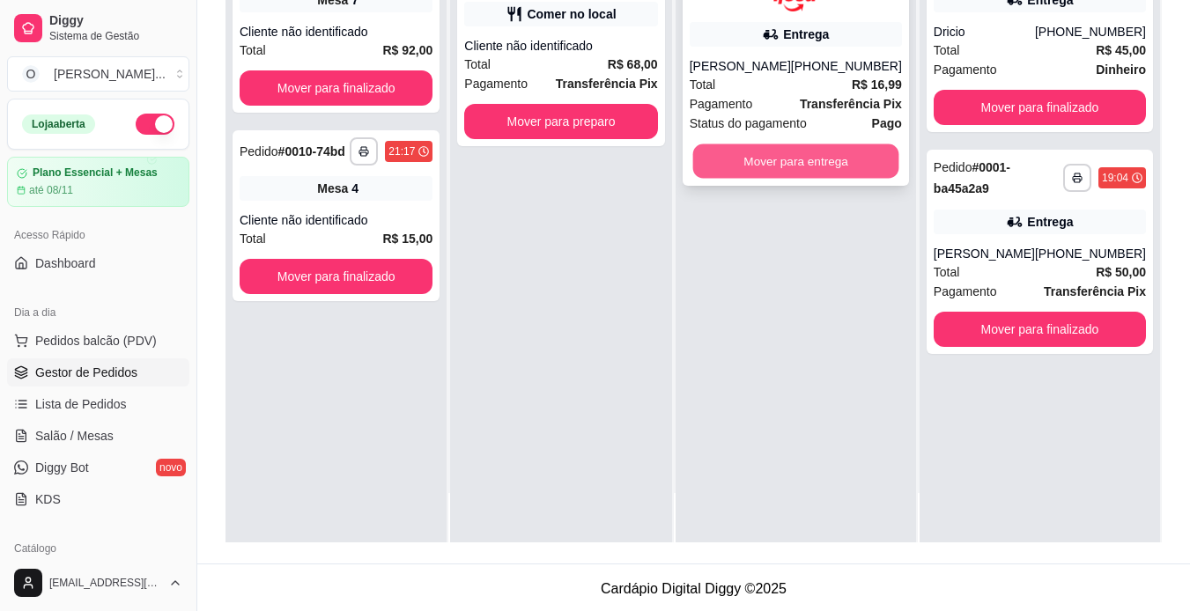
click at [779, 166] on button "Mover para entrega" at bounding box center [795, 161] width 206 height 34
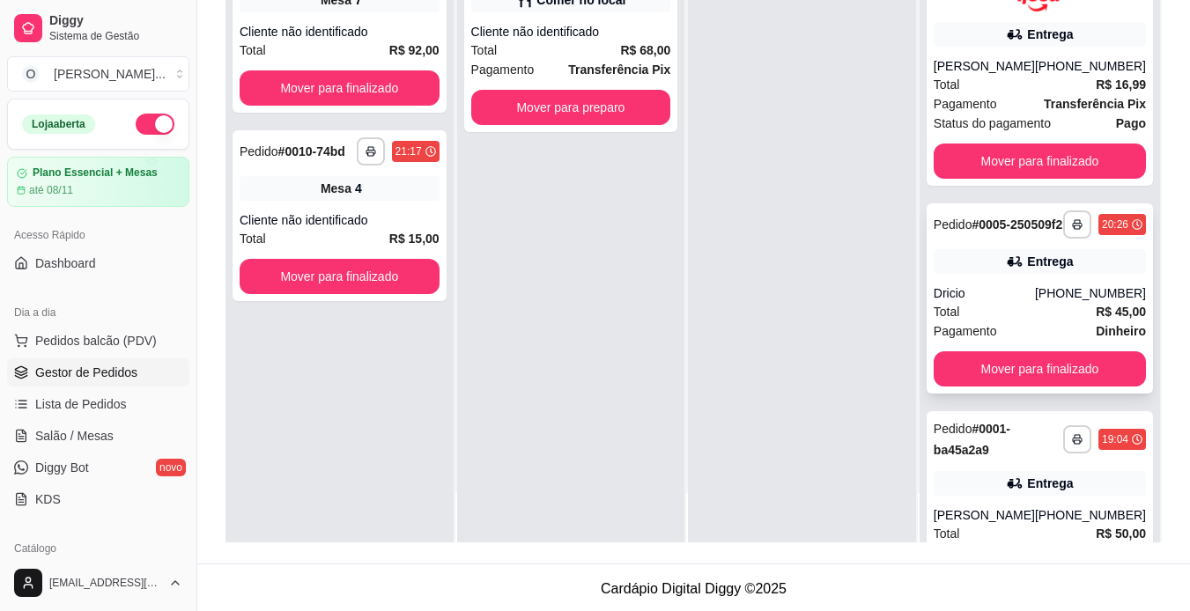
scroll to position [112, 0]
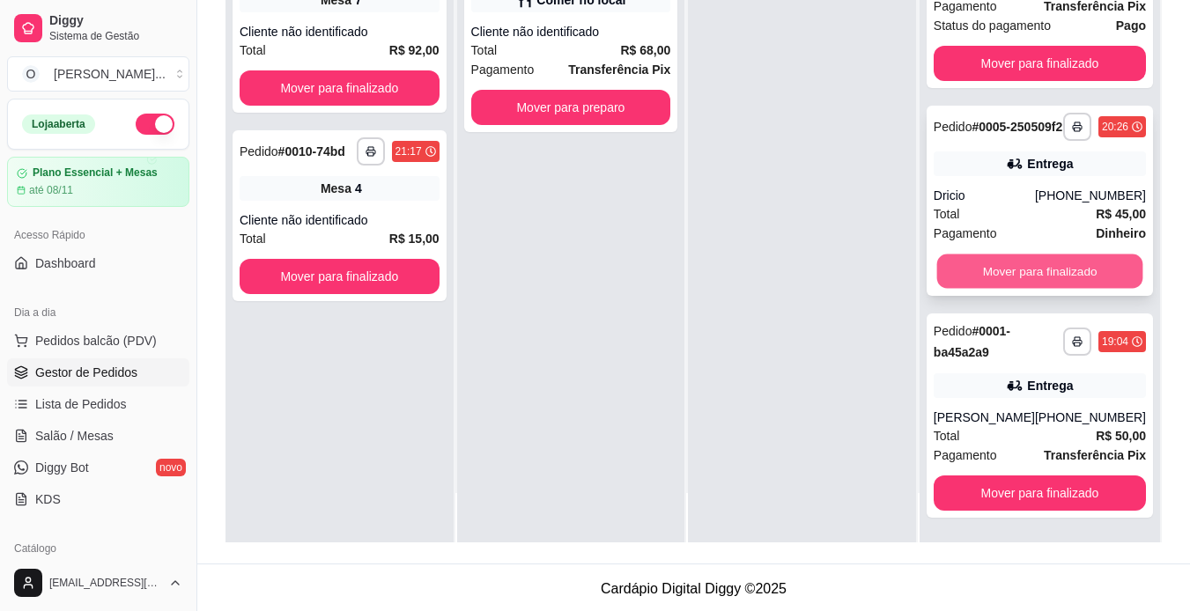
click at [1018, 270] on button "Mover para finalizado" at bounding box center [1039, 271] width 206 height 34
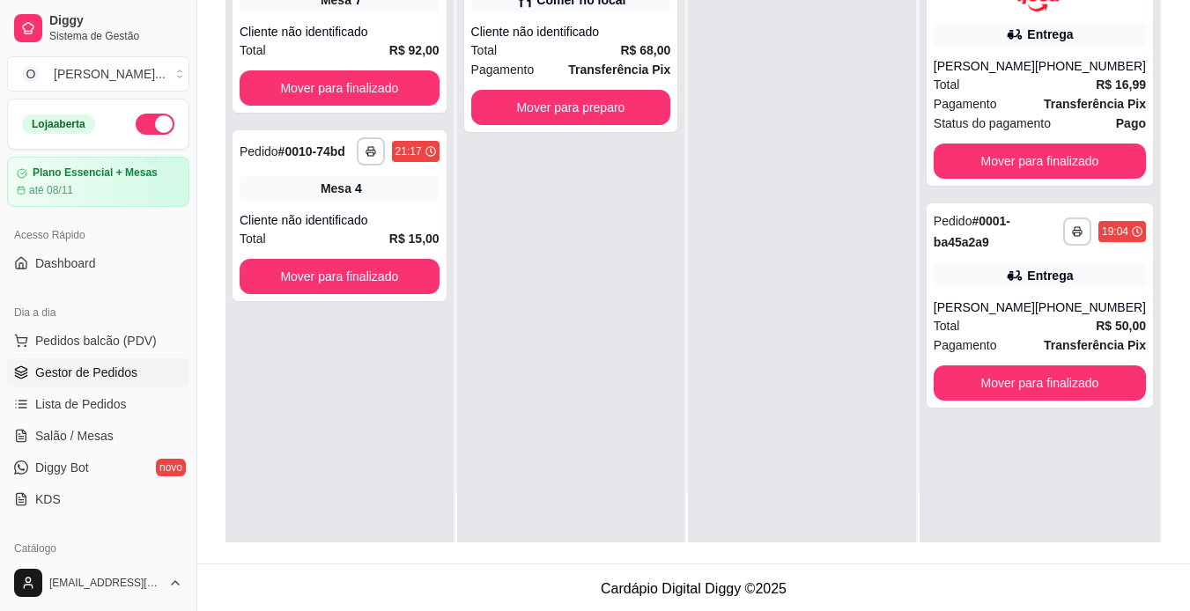
scroll to position [0, 0]
click at [1040, 390] on button "Mover para finalizado" at bounding box center [1039, 383] width 206 height 34
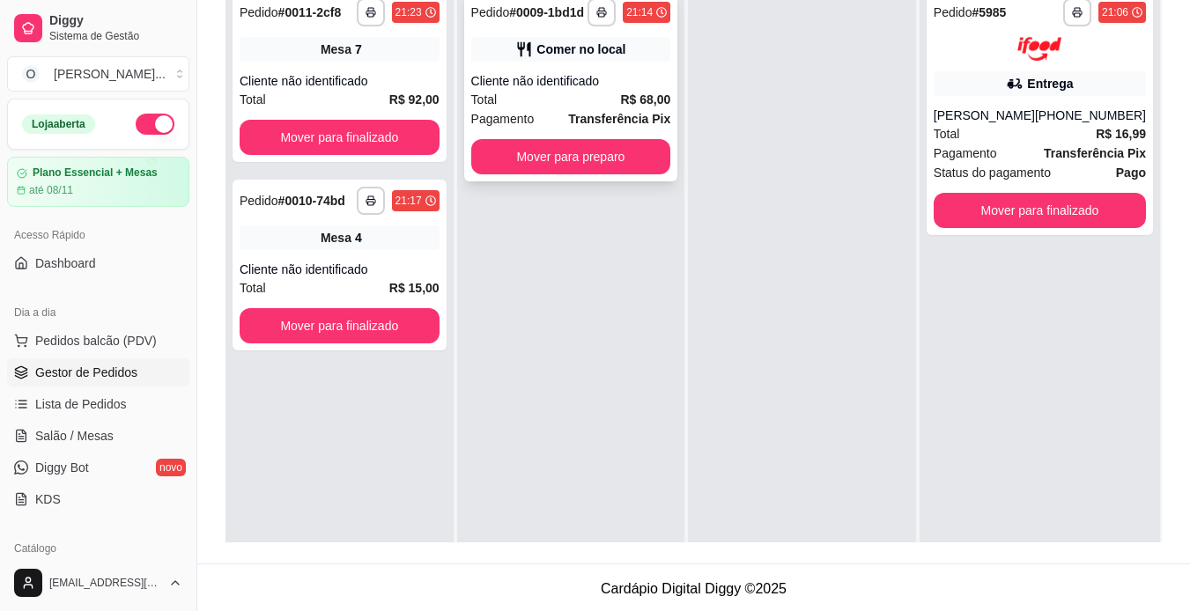
click at [607, 85] on div "Cliente não identificado" at bounding box center [571, 81] width 200 height 18
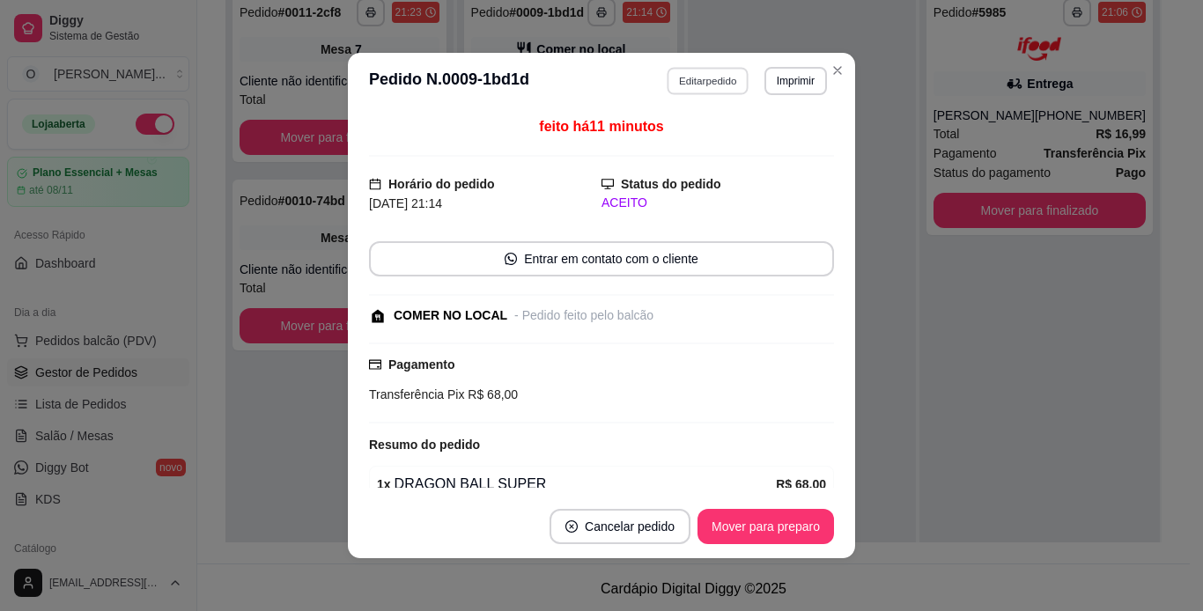
click at [695, 85] on button "Editar pedido" at bounding box center [709, 80] width 82 height 27
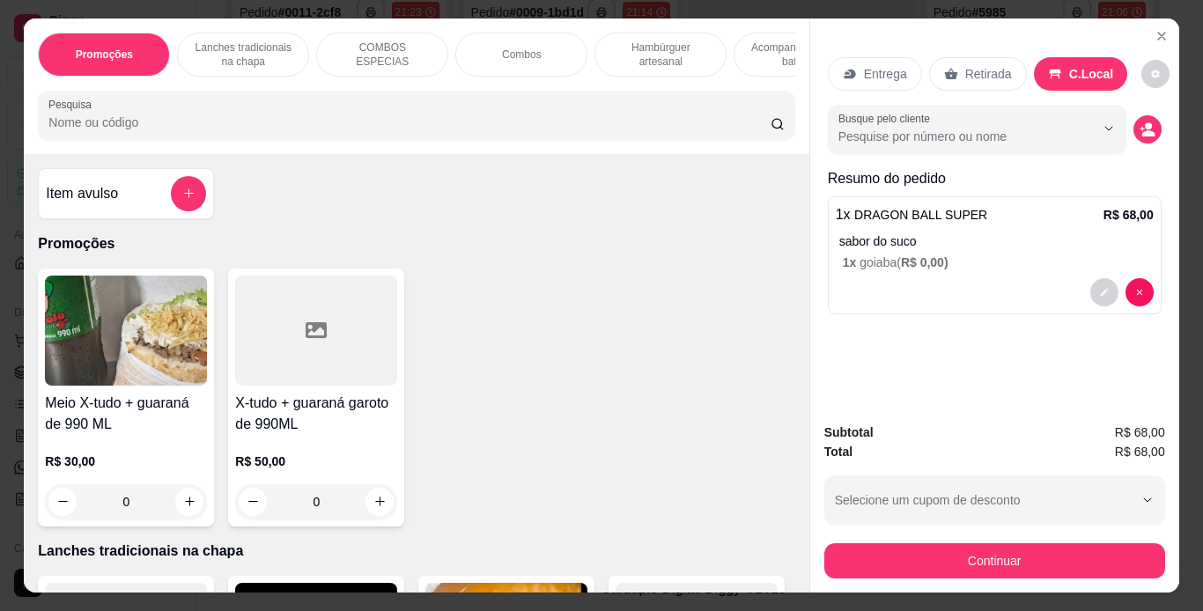
click at [537, 53] on div "Combos" at bounding box center [521, 55] width 132 height 44
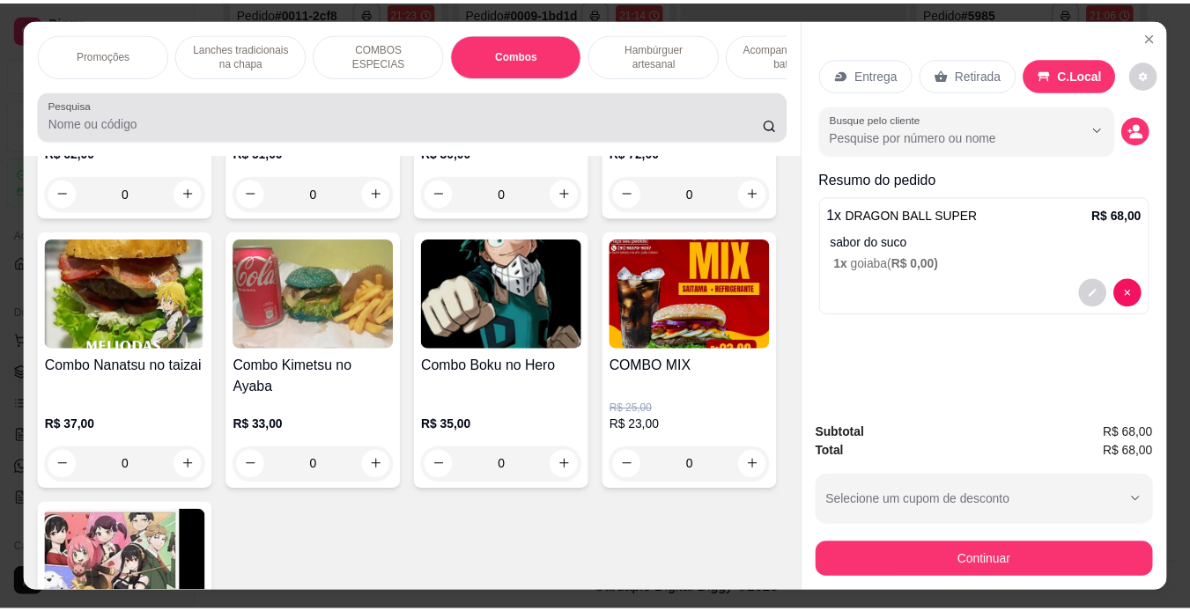
scroll to position [45, 0]
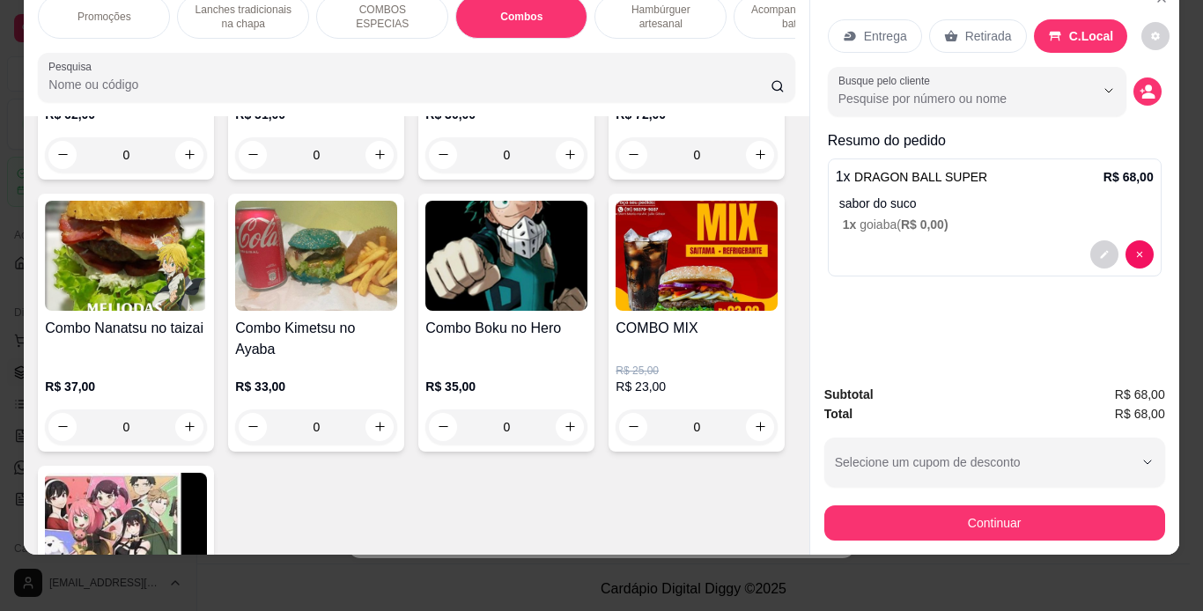
click at [181, 173] on div "0" at bounding box center [126, 154] width 162 height 35
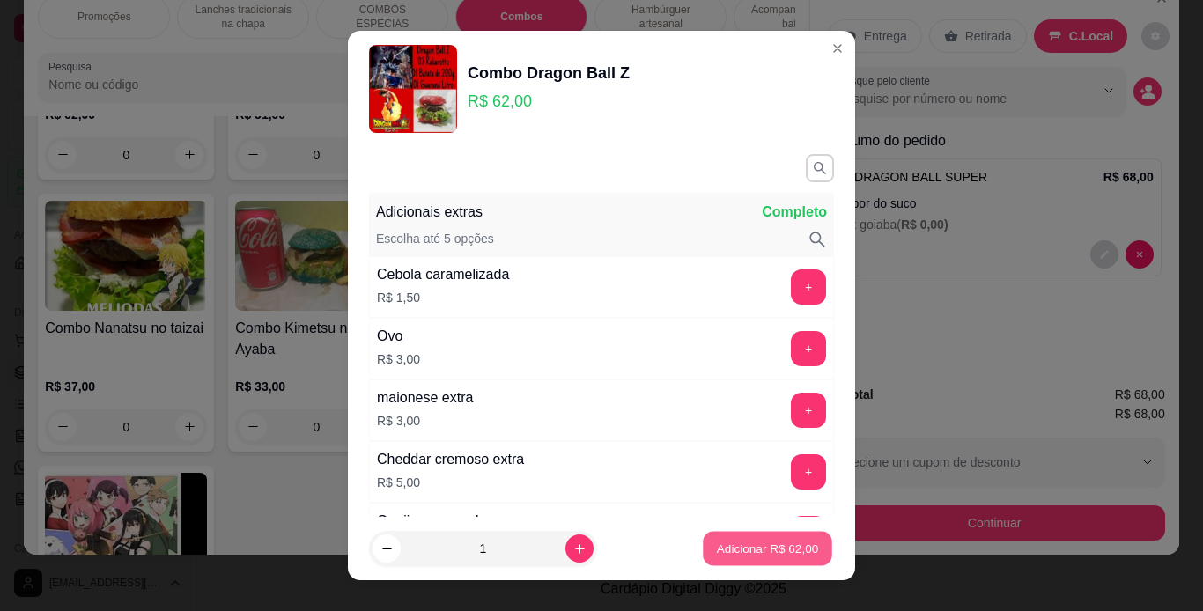
click at [719, 541] on p "Adicionar R$ 62,00" at bounding box center [768, 549] width 102 height 17
type input "1"
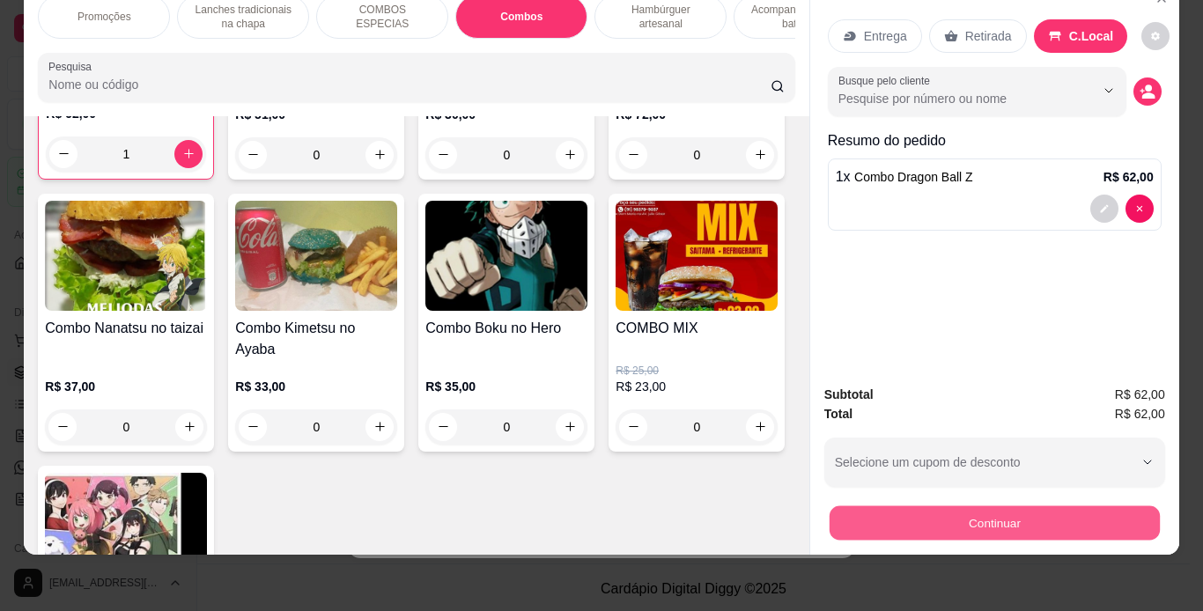
click at [943, 514] on button "Continuar" at bounding box center [994, 524] width 330 height 34
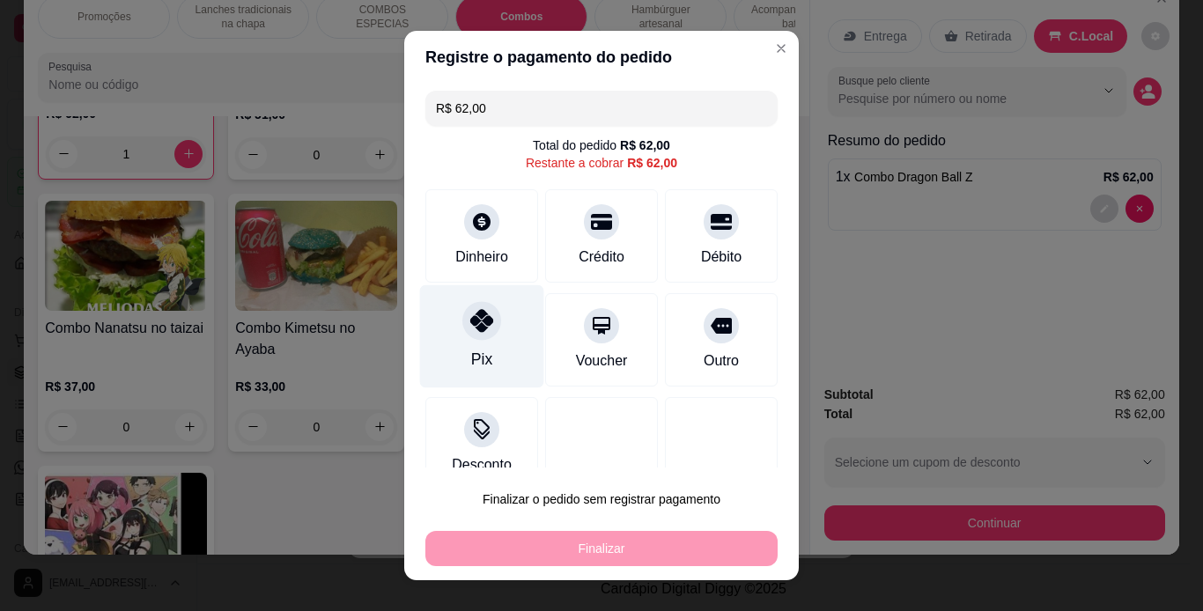
click at [475, 328] on icon at bounding box center [481, 320] width 23 height 23
type input "R$ 0,00"
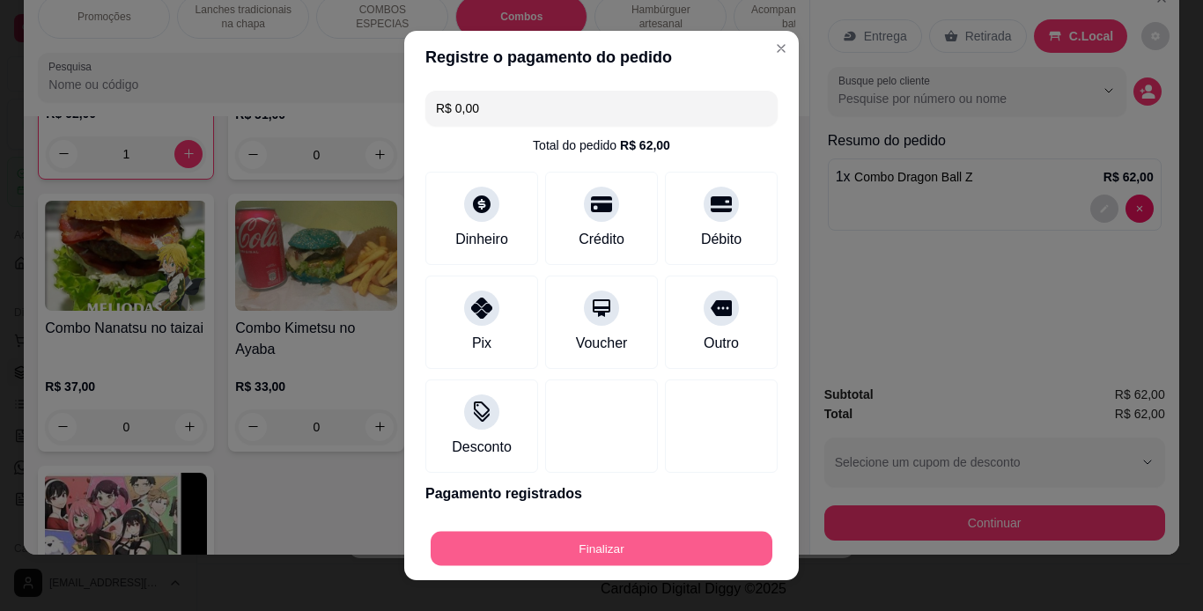
click at [622, 547] on button "Finalizar" at bounding box center [602, 549] width 342 height 34
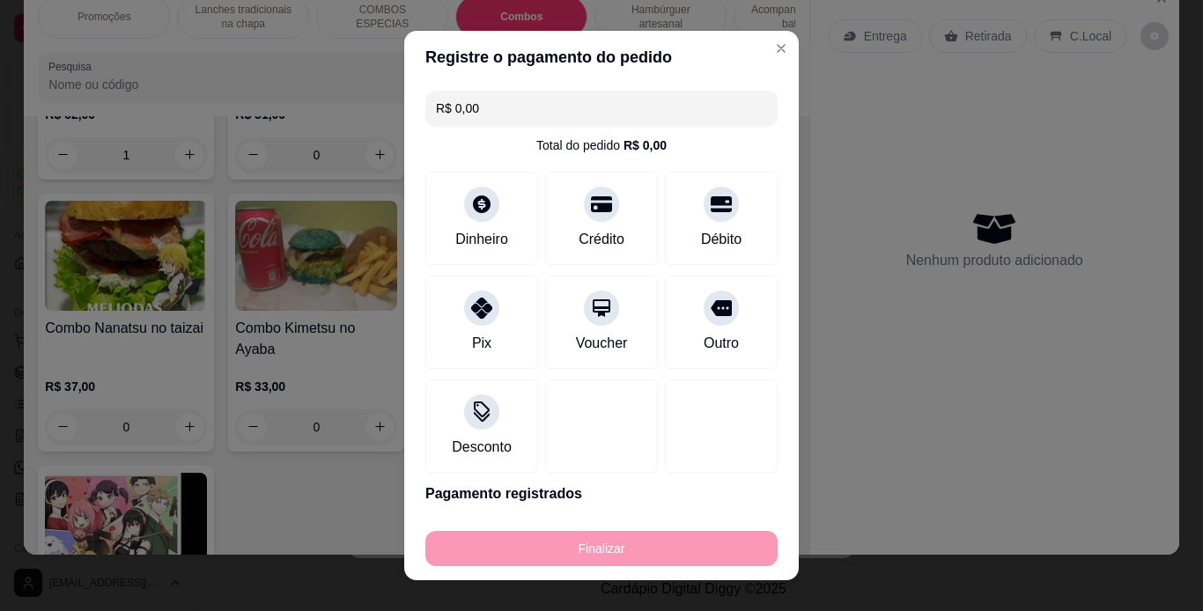
type input "0"
type input "-R$ 62,00"
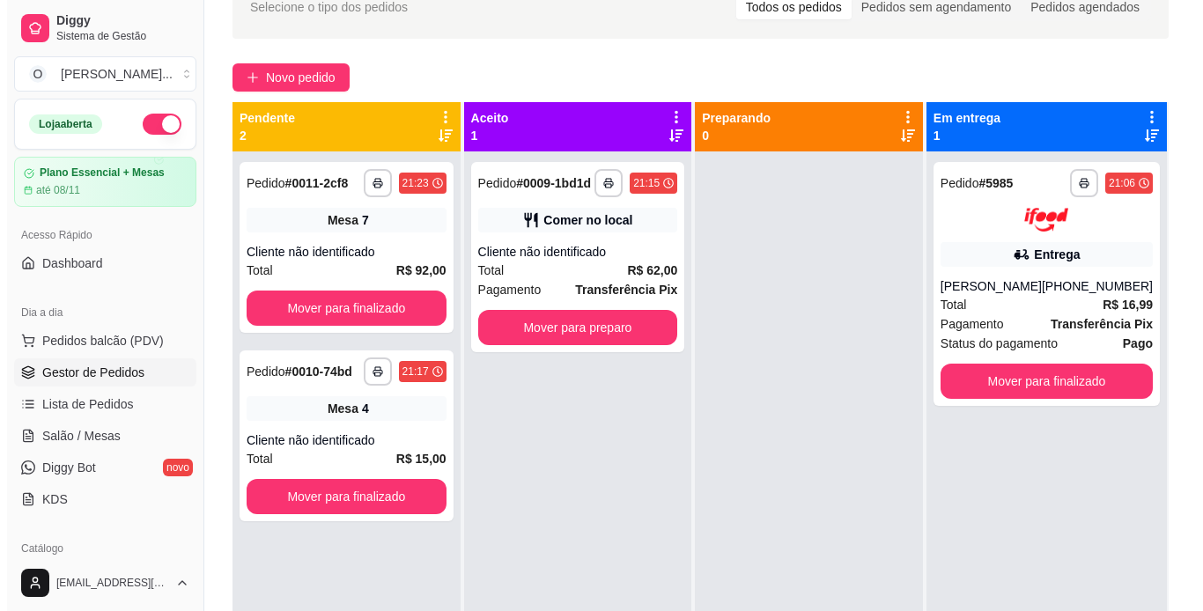
scroll to position [0, 0]
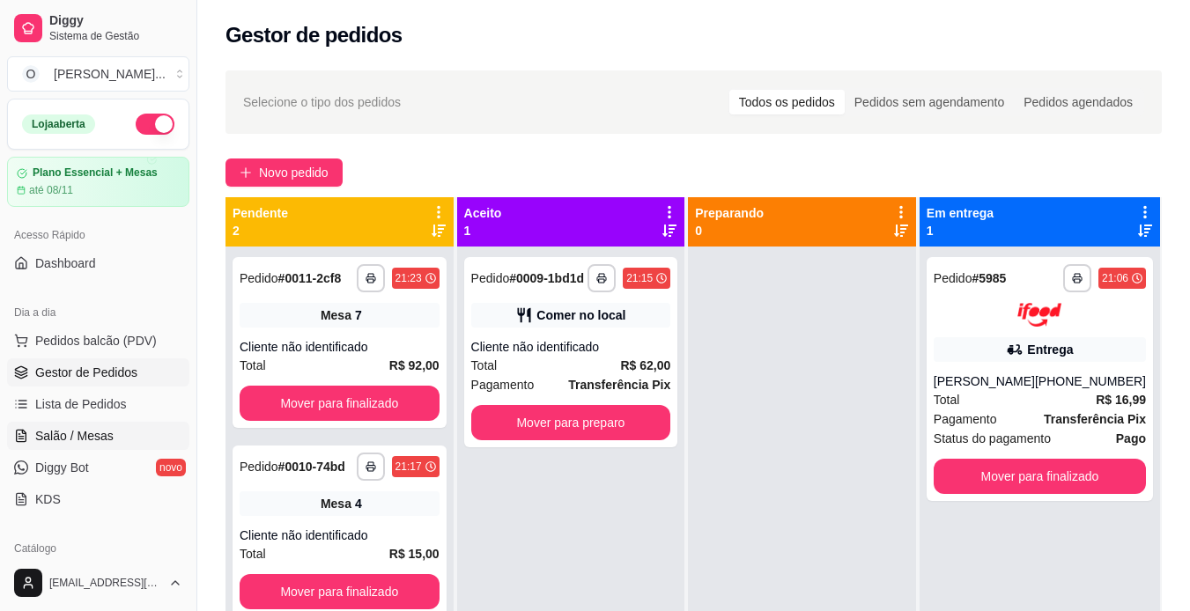
click at [82, 434] on span "Salão / Mesas" at bounding box center [74, 436] width 78 height 18
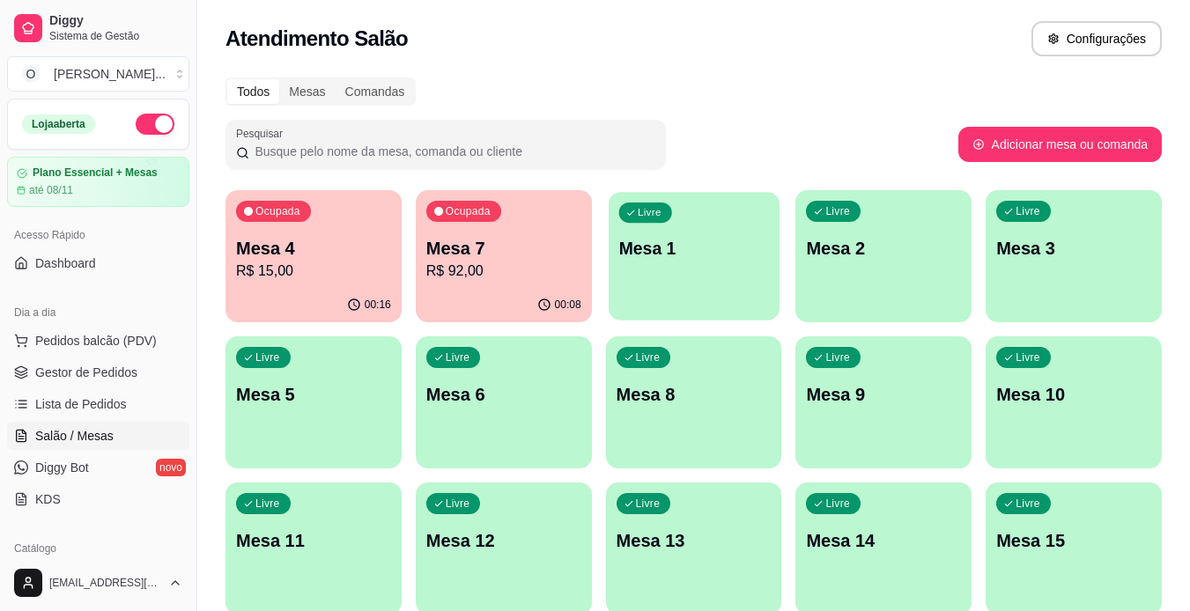
click at [721, 279] on div "Livre Mesa 1" at bounding box center [694, 245] width 171 height 107
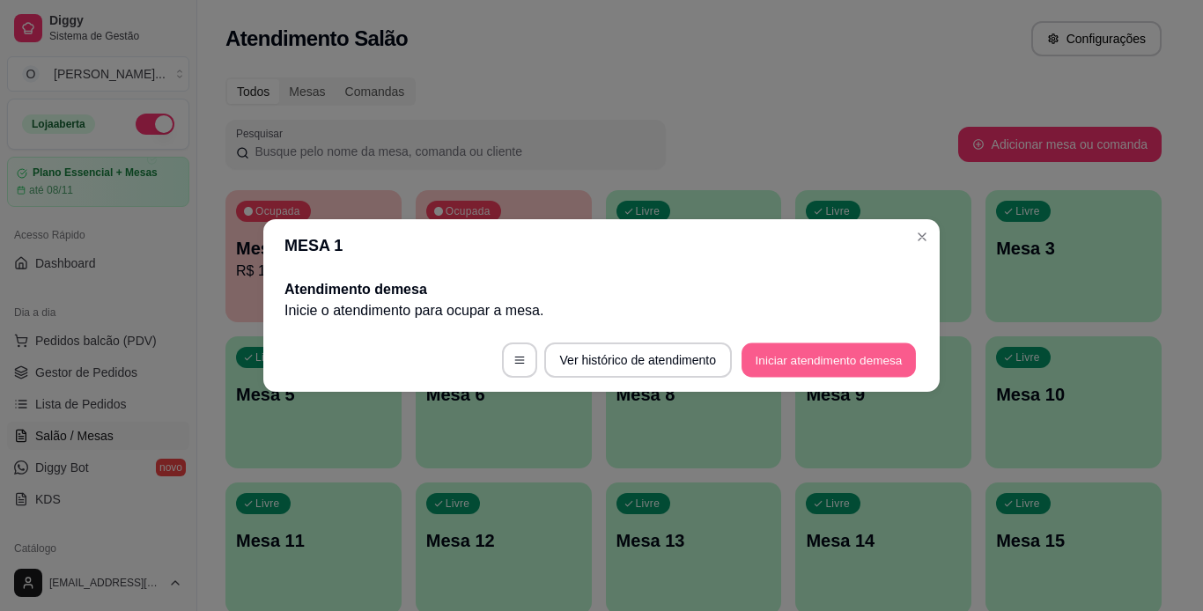
click at [839, 369] on button "Iniciar atendimento de mesa" at bounding box center [829, 361] width 174 height 34
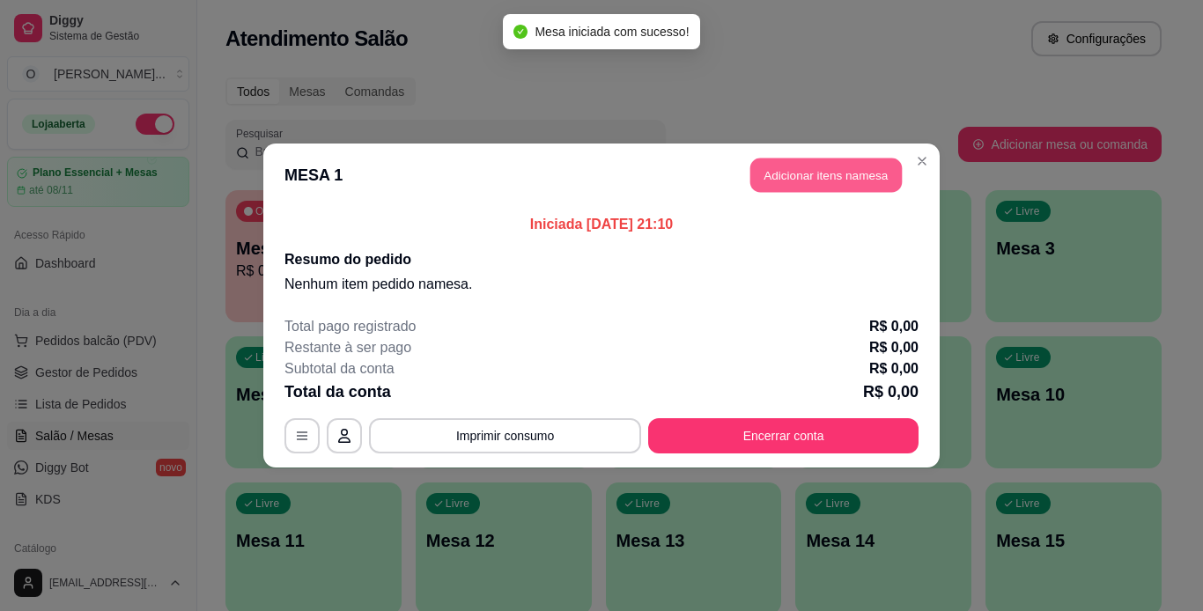
click at [862, 171] on button "Adicionar itens na mesa" at bounding box center [827, 176] width 152 height 34
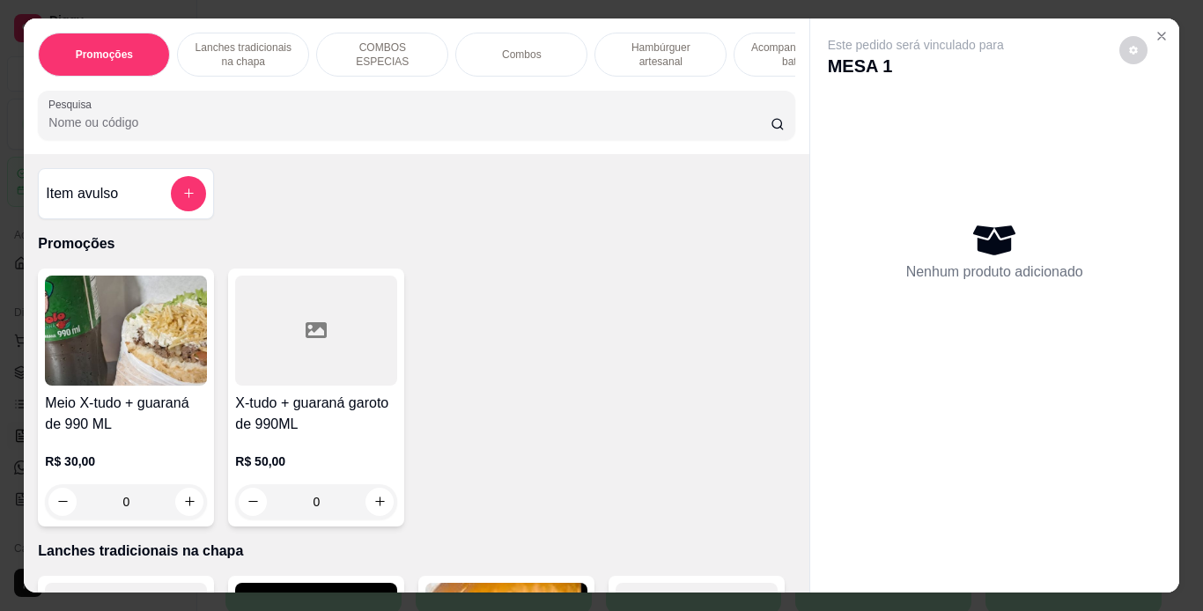
click at [502, 49] on p "Combos" at bounding box center [522, 55] width 40 height 14
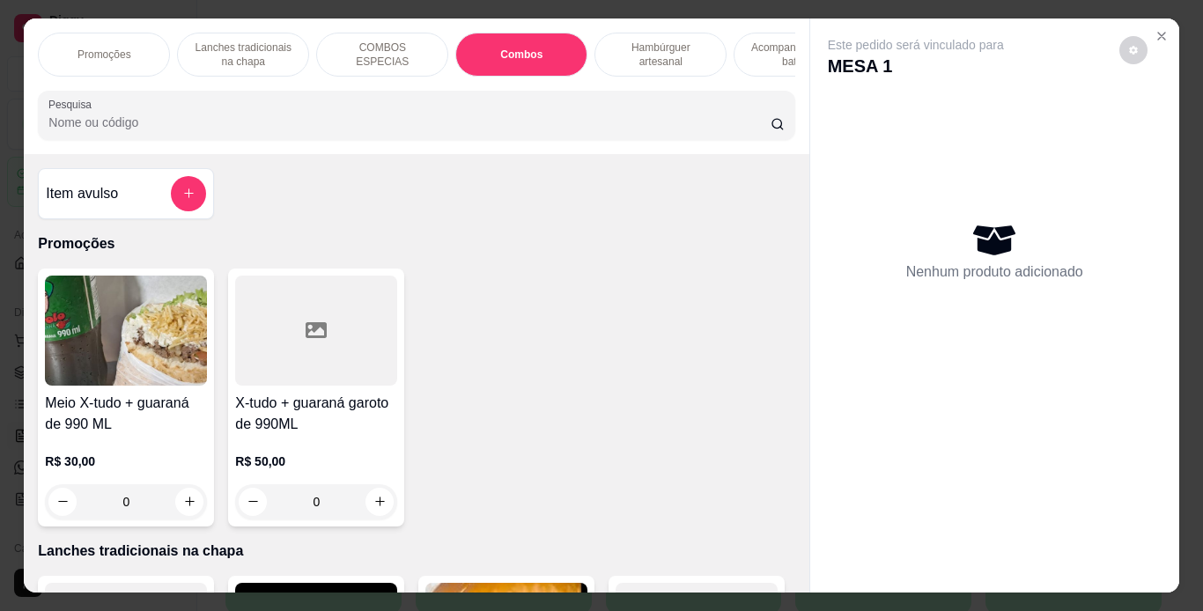
click at [500, 49] on div "Promoções Lanches tradicionais na chapa COMBOS ESPECIAS Combos Hambúrguer artes…" at bounding box center [416, 86] width 785 height 136
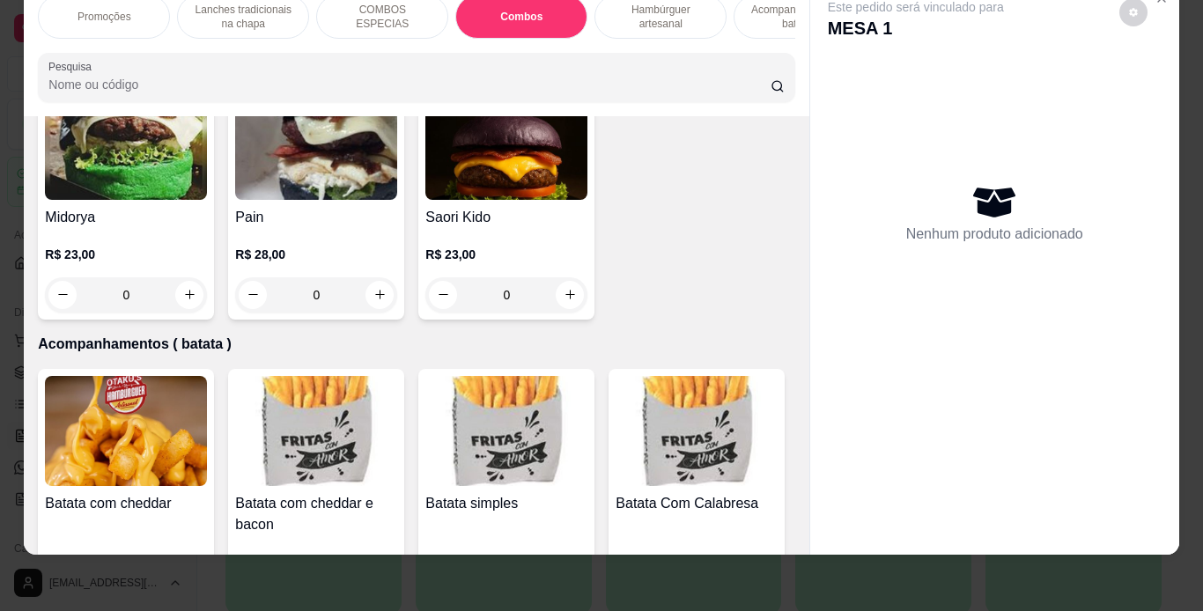
scroll to position [3659, 0]
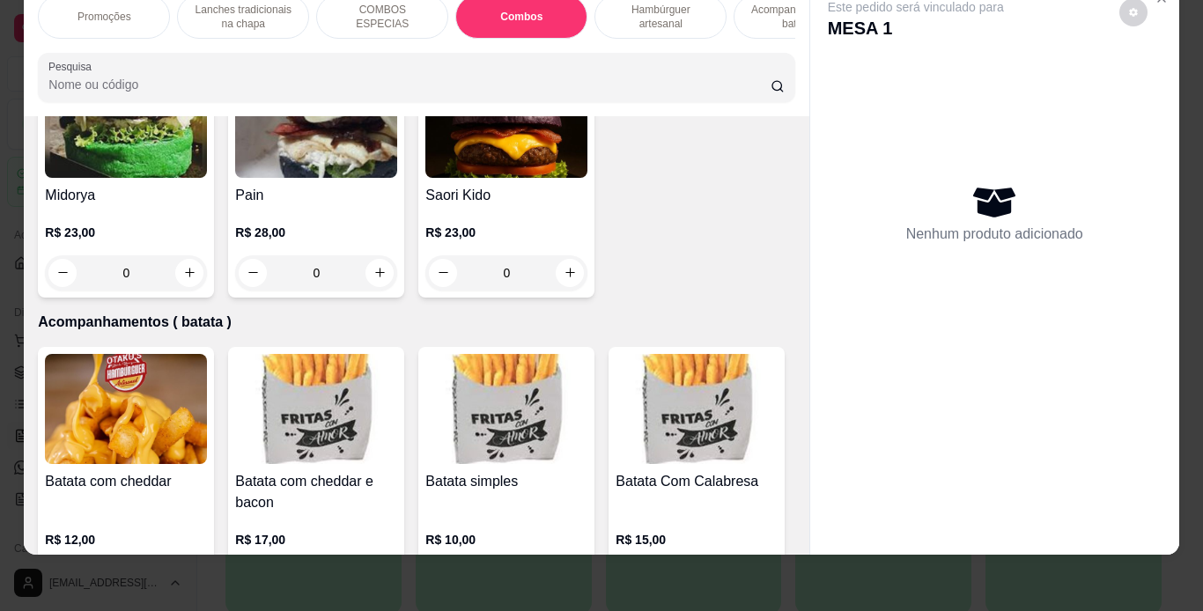
click at [207, 291] on div "0" at bounding box center [126, 272] width 162 height 35
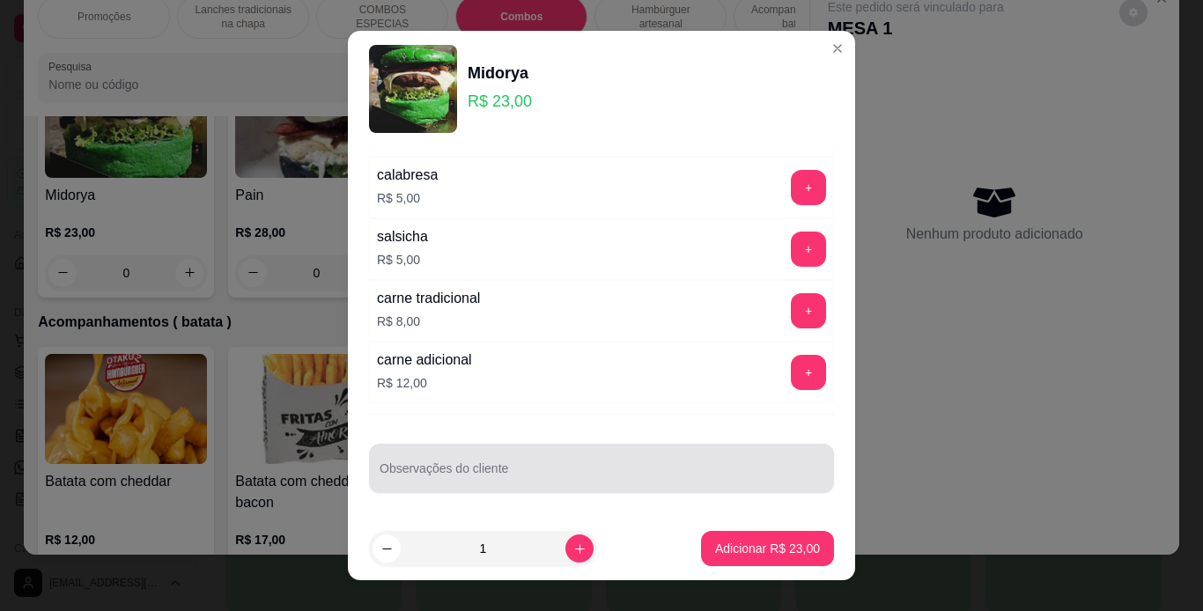
scroll to position [26, 0]
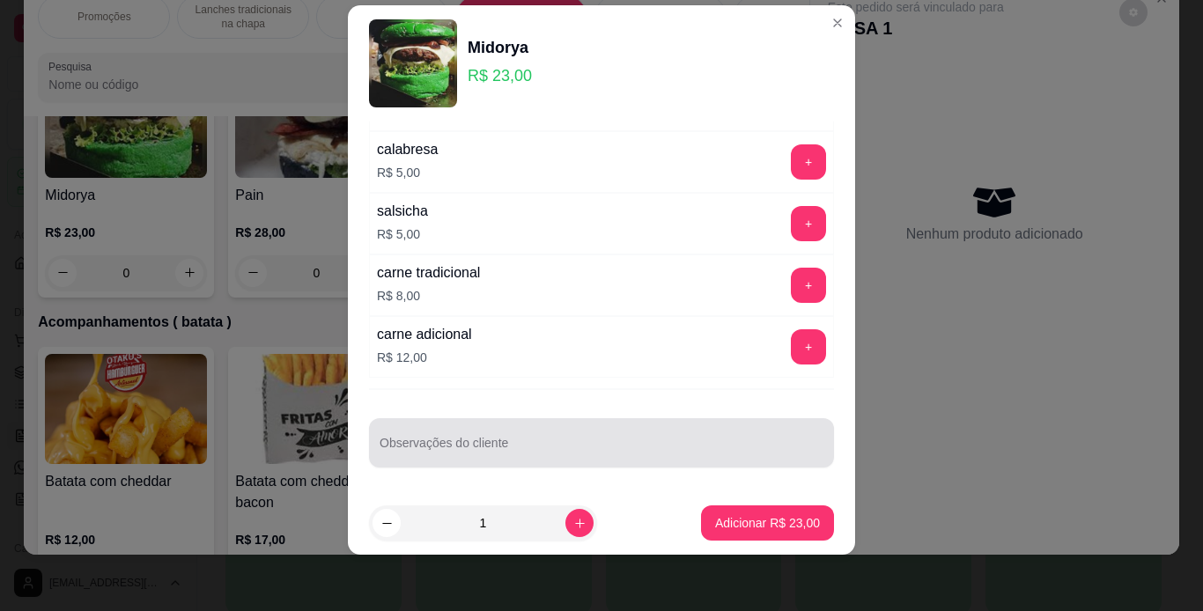
click at [552, 438] on div at bounding box center [602, 442] width 444 height 35
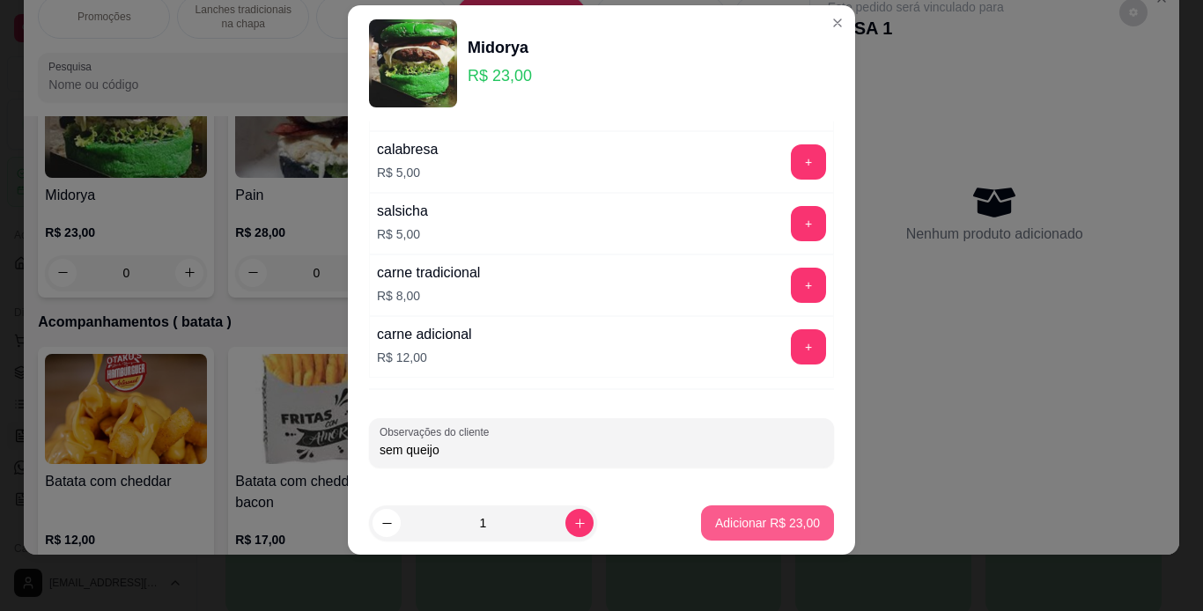
type input "sem queijo"
click at [729, 530] on p "Adicionar R$ 23,00" at bounding box center [767, 523] width 105 height 18
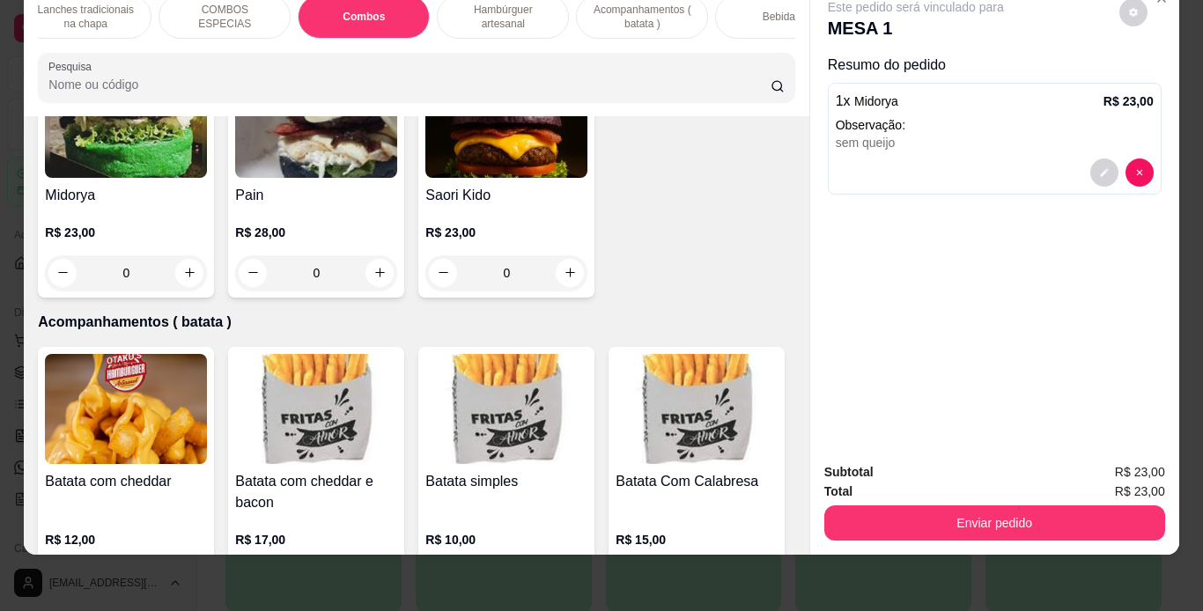
scroll to position [0, 159]
click at [768, 12] on div "Bebidas" at bounding box center [780, 17] width 132 height 44
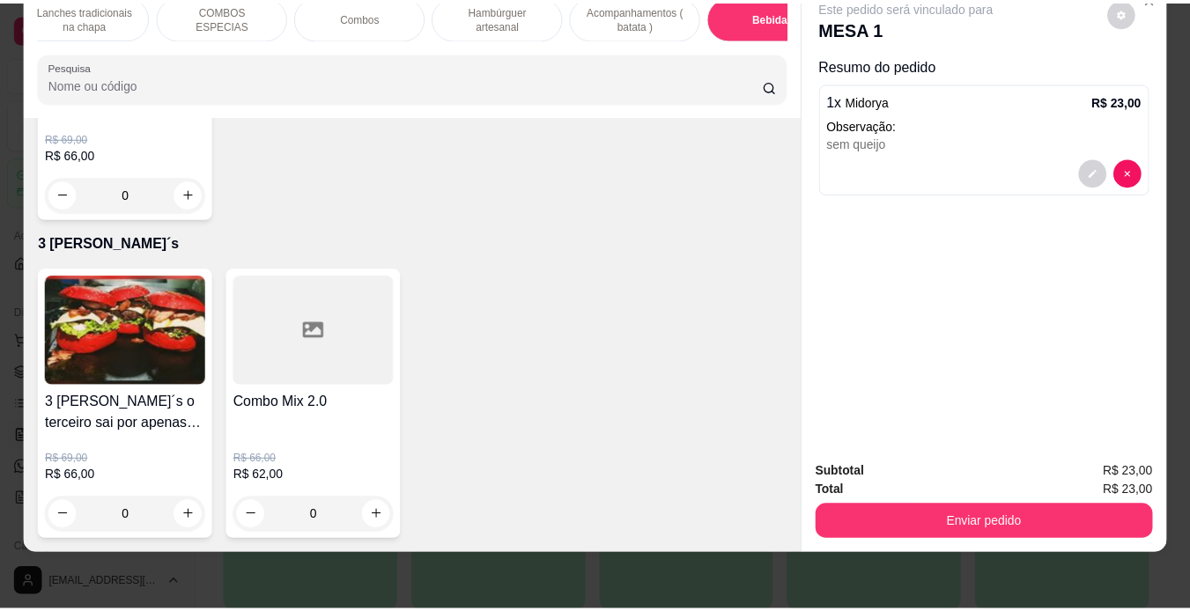
scroll to position [5470, 0]
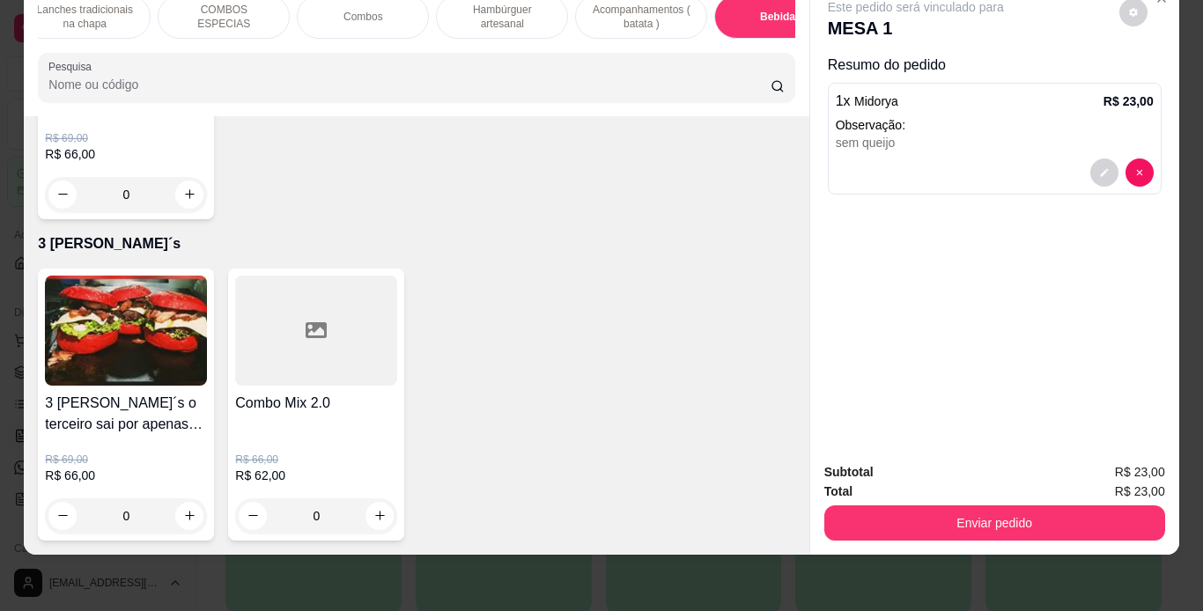
type input "1"
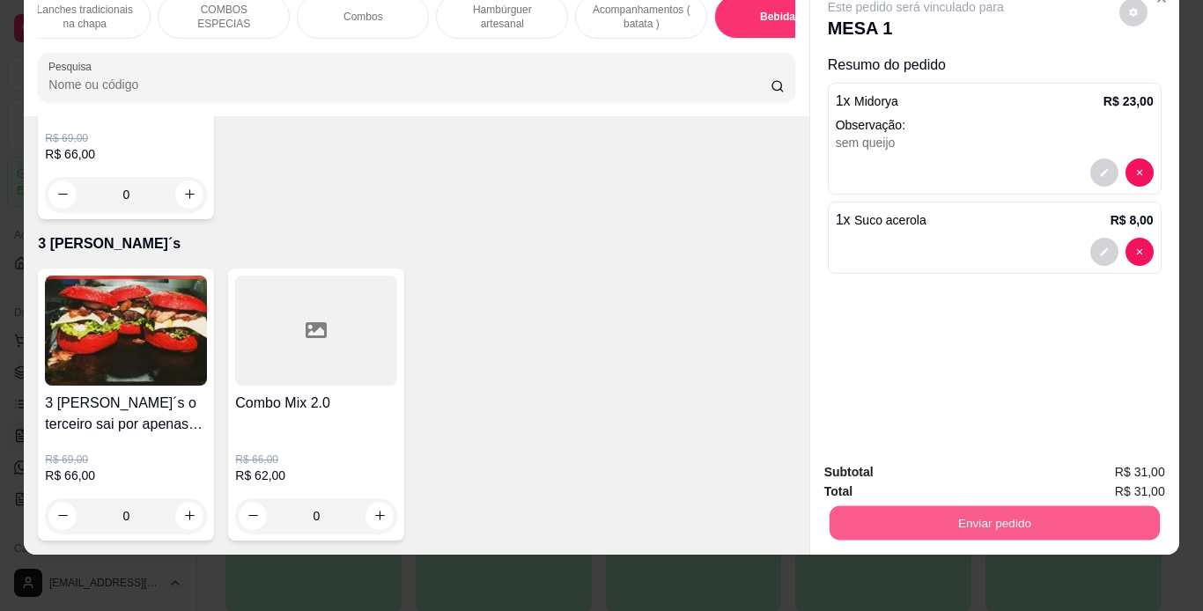
click at [931, 521] on button "Enviar pedido" at bounding box center [994, 524] width 330 height 34
click at [1146, 463] on button "Enviar pedido" at bounding box center [1119, 466] width 97 height 33
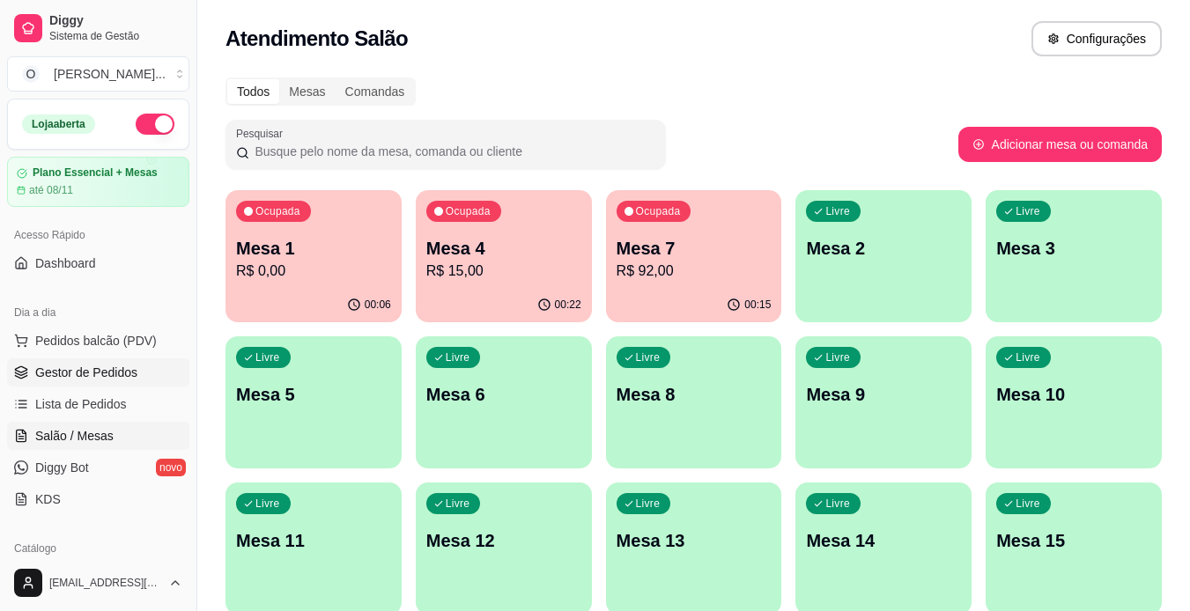
click at [108, 366] on span "Gestor de Pedidos" at bounding box center [86, 373] width 102 height 18
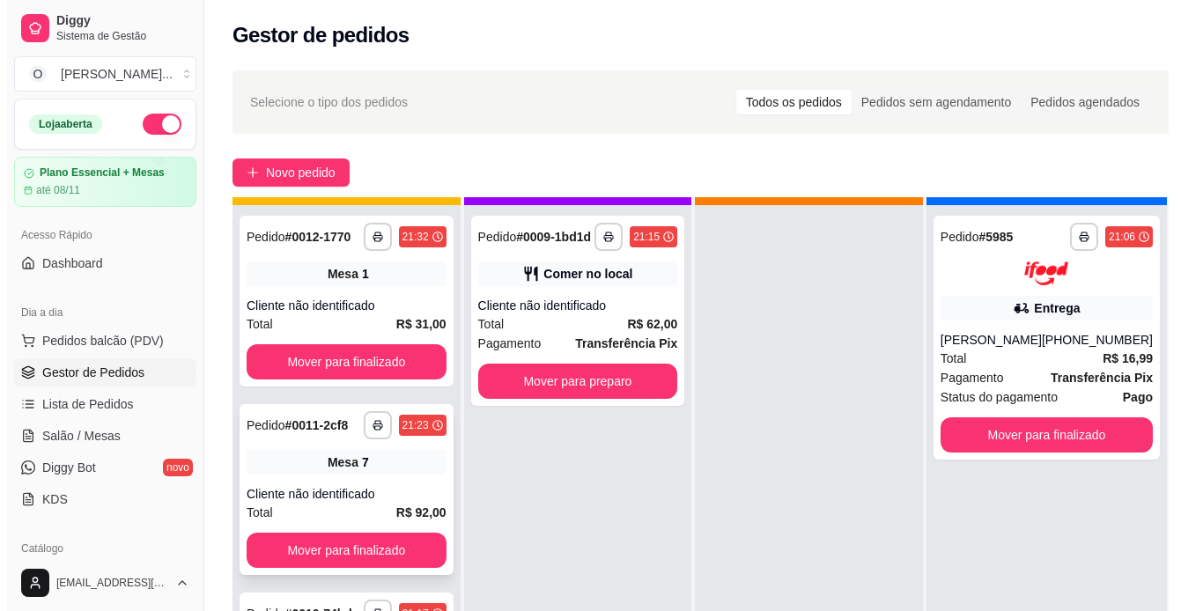
scroll to position [49, 0]
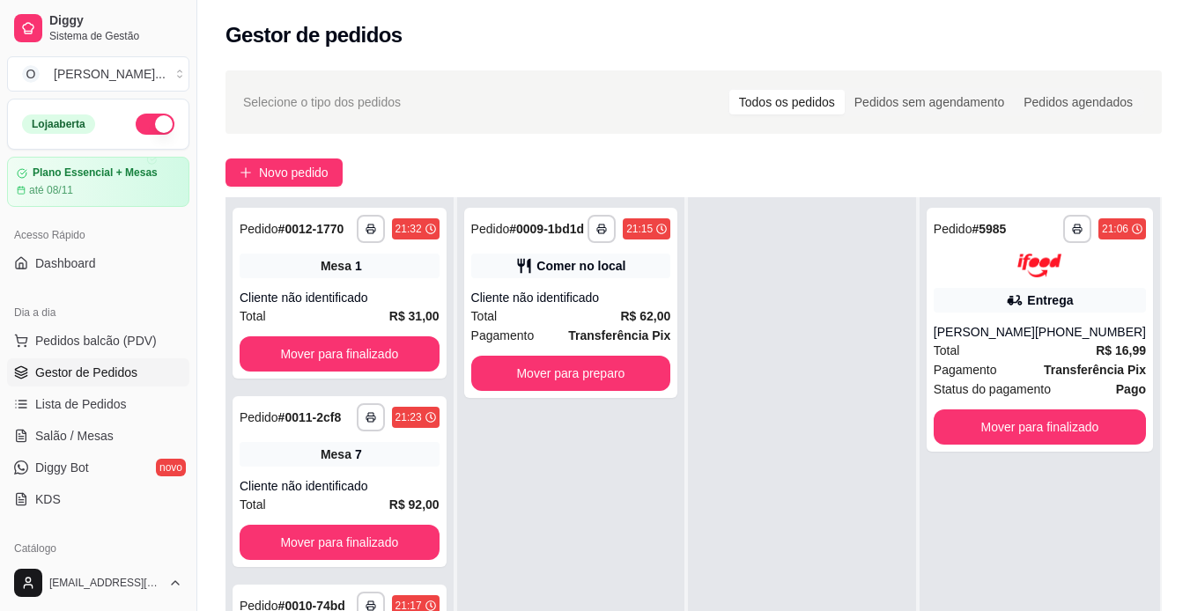
click at [64, 418] on ul "Pedidos balcão (PDV) Gestor de Pedidos Lista de Pedidos Salão / Mesas Diggy Bot…" at bounding box center [98, 420] width 182 height 187
click at [65, 433] on span "Salão / Mesas" at bounding box center [74, 436] width 78 height 18
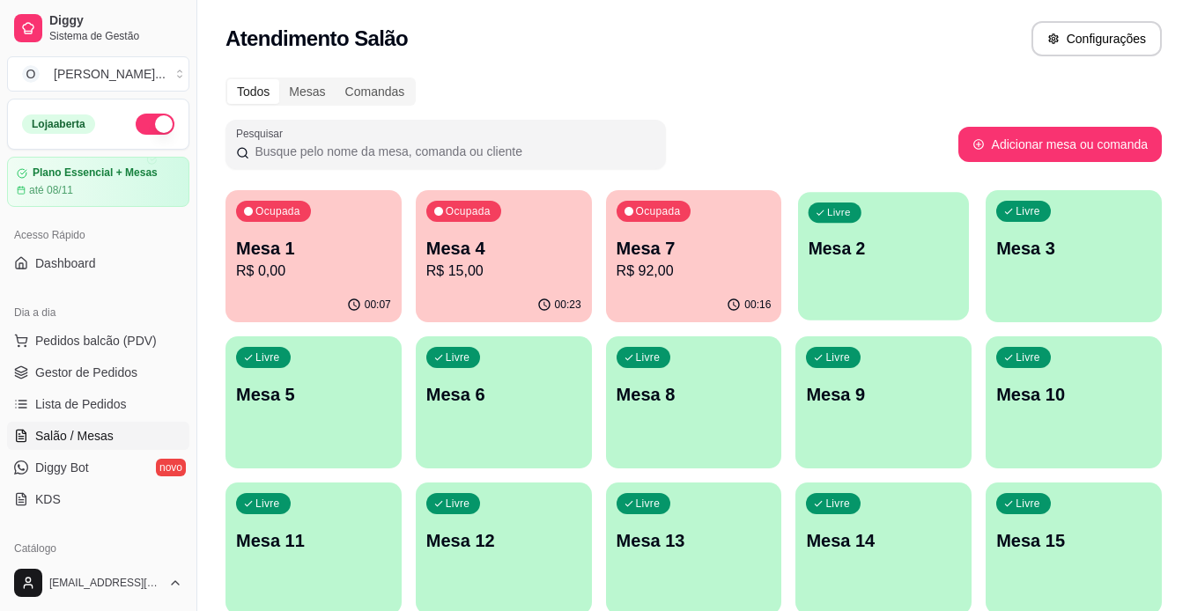
click at [827, 286] on div "Livre Mesa 2" at bounding box center [883, 245] width 171 height 107
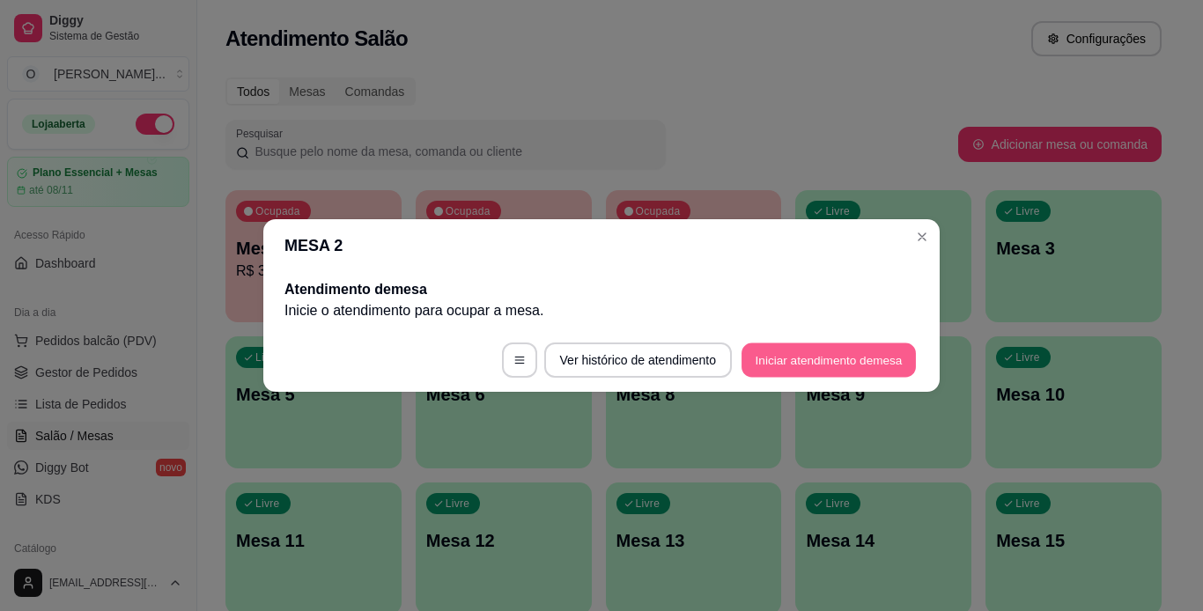
click at [822, 367] on button "Iniciar atendimento de mesa" at bounding box center [829, 361] width 174 height 34
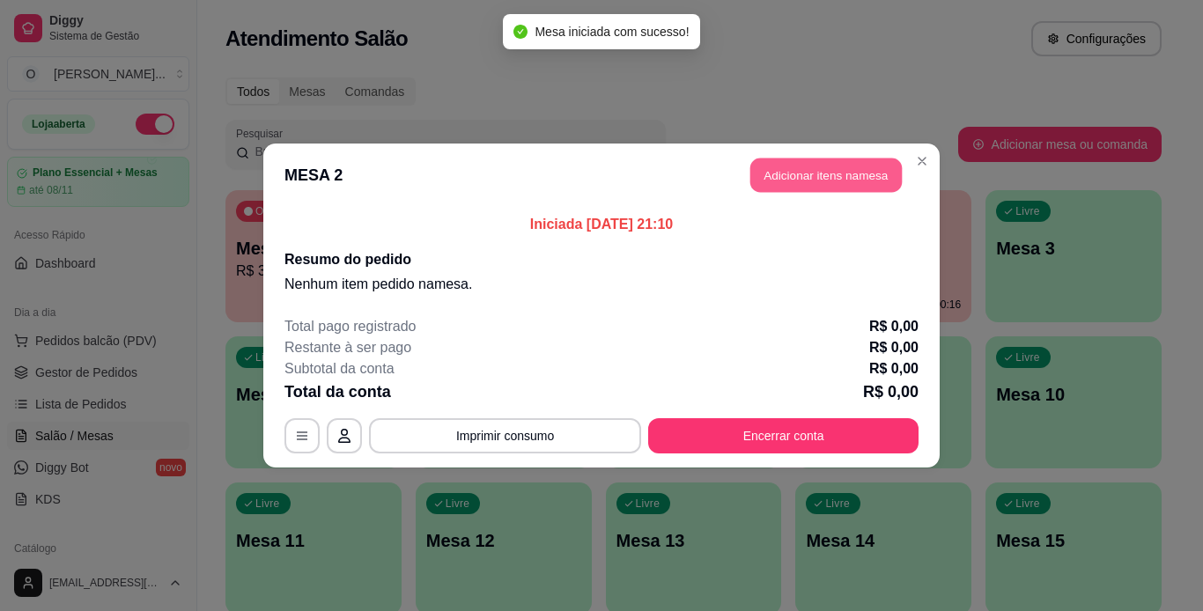
click at [794, 166] on button "Adicionar itens na mesa" at bounding box center [827, 176] width 152 height 34
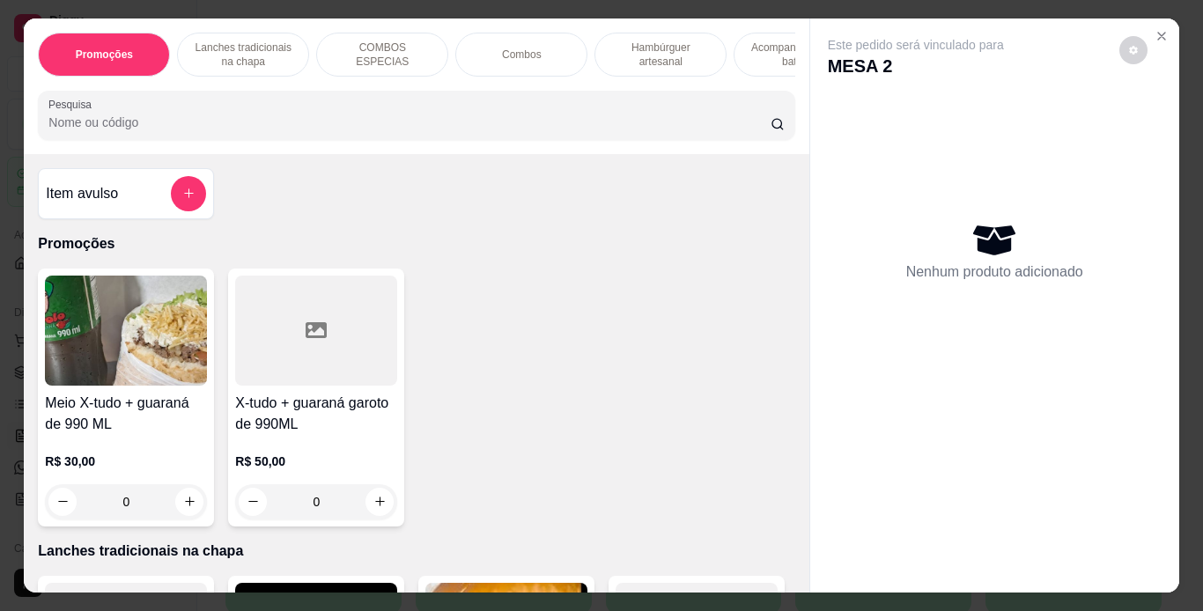
click at [662, 51] on p "Hambúrguer artesanal" at bounding box center [661, 55] width 102 height 28
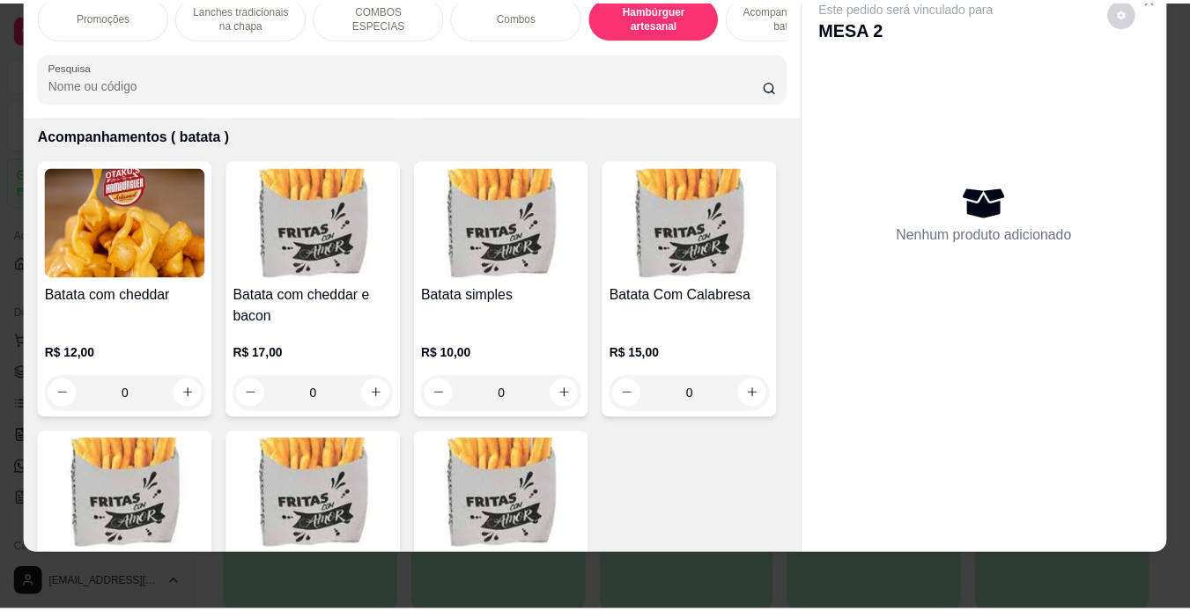
scroll to position [3847, 0]
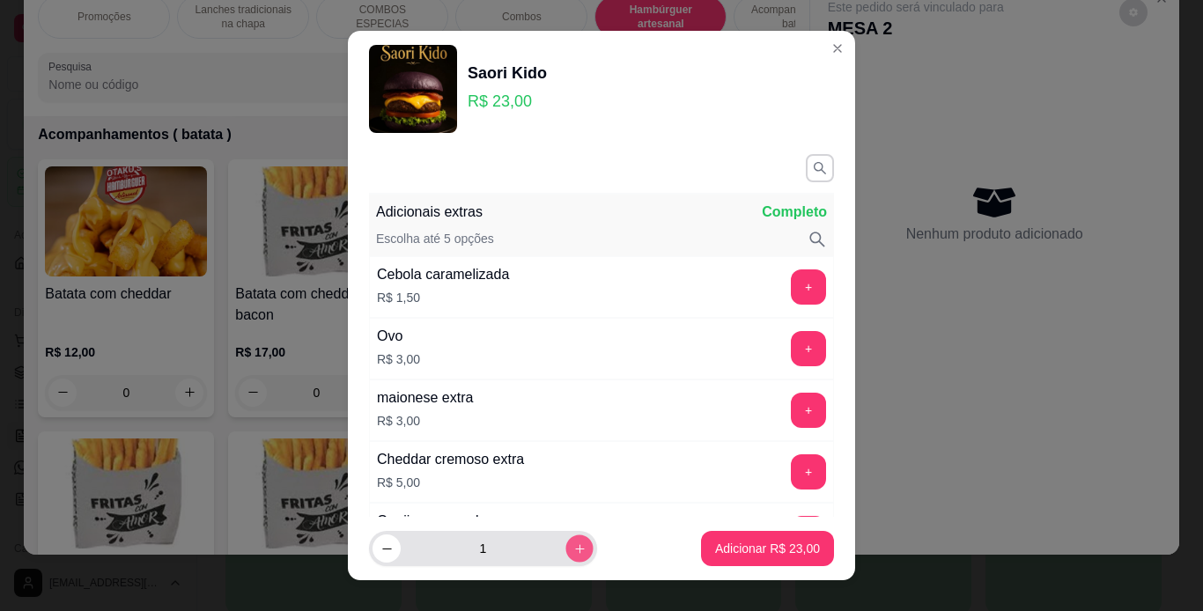
click at [566, 549] on button "increase-product-quantity" at bounding box center [579, 549] width 27 height 27
type input "2"
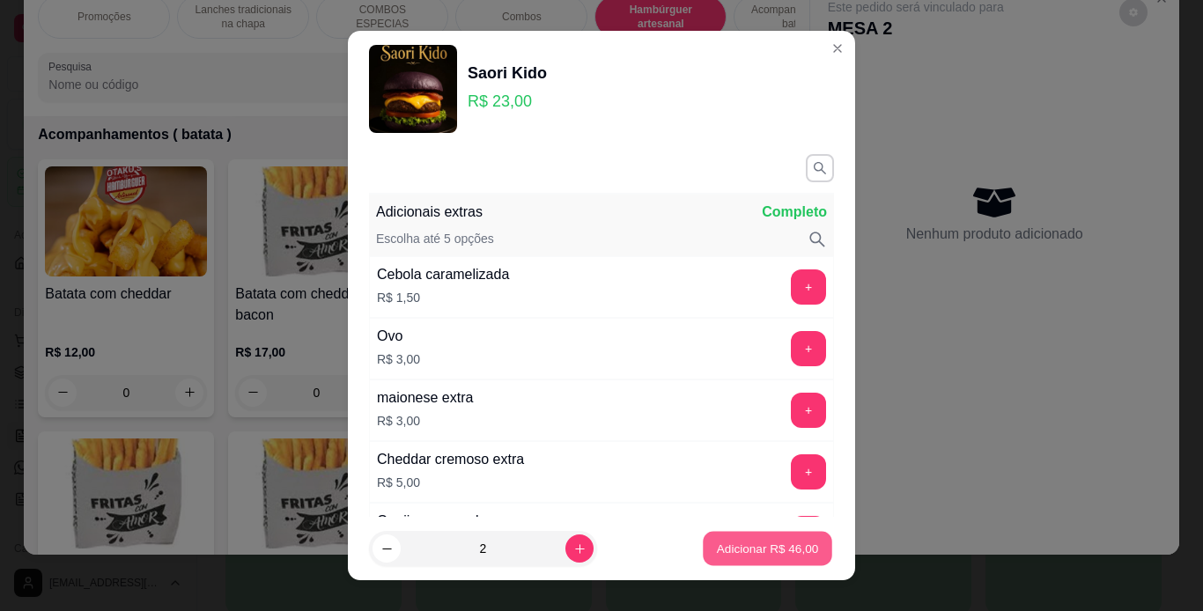
click at [703, 543] on button "Adicionar R$ 46,00" at bounding box center [767, 549] width 129 height 34
type input "2"
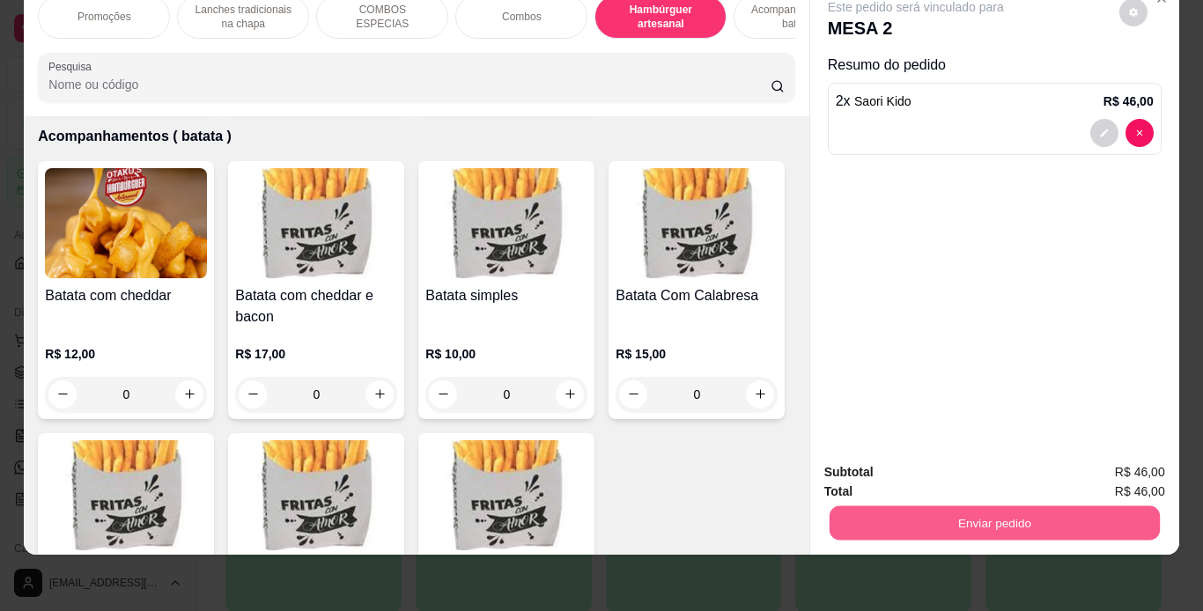
click at [838, 507] on button "Enviar pedido" at bounding box center [994, 524] width 330 height 34
click at [1119, 462] on button "Enviar pedido" at bounding box center [1119, 466] width 97 height 33
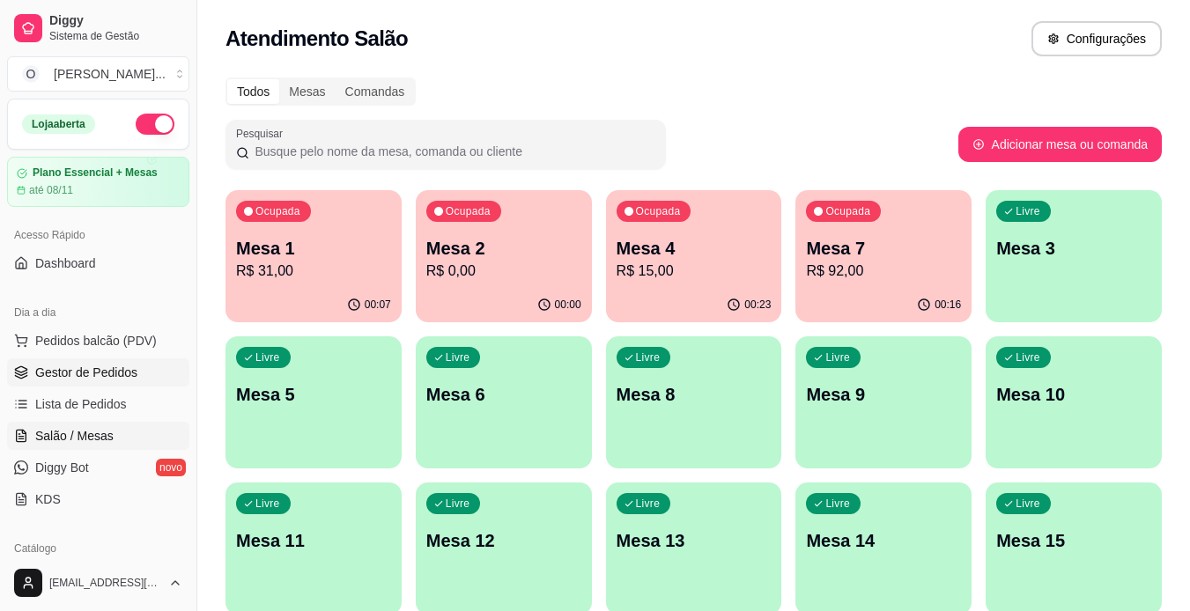
click at [113, 375] on span "Gestor de Pedidos" at bounding box center [86, 373] width 102 height 18
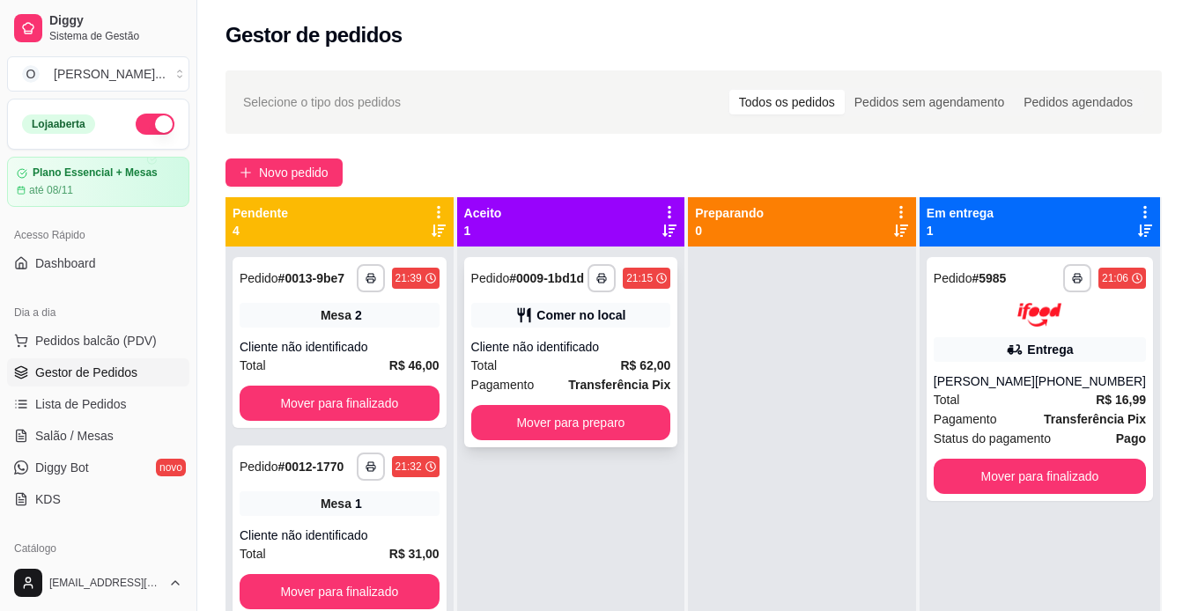
click at [553, 304] on div "Comer no local" at bounding box center [571, 315] width 200 height 25
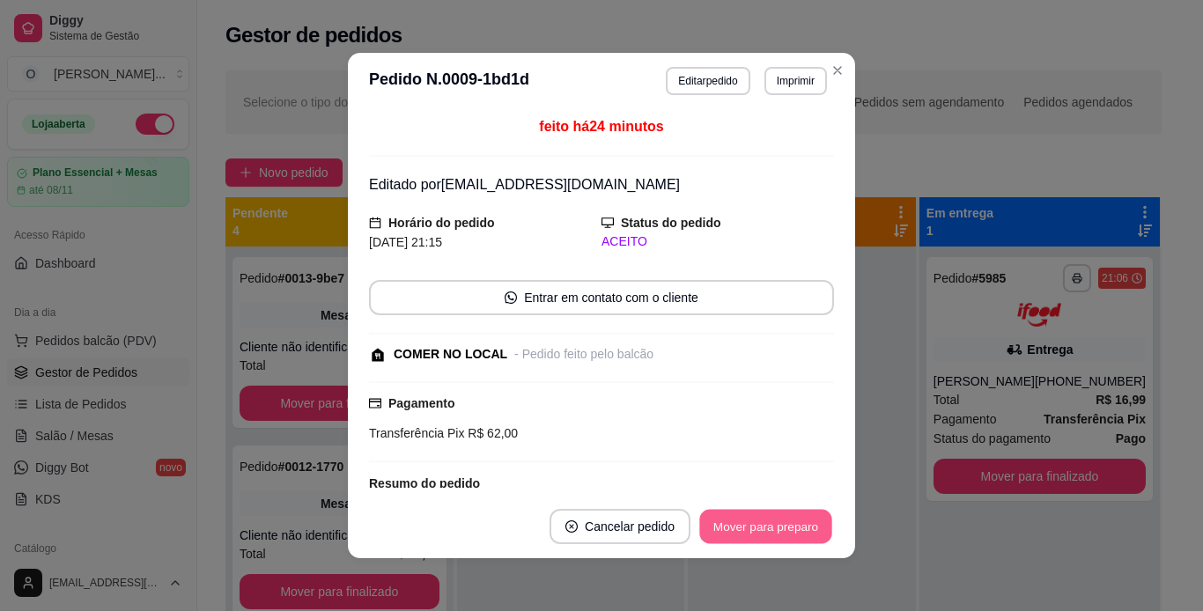
click at [755, 522] on button "Mover para preparo" at bounding box center [765, 527] width 132 height 34
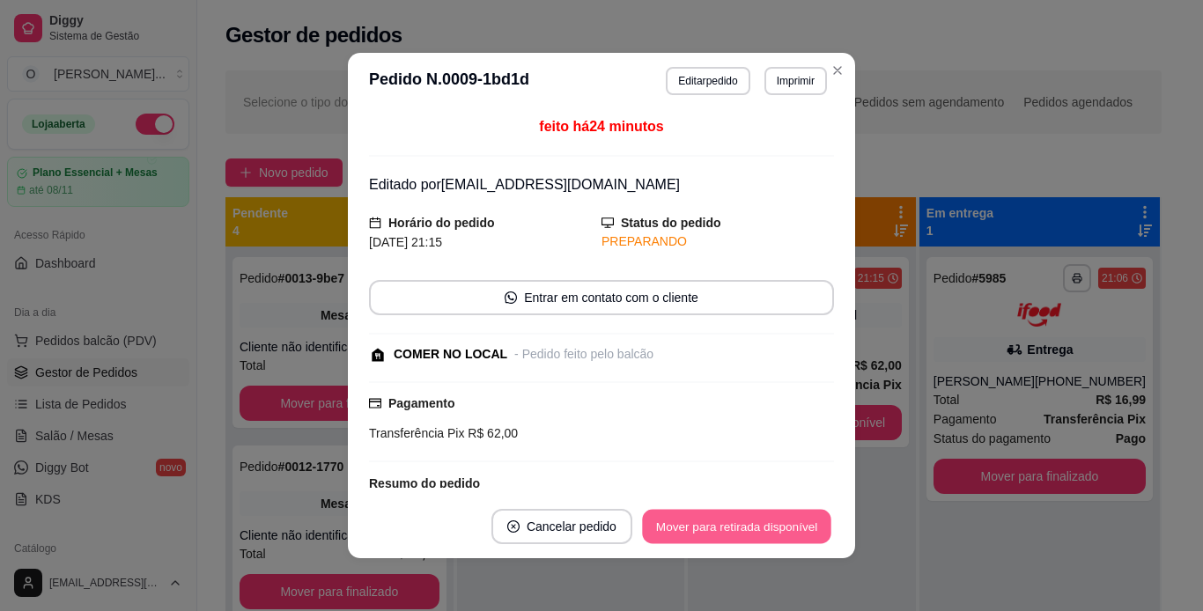
click at [755, 522] on button "Mover para retirada disponível" at bounding box center [736, 527] width 189 height 34
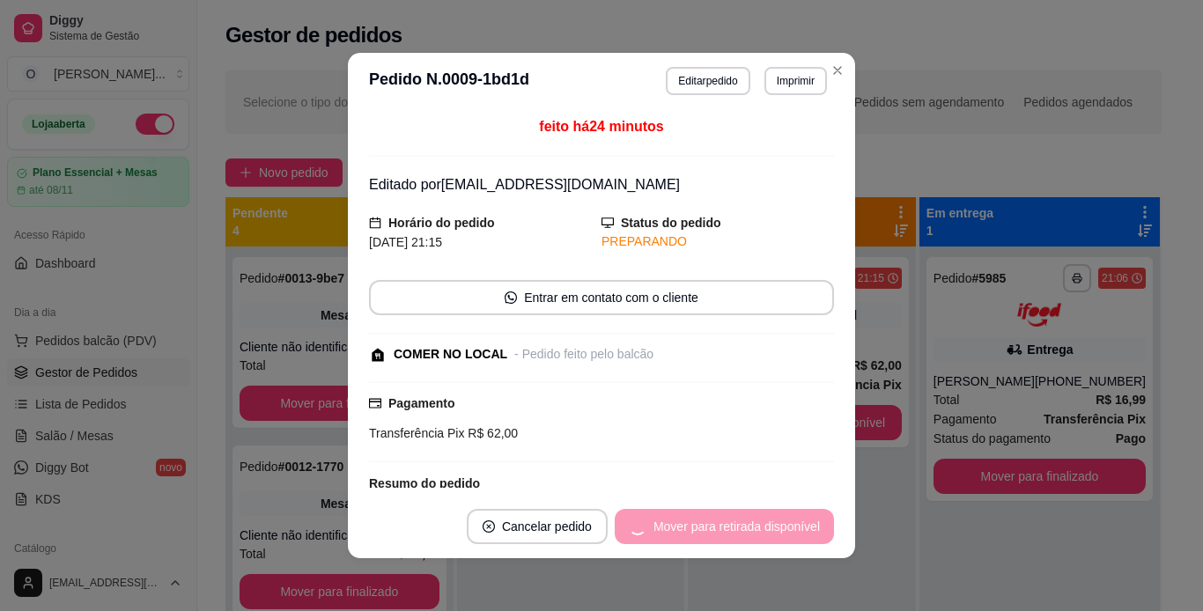
click at [755, 522] on div "Mover para retirada disponível" at bounding box center [724, 526] width 219 height 35
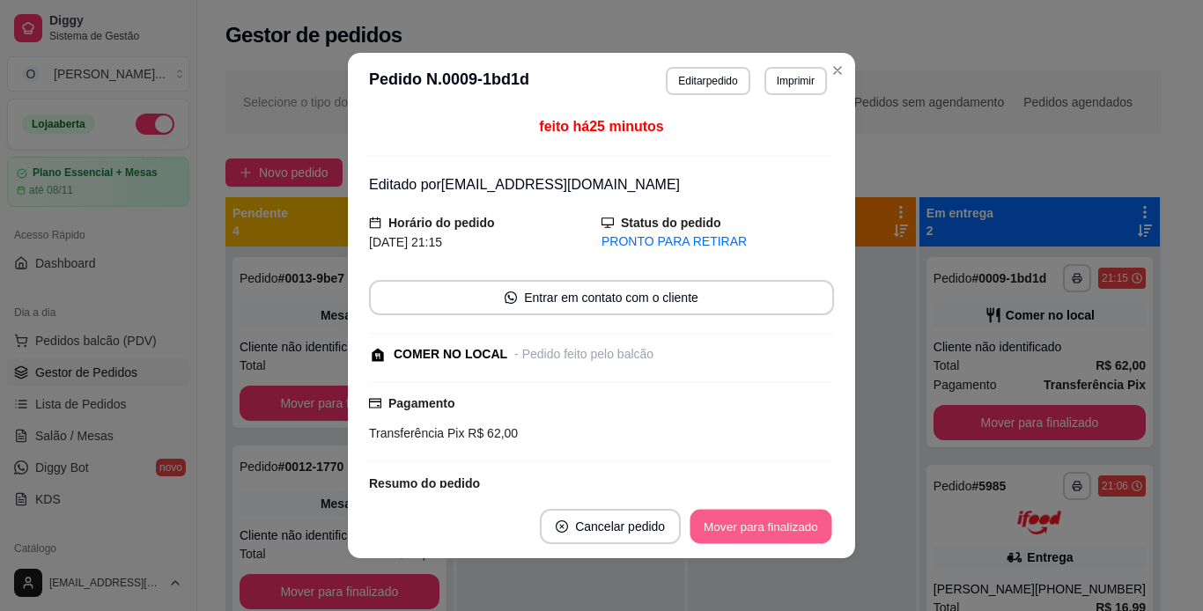
click at [773, 527] on button "Mover para finalizado" at bounding box center [762, 527] width 142 height 34
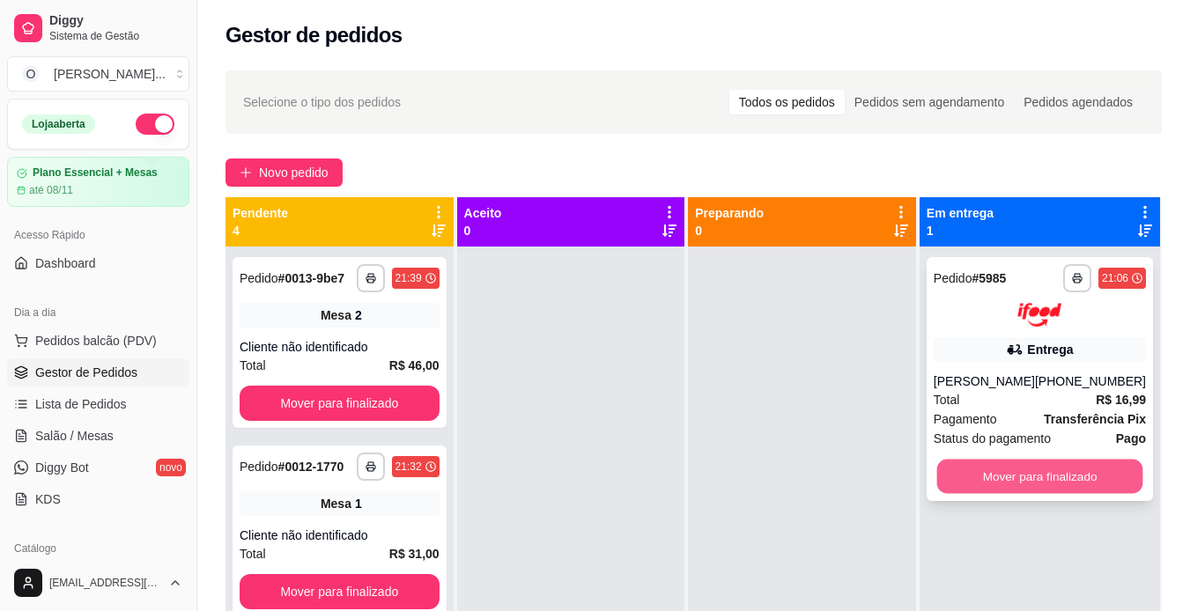
click at [953, 470] on button "Mover para finalizado" at bounding box center [1039, 476] width 206 height 34
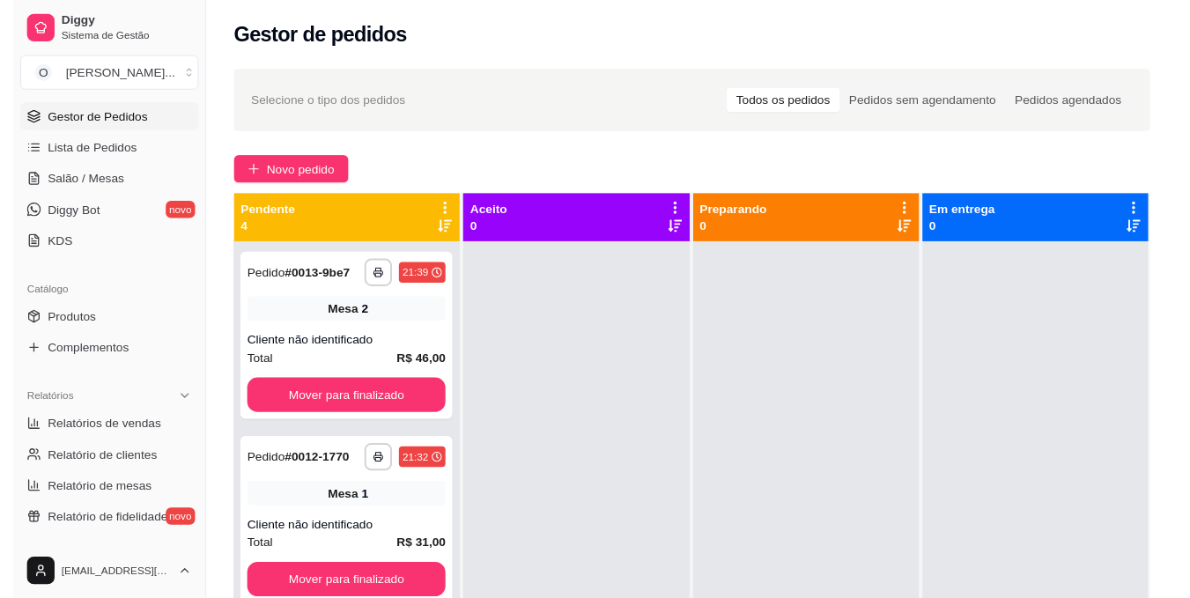
scroll to position [253, 0]
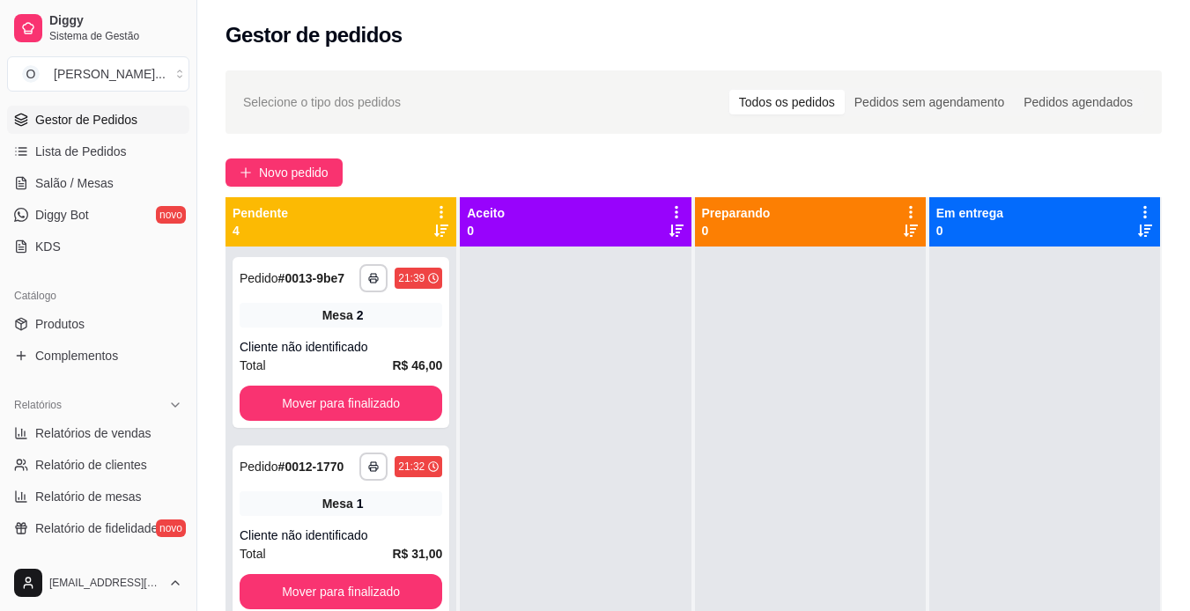
click at [146, 210] on link "Diggy Bot novo" at bounding box center [98, 215] width 182 height 28
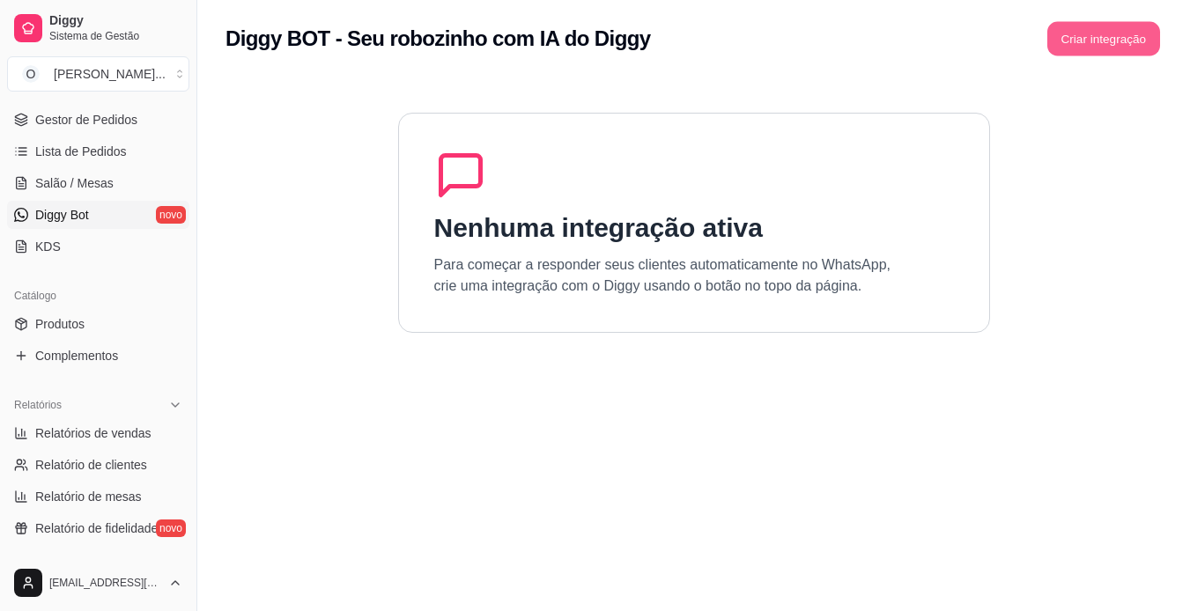
click at [1128, 34] on button "Criar integração" at bounding box center [1103, 39] width 113 height 34
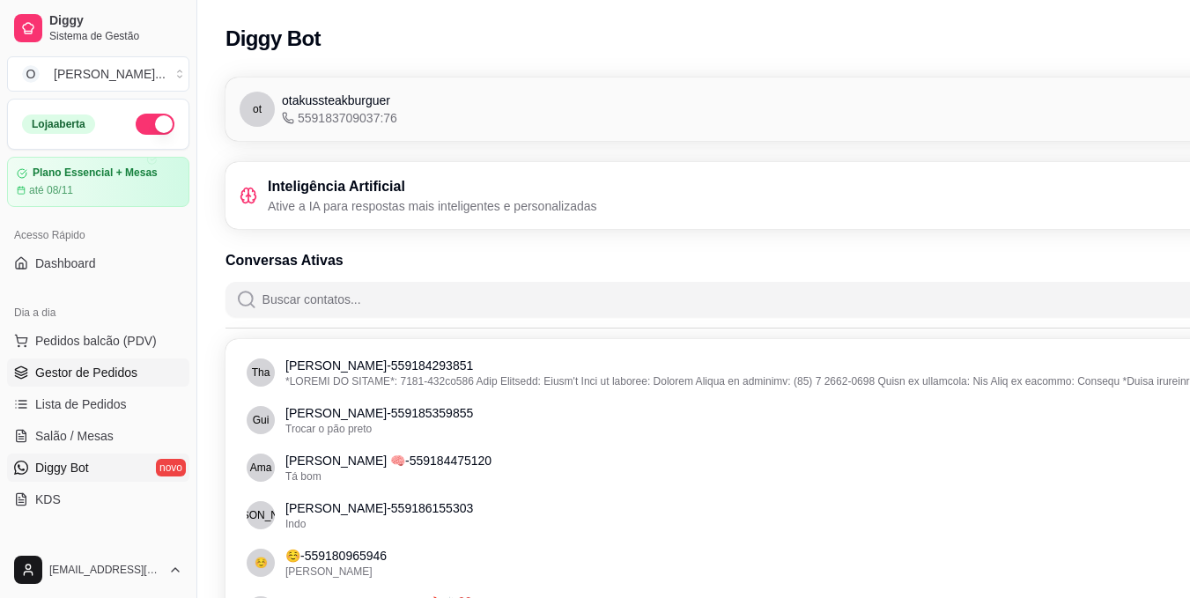
click at [80, 374] on span "Gestor de Pedidos" at bounding box center [86, 373] width 102 height 18
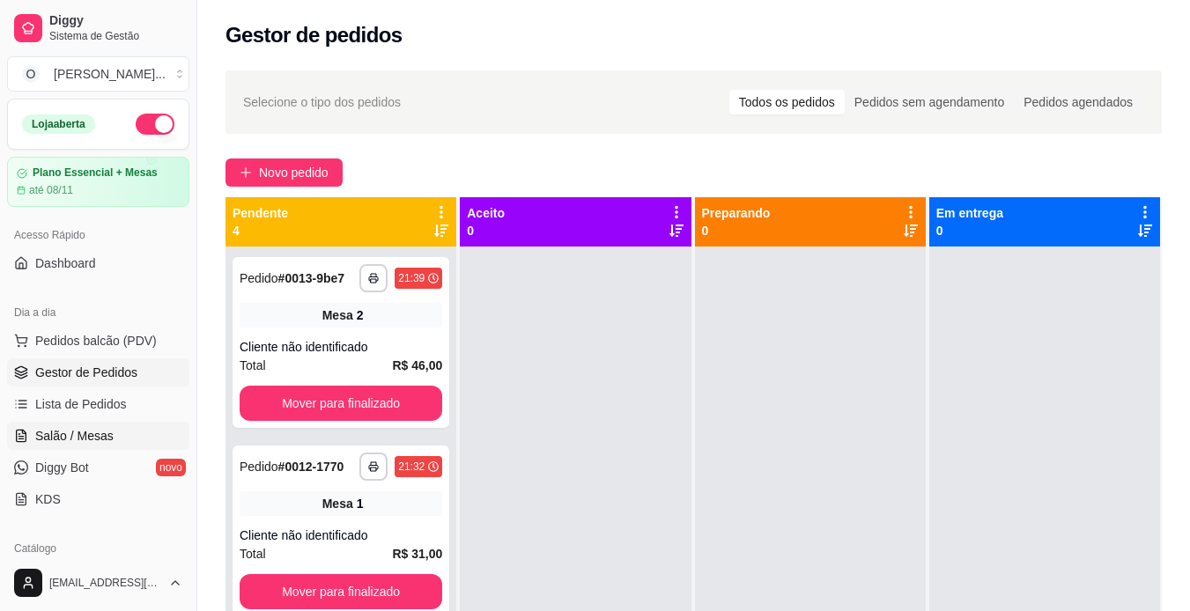
click at [63, 438] on span "Salão / Mesas" at bounding box center [74, 436] width 78 height 18
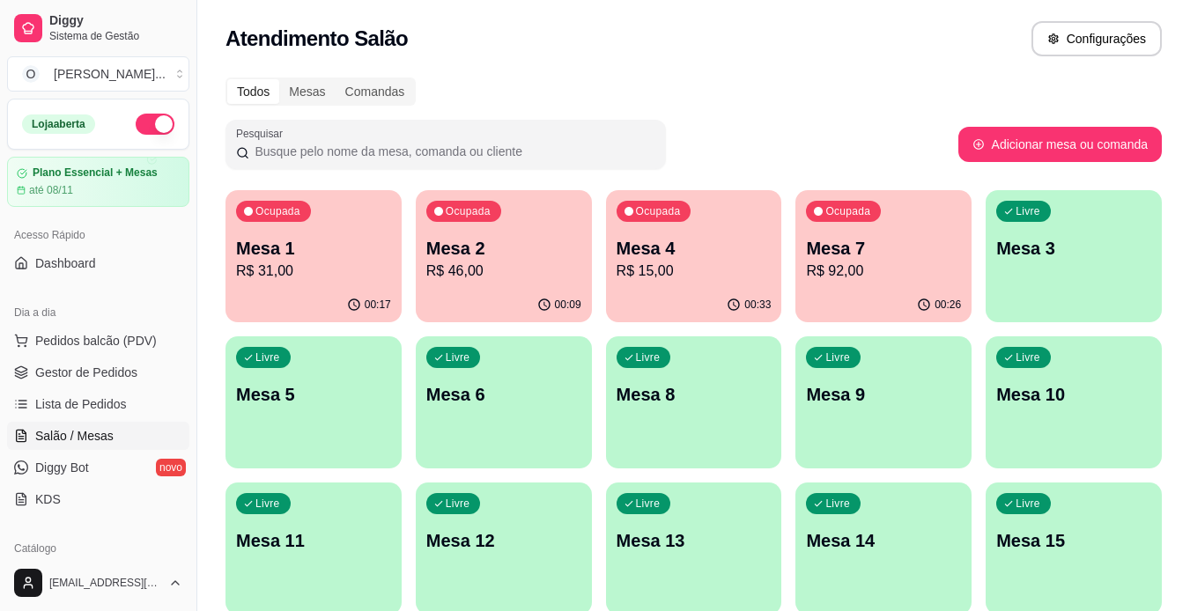
click at [560, 281] on p "R$ 46,00" at bounding box center [503, 271] width 155 height 21
click at [920, 235] on div "Ocupada Mesa 7 R$ 92,00" at bounding box center [883, 239] width 171 height 95
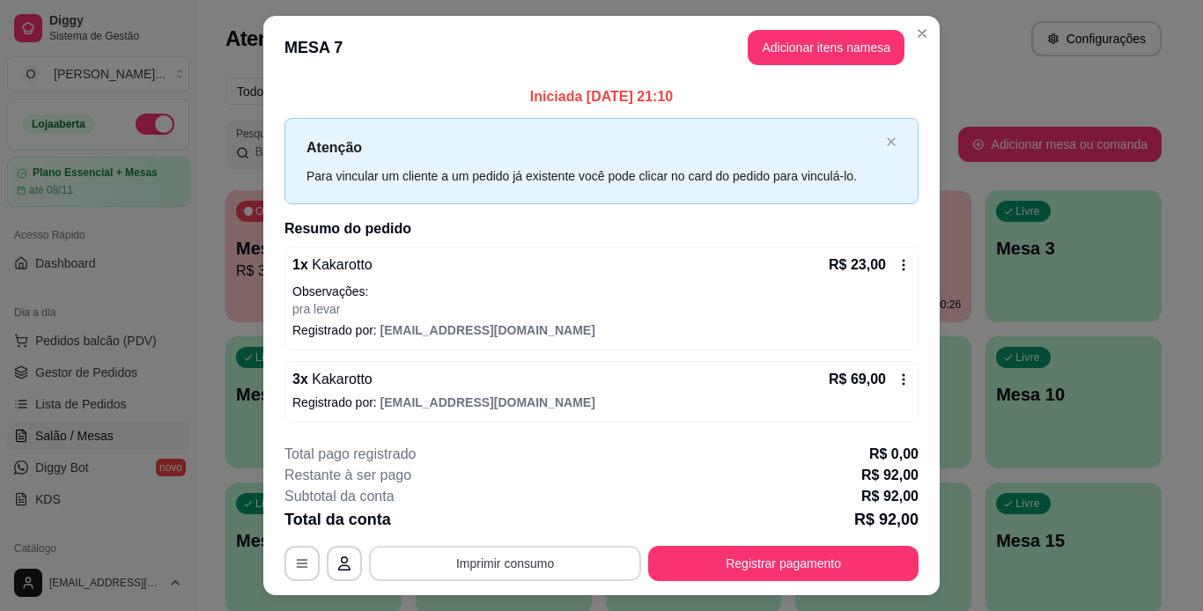
click at [532, 555] on button "Imprimir consumo" at bounding box center [505, 563] width 272 height 35
click at [529, 523] on button "IMPRESSORA" at bounding box center [503, 522] width 123 height 27
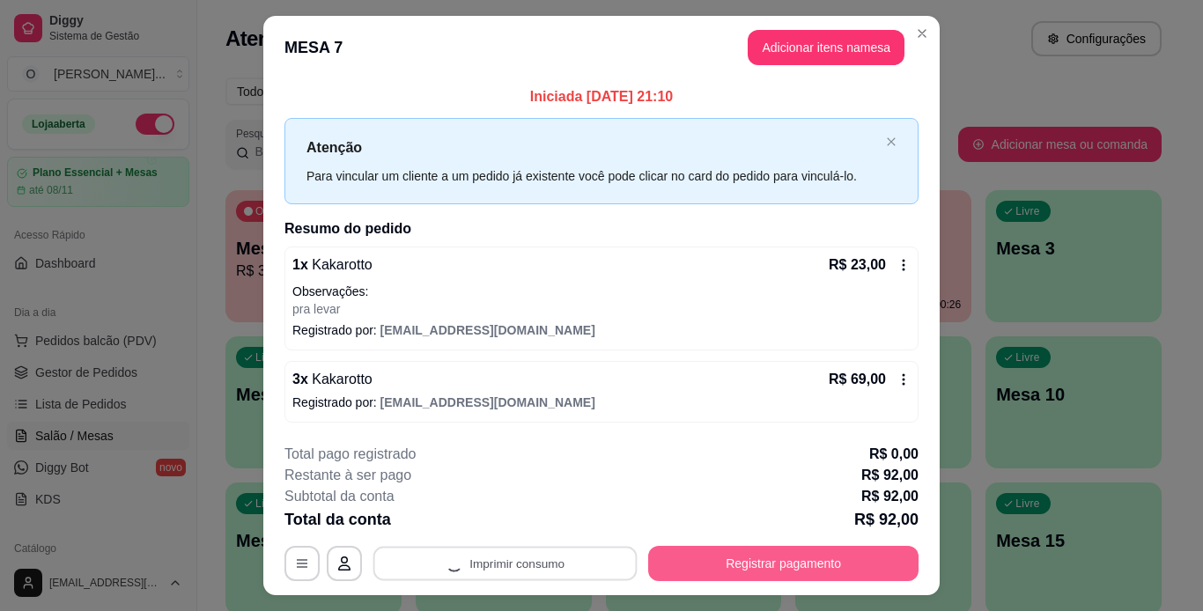
click at [676, 566] on button "Registrar pagamento" at bounding box center [783, 563] width 270 height 35
click at [675, 558] on button "Registrar pagamento" at bounding box center [784, 563] width 263 height 34
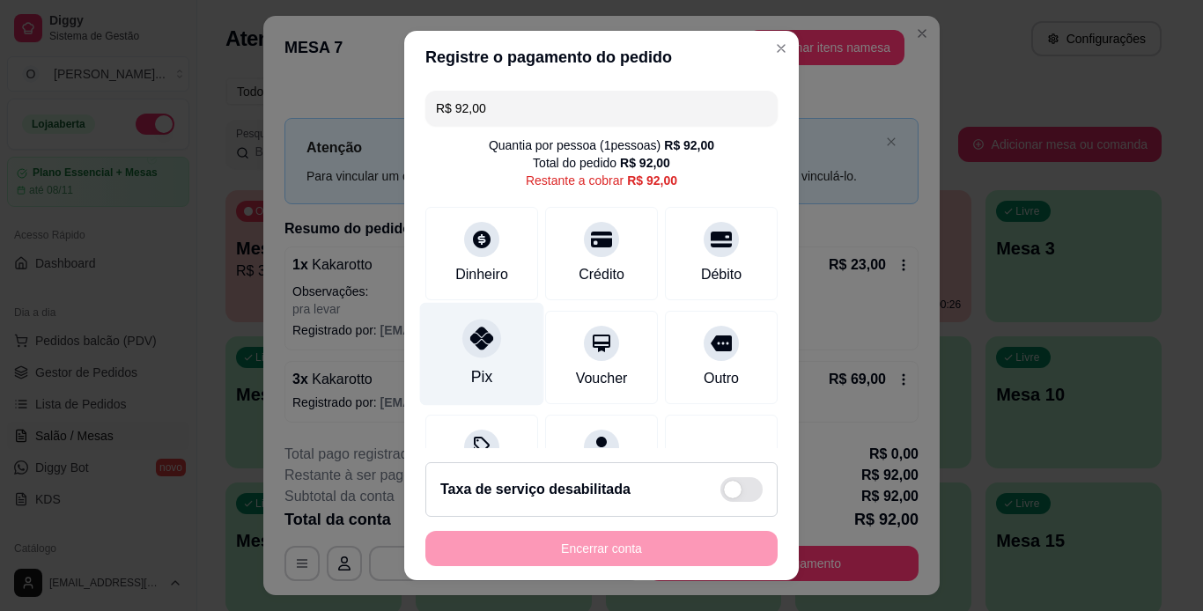
click at [478, 348] on icon at bounding box center [481, 338] width 23 height 23
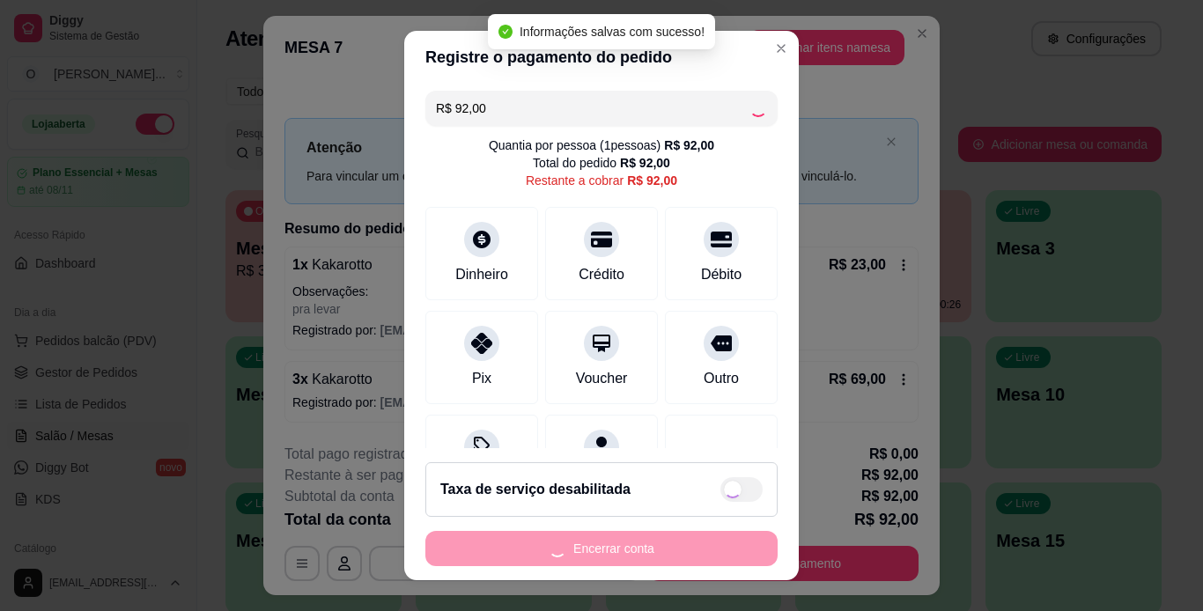
type input "R$ 0,00"
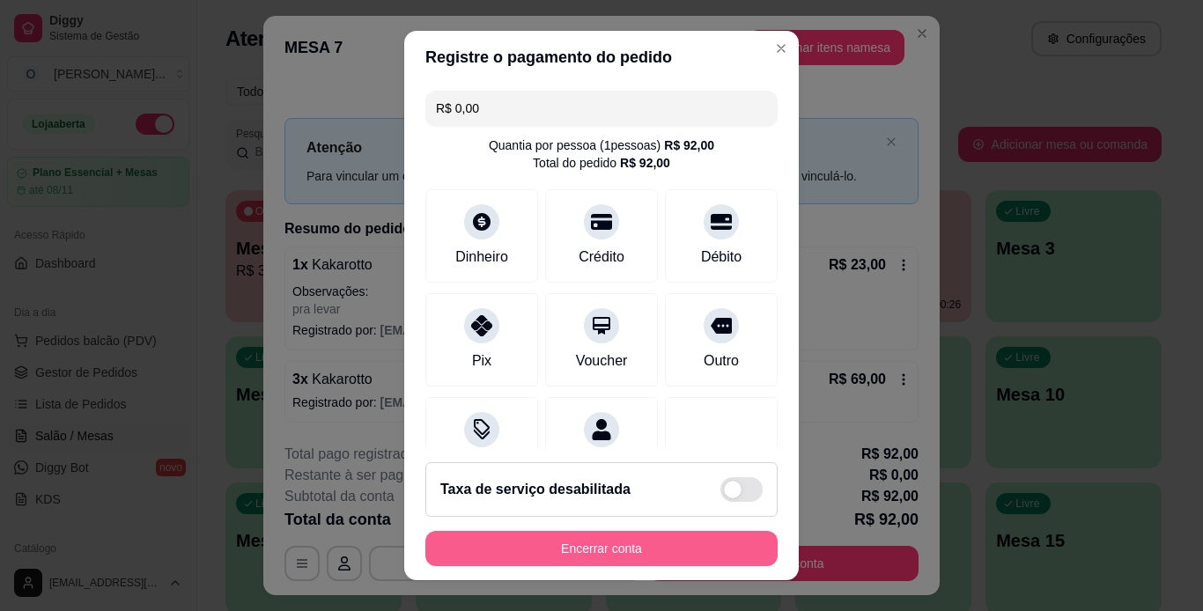
click at [602, 556] on button "Encerrar conta" at bounding box center [601, 548] width 352 height 35
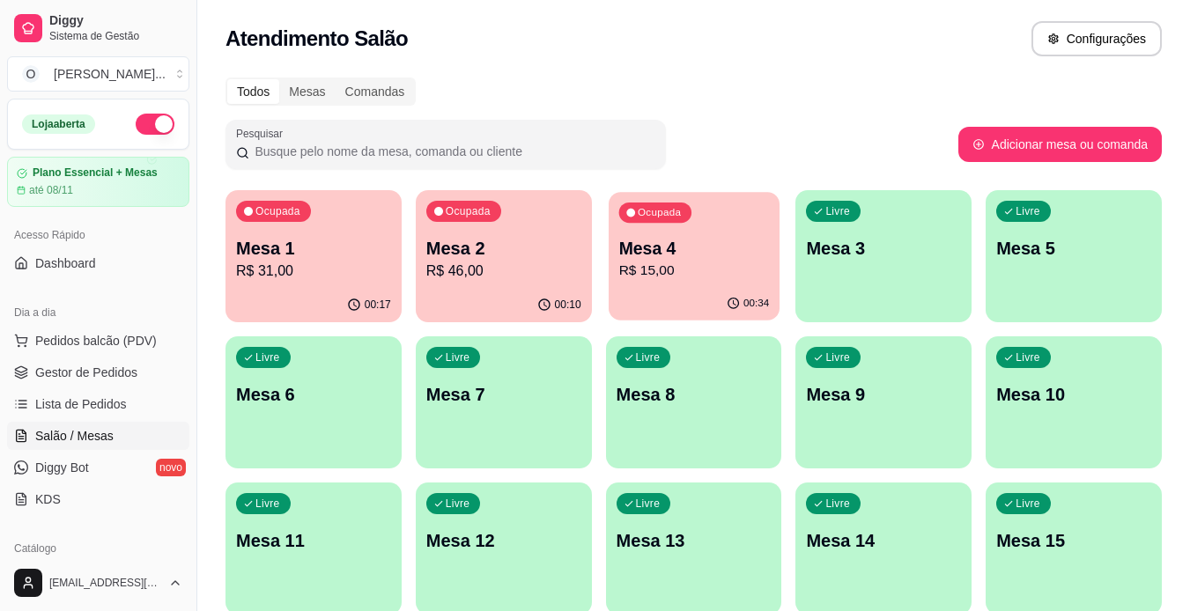
click at [720, 247] on p "Mesa 4" at bounding box center [693, 249] width 151 height 24
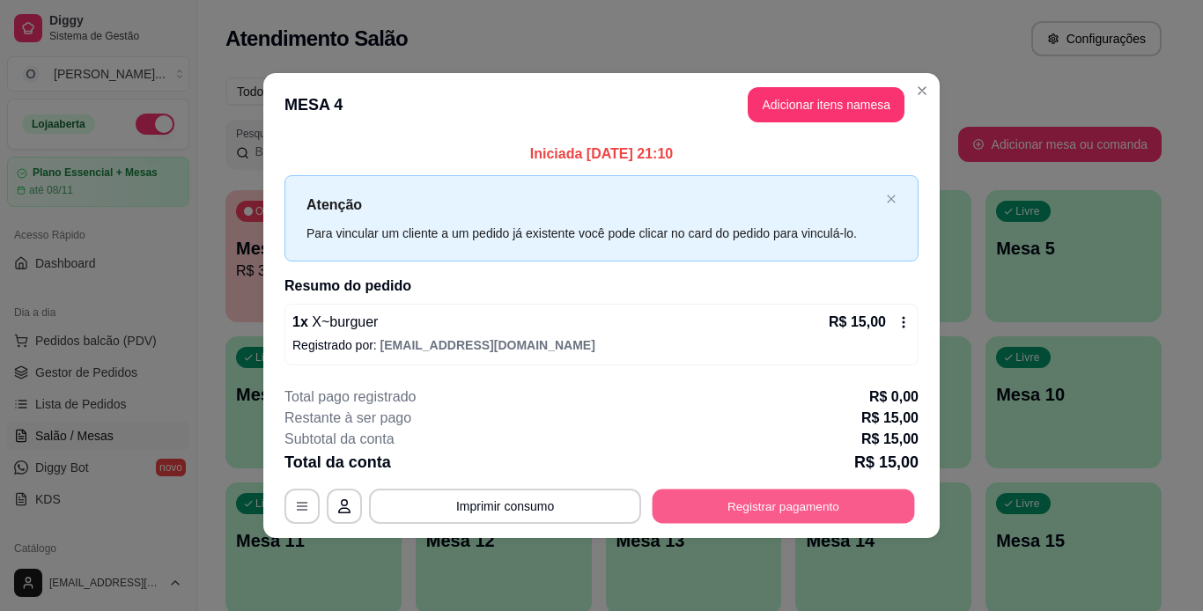
click at [731, 499] on button "Registrar pagamento" at bounding box center [784, 506] width 263 height 34
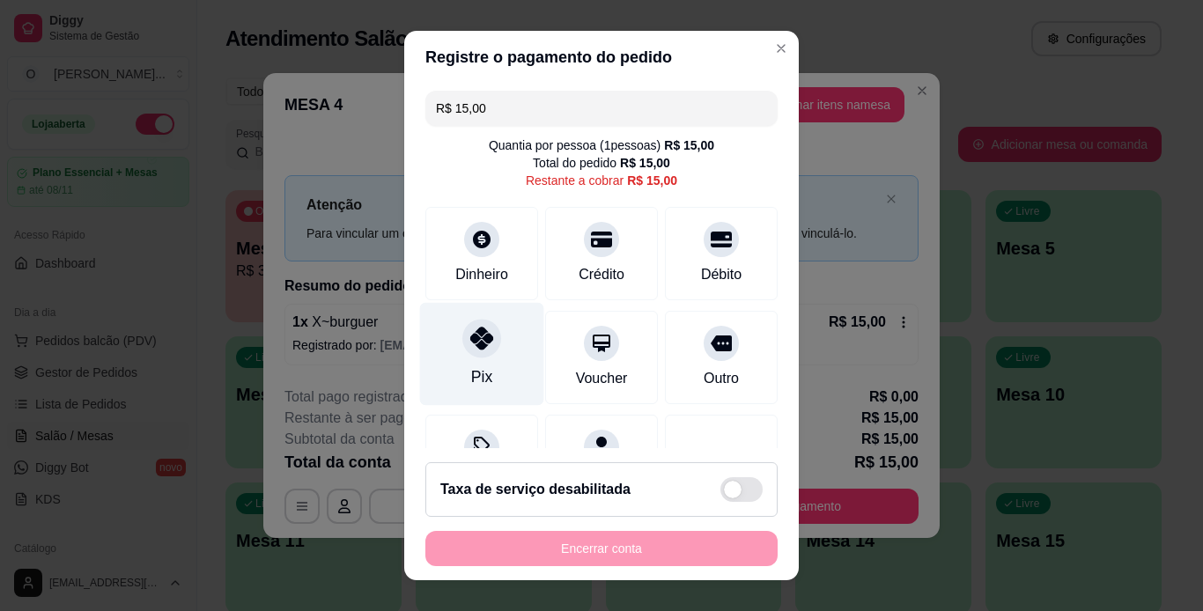
click at [448, 359] on div "Pix" at bounding box center [482, 353] width 124 height 103
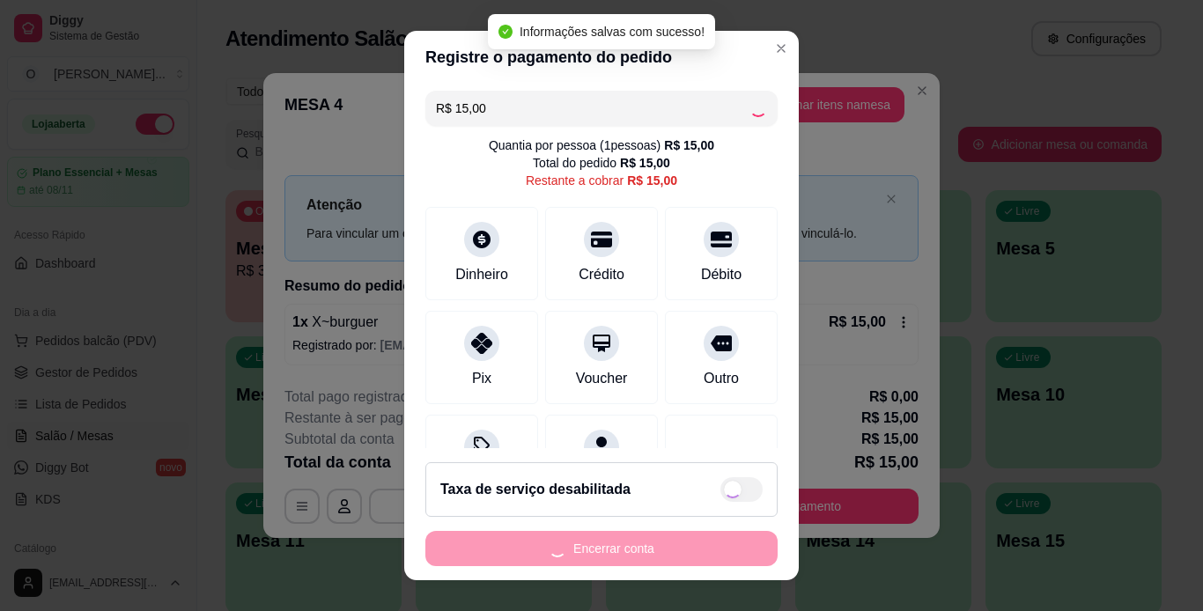
type input "R$ 0,00"
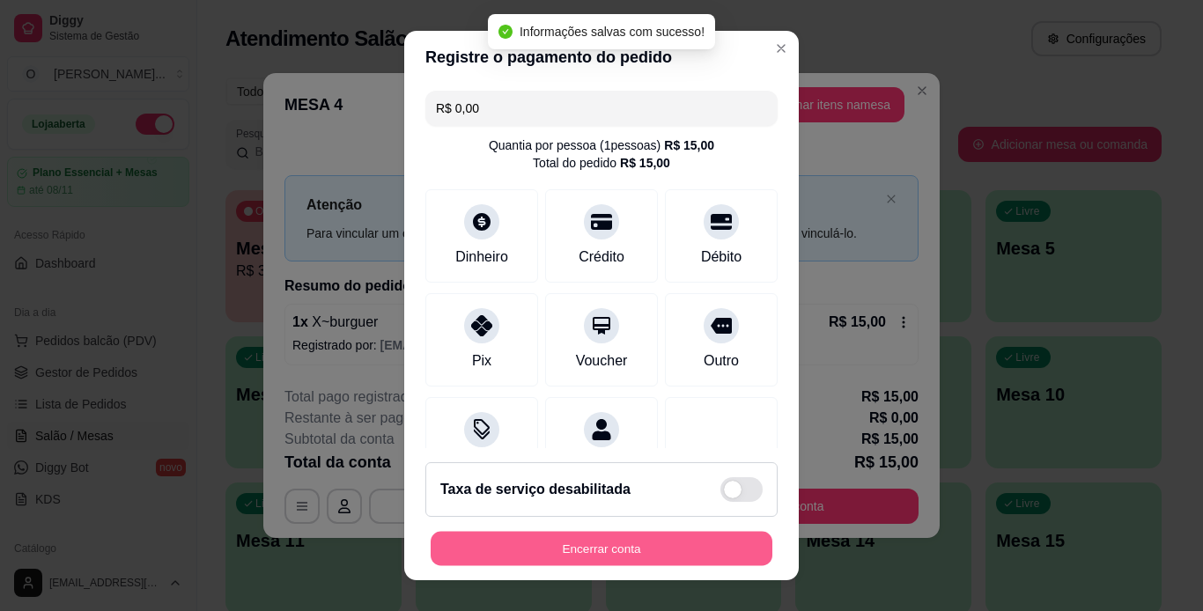
click at [603, 549] on button "Encerrar conta" at bounding box center [602, 549] width 342 height 34
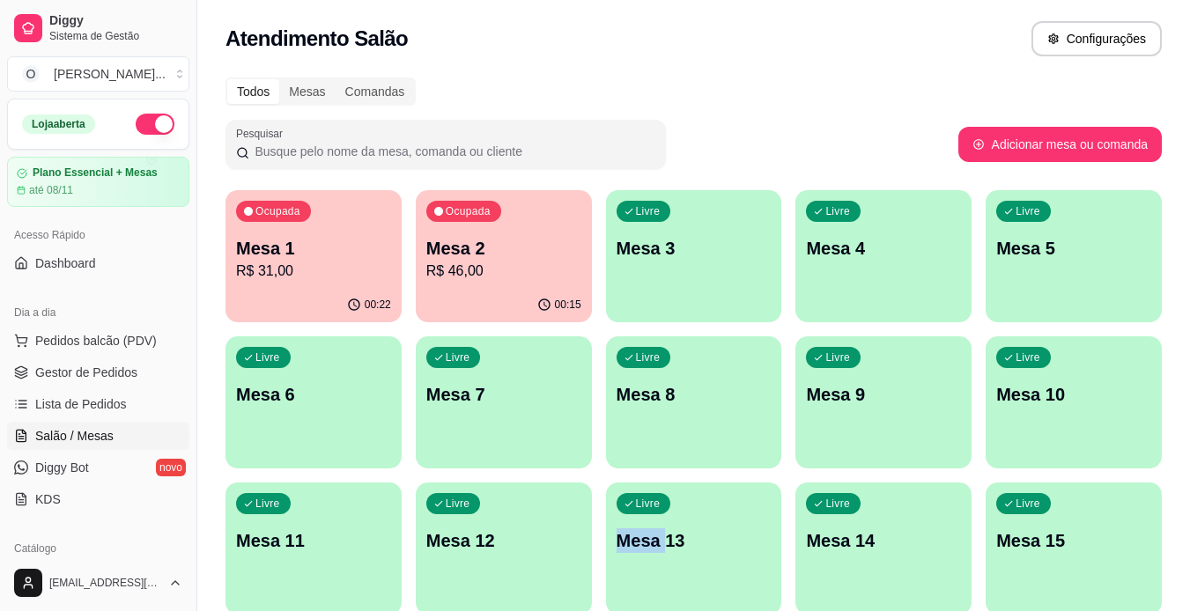
click at [603, 549] on div "Ocupada Mesa 1 R$ 31,00 00:22 Ocupada Mesa 2 R$ 46,00 00:15 Livre Mesa 3 Livre …" at bounding box center [694, 475] width 936 height 571
click at [834, 260] on p "Mesa 4" at bounding box center [884, 249] width 151 height 24
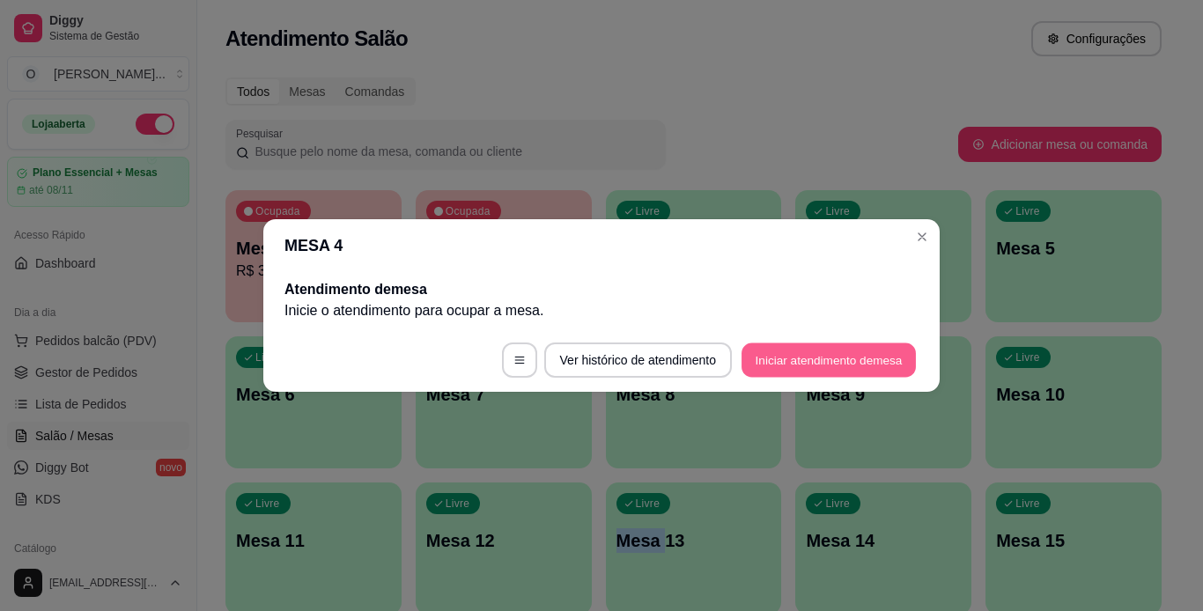
click at [836, 361] on button "Iniciar atendimento de mesa" at bounding box center [829, 361] width 174 height 34
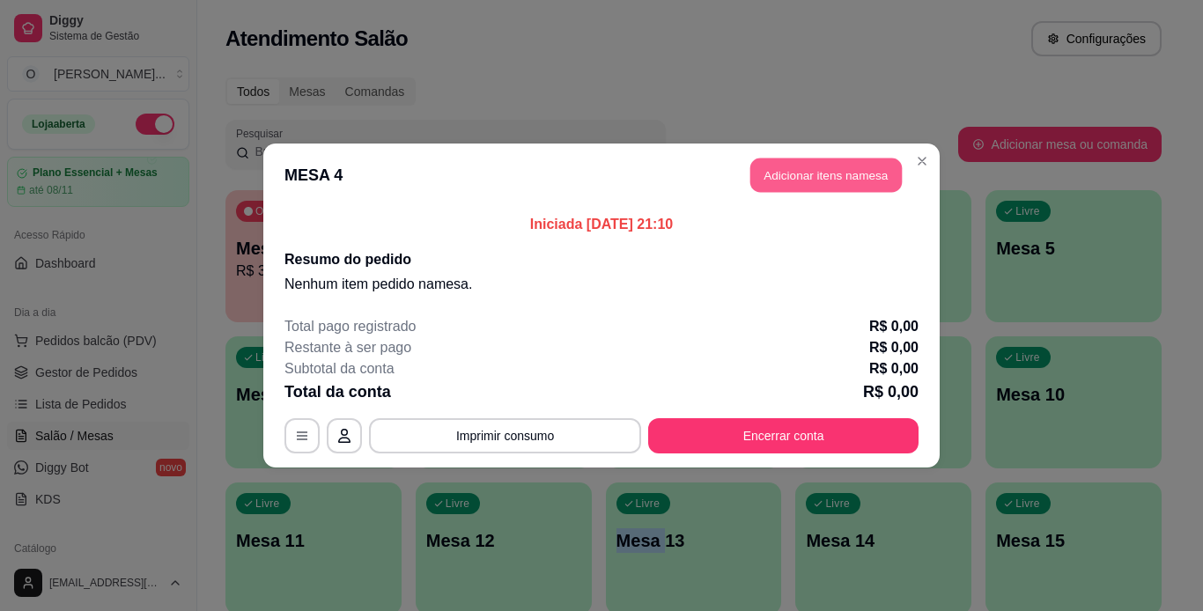
click at [856, 165] on button "Adicionar itens na mesa" at bounding box center [827, 176] width 152 height 34
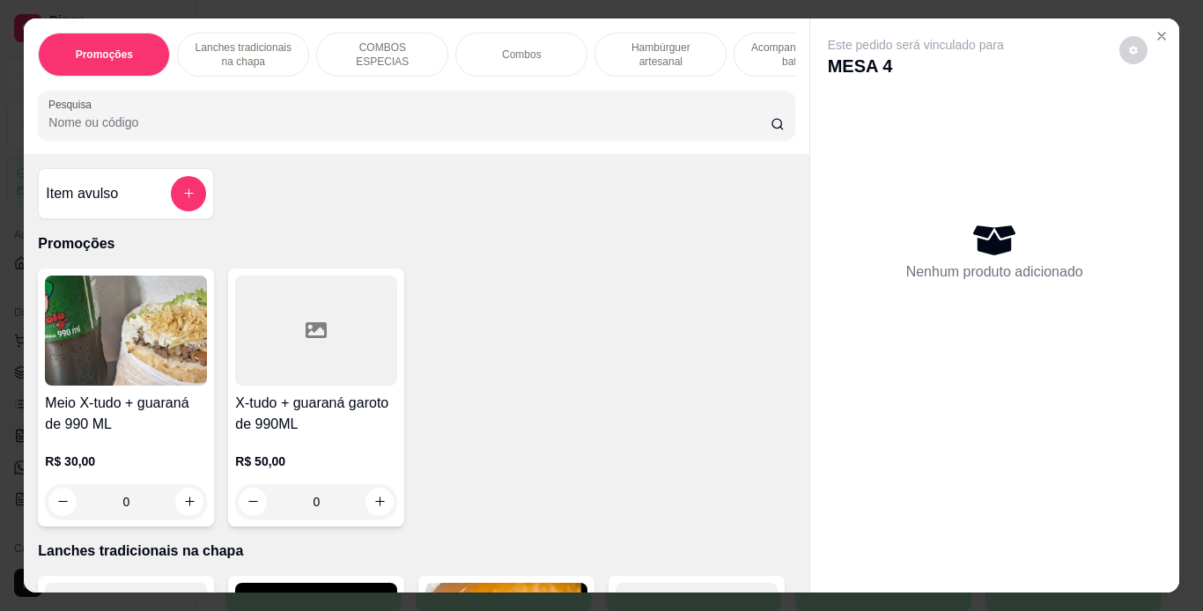
click at [271, 41] on p "Lanches tradicionais na chapa" at bounding box center [243, 55] width 102 height 28
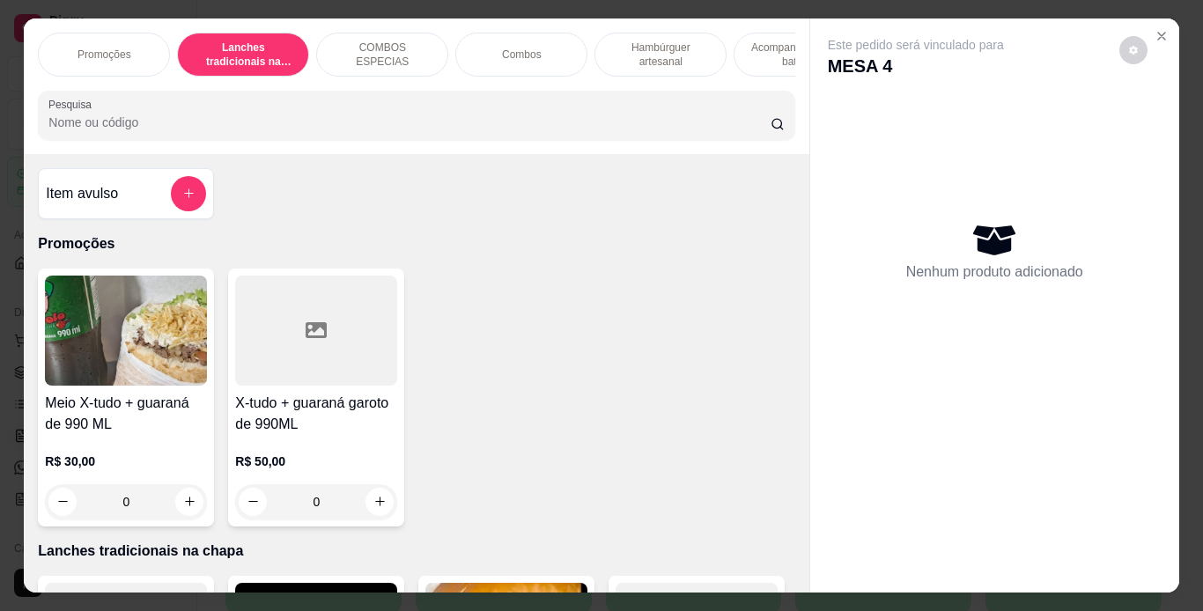
scroll to position [45, 0]
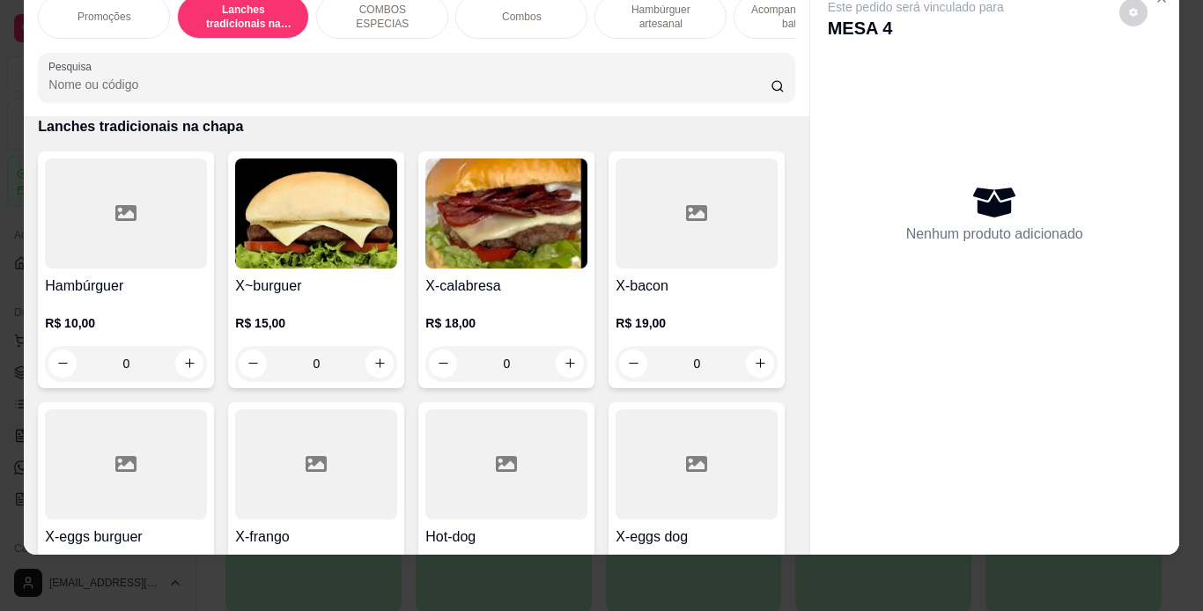
drag, startPoint x: 316, startPoint y: 307, endPoint x: 314, endPoint y: 220, distance: 87.3
click at [314, 220] on div "X~burguer R$ 15,00 0" at bounding box center [316, 270] width 176 height 237
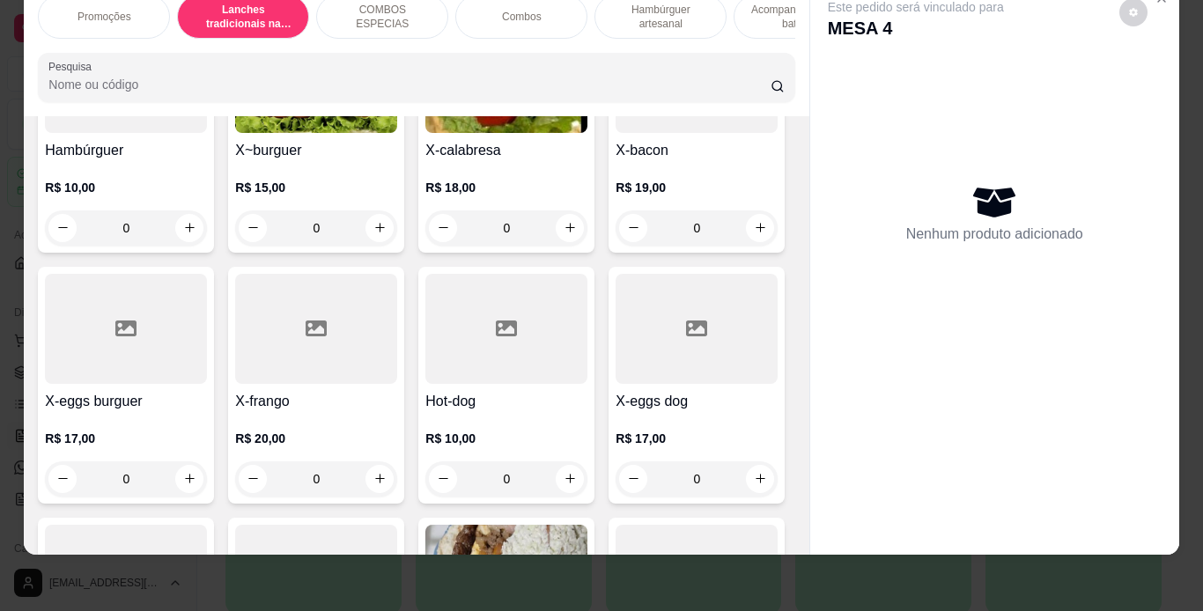
scroll to position [523, 0]
drag, startPoint x: 268, startPoint y: 363, endPoint x: 340, endPoint y: 503, distance: 157.6
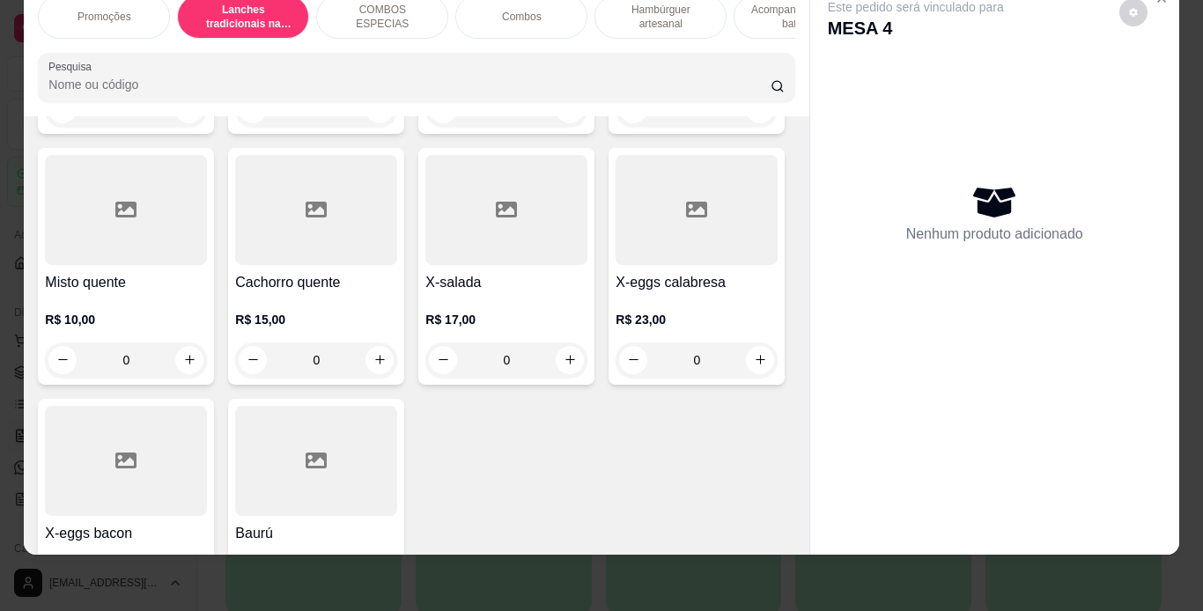
scroll to position [1144, 0]
click at [425, 126] on div "0" at bounding box center [506, 108] width 162 height 35
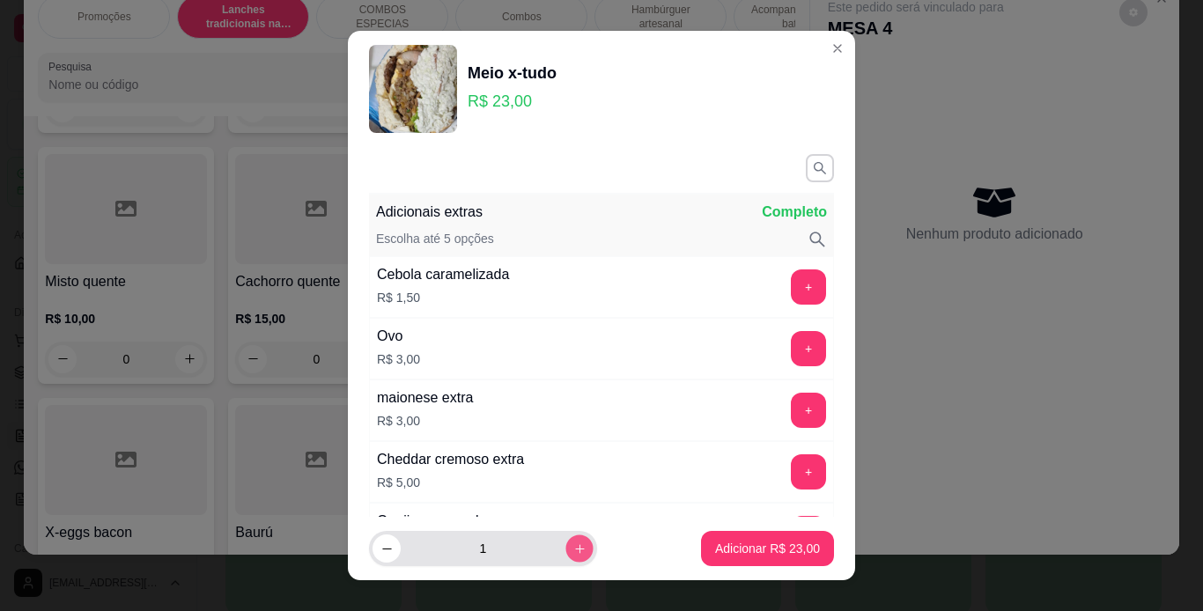
click at [575, 551] on icon "increase-product-quantity" at bounding box center [579, 548] width 9 height 9
type input "3"
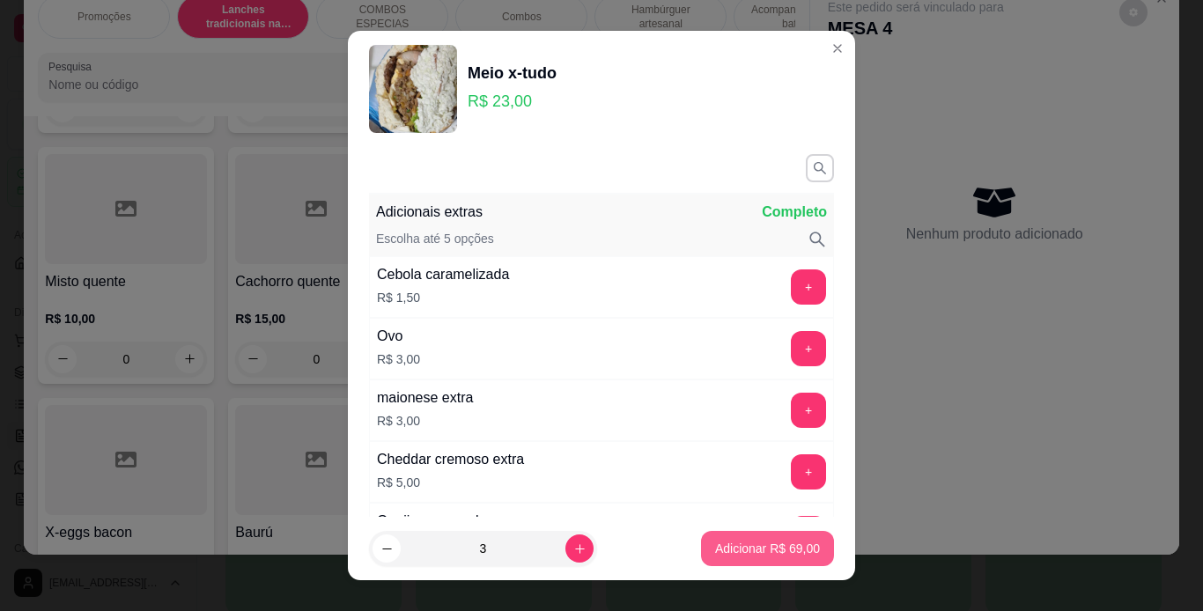
click at [721, 539] on button "Adicionar R$ 69,00" at bounding box center [767, 548] width 133 height 35
type input "3"
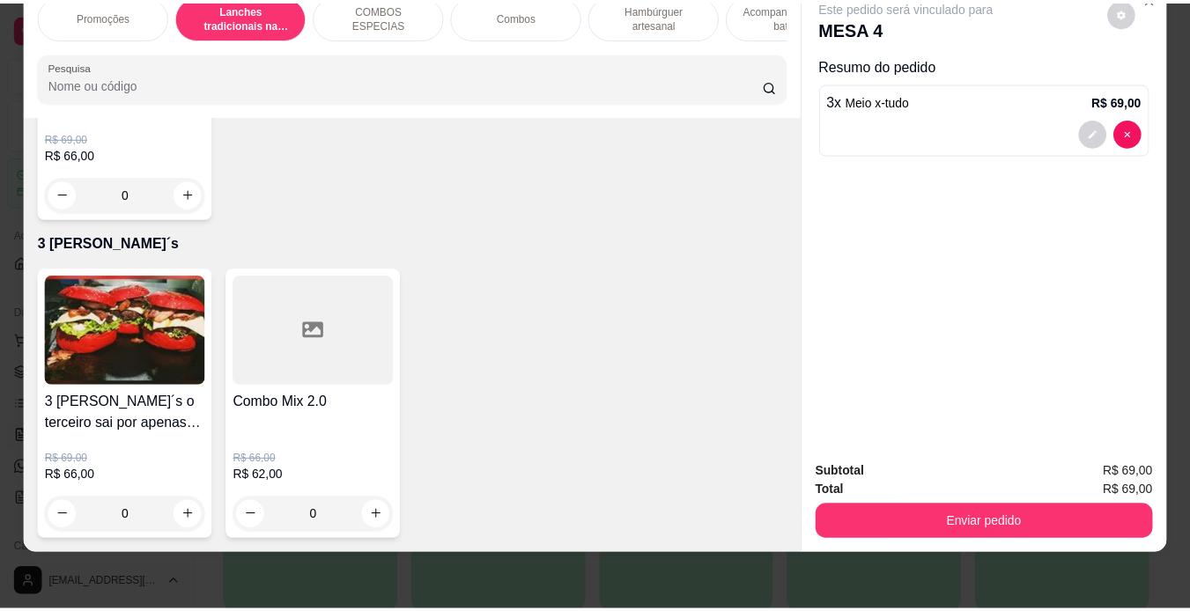
scroll to position [5705, 0]
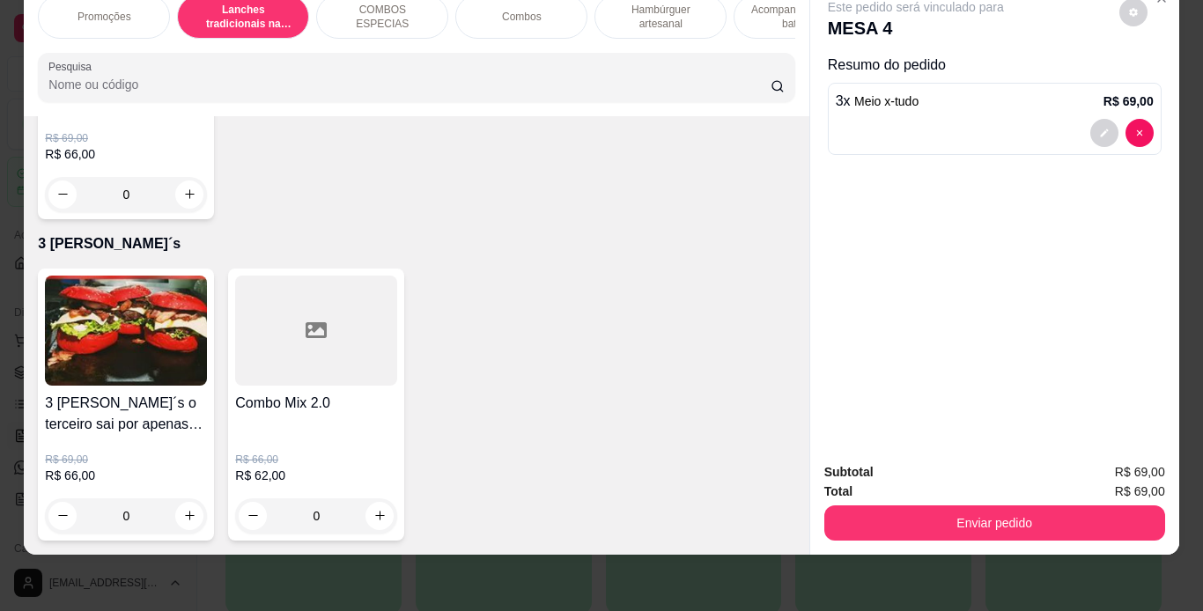
type input "1"
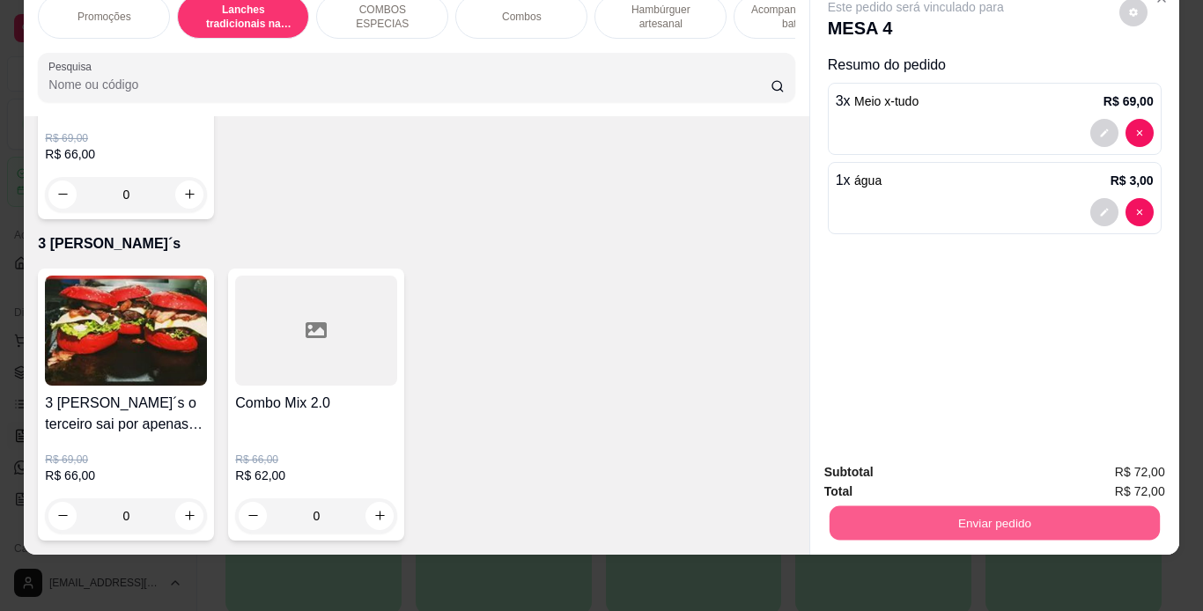
click at [854, 524] on button "Enviar pedido" at bounding box center [994, 524] width 330 height 34
click at [1092, 455] on button "Enviar pedido" at bounding box center [1119, 466] width 97 height 33
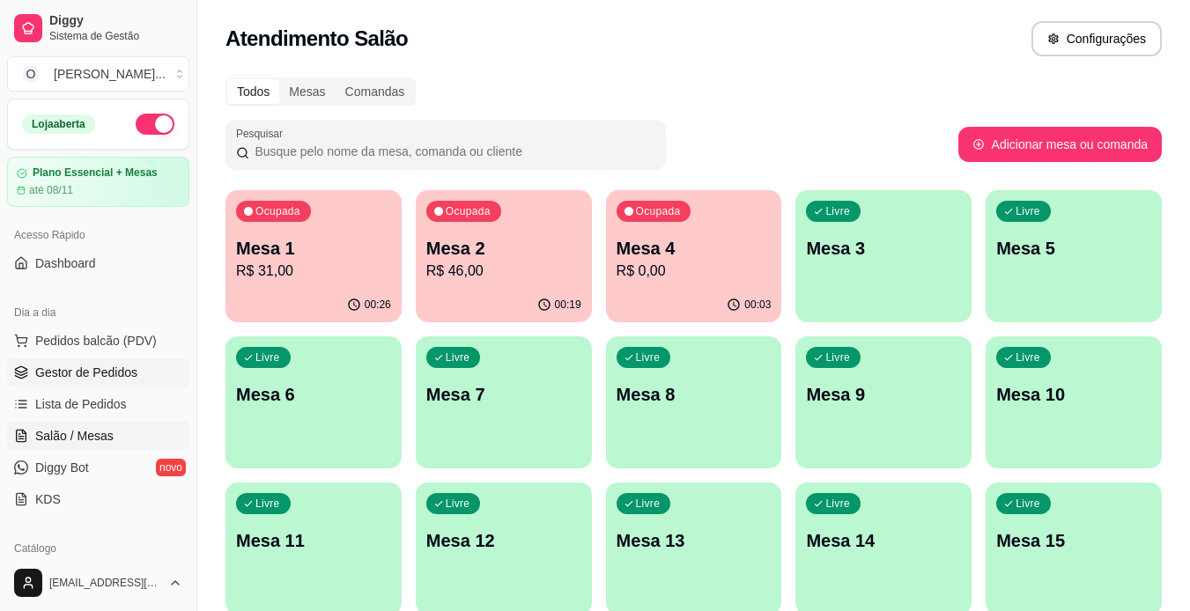
click at [146, 366] on link "Gestor de Pedidos" at bounding box center [98, 373] width 182 height 28
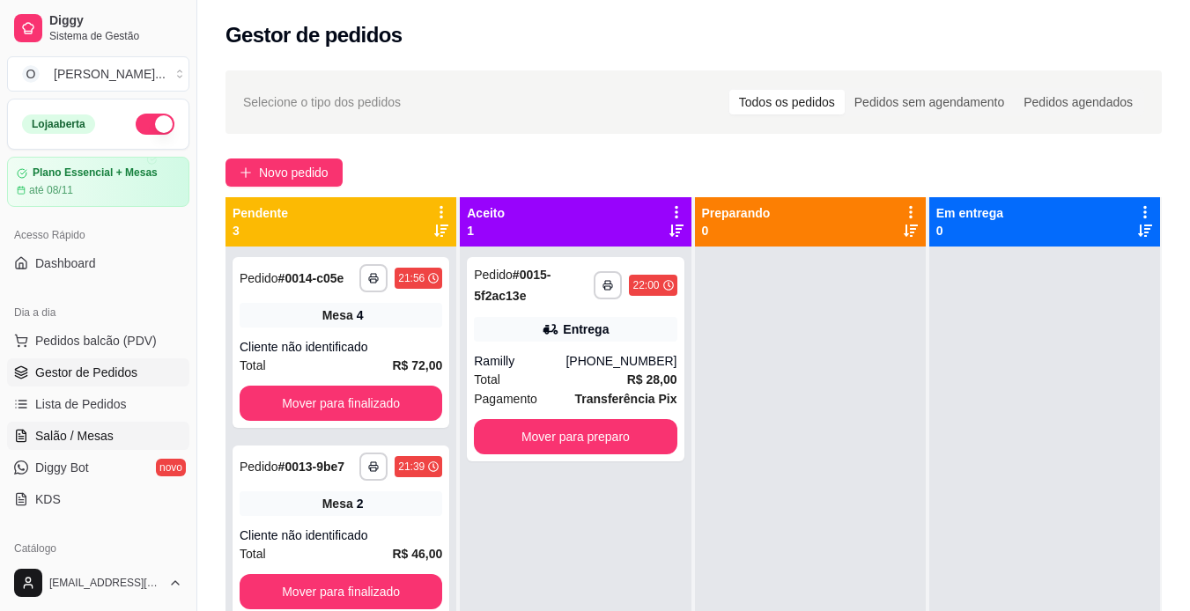
click at [117, 444] on link "Salão / Mesas" at bounding box center [98, 436] width 182 height 28
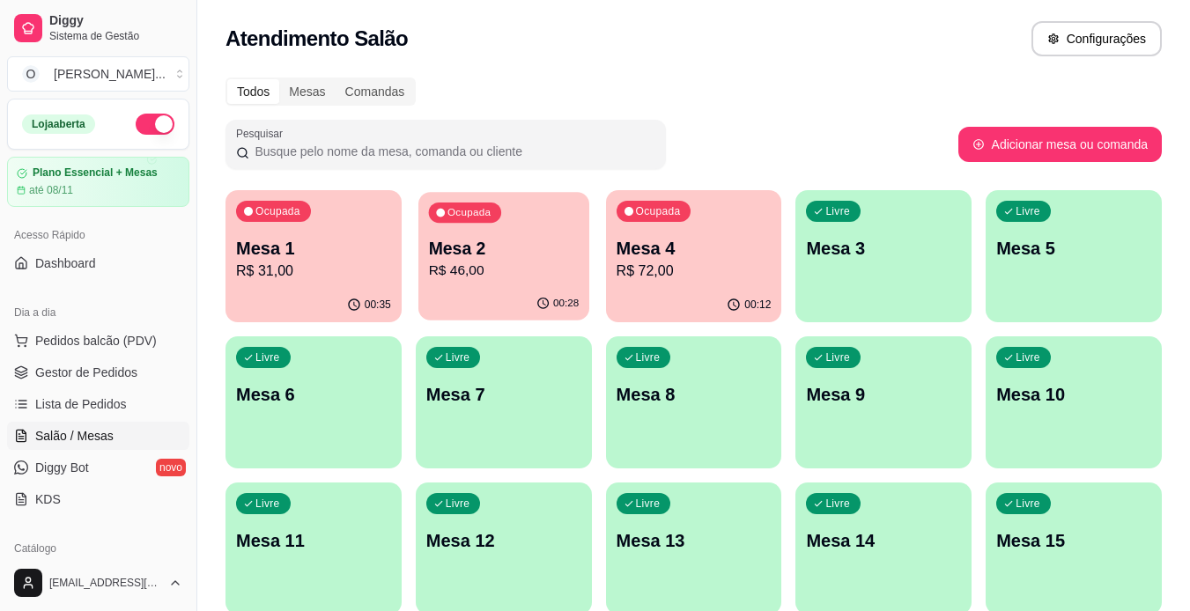
click at [537, 291] on div "00:28" at bounding box center [503, 303] width 171 height 33
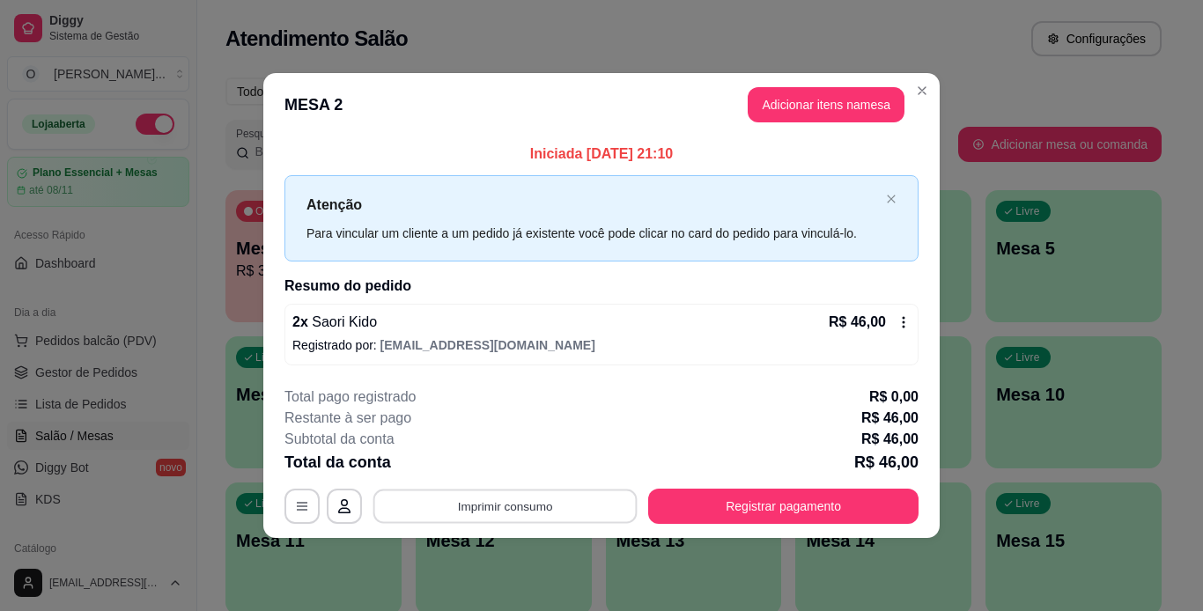
click at [542, 509] on button "Imprimir consumo" at bounding box center [506, 506] width 264 height 34
click at [534, 470] on button "IMPRESSORA" at bounding box center [510, 465] width 123 height 27
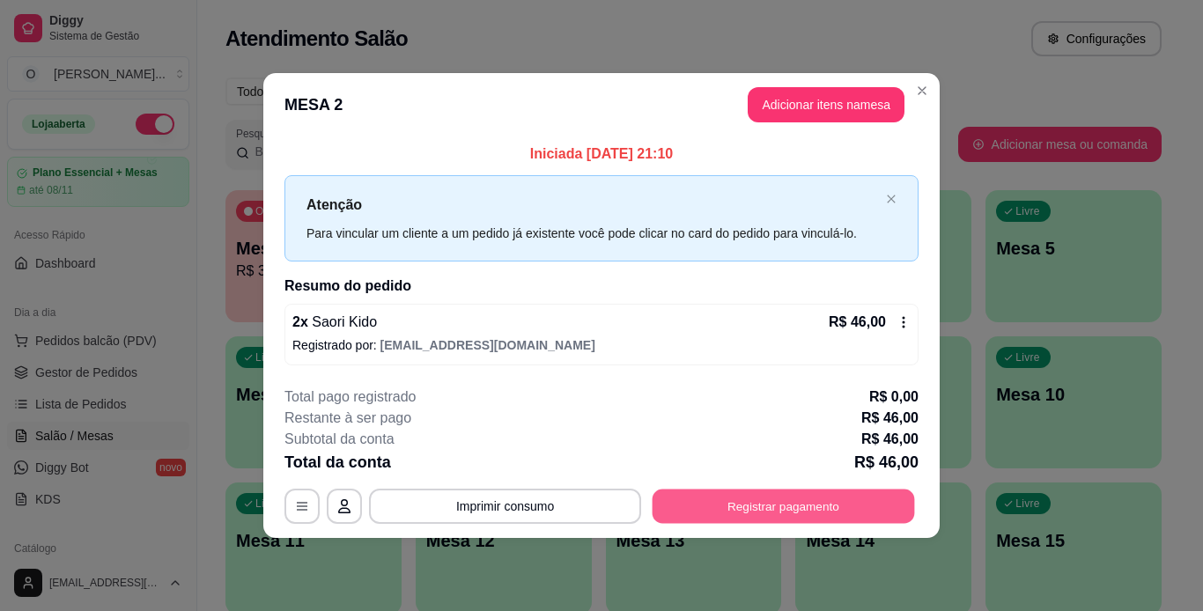
click at [693, 499] on button "Registrar pagamento" at bounding box center [784, 506] width 263 height 34
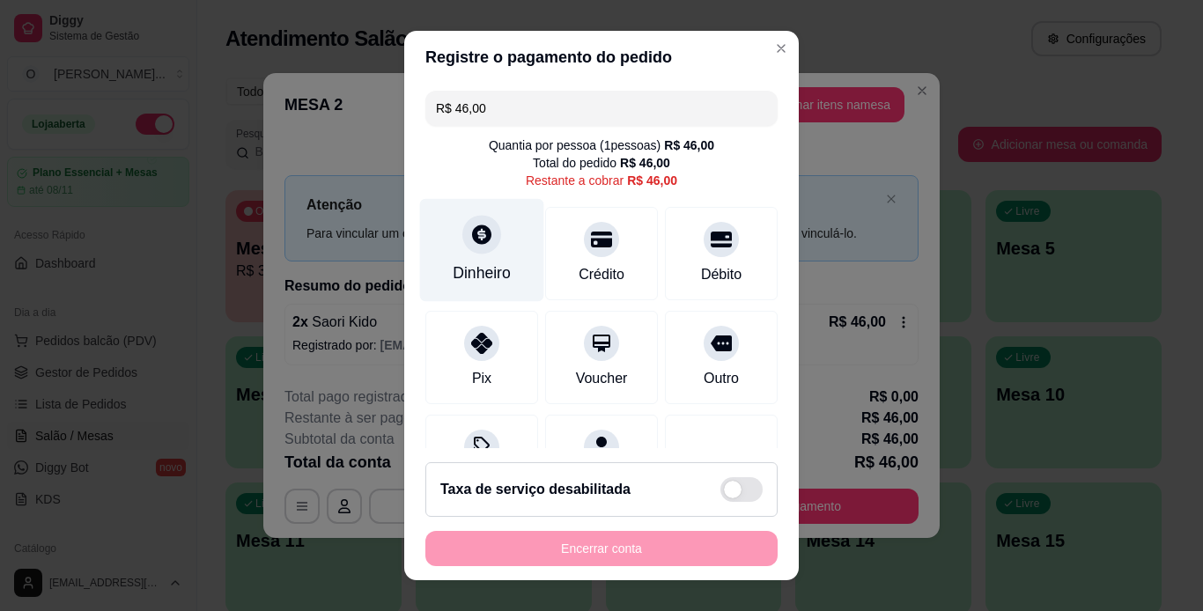
click at [447, 252] on div "Dinheiro" at bounding box center [482, 249] width 124 height 103
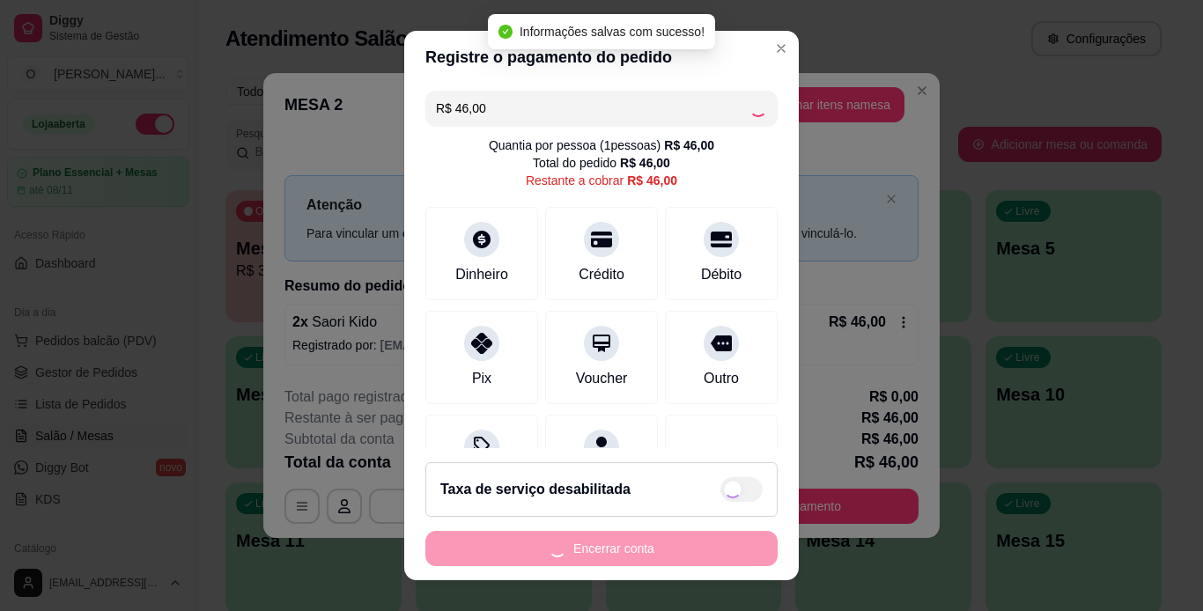
type input "R$ 0,00"
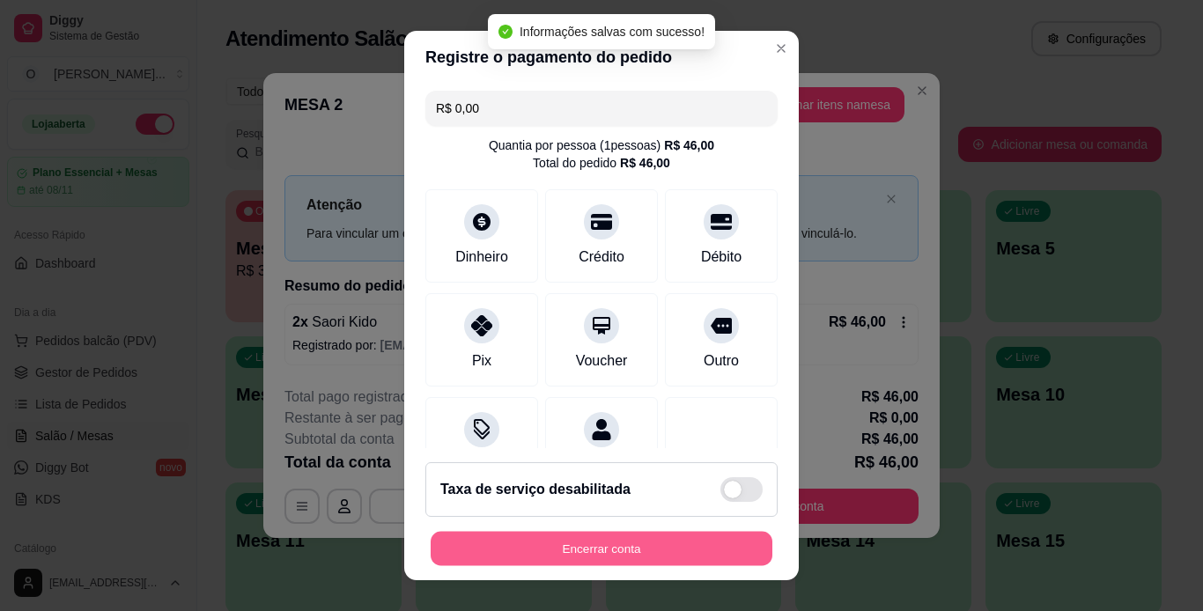
click at [683, 558] on button "Encerrar conta" at bounding box center [602, 549] width 342 height 34
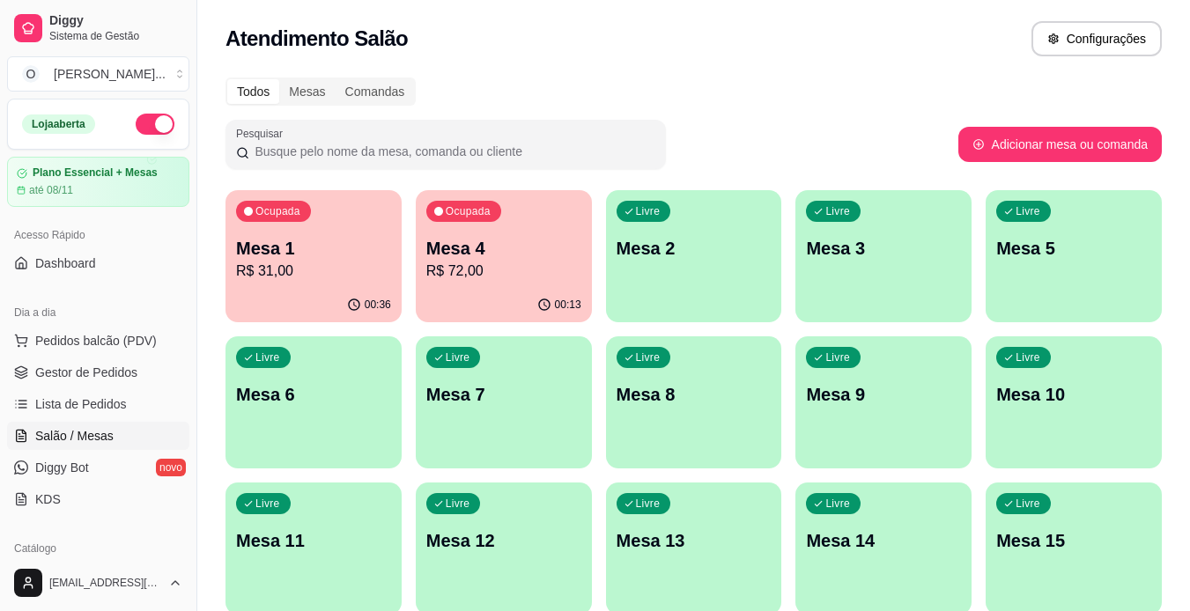
click at [97, 365] on span "Gestor de Pedidos" at bounding box center [86, 373] width 102 height 18
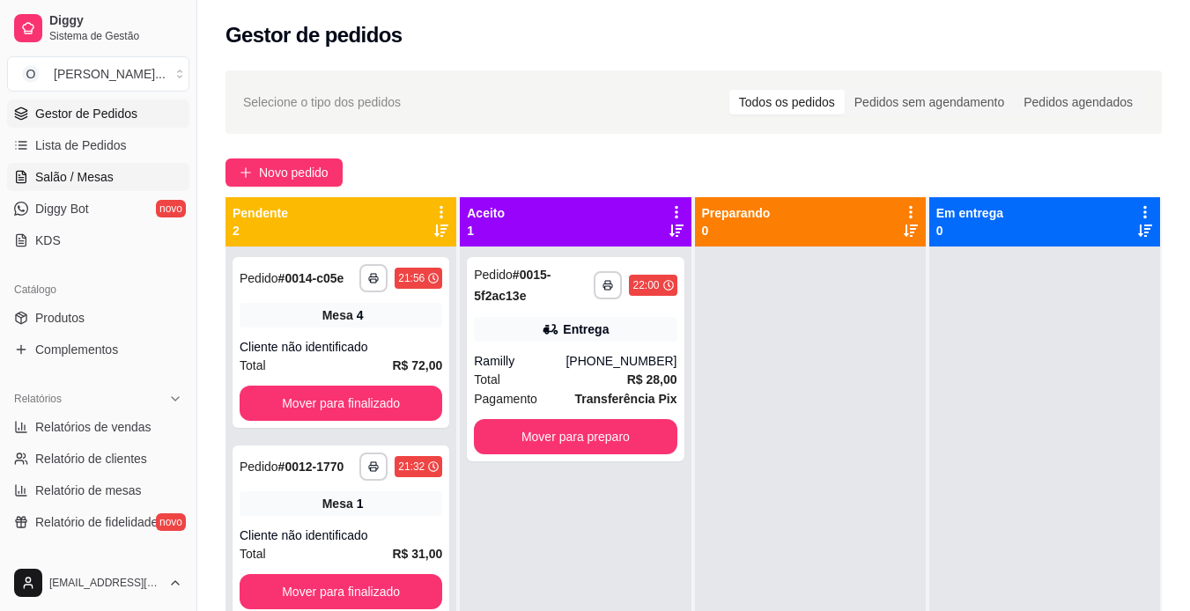
scroll to position [260, 0]
click at [121, 423] on span "Relatórios de vendas" at bounding box center [93, 427] width 116 height 18
select select "ALL"
select select "0"
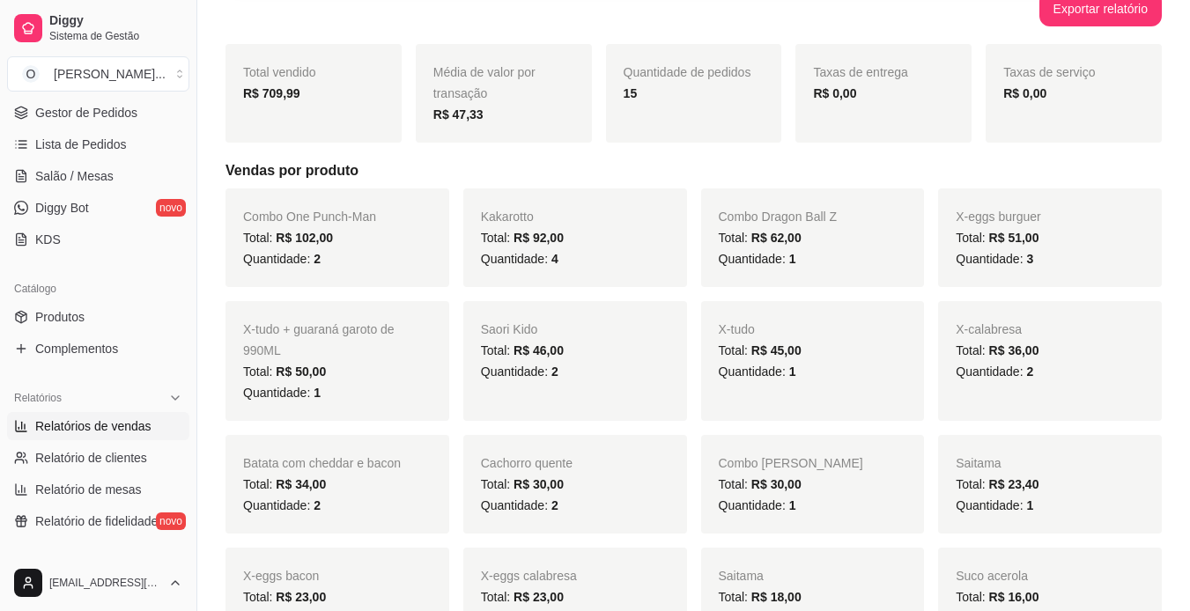
scroll to position [221, 0]
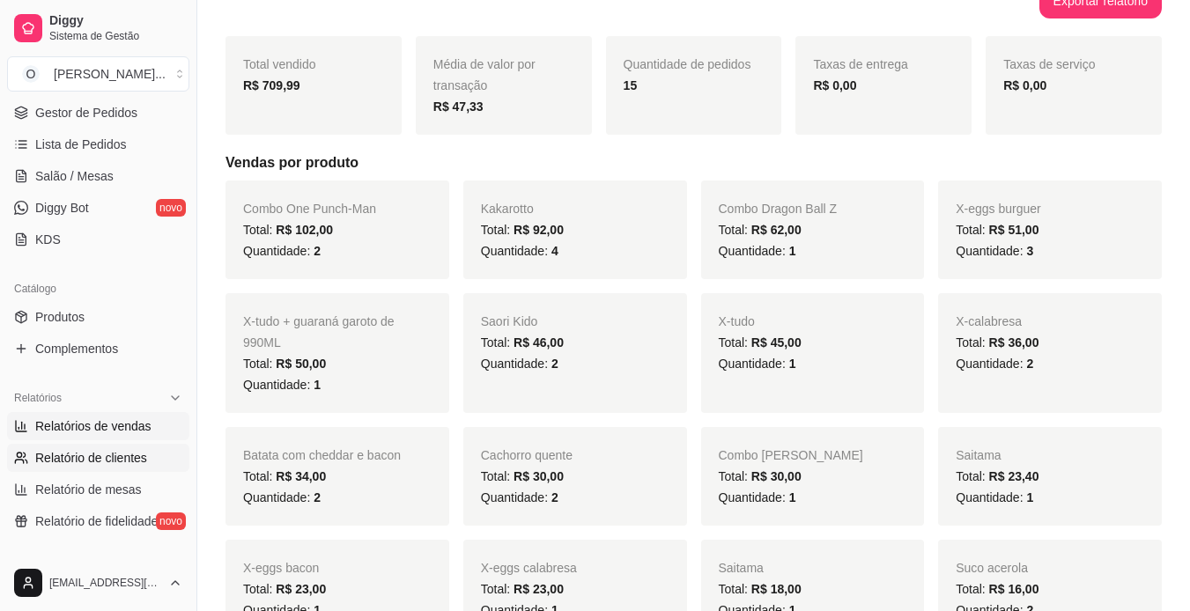
click at [117, 463] on span "Relatório de clientes" at bounding box center [91, 458] width 112 height 18
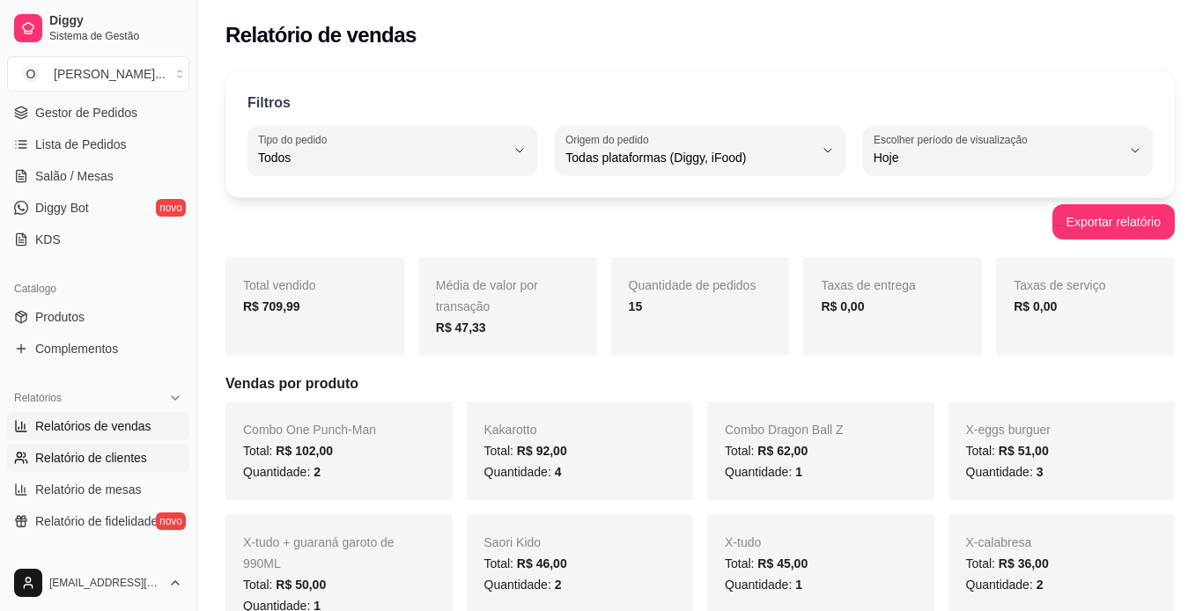
select select "30"
select select "HIGHEST_TOTAL_SPENT_WITH_ORDERS"
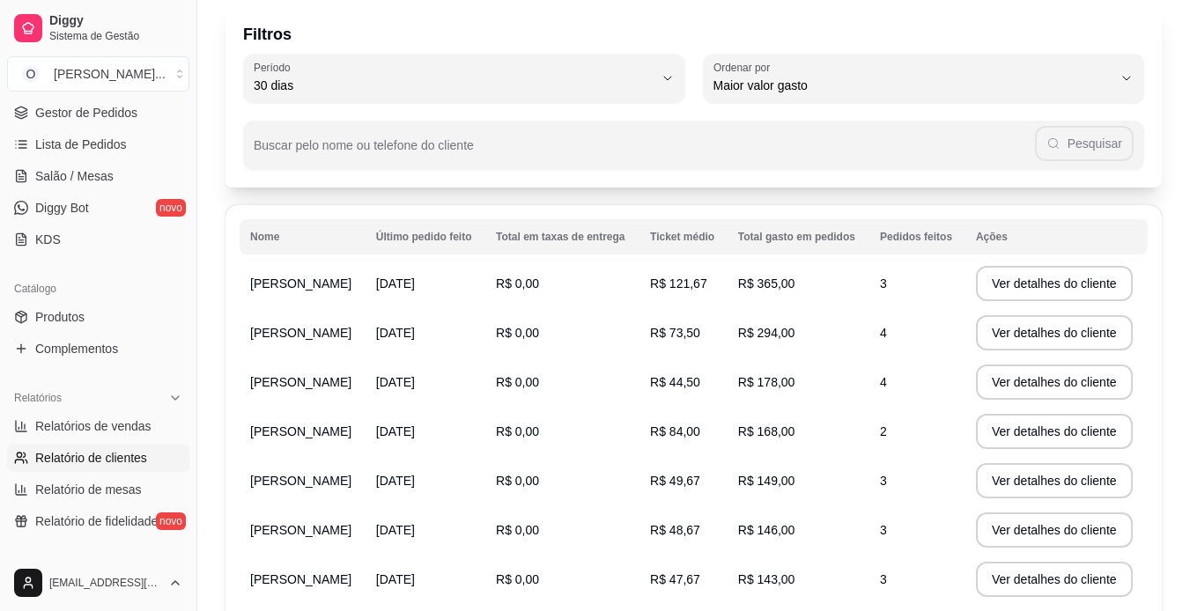
scroll to position [66, 0]
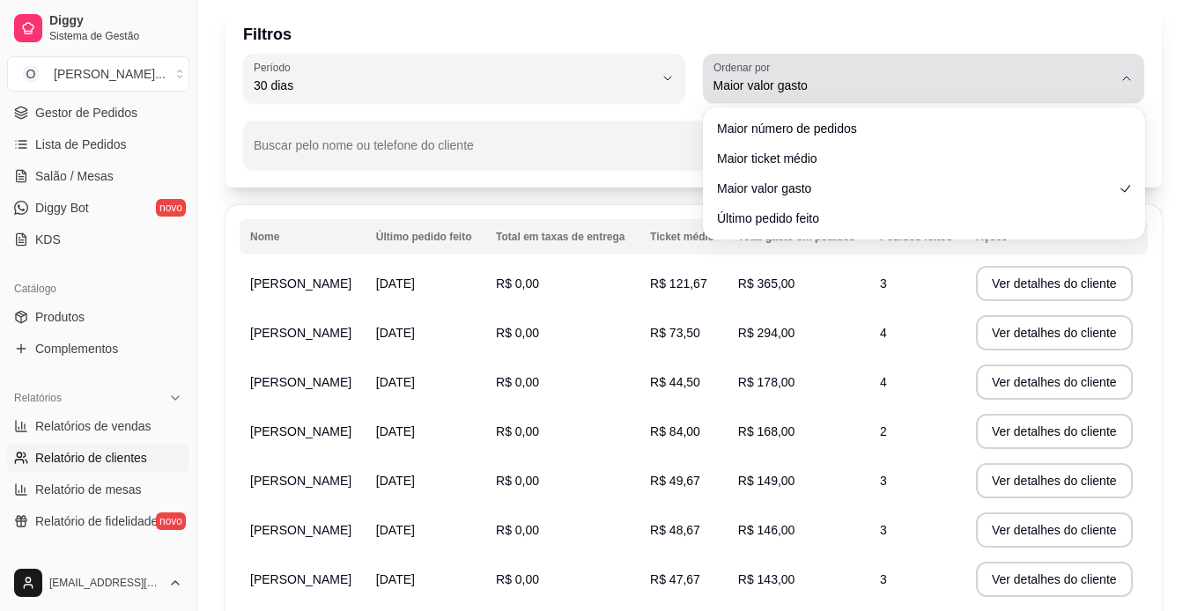
click at [1121, 85] on icon "button" at bounding box center [1127, 78] width 14 height 14
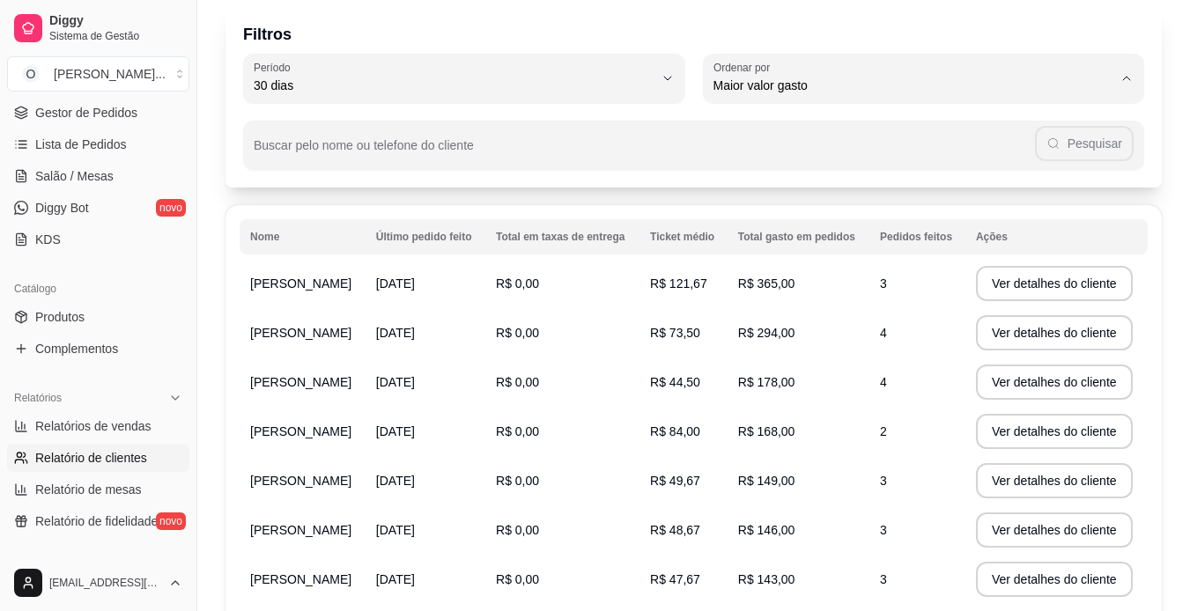
click at [958, 132] on span "Maior número de pedidos" at bounding box center [915, 127] width 381 height 17
type input "HIGHEST_ORDER_COUNT"
select select "HIGHEST_ORDER_COUNT"
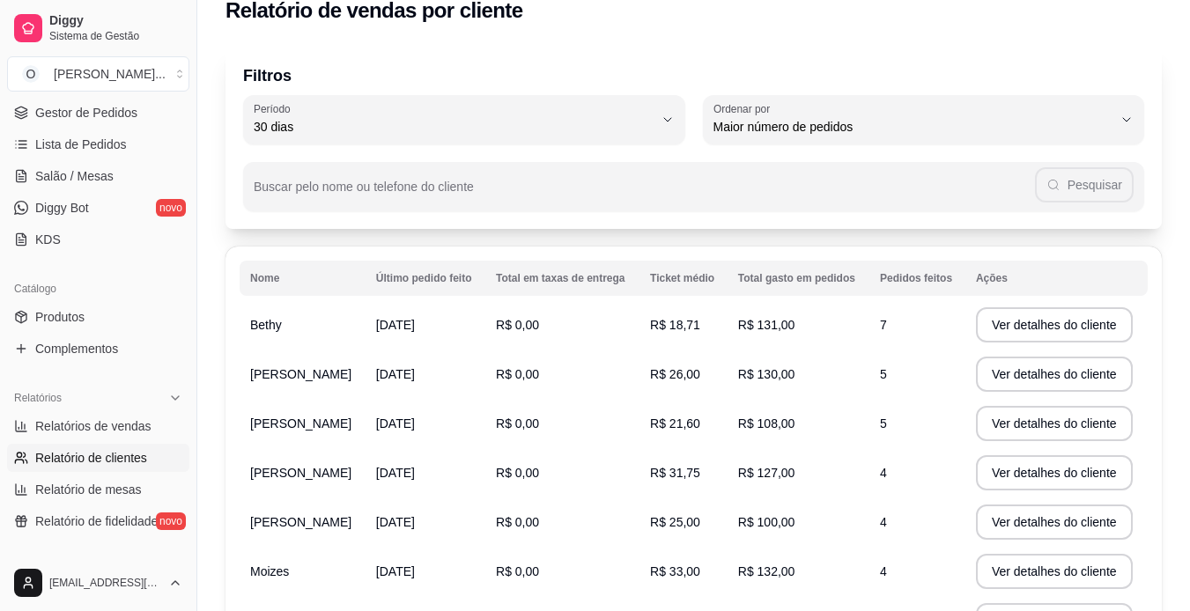
scroll to position [0, 0]
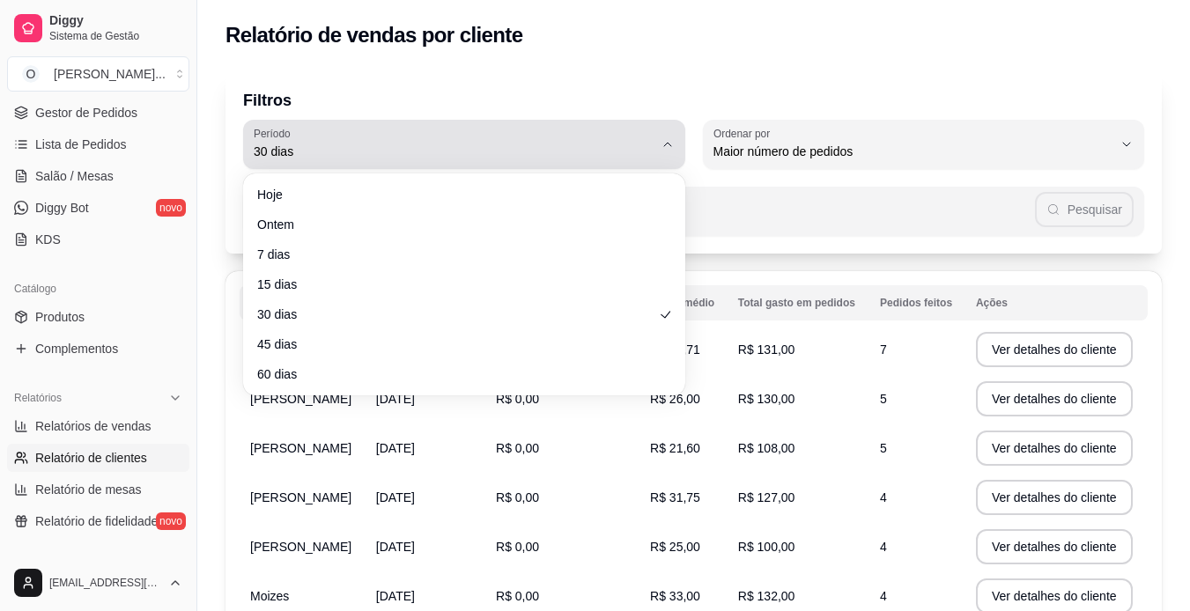
click at [668, 145] on icon "button" at bounding box center [668, 144] width 14 height 14
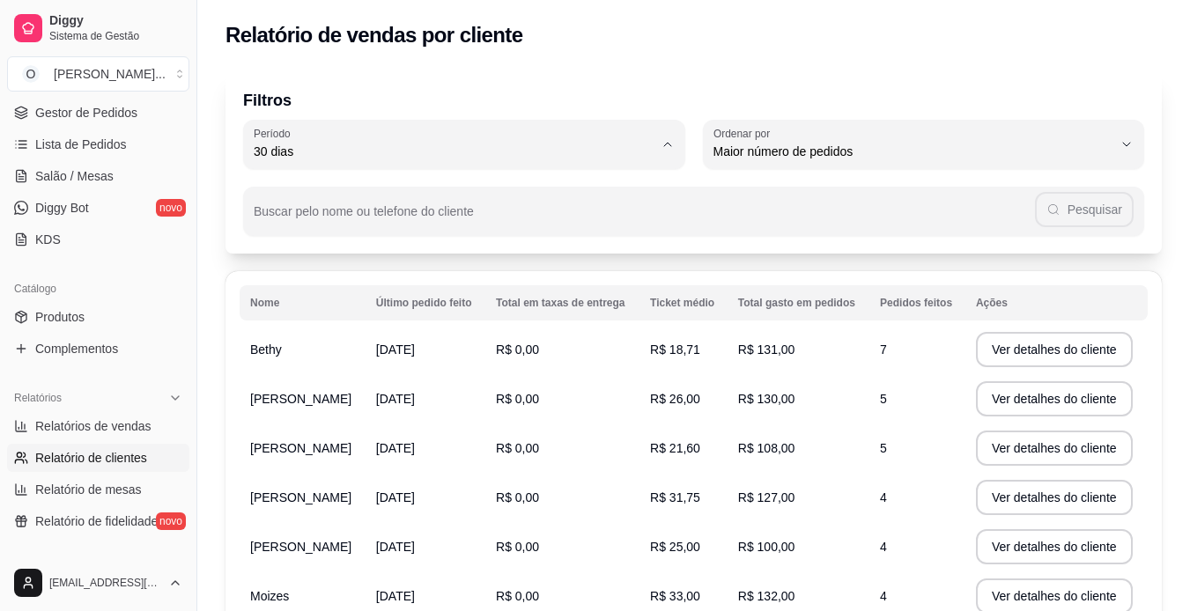
click at [484, 342] on span "45 dias" at bounding box center [455, 337] width 381 height 17
type input "45"
select select "45"
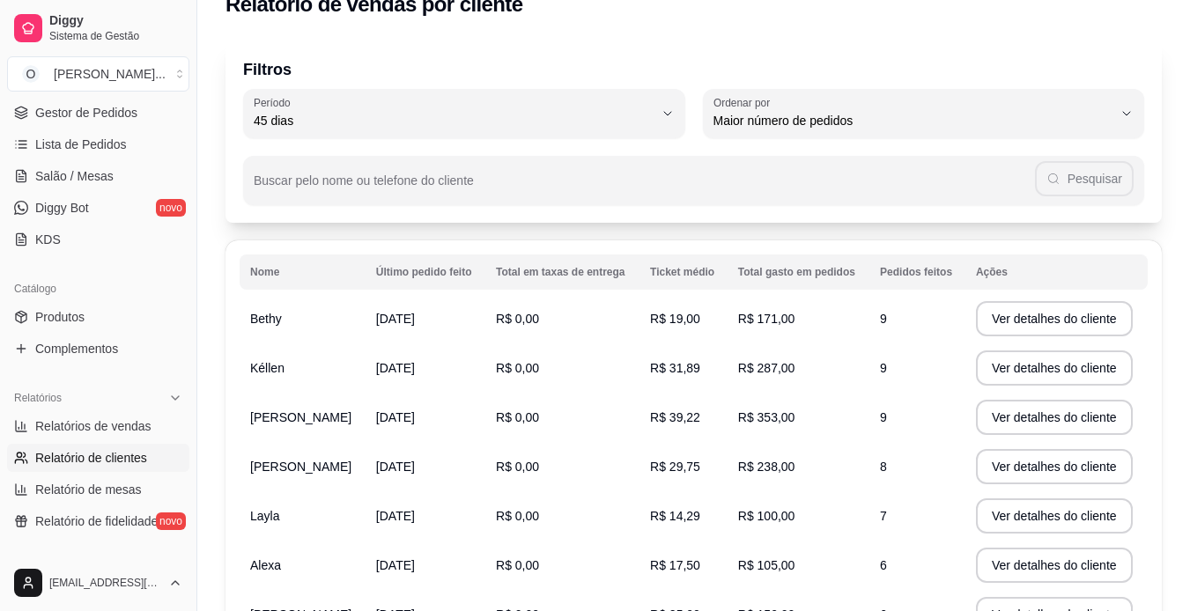
scroll to position [30, 0]
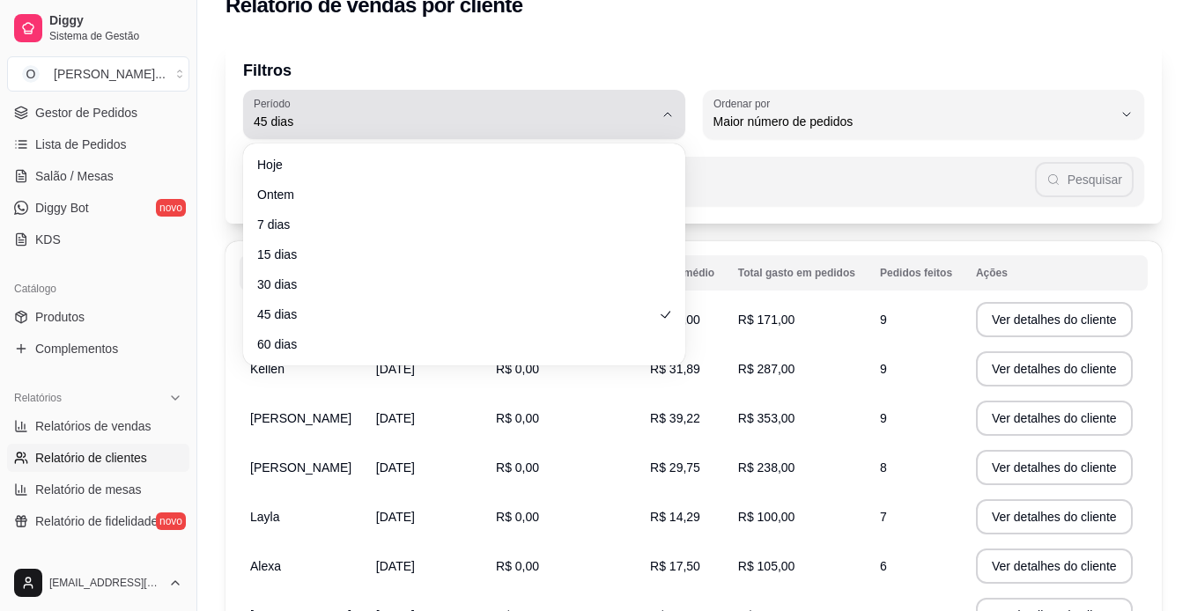
click at [664, 122] on button "Período 45 dias" at bounding box center [464, 114] width 442 height 49
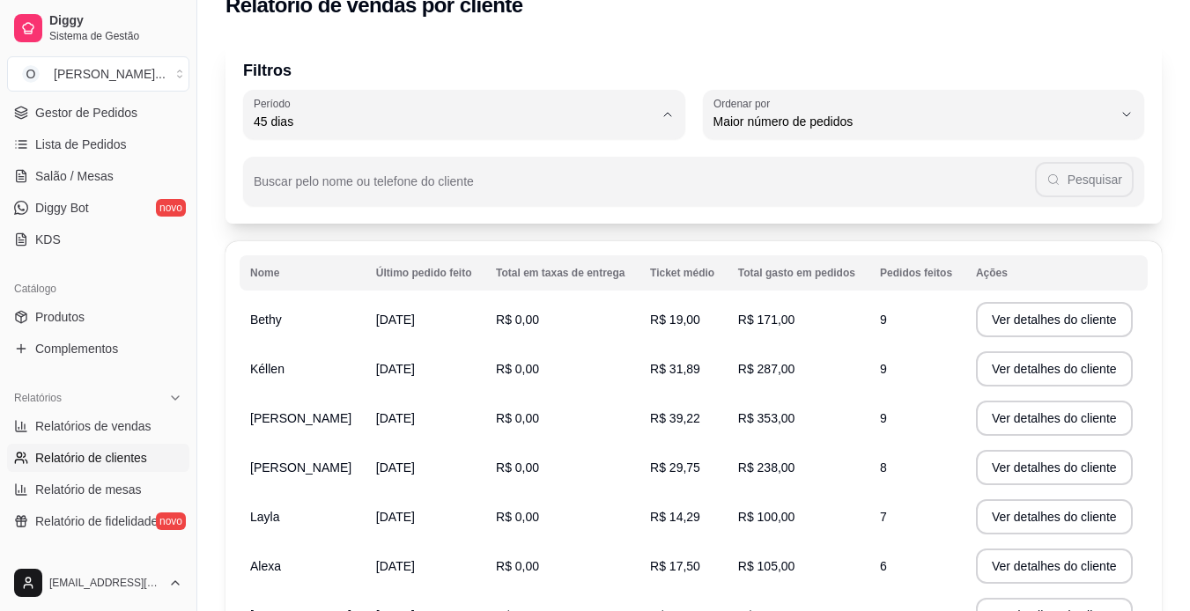
click at [408, 344] on span "60 dias" at bounding box center [455, 336] width 381 height 17
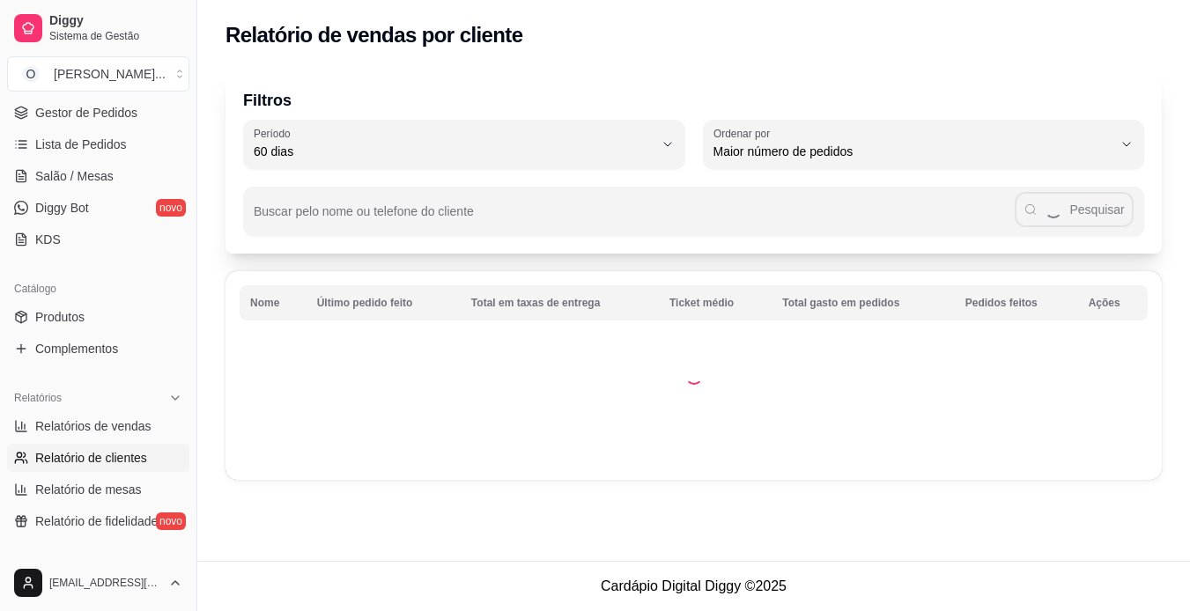
type input "60"
select select "60"
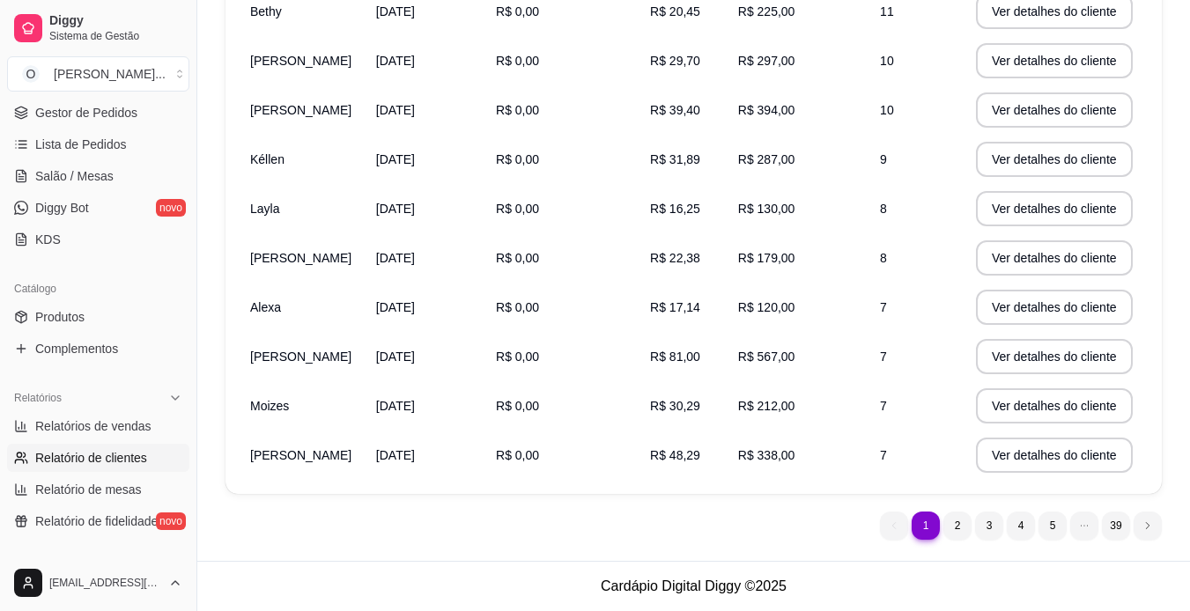
scroll to position [0, 0]
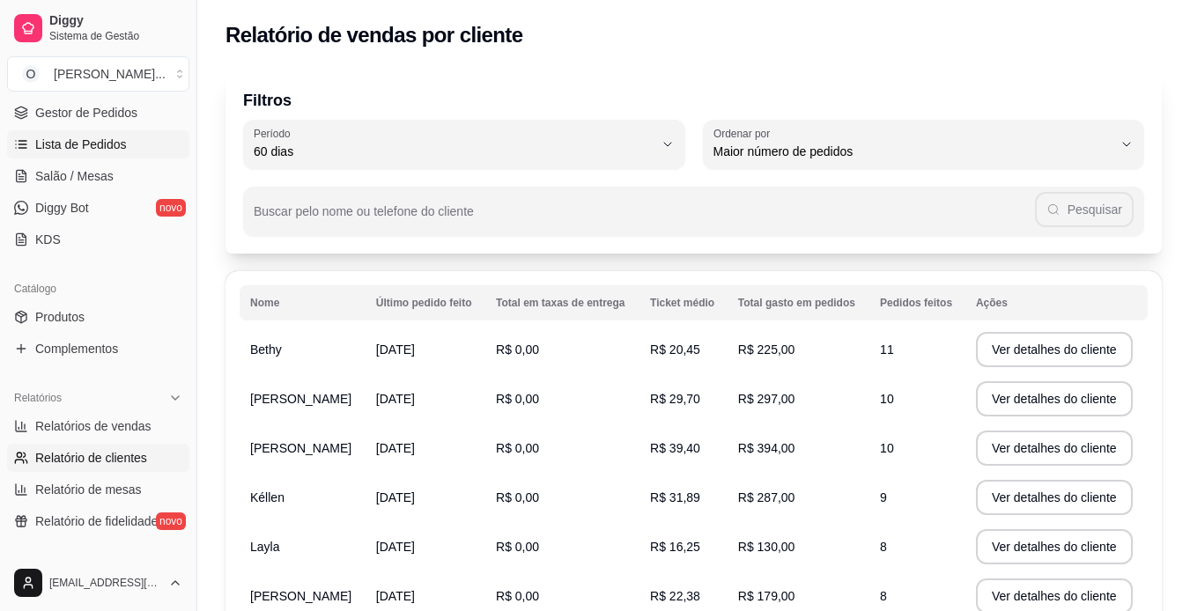
click at [118, 148] on span "Lista de Pedidos" at bounding box center [81, 145] width 92 height 18
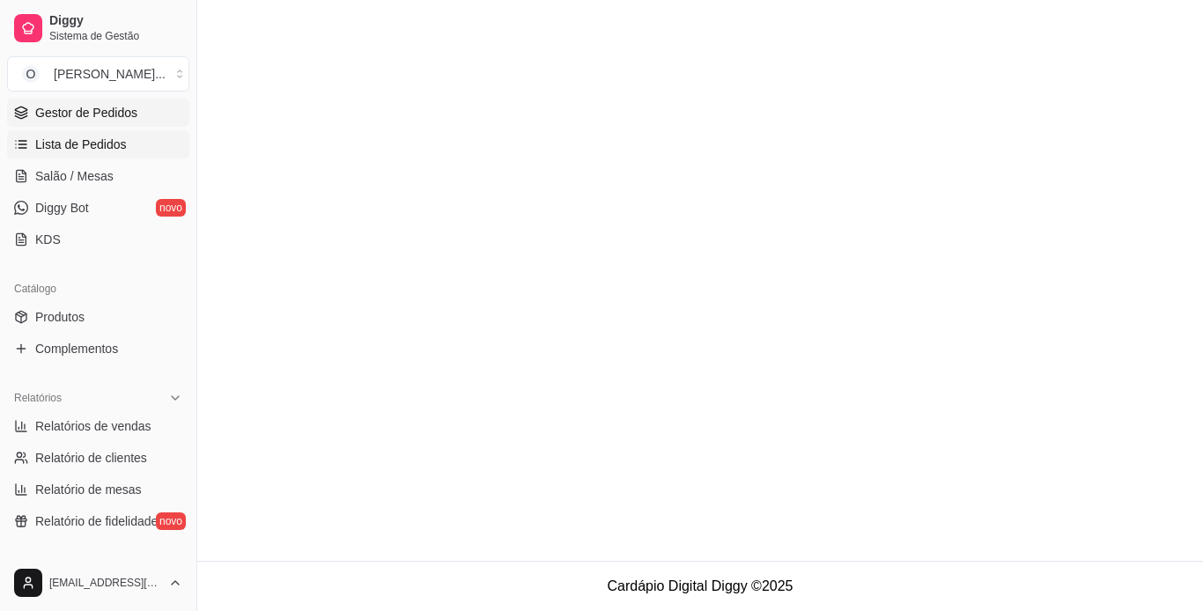
click at [127, 121] on span "Gestor de Pedidos" at bounding box center [86, 113] width 102 height 18
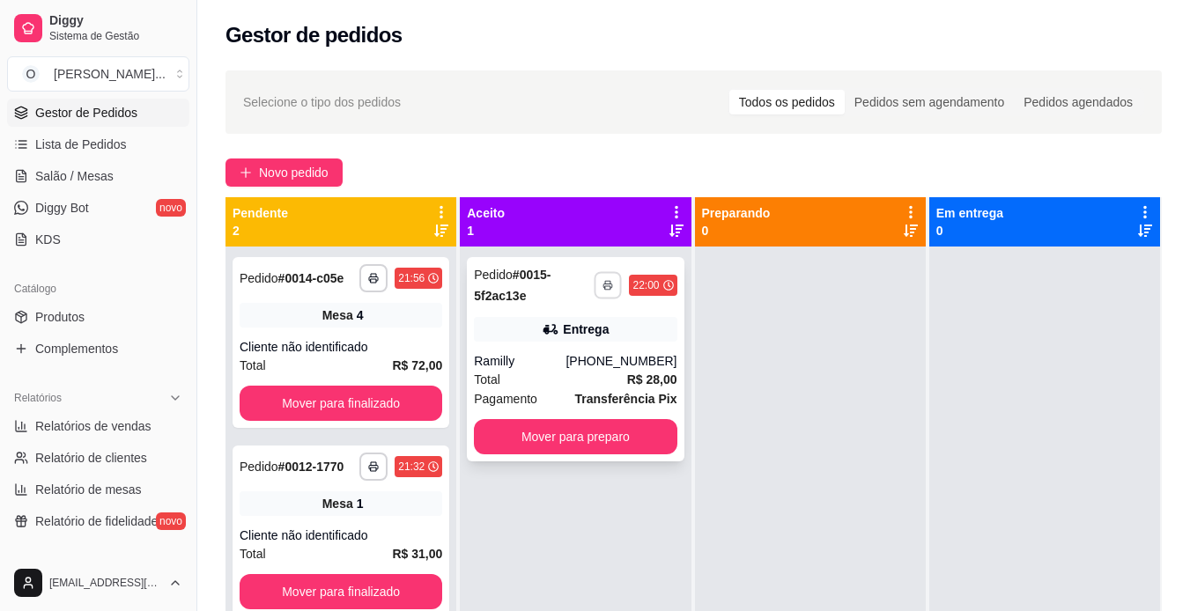
click at [611, 292] on button "button" at bounding box center [608, 284] width 27 height 27
click at [583, 344] on button "IMPRESSORA" at bounding box center [554, 346] width 123 height 27
click at [616, 426] on button "Mover para preparo" at bounding box center [575, 437] width 196 height 34
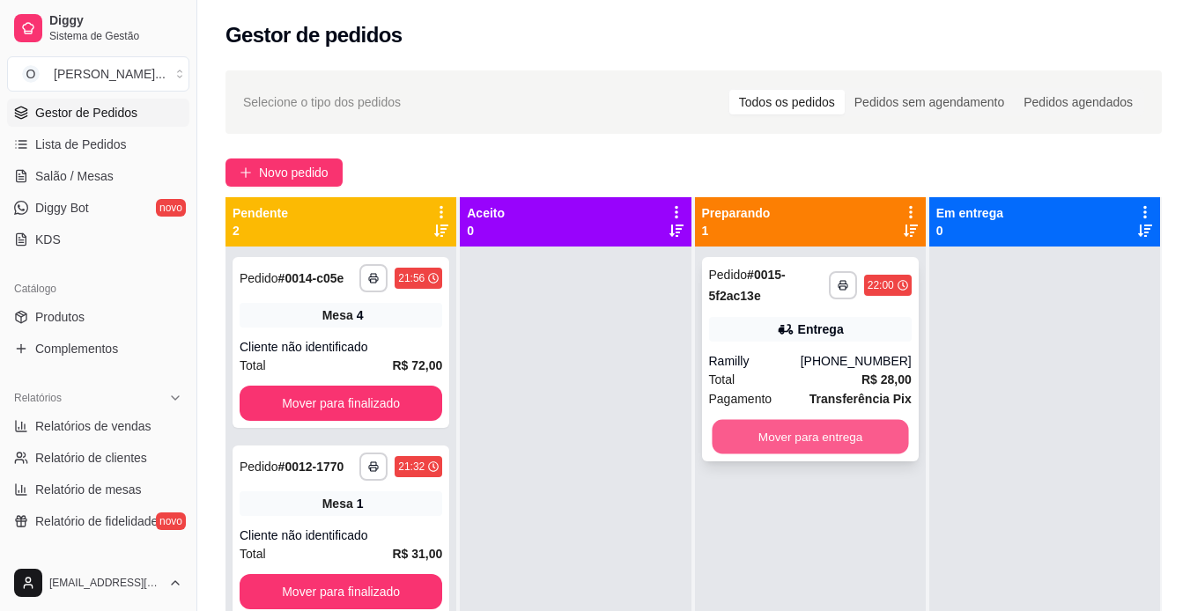
click at [758, 441] on button "Mover para entrega" at bounding box center [810, 437] width 196 height 34
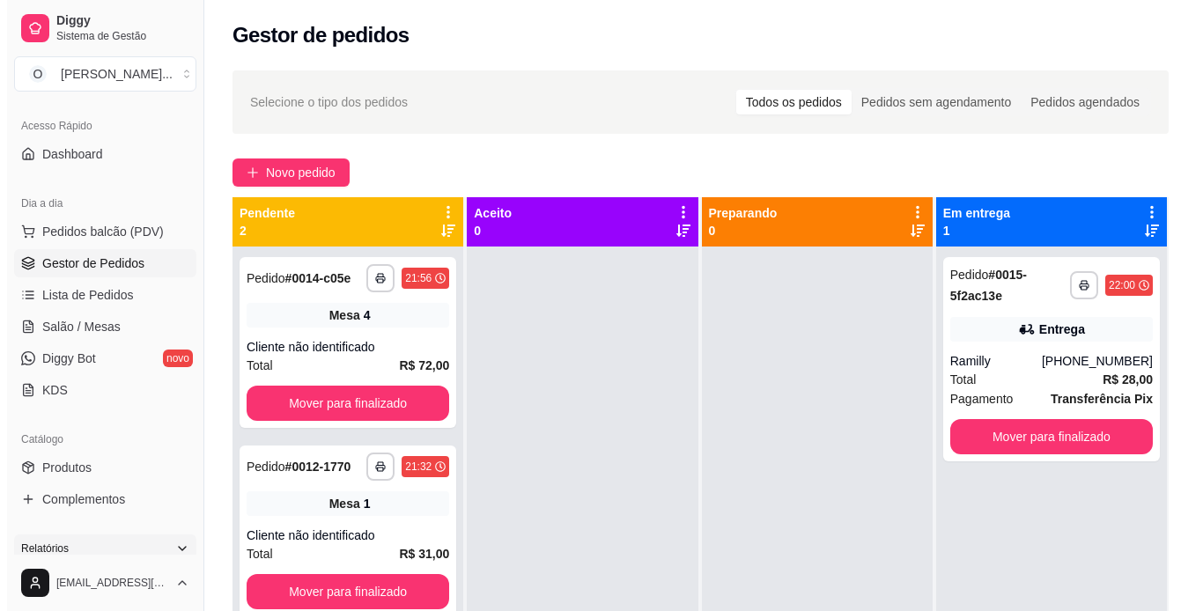
scroll to position [108, 0]
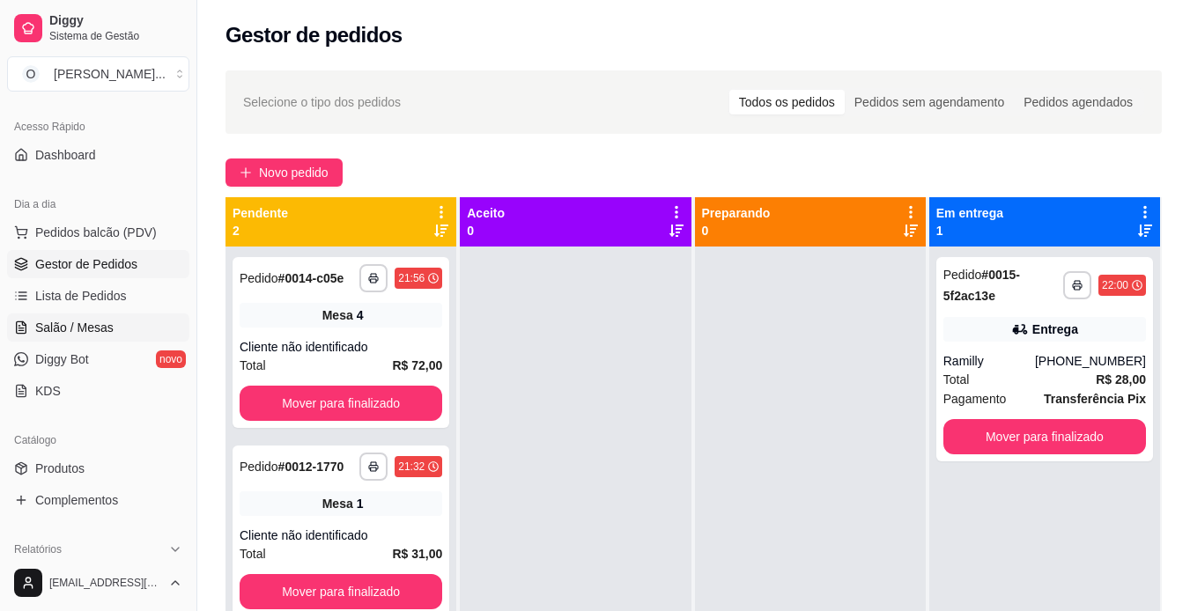
click at [86, 319] on span "Salão / Mesas" at bounding box center [74, 328] width 78 height 18
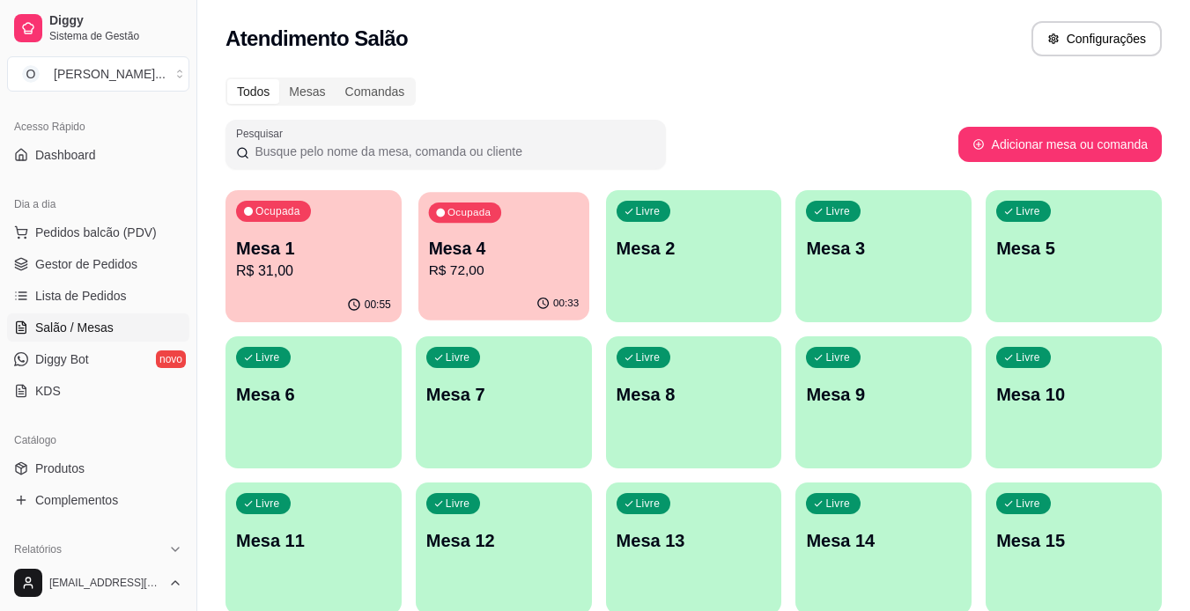
click at [551, 282] on div "Ocupada Mesa 4 R$ 72,00" at bounding box center [503, 239] width 171 height 95
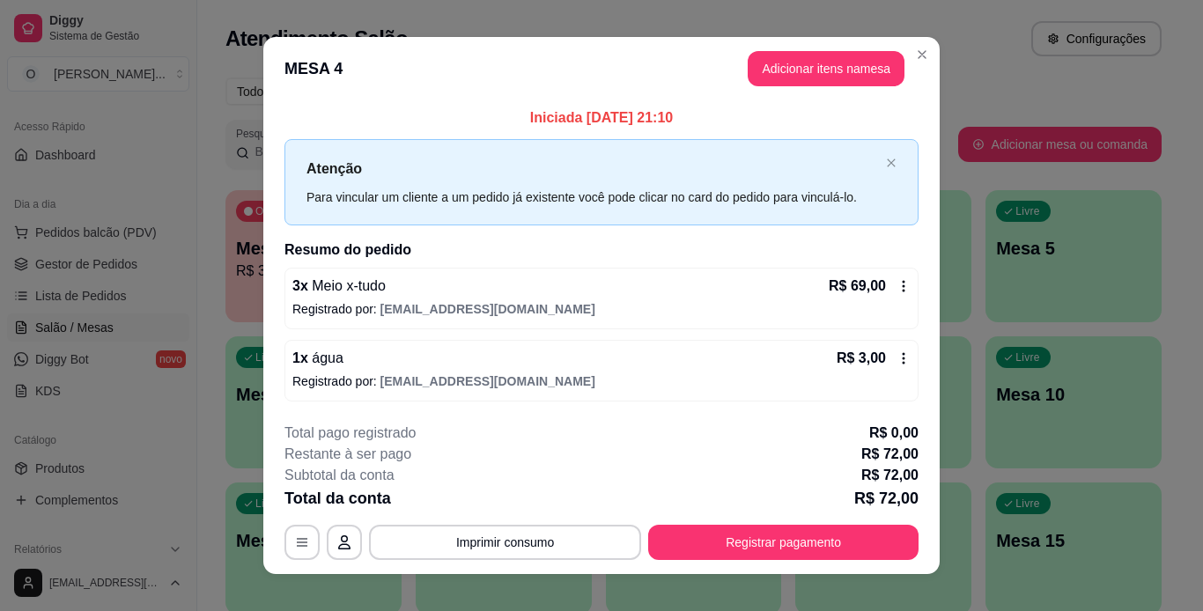
scroll to position [19, 0]
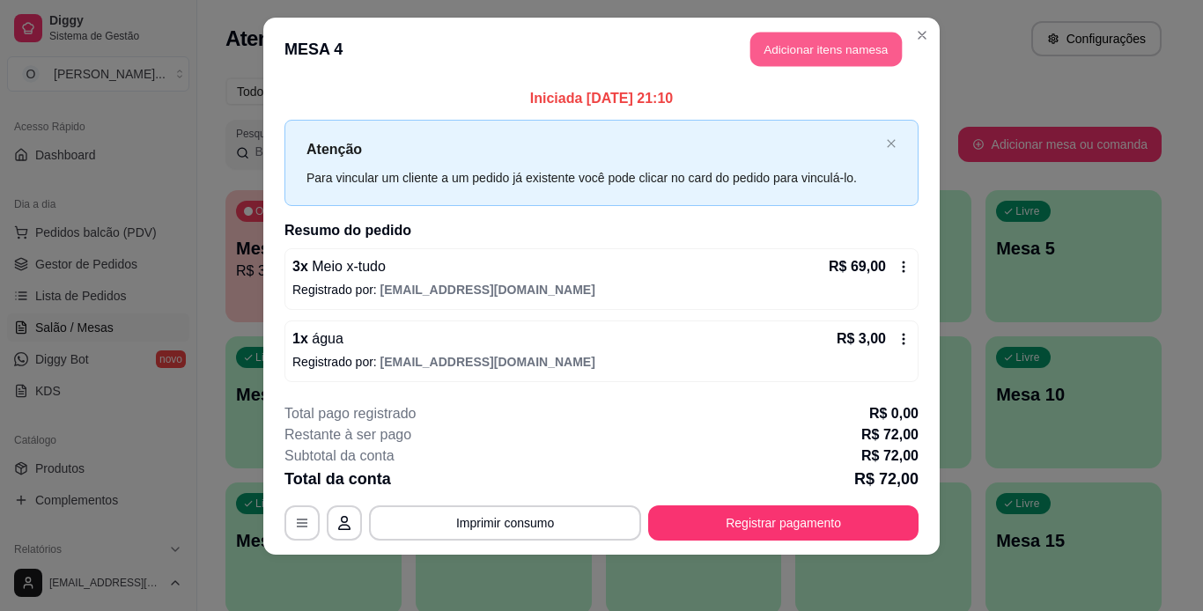
click at [827, 52] on button "Adicionar itens na mesa" at bounding box center [827, 50] width 152 height 34
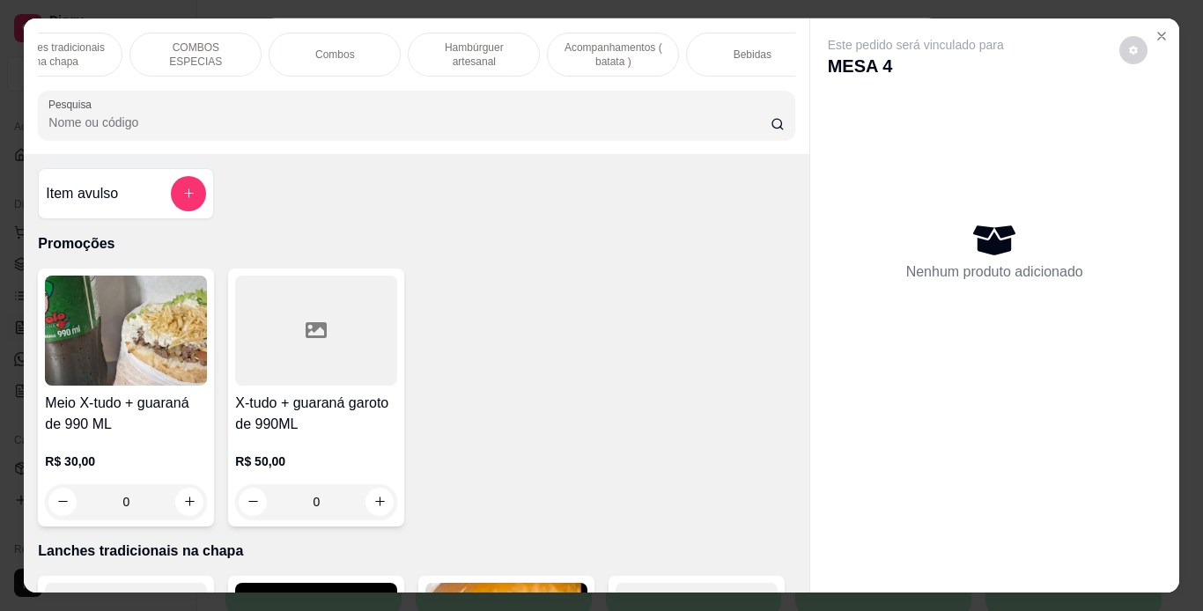
scroll to position [0, 188]
click at [733, 52] on p "Bebidas" at bounding box center [752, 55] width 38 height 14
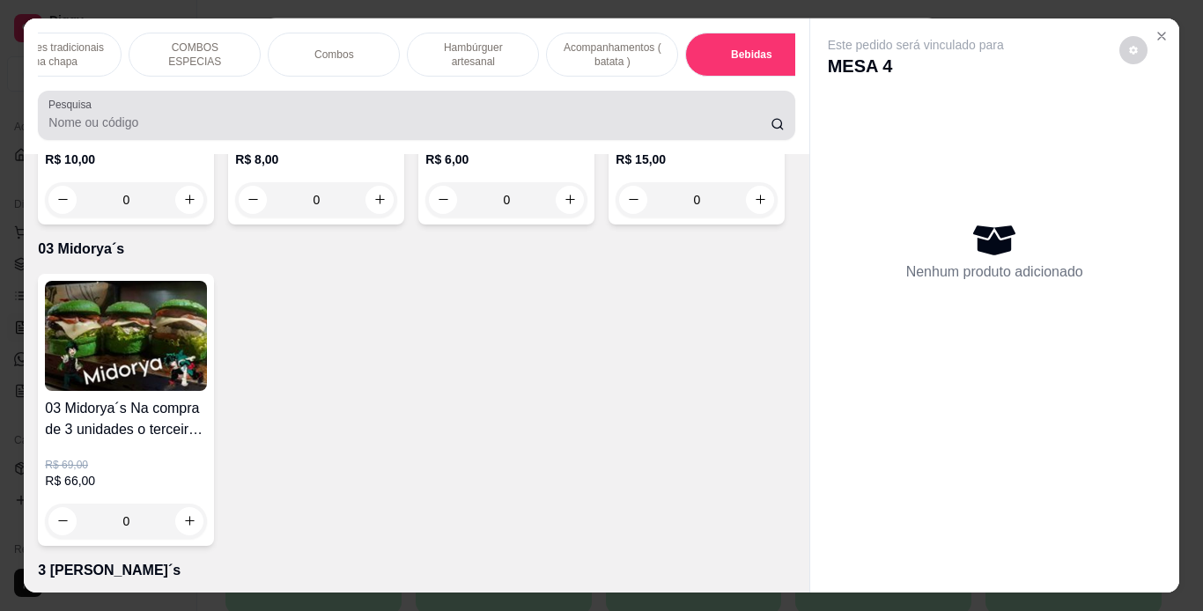
scroll to position [45, 0]
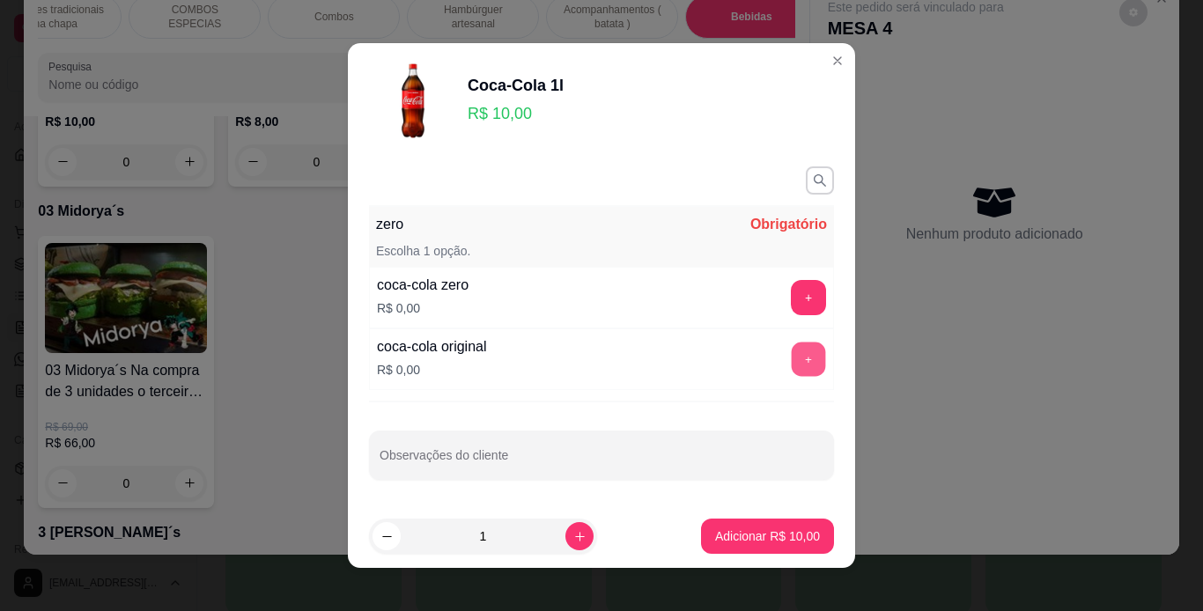
click at [792, 357] on button "+" at bounding box center [809, 360] width 34 height 34
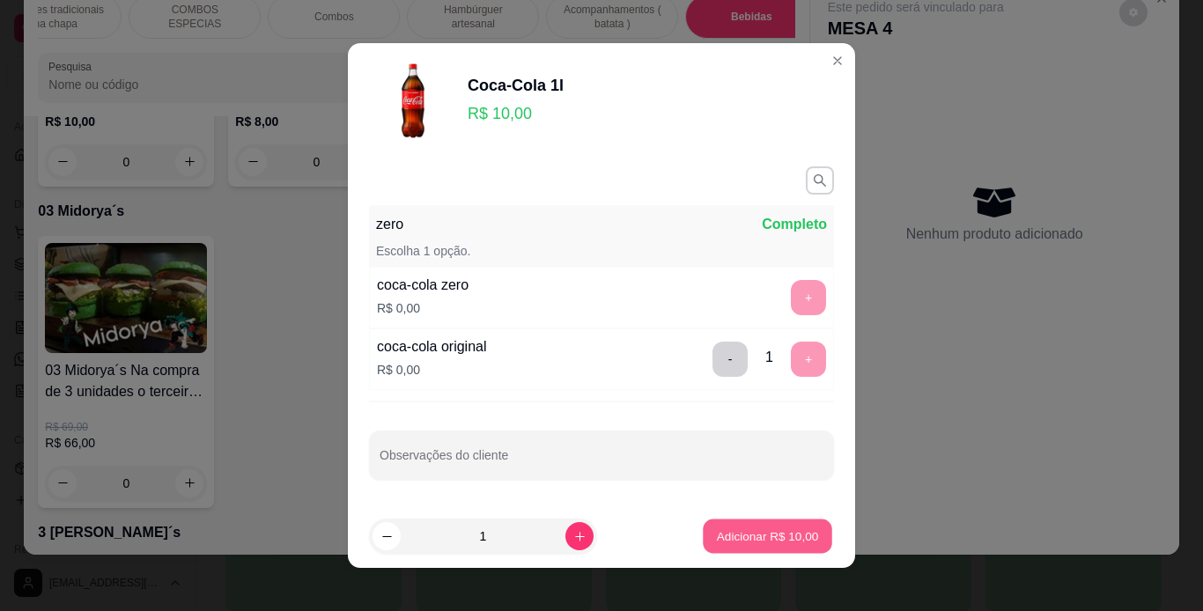
click at [741, 530] on p "Adicionar R$ 10,00" at bounding box center [768, 536] width 102 height 17
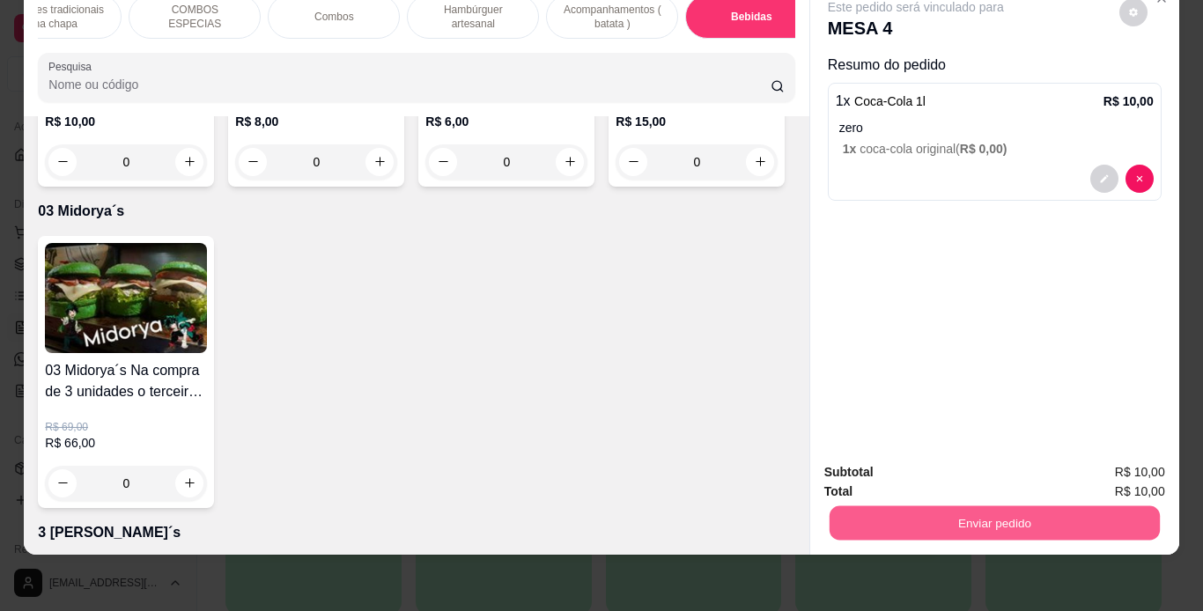
click at [870, 513] on button "Enviar pedido" at bounding box center [994, 524] width 330 height 34
click at [1099, 458] on button "Enviar pedido" at bounding box center [1119, 466] width 97 height 33
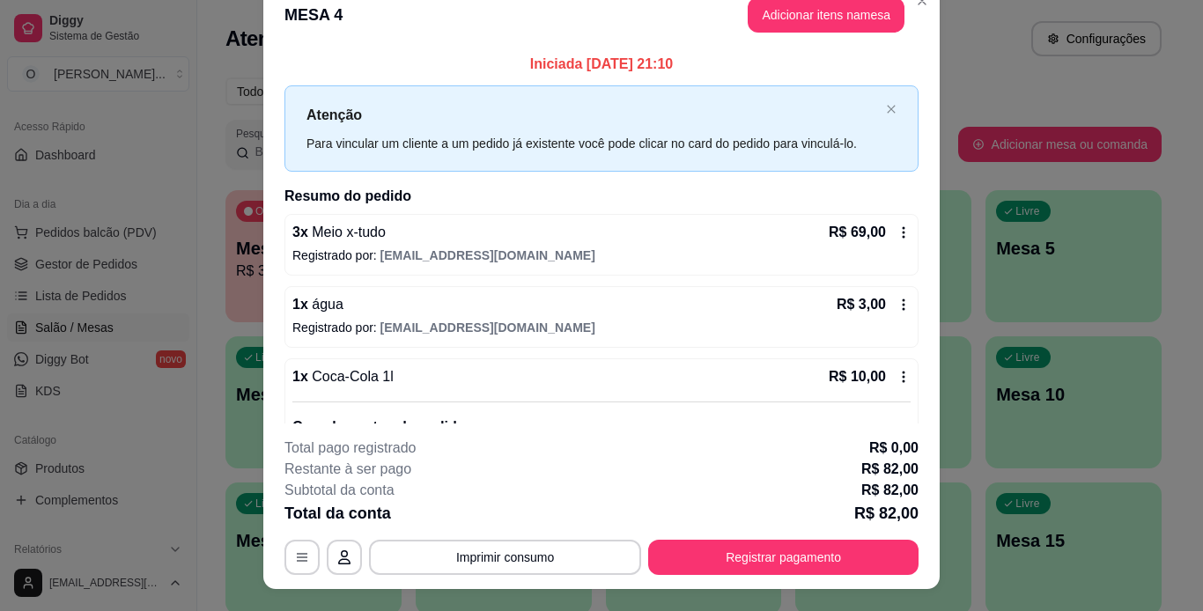
scroll to position [0, 0]
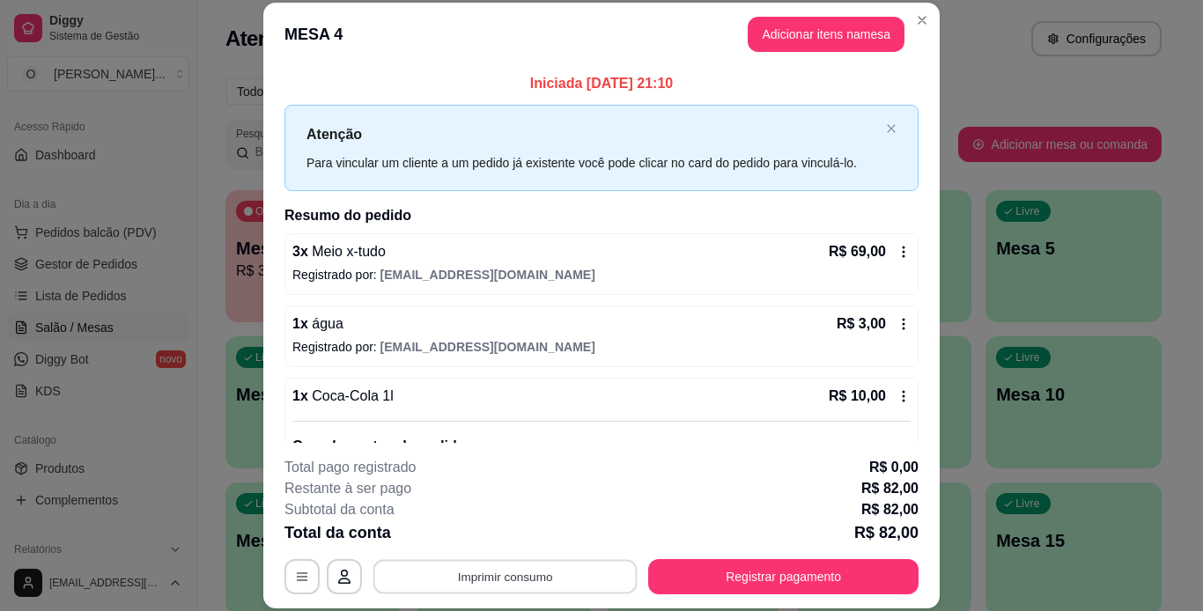
click at [412, 570] on button "Imprimir consumo" at bounding box center [506, 576] width 264 height 34
click at [499, 535] on button "IMPRESSORA" at bounding box center [503, 535] width 123 height 27
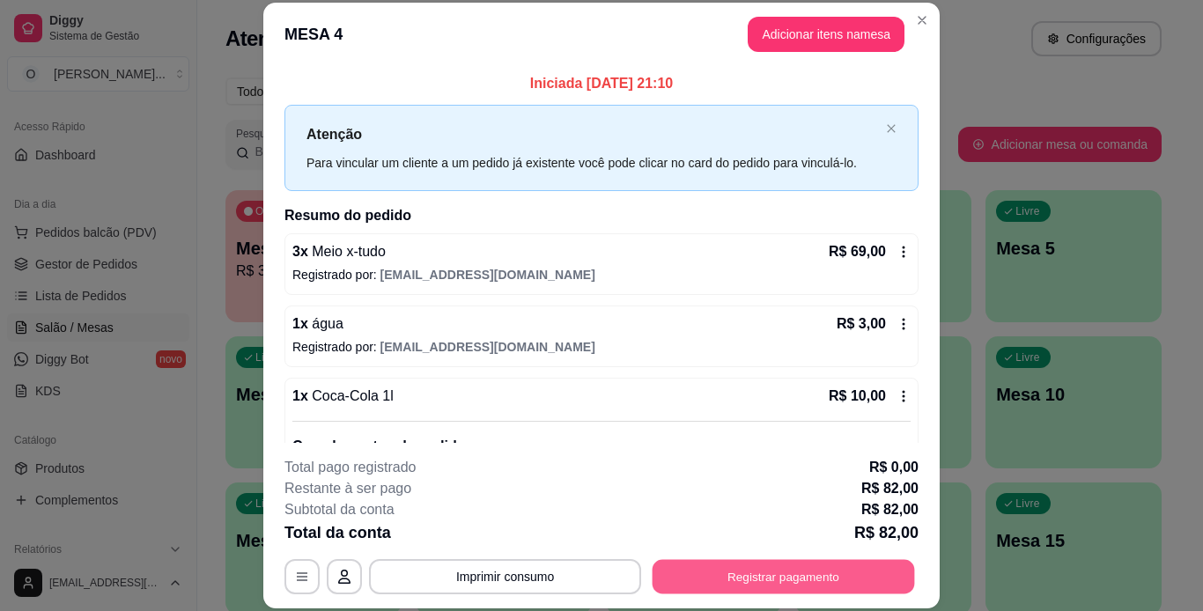
click at [696, 583] on button "Registrar pagamento" at bounding box center [784, 576] width 263 height 34
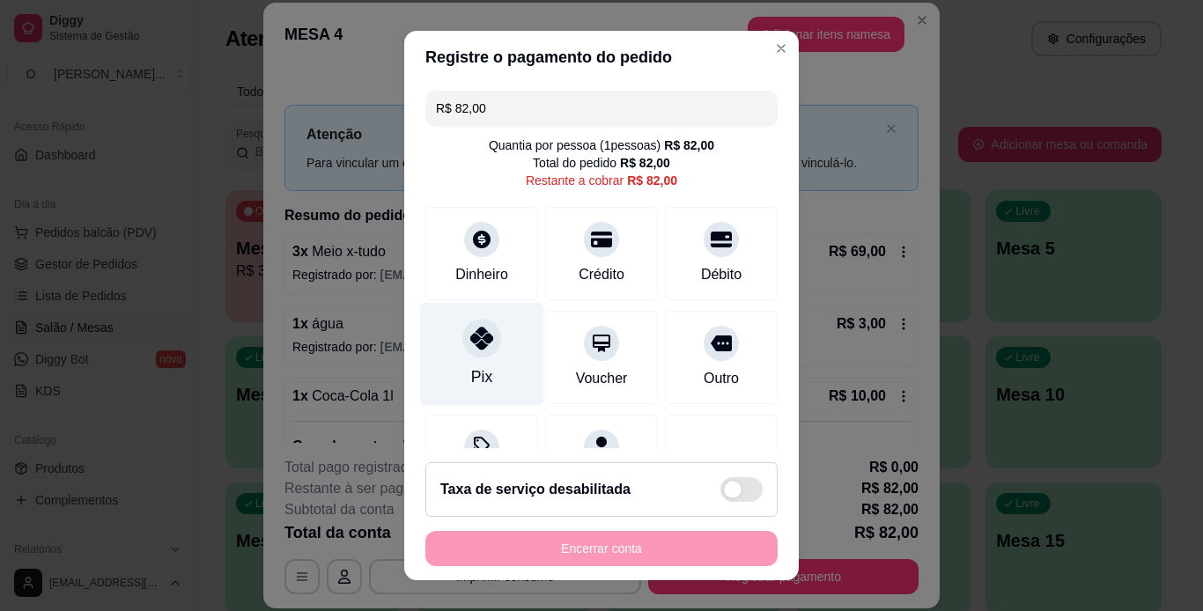
click at [446, 346] on div "Pix" at bounding box center [482, 353] width 124 height 103
click at [462, 337] on div at bounding box center [481, 338] width 39 height 39
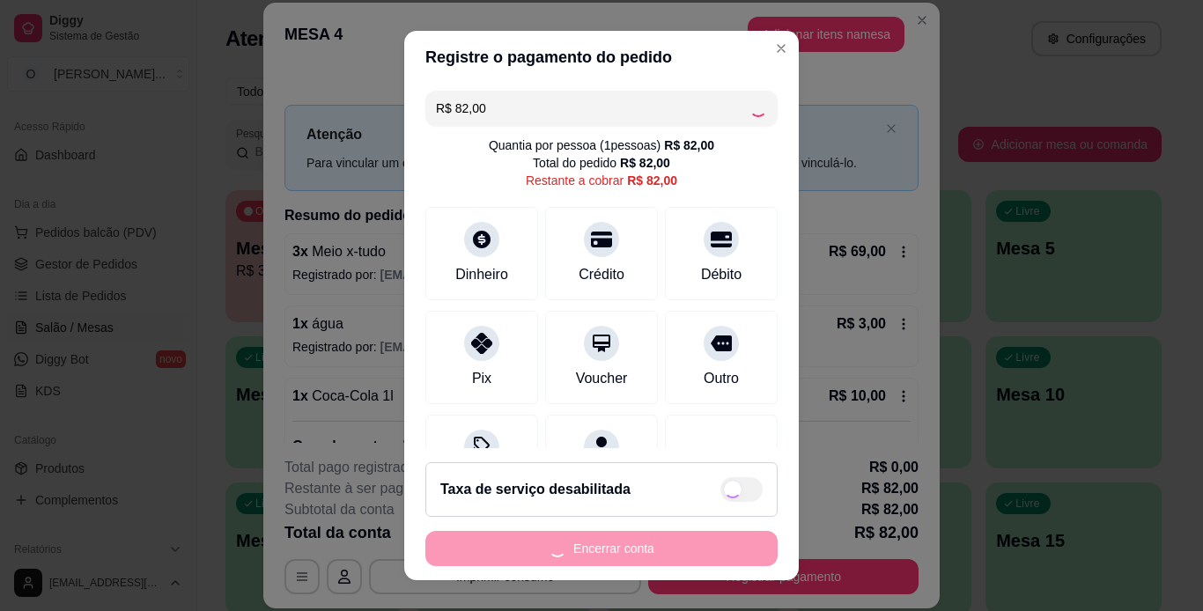
click at [583, 551] on div "Encerrar conta" at bounding box center [601, 548] width 352 height 35
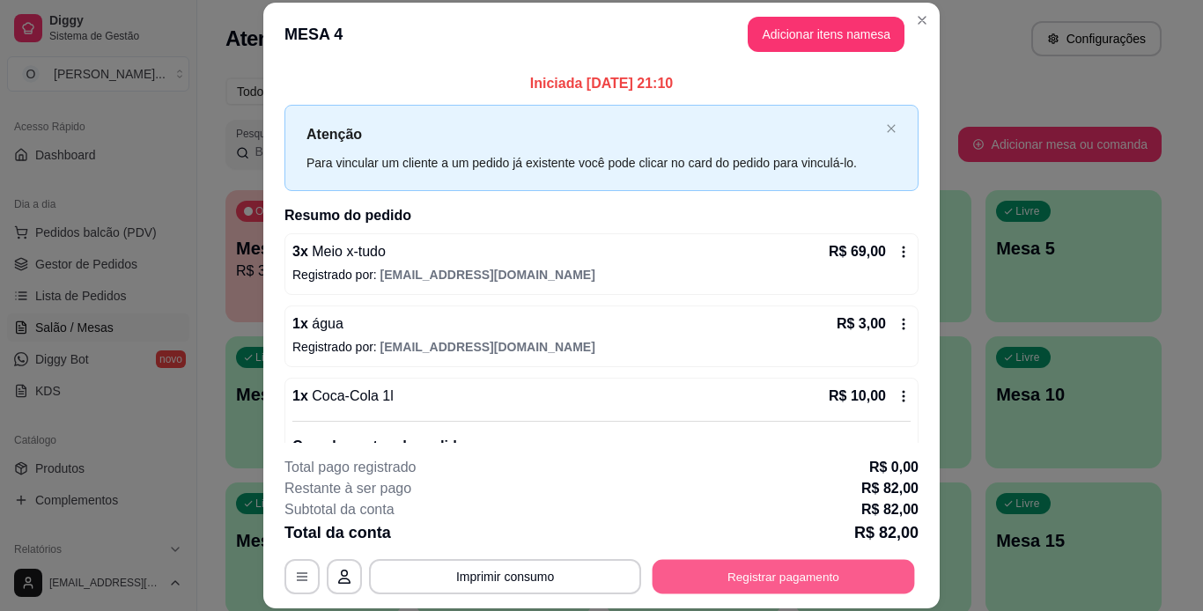
click at [710, 594] on button "Registrar pagamento" at bounding box center [784, 576] width 263 height 34
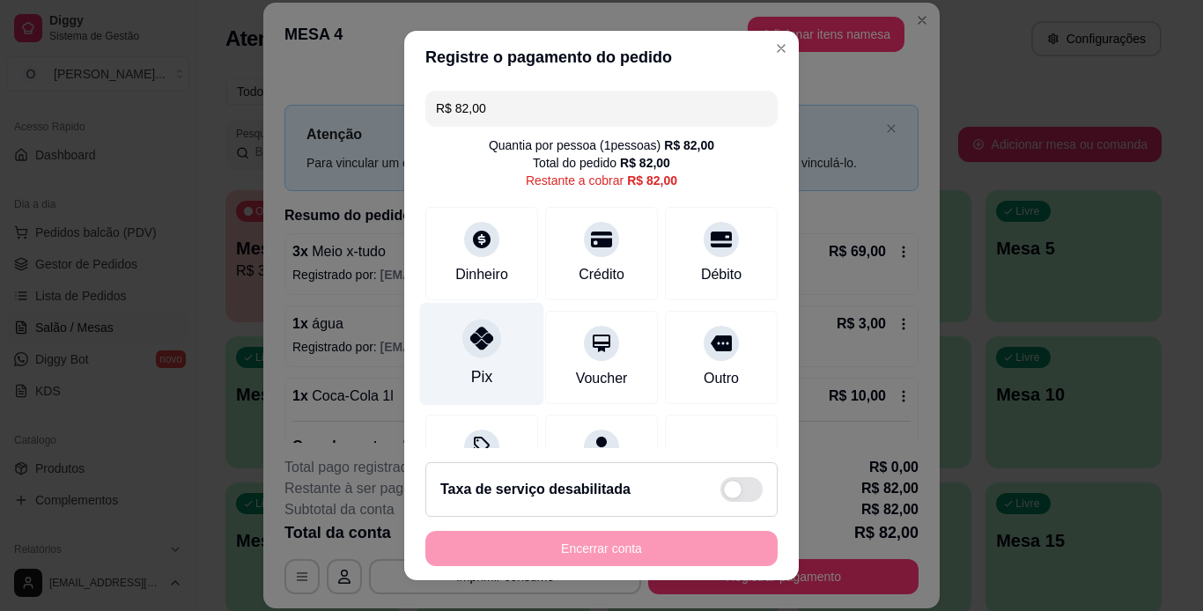
click at [492, 359] on div "Pix" at bounding box center [482, 353] width 124 height 103
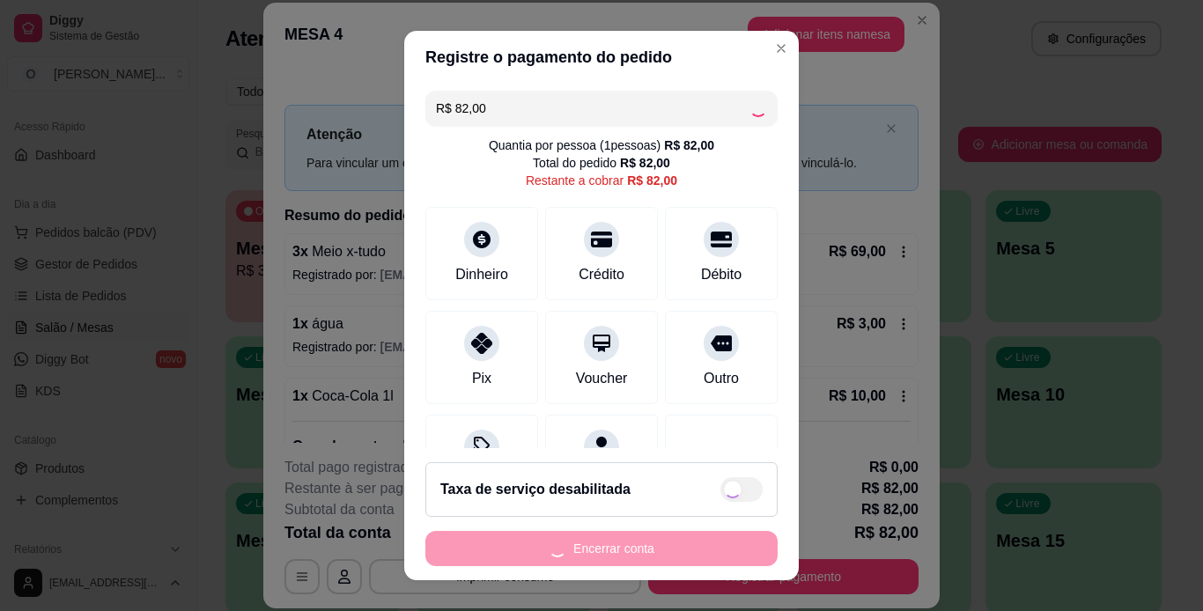
click at [670, 564] on div "Encerrar conta" at bounding box center [601, 548] width 352 height 35
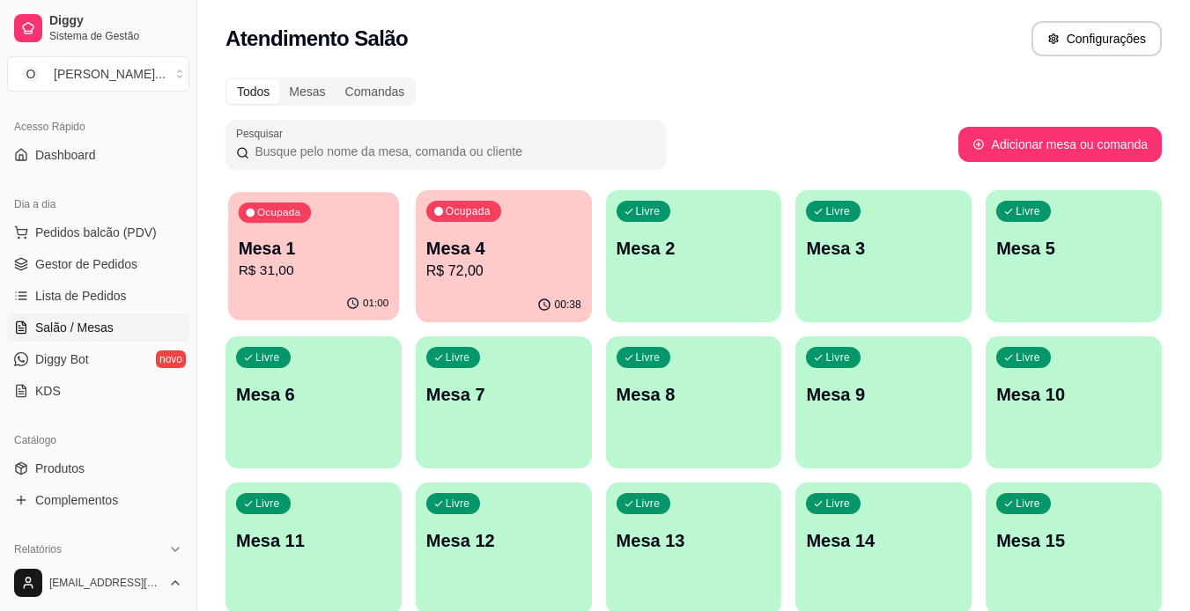
click at [304, 250] on p "Mesa 1" at bounding box center [314, 249] width 151 height 24
click at [104, 259] on span "Gestor de Pedidos" at bounding box center [86, 264] width 102 height 18
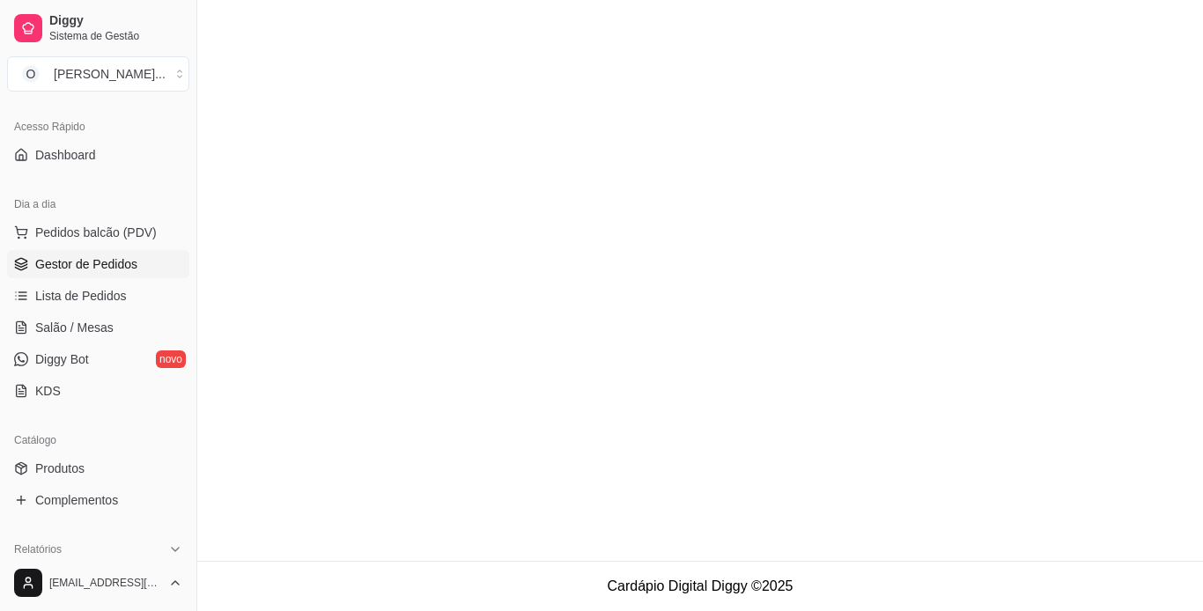
click at [92, 271] on span "Gestor de Pedidos" at bounding box center [86, 264] width 102 height 18
